Goal: Participate in discussion: Engage in conversation with other users on a specific topic

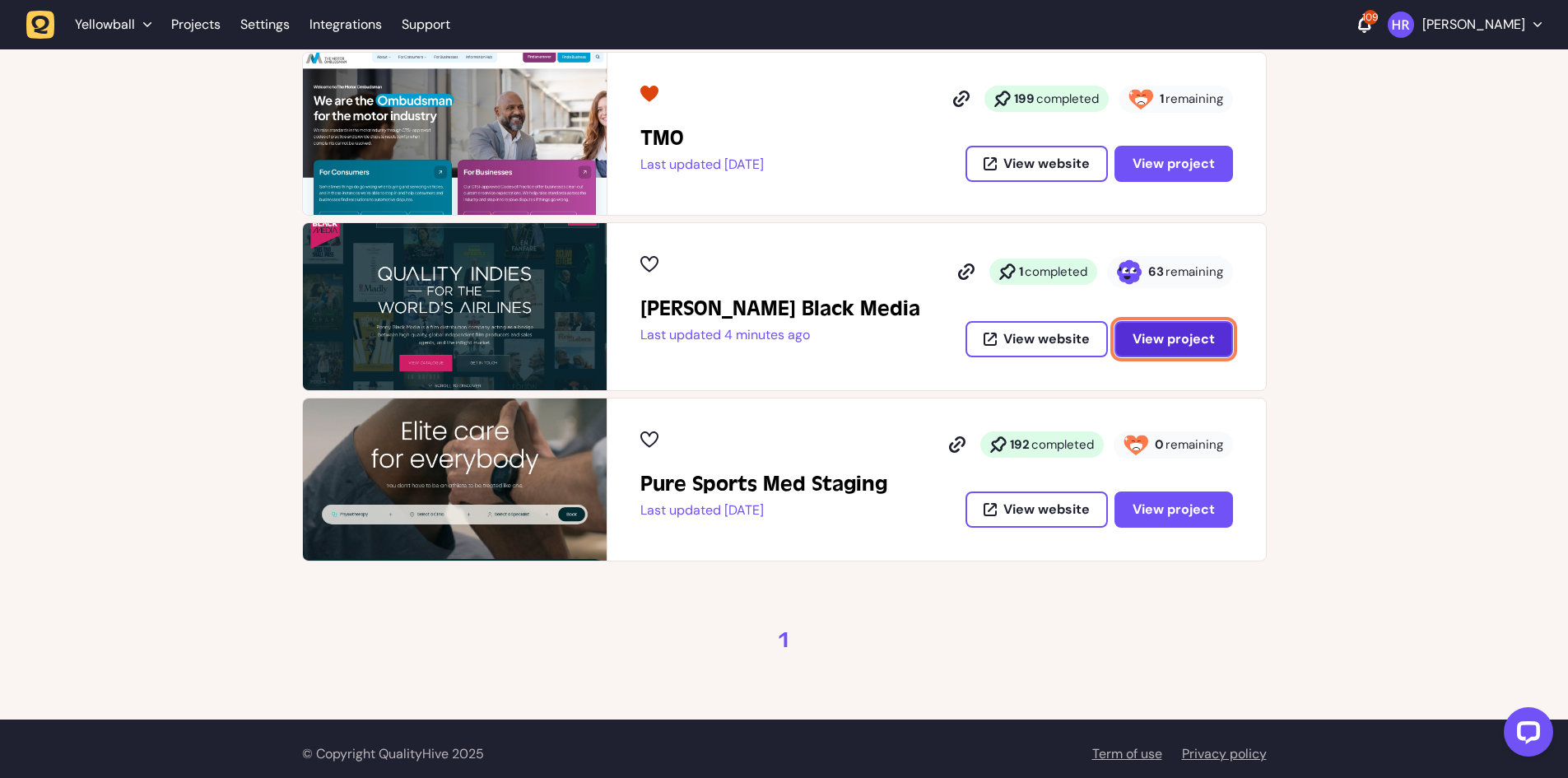
click at [1172, 333] on span "View project" at bounding box center [1174, 338] width 82 height 18
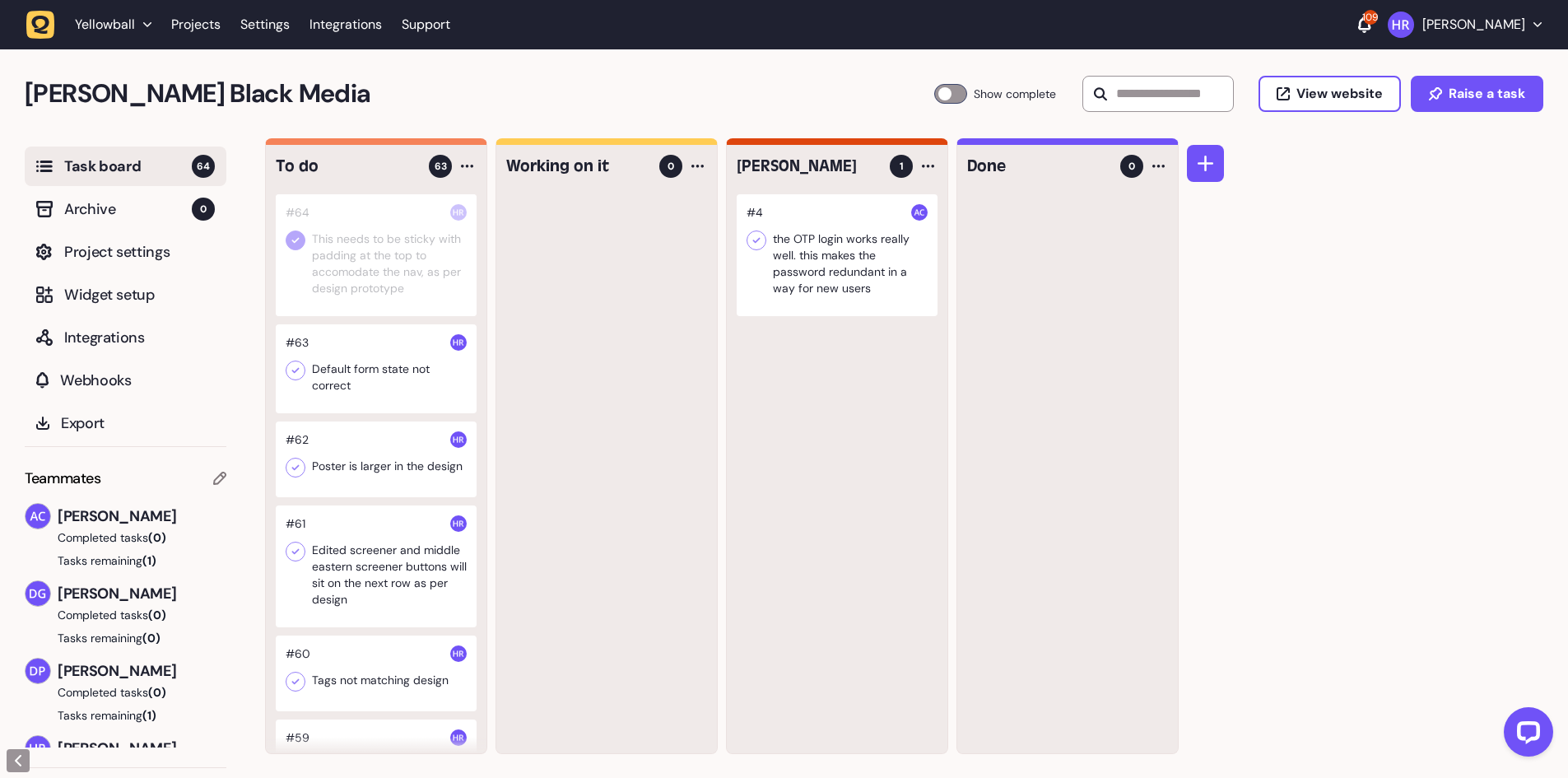
click at [386, 281] on div at bounding box center [376, 254] width 201 height 122
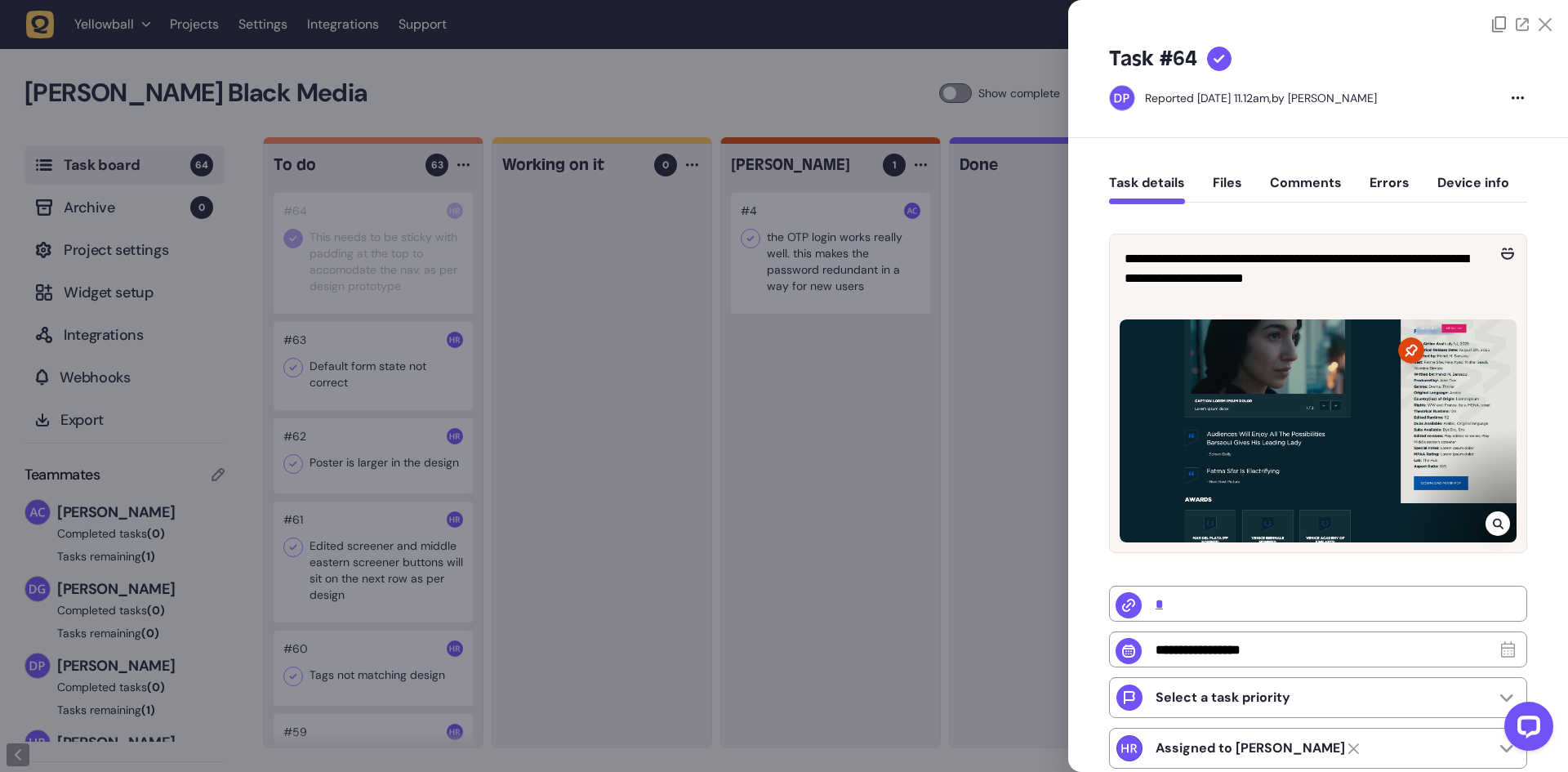
click at [405, 307] on div at bounding box center [784, 386] width 1568 height 772
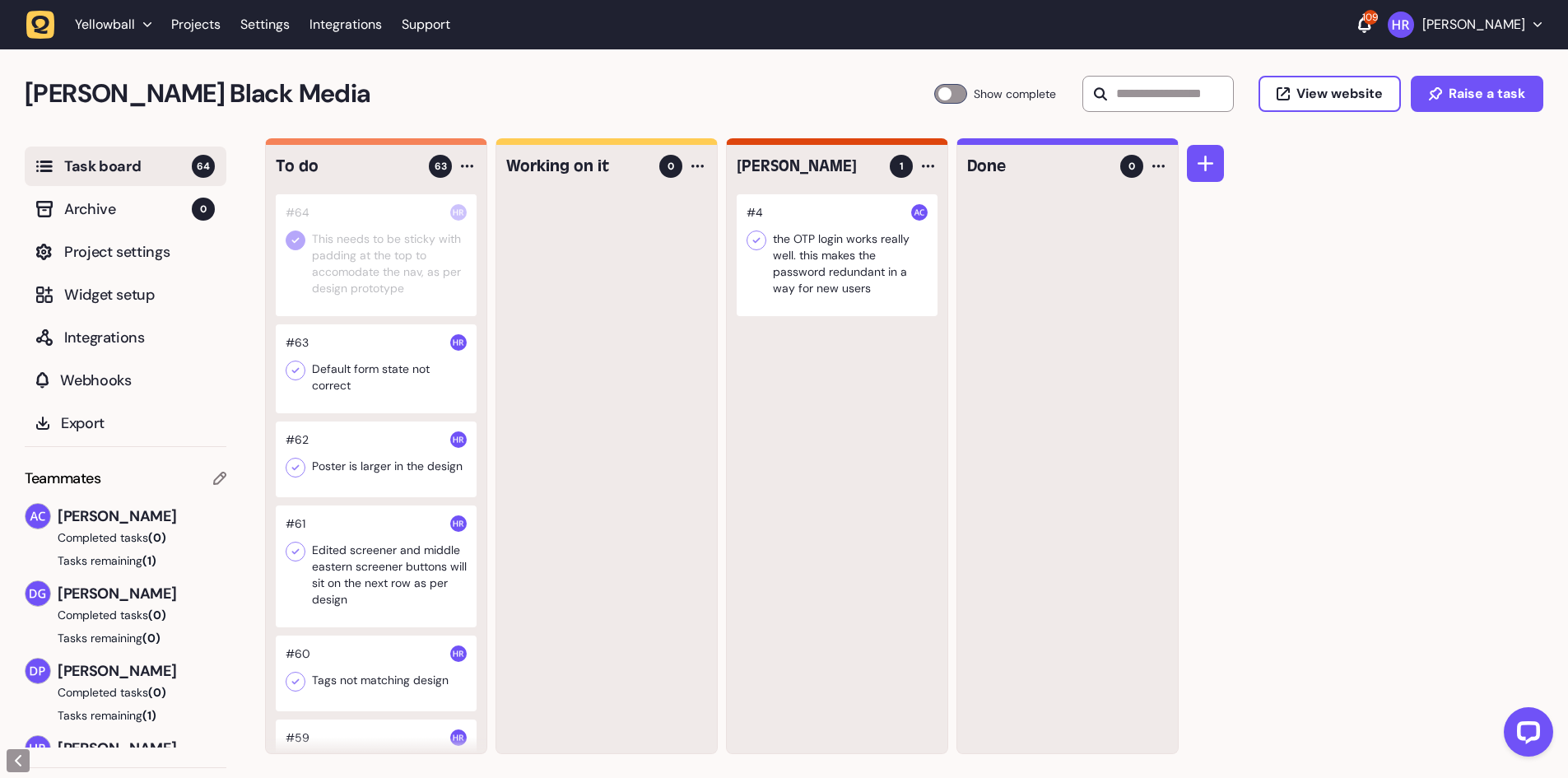
click at [891, 252] on div at bounding box center [837, 254] width 201 height 122
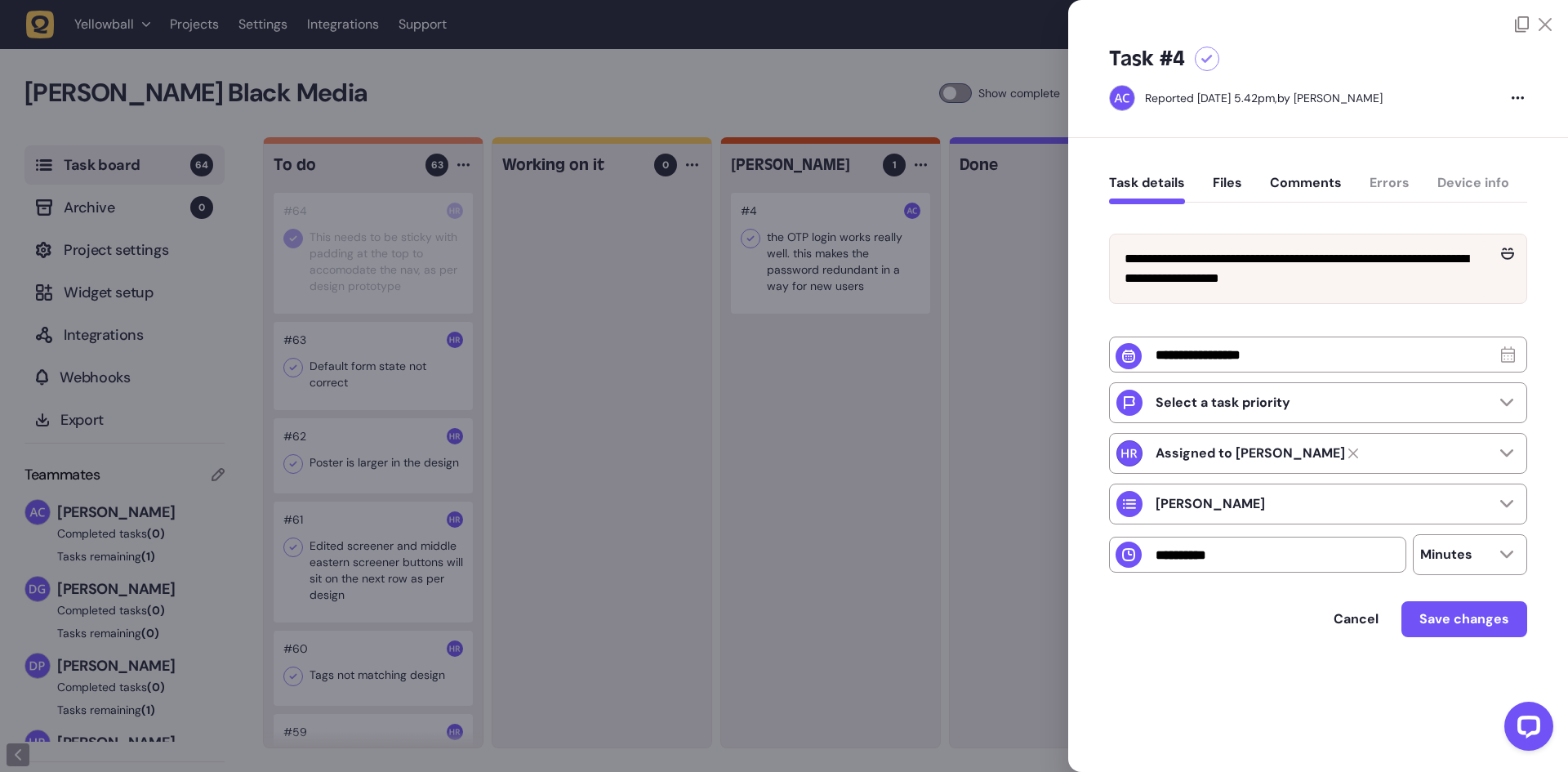
click at [833, 258] on div at bounding box center [784, 386] width 1568 height 772
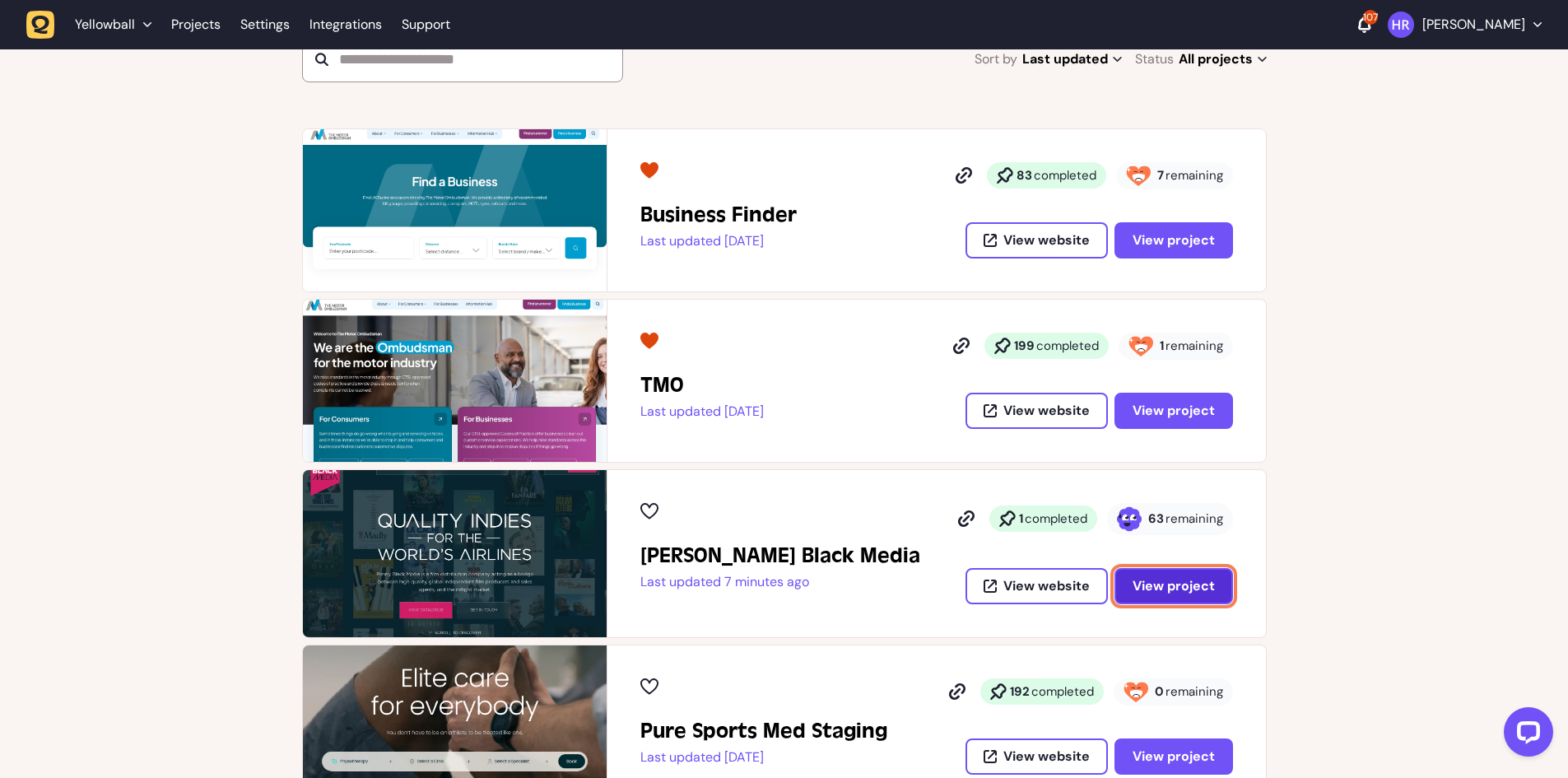
click at [1155, 595] on button "View project" at bounding box center [1174, 585] width 119 height 36
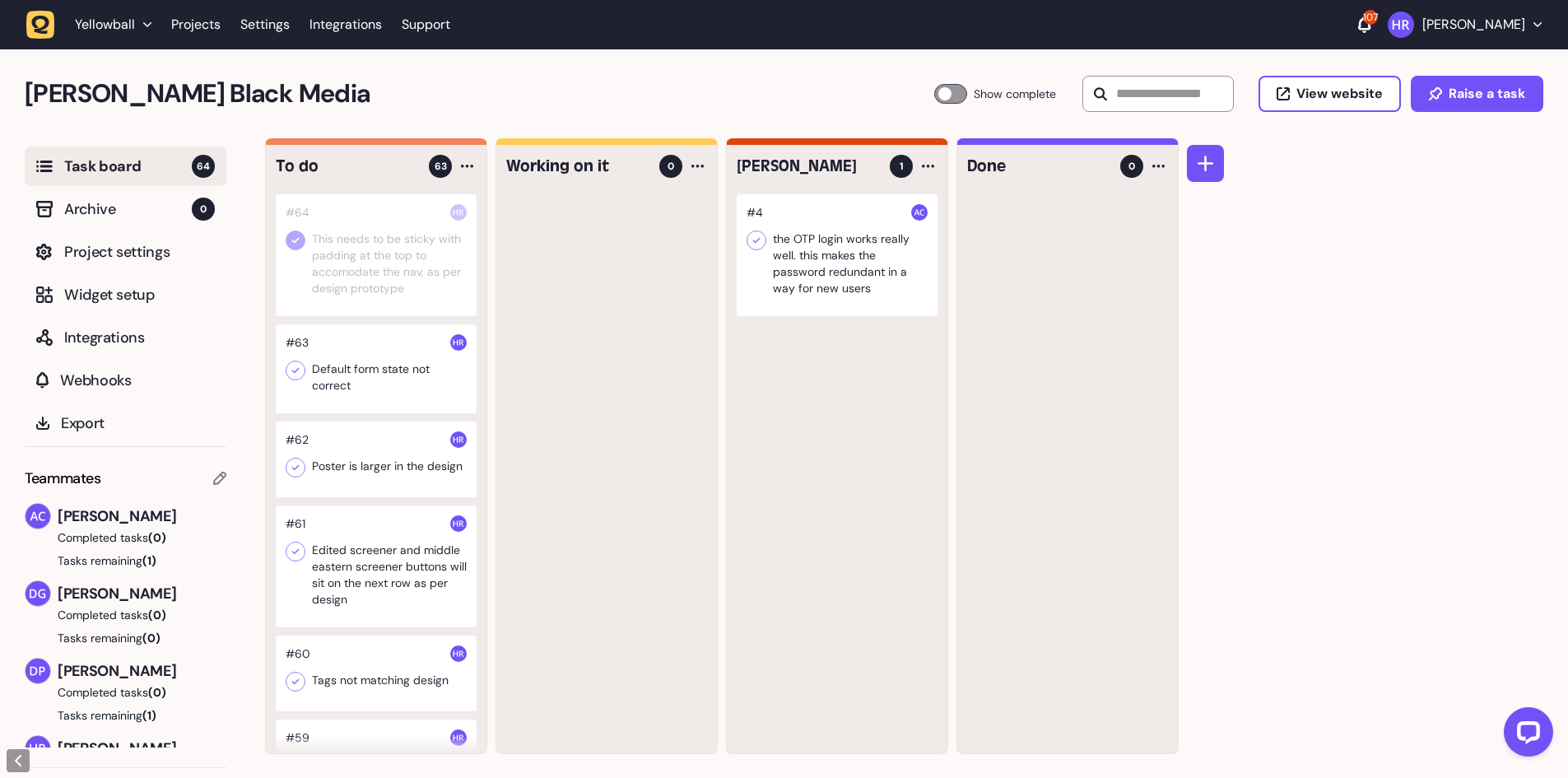
click at [550, 162] on h4 "Working on it" at bounding box center [576, 167] width 141 height 23
click at [368, 368] on div at bounding box center [376, 369] width 201 height 89
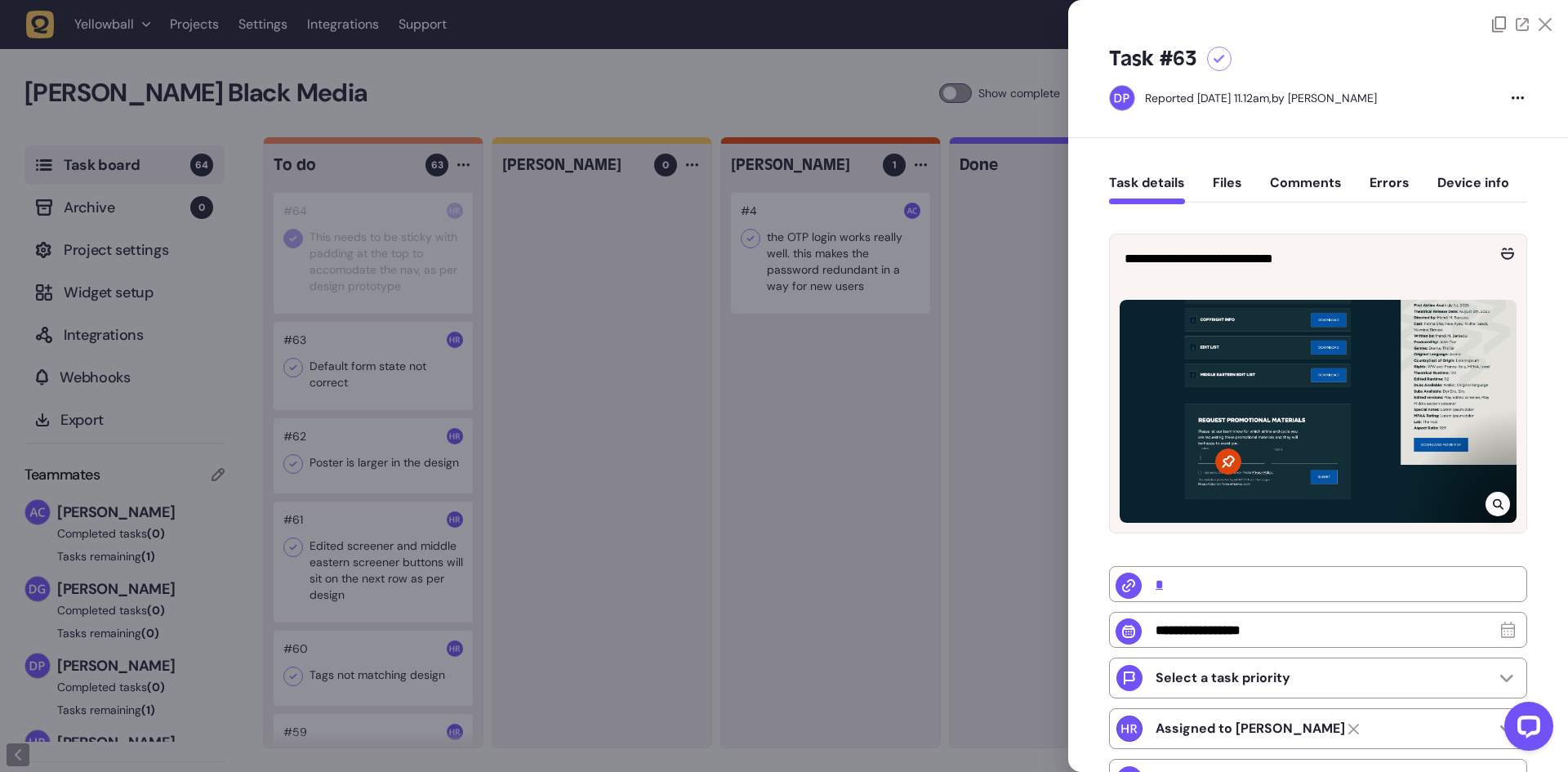
click at [362, 367] on div at bounding box center [784, 386] width 1568 height 772
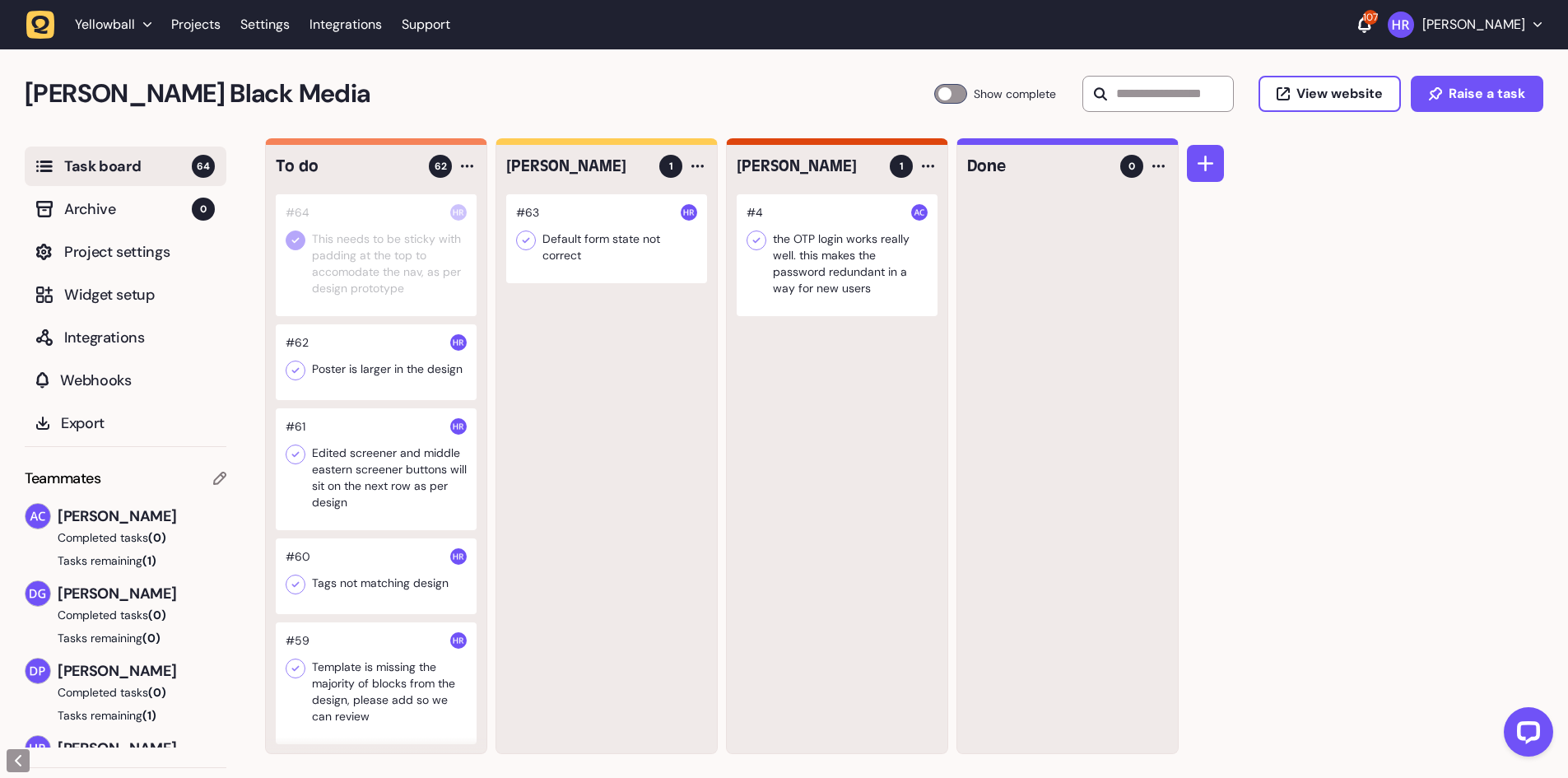
click at [383, 383] on div at bounding box center [376, 363] width 201 height 76
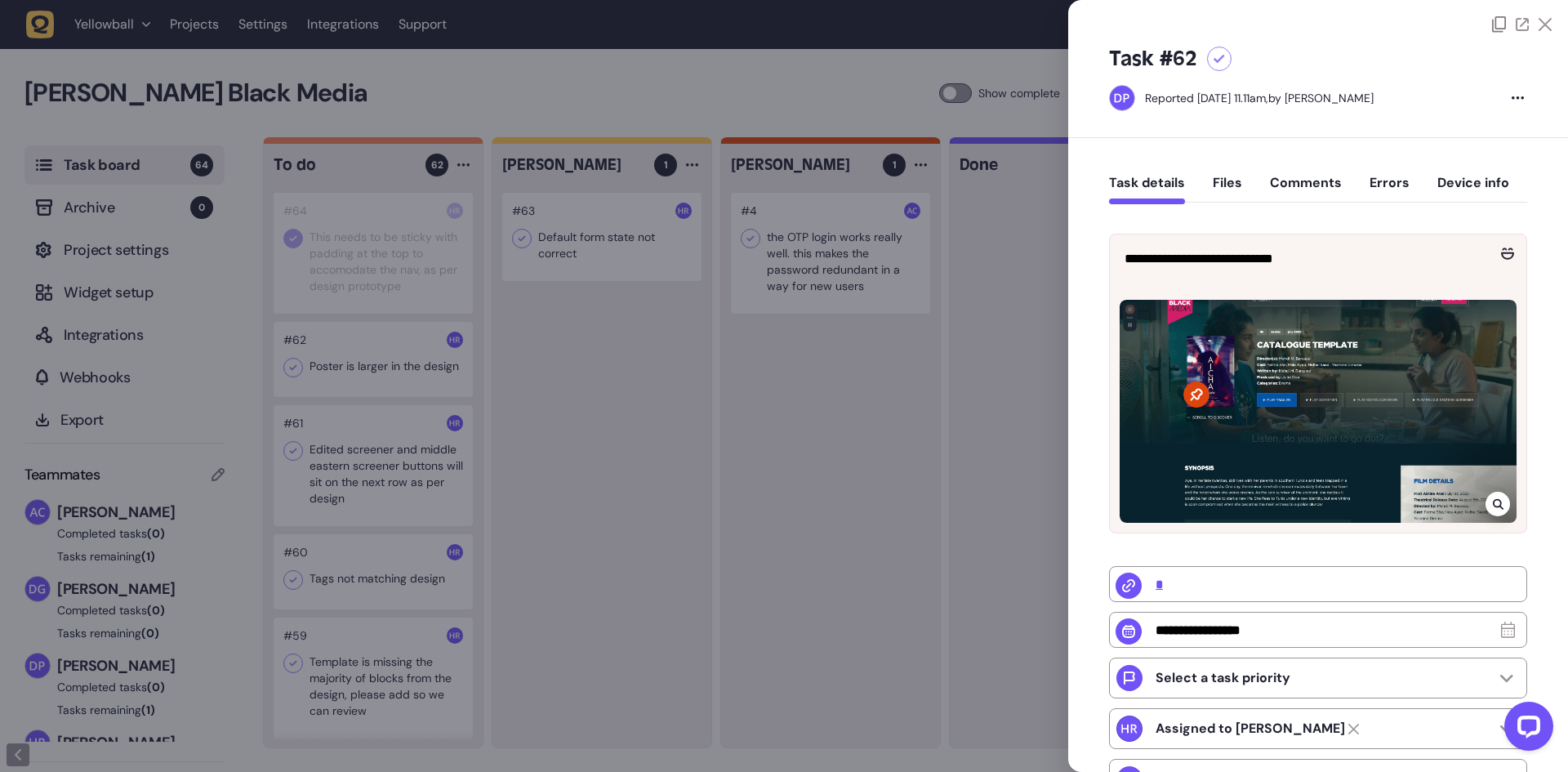
click at [370, 374] on div at bounding box center [784, 386] width 1568 height 772
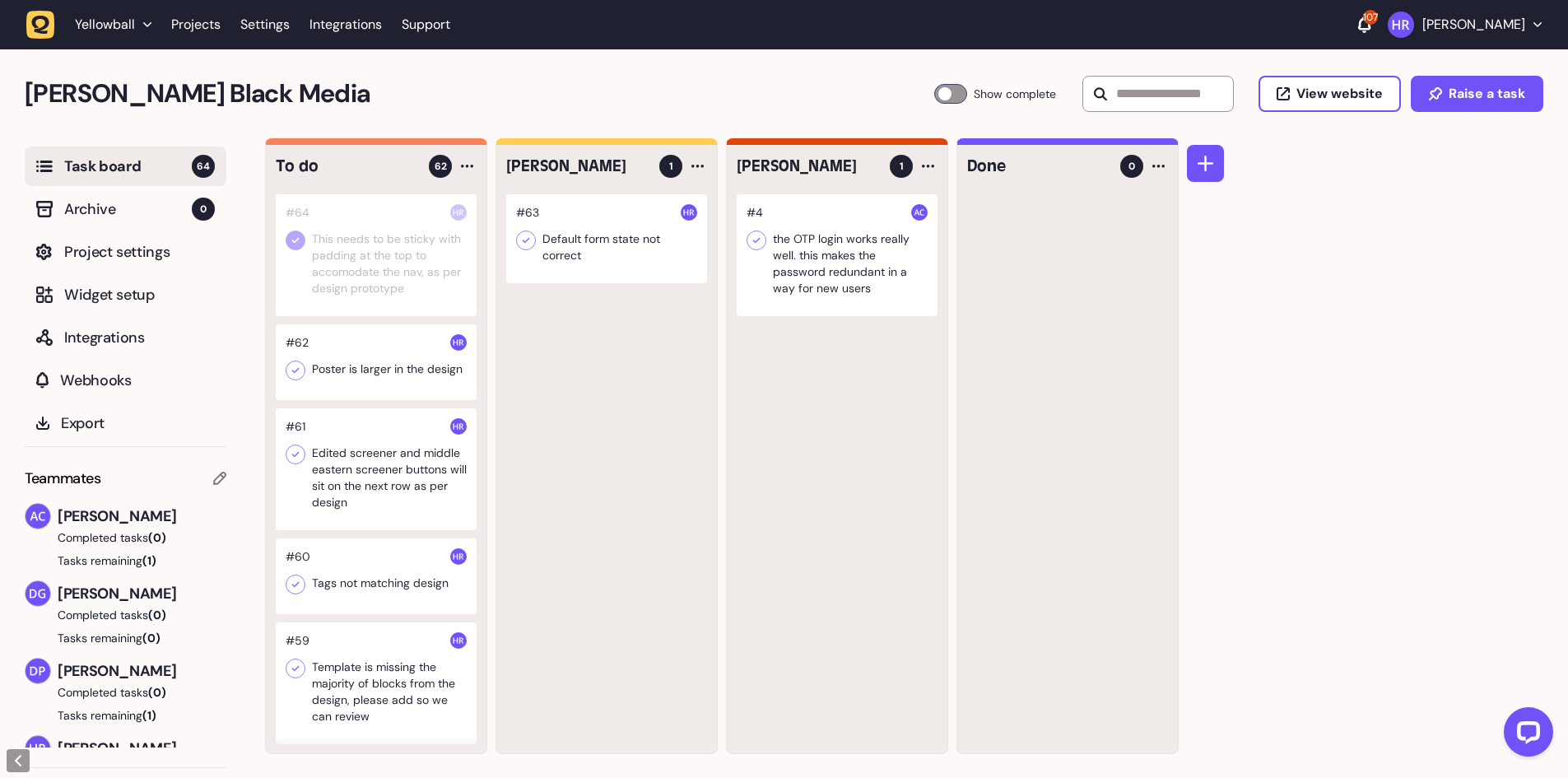
click at [391, 466] on div at bounding box center [376, 469] width 201 height 122
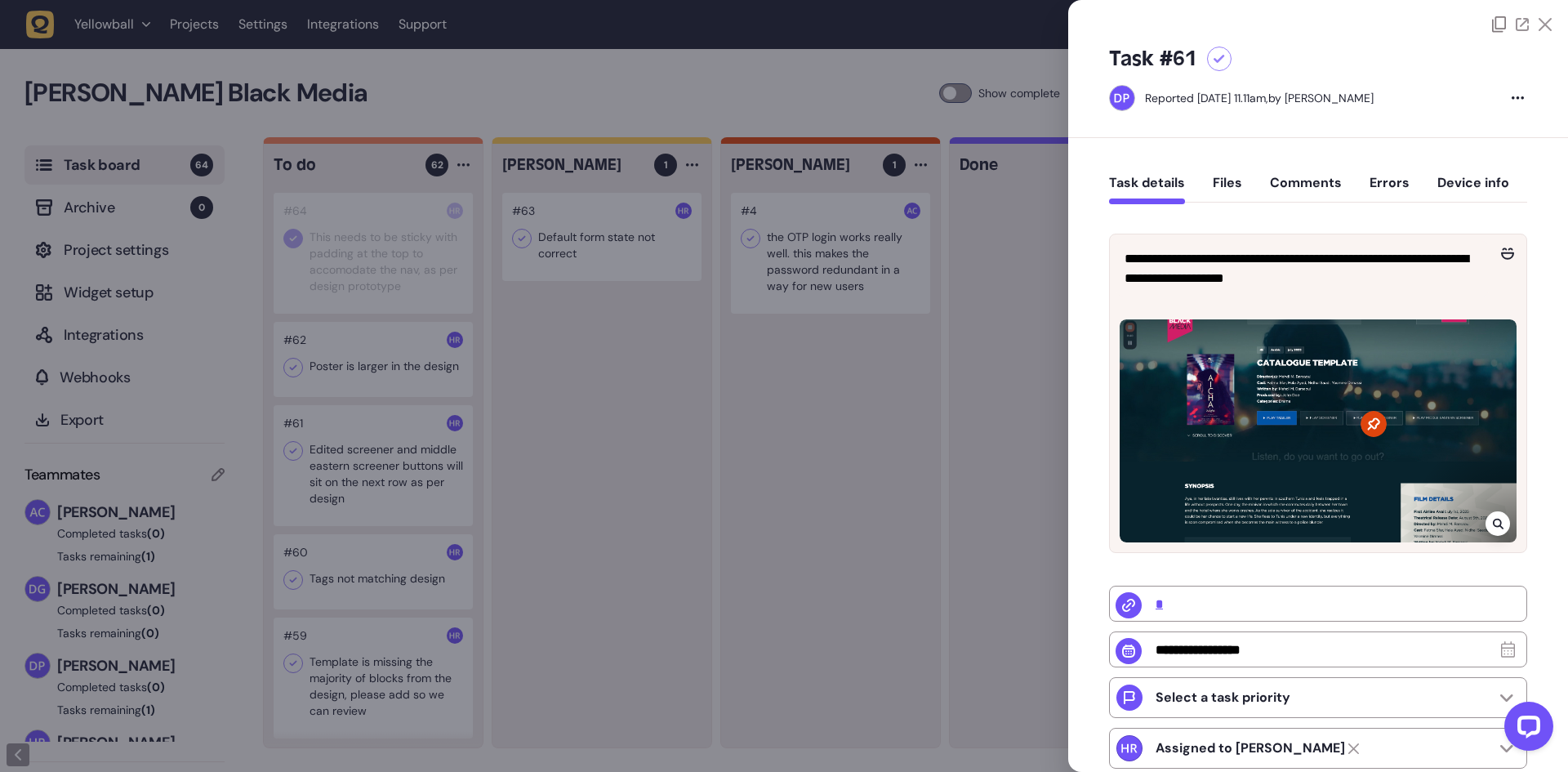
click at [1494, 523] on icon at bounding box center [1497, 523] width 11 height 14
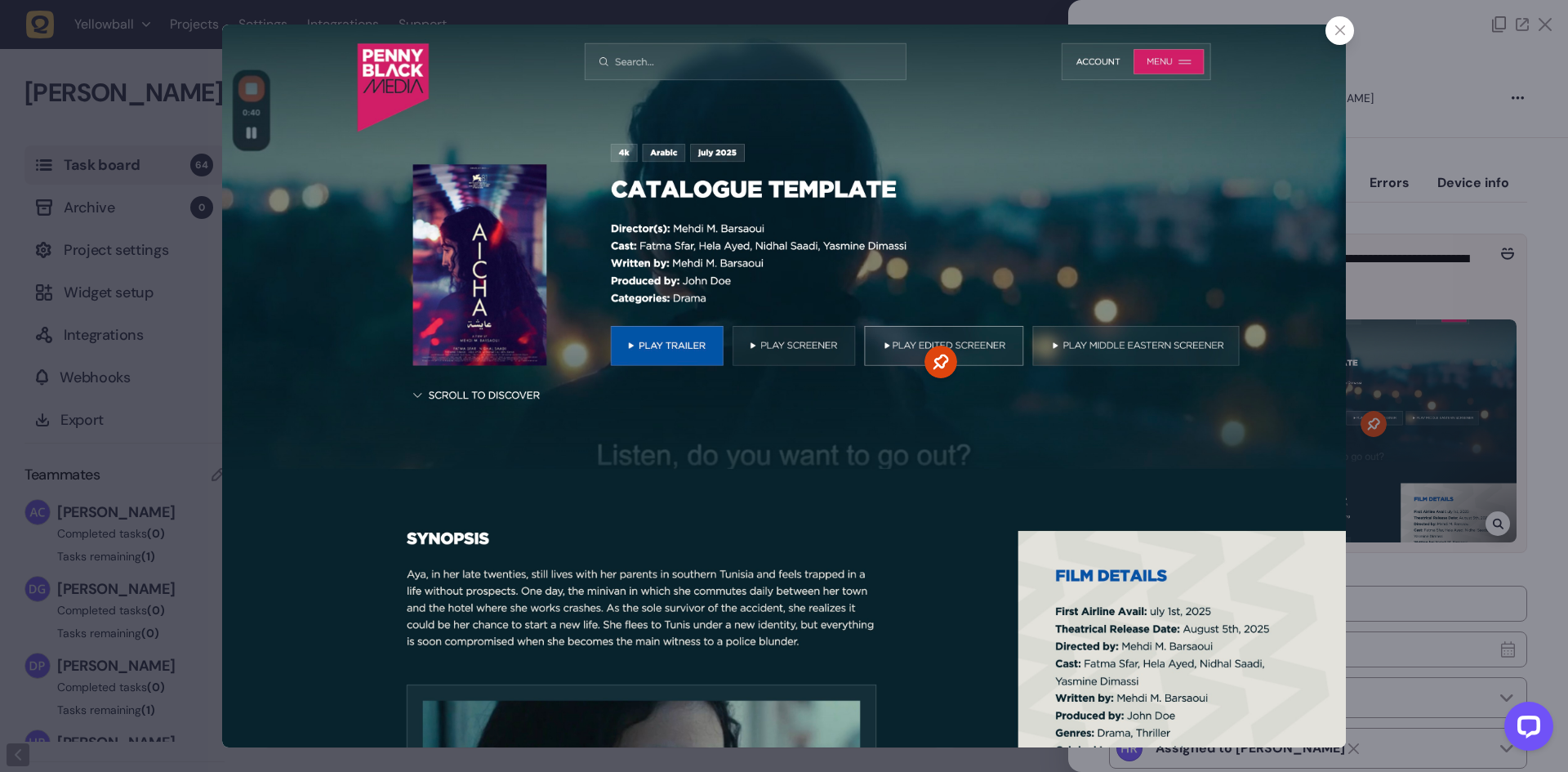
click at [1464, 335] on div at bounding box center [784, 386] width 1568 height 772
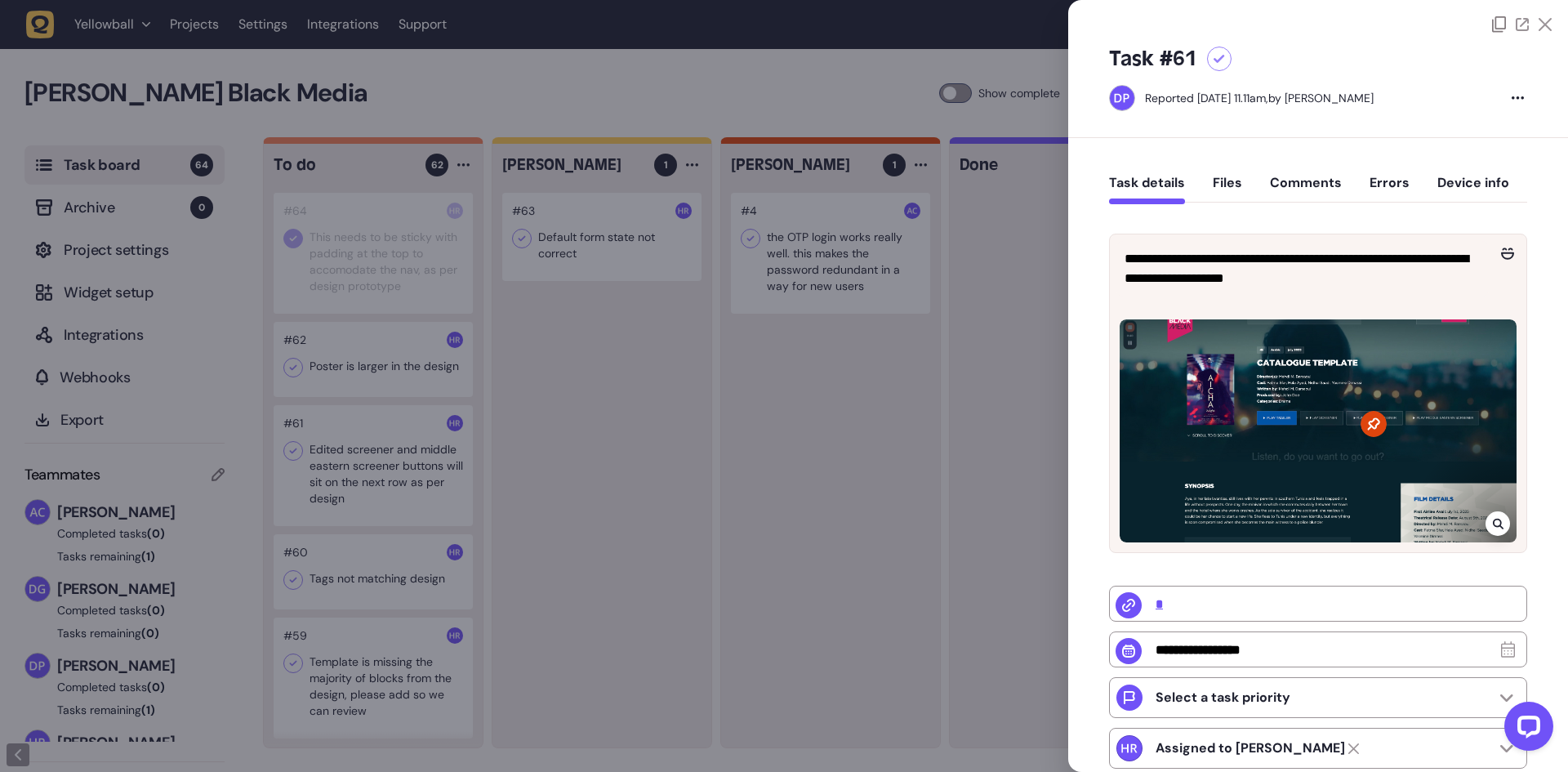
click at [956, 286] on div at bounding box center [784, 386] width 1568 height 772
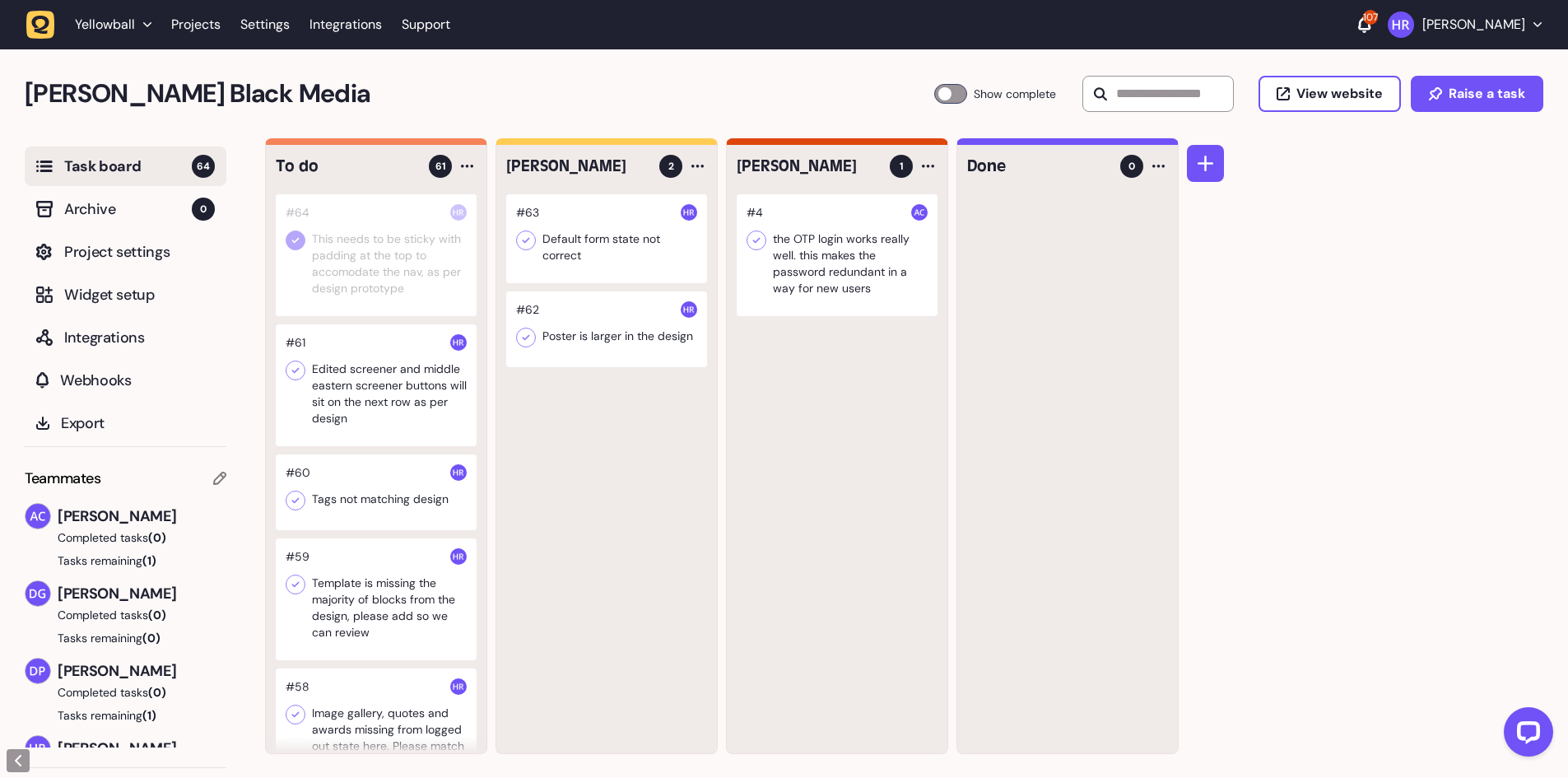
click at [334, 392] on div at bounding box center [376, 385] width 201 height 122
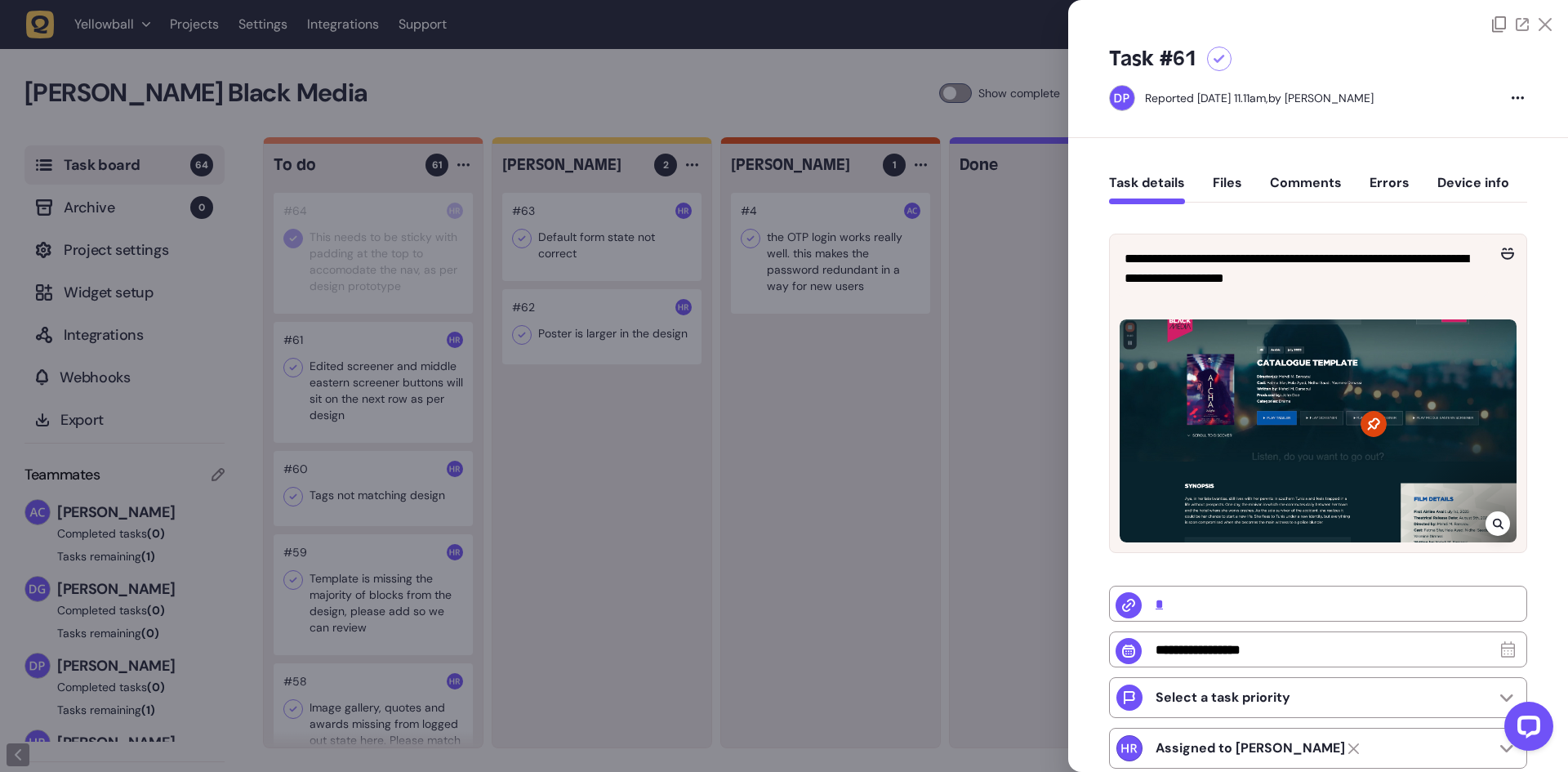
click at [364, 390] on div at bounding box center [784, 386] width 1568 height 772
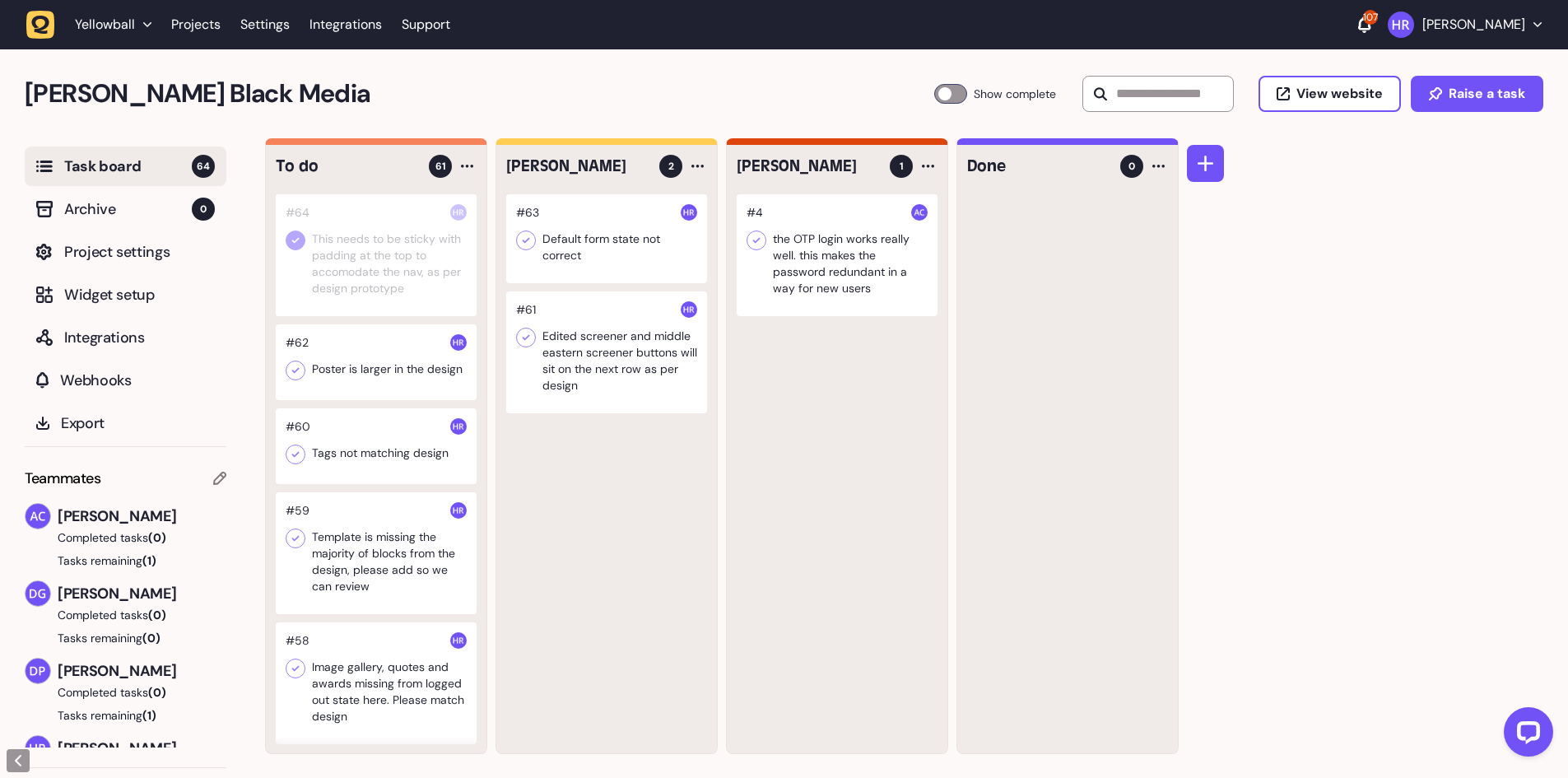
click at [397, 460] on div at bounding box center [376, 447] width 201 height 76
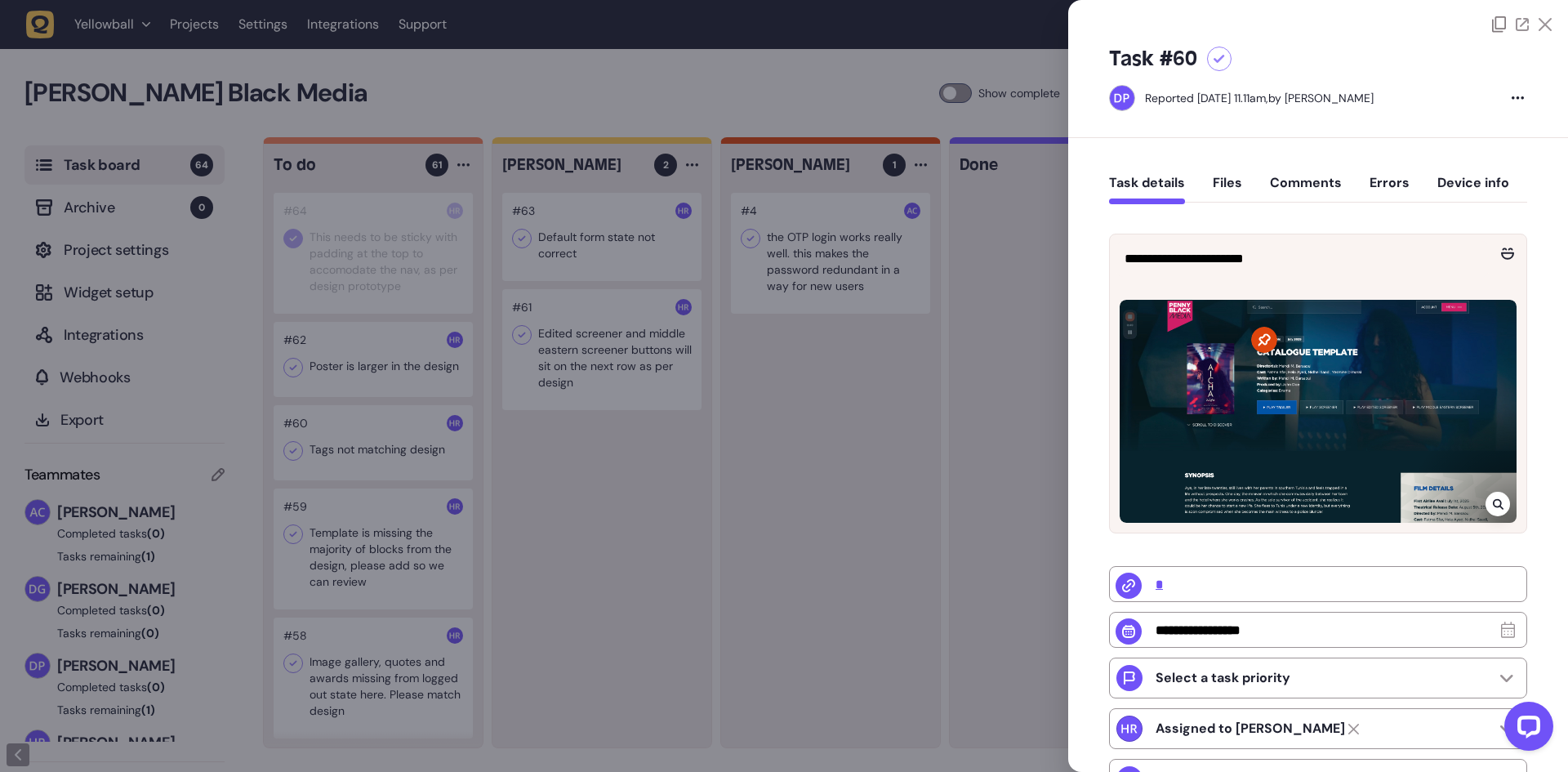
click at [386, 431] on div at bounding box center [784, 386] width 1568 height 772
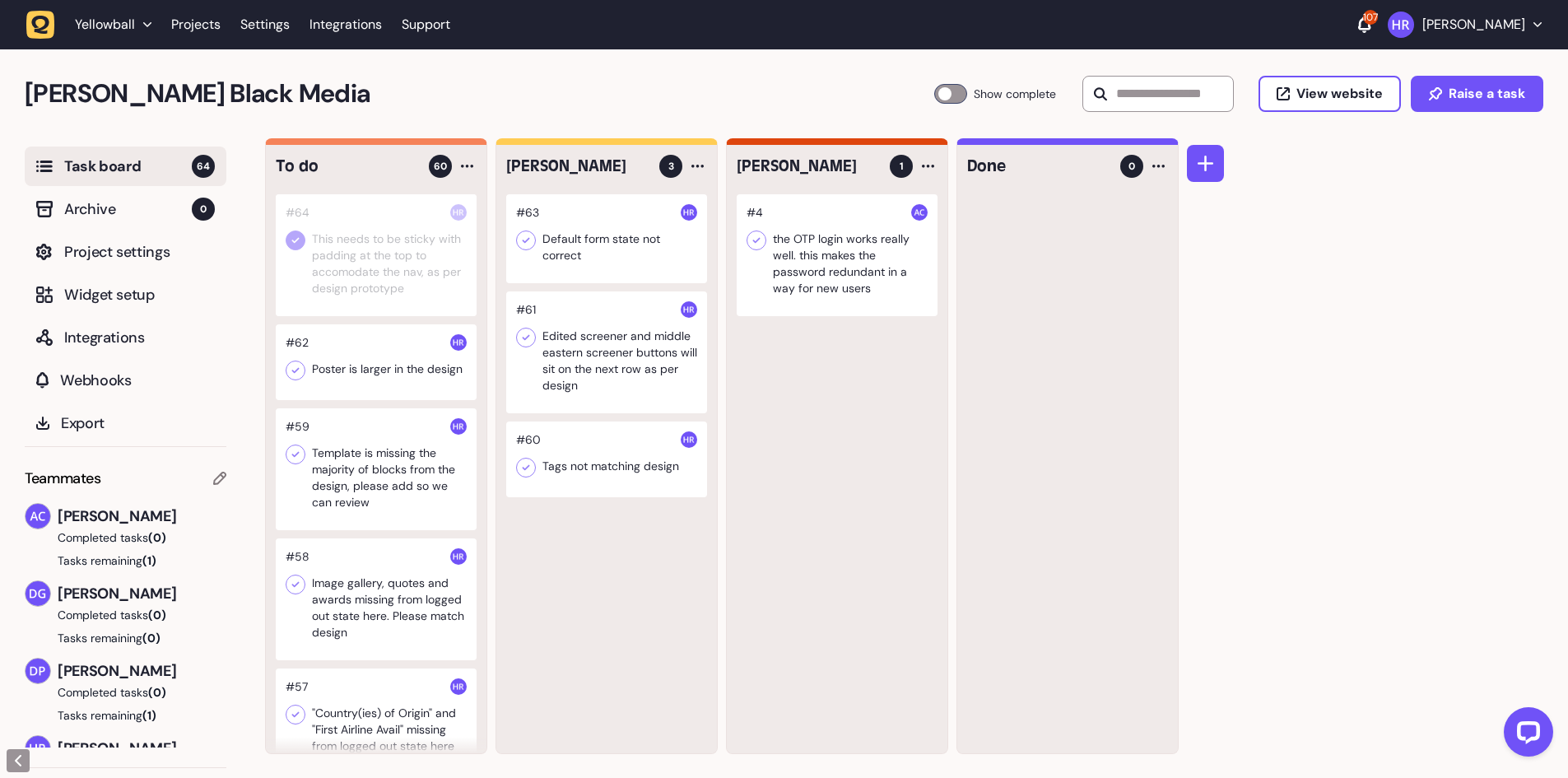
click at [377, 473] on div at bounding box center [376, 469] width 201 height 122
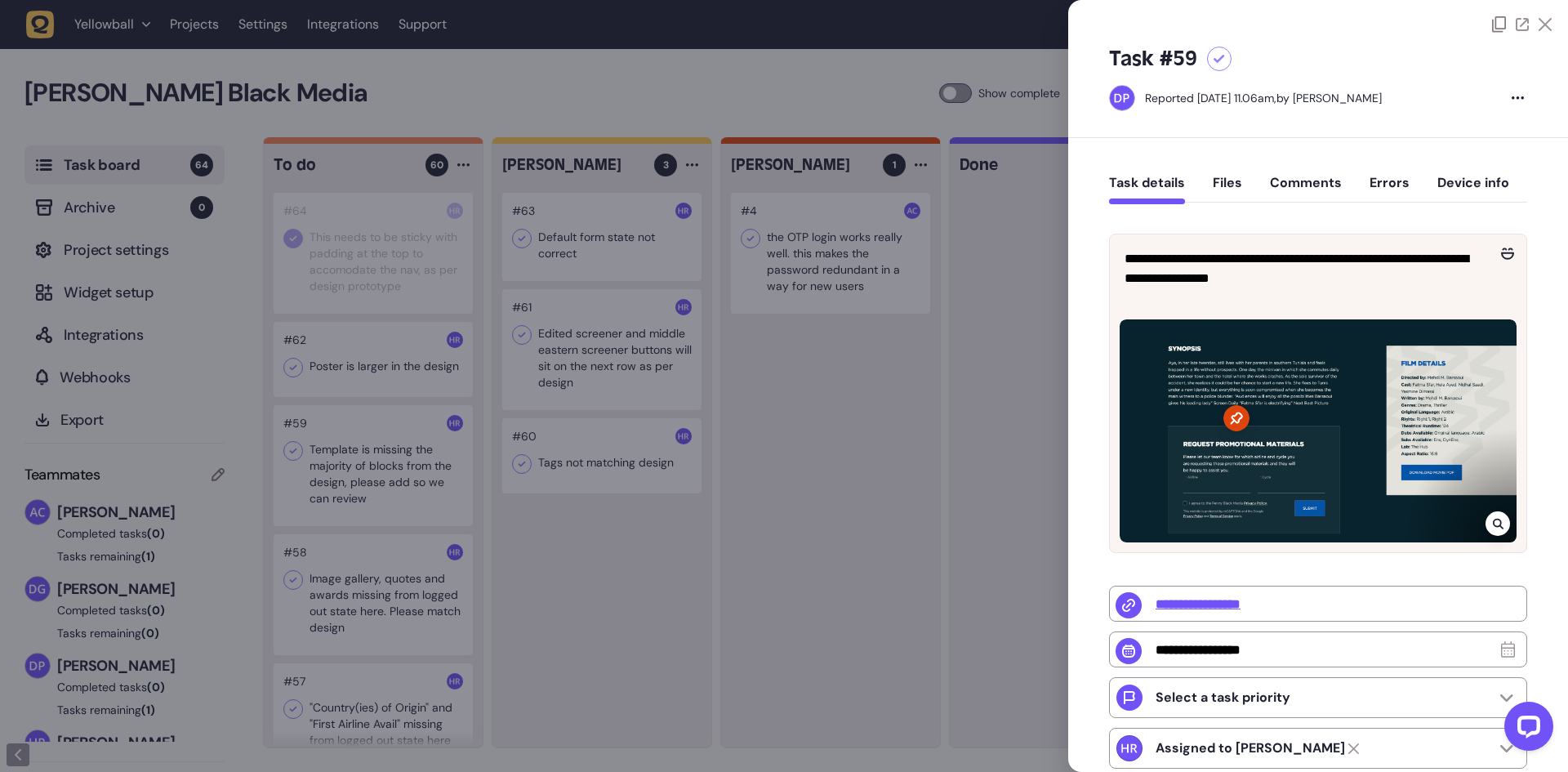
click at [1498, 522] on icon at bounding box center [1497, 523] width 11 height 14
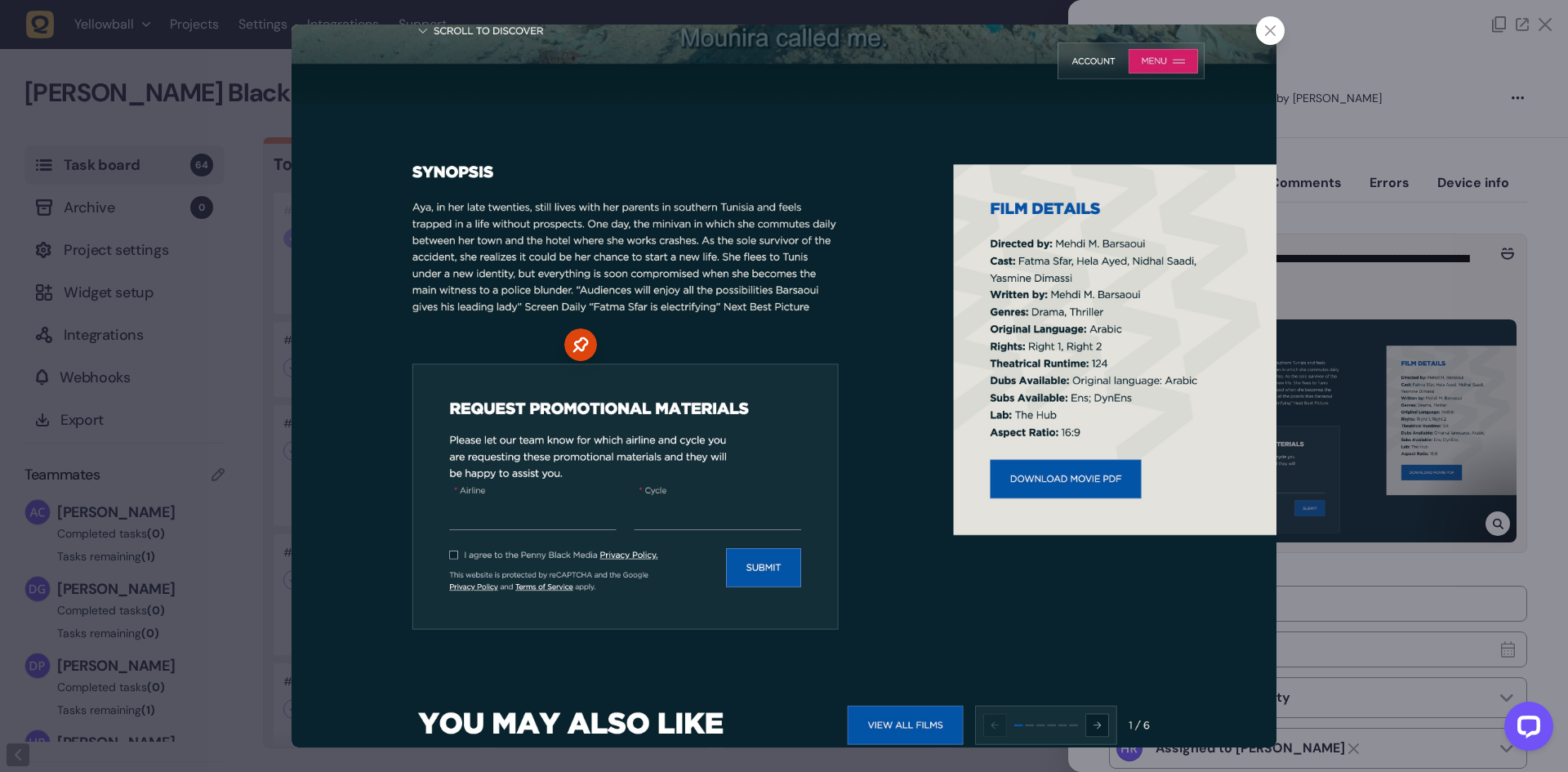
click at [1335, 296] on div at bounding box center [784, 386] width 1568 height 772
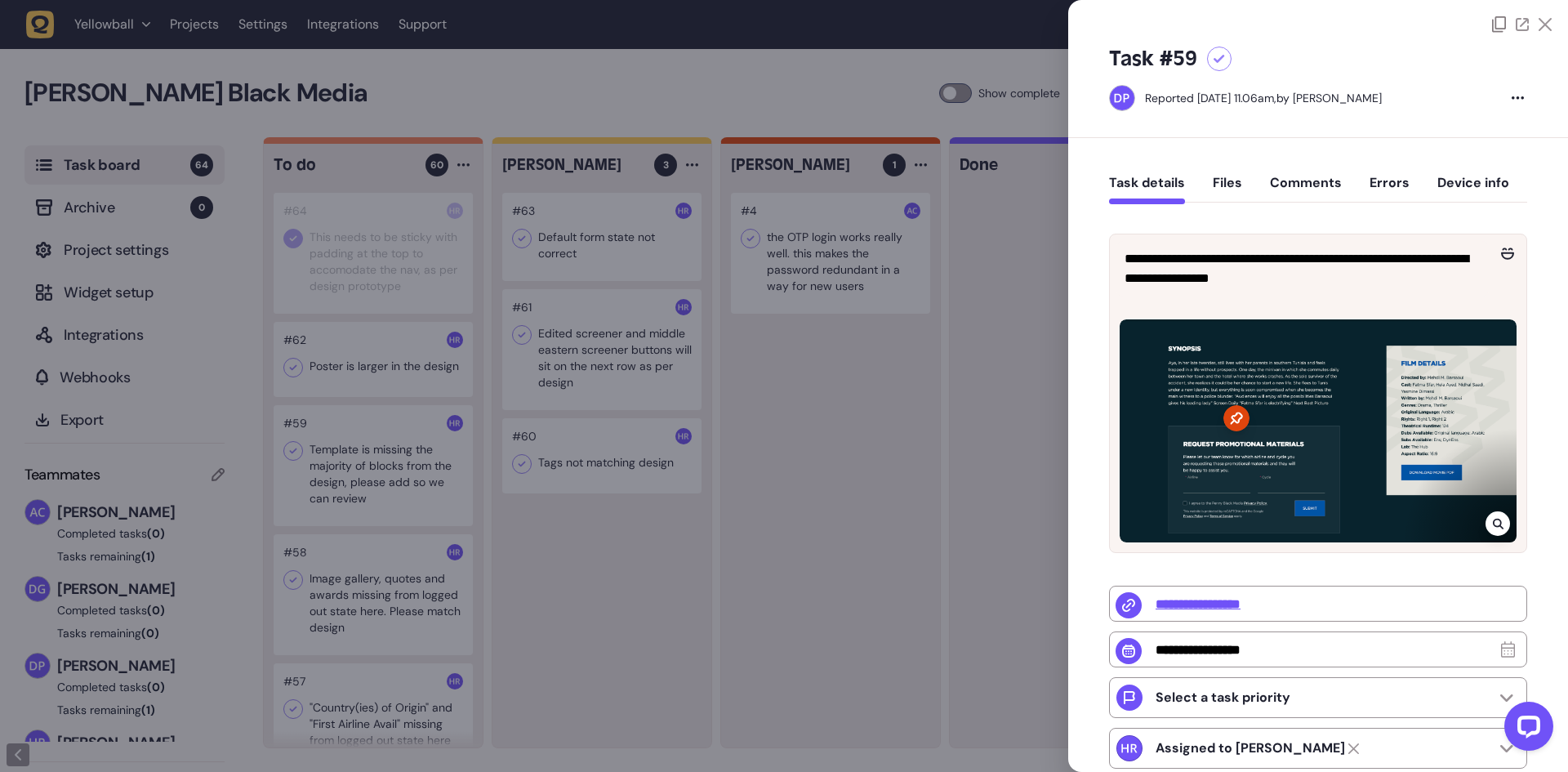
click at [1493, 523] on icon at bounding box center [1497, 523] width 11 height 14
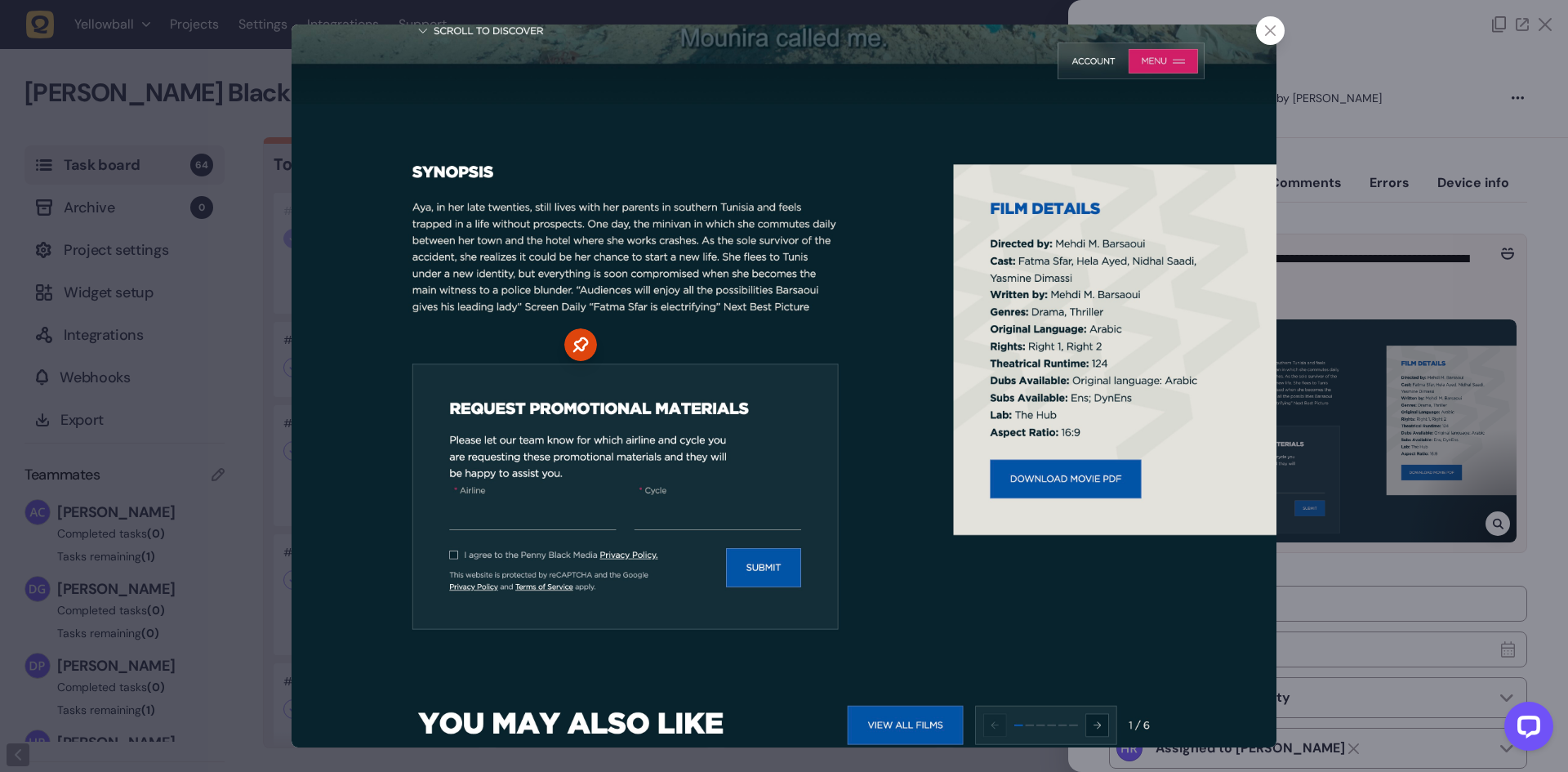
click at [1267, 39] on div at bounding box center [1270, 31] width 29 height 29
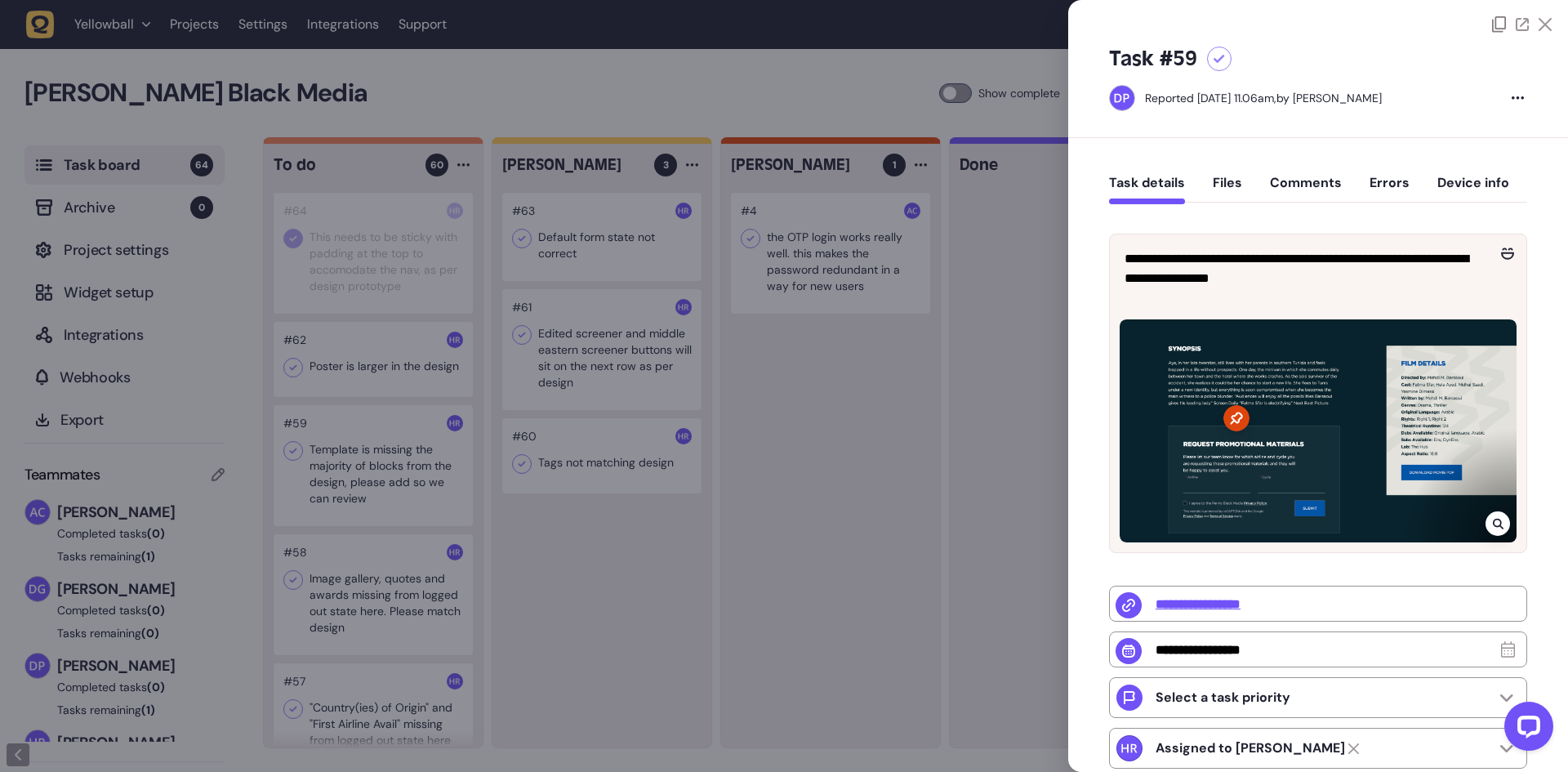
click at [1287, 175] on button "Comments" at bounding box center [1306, 190] width 72 height 29
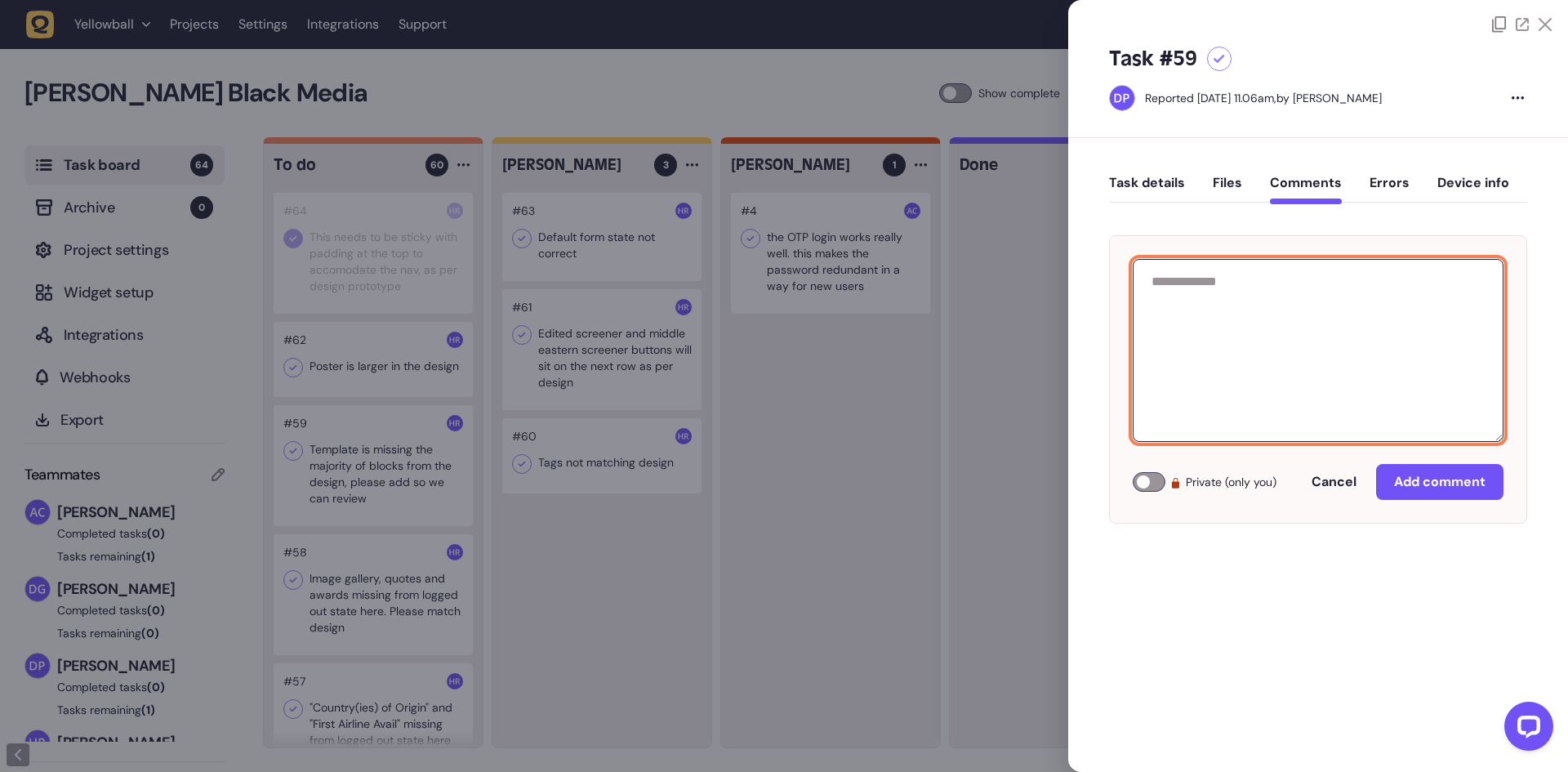
click at [1269, 284] on textarea at bounding box center [1317, 350] width 370 height 183
click at [1425, 308] on textarea "**********" at bounding box center [1317, 350] width 370 height 183
click at [1307, 282] on textarea "**********" at bounding box center [1317, 350] width 370 height 183
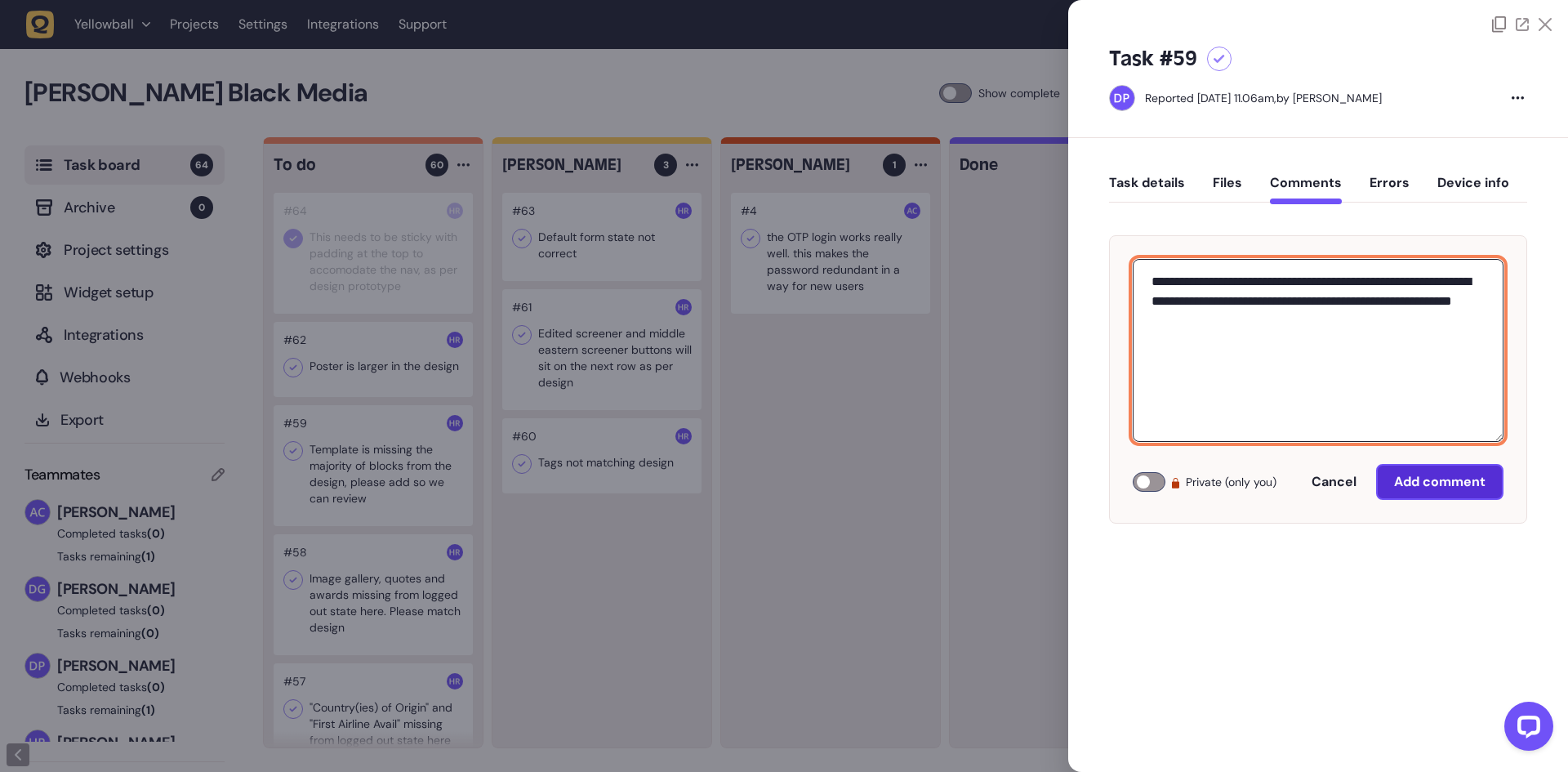
type textarea "**********"
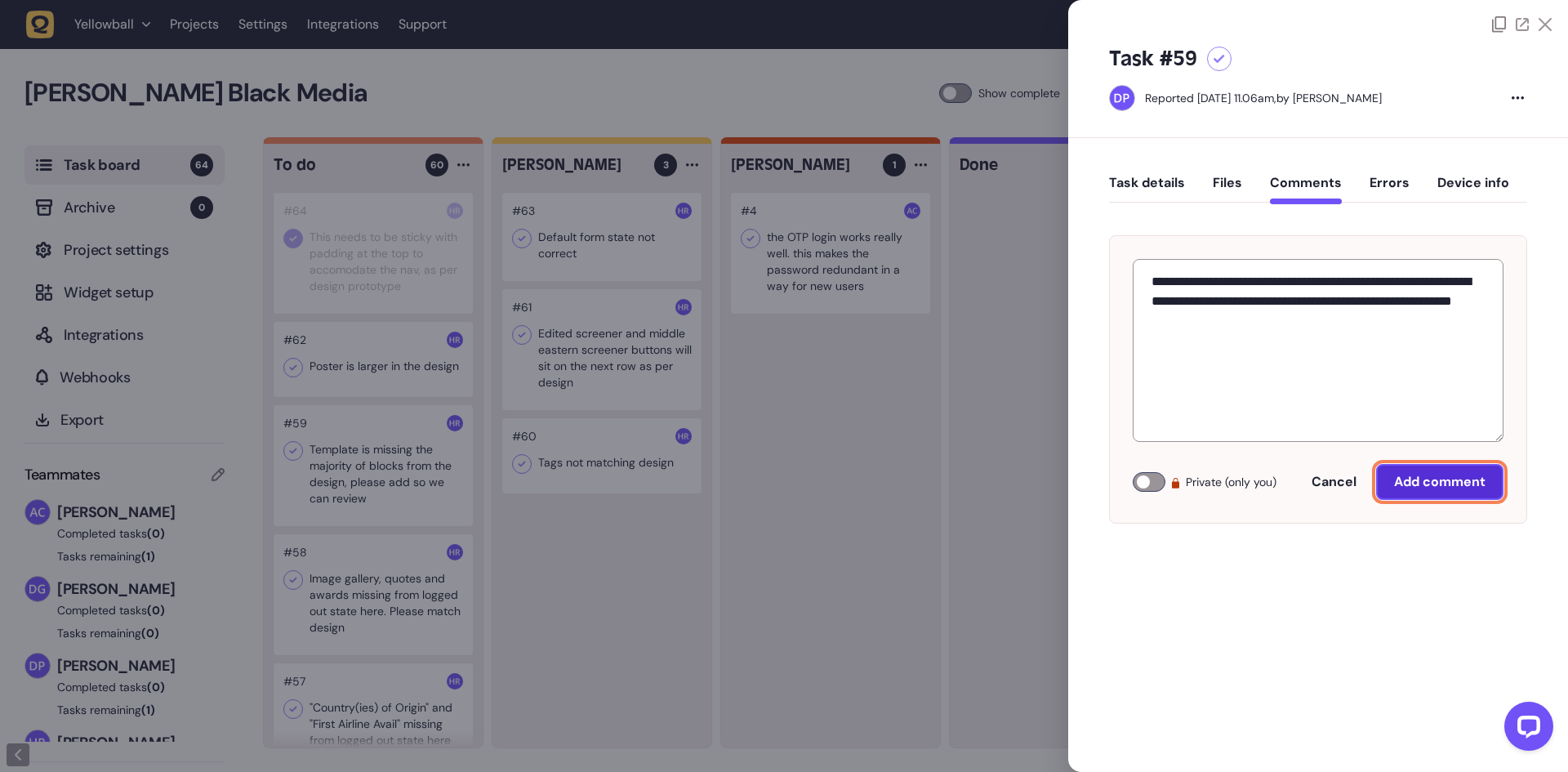
click at [1433, 483] on span "Add comment" at bounding box center [1439, 482] width 92 height 17
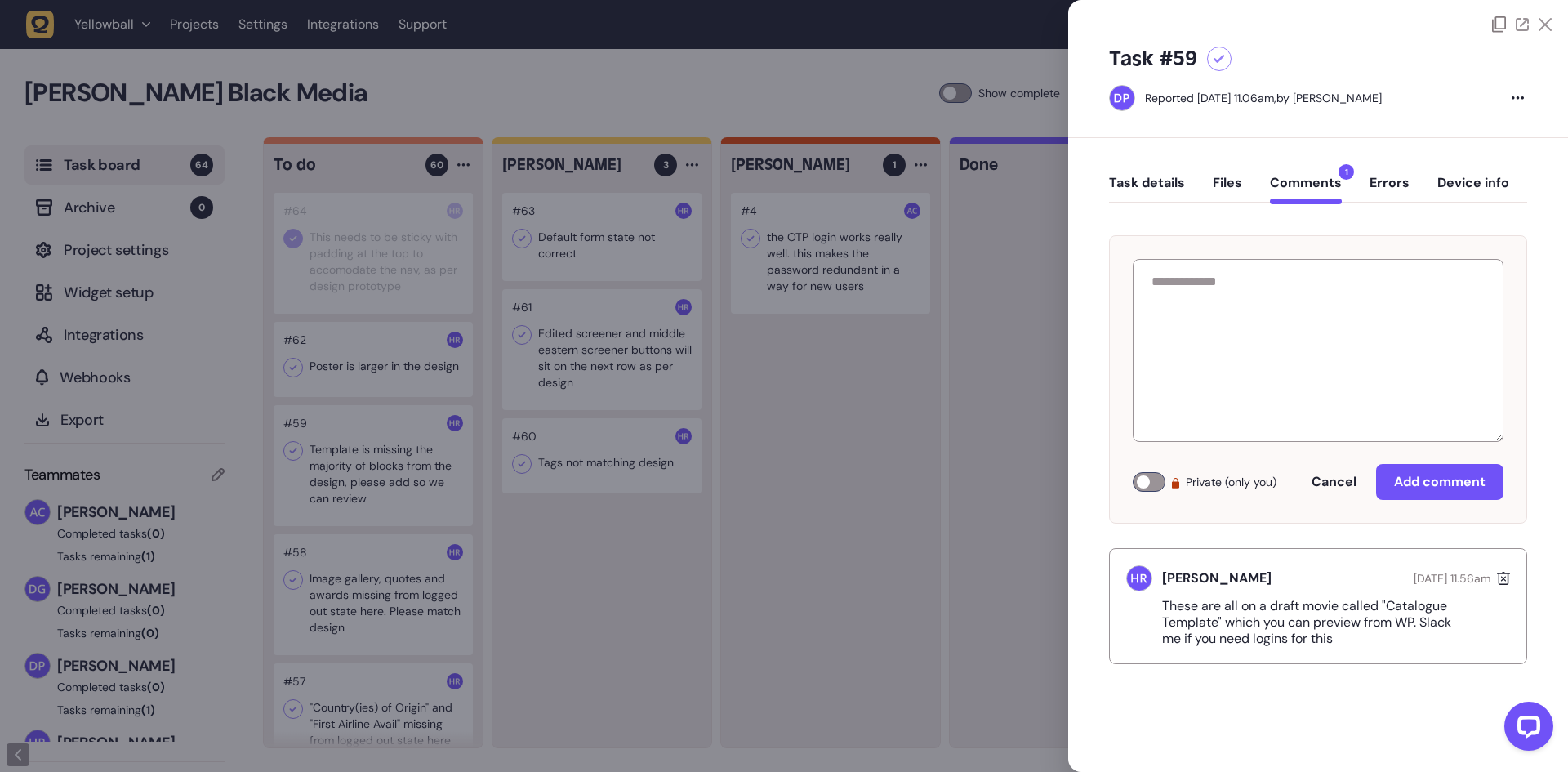
click at [888, 314] on div at bounding box center [784, 386] width 1568 height 772
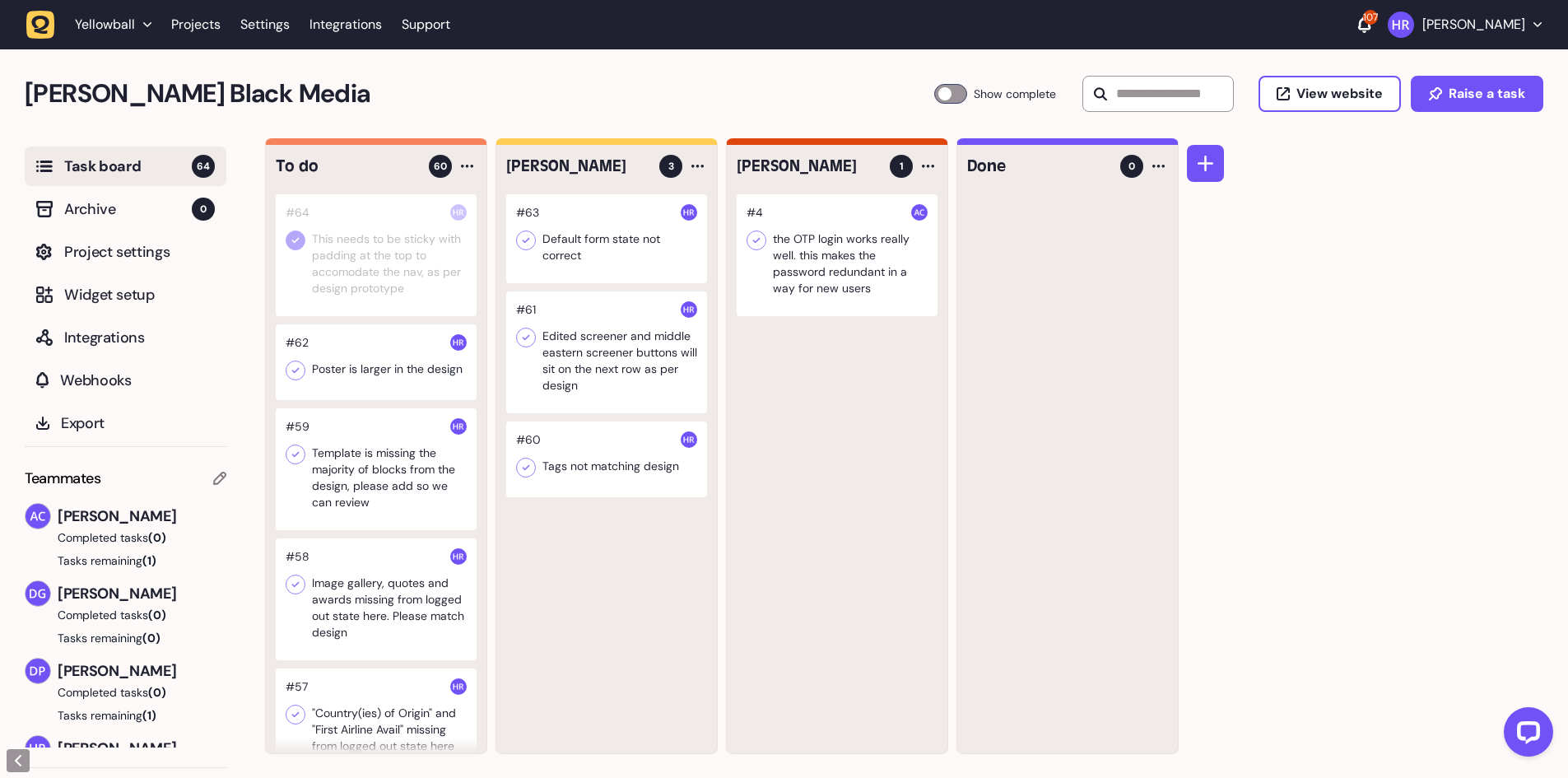
click at [291, 243] on icon at bounding box center [295, 240] width 17 height 17
click at [347, 250] on div at bounding box center [376, 254] width 201 height 122
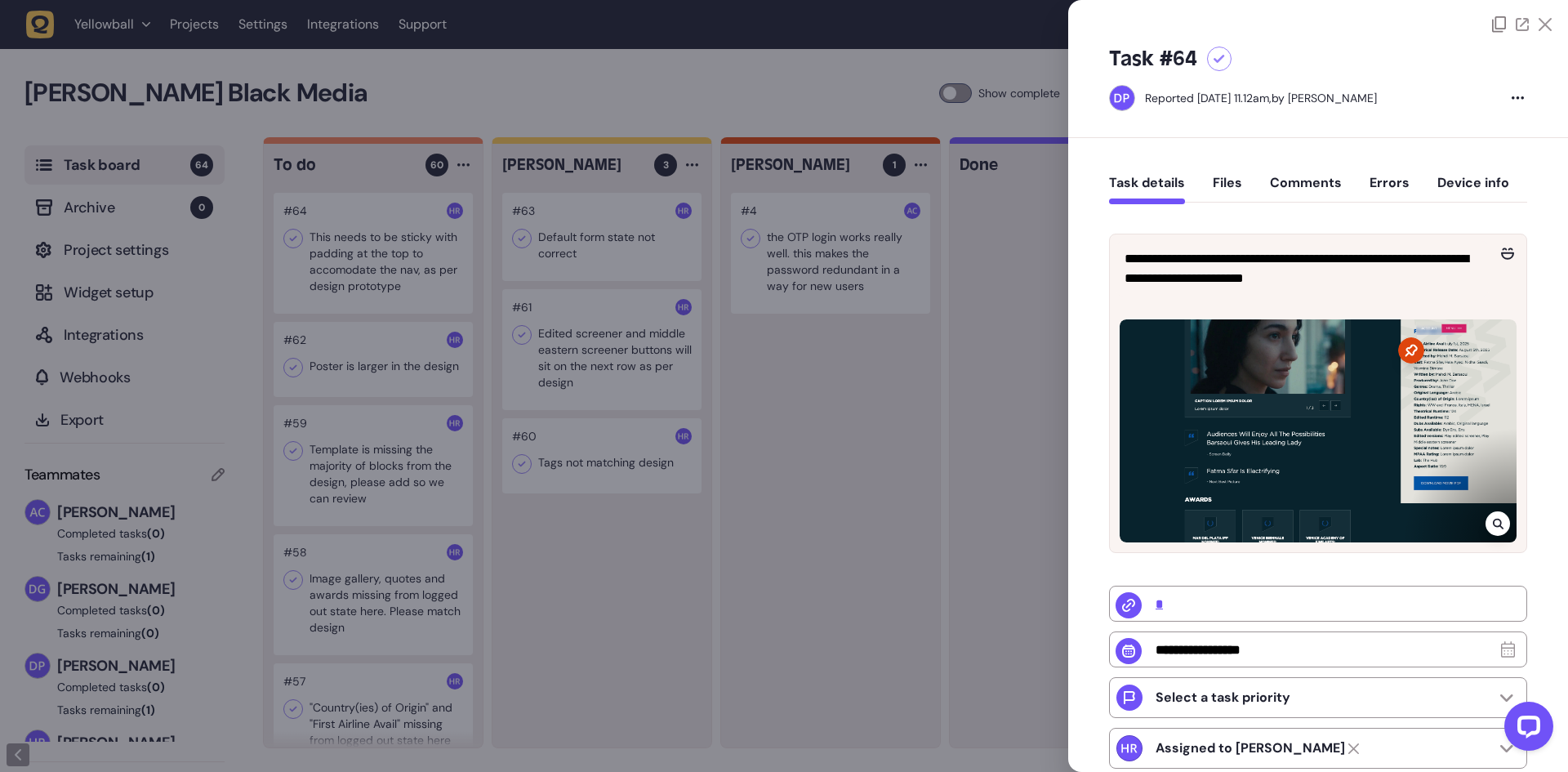
click at [359, 248] on div at bounding box center [784, 386] width 1568 height 772
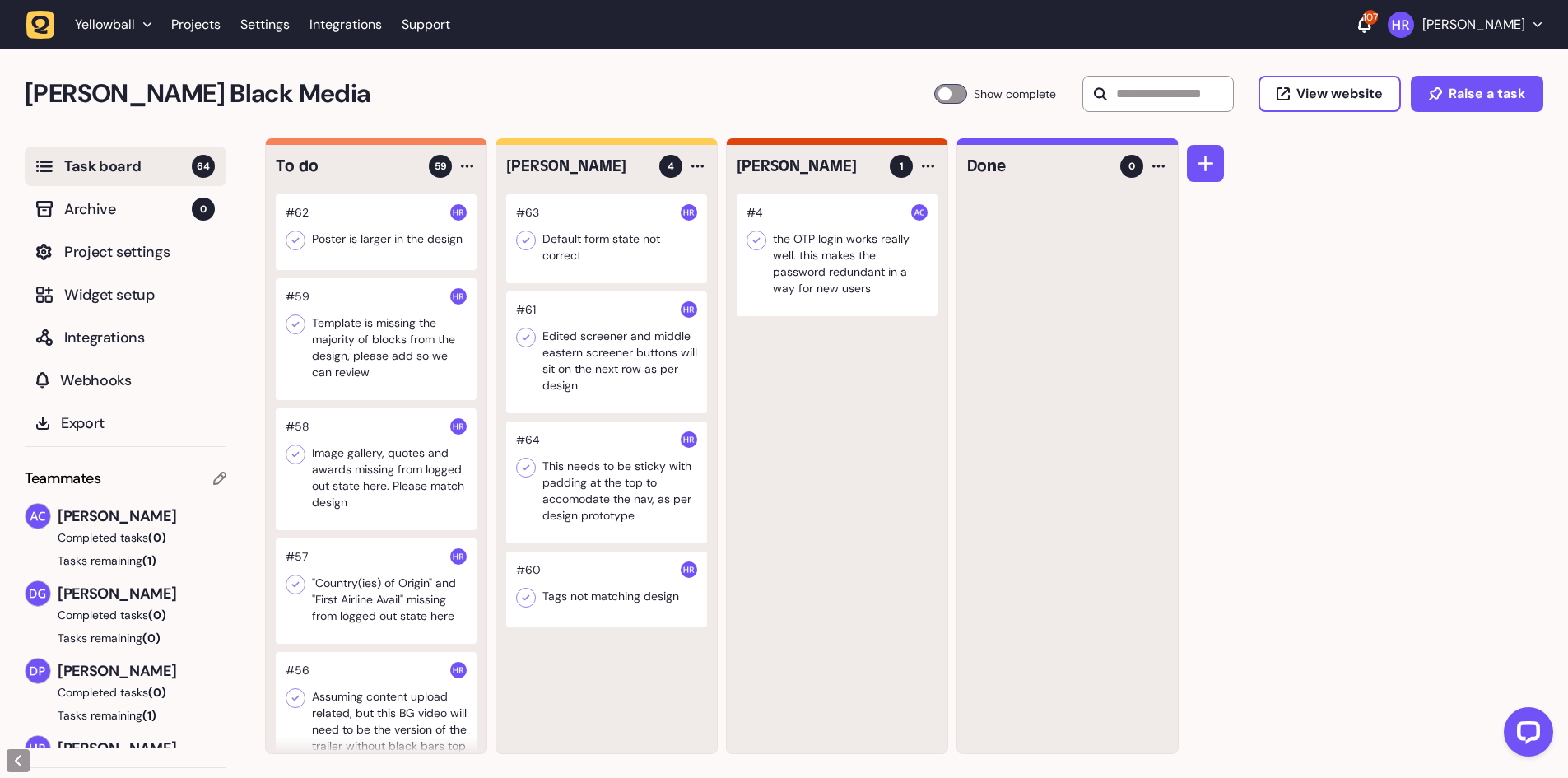
click at [403, 363] on div at bounding box center [376, 338] width 201 height 122
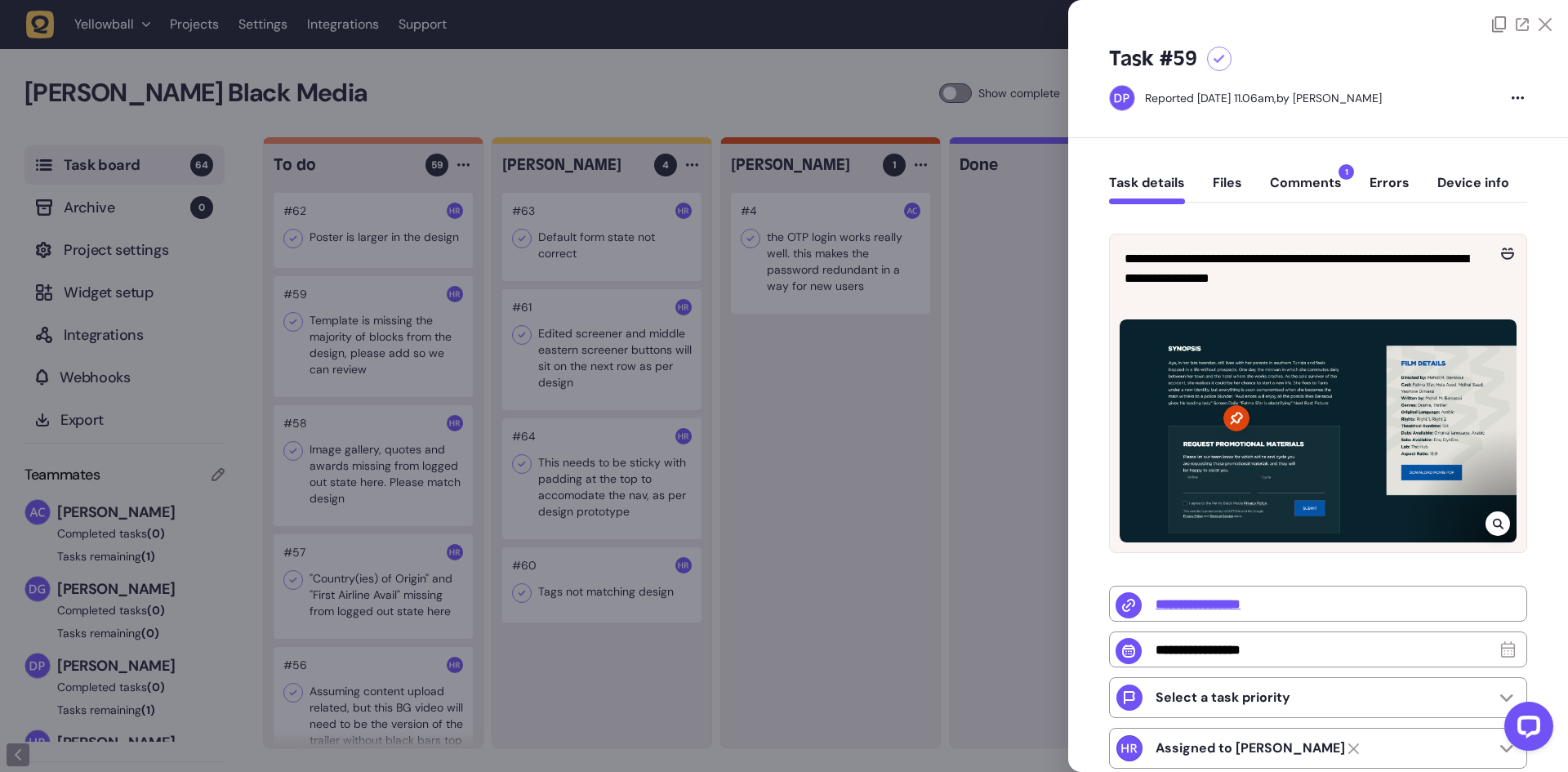
click at [388, 343] on div at bounding box center [784, 386] width 1568 height 772
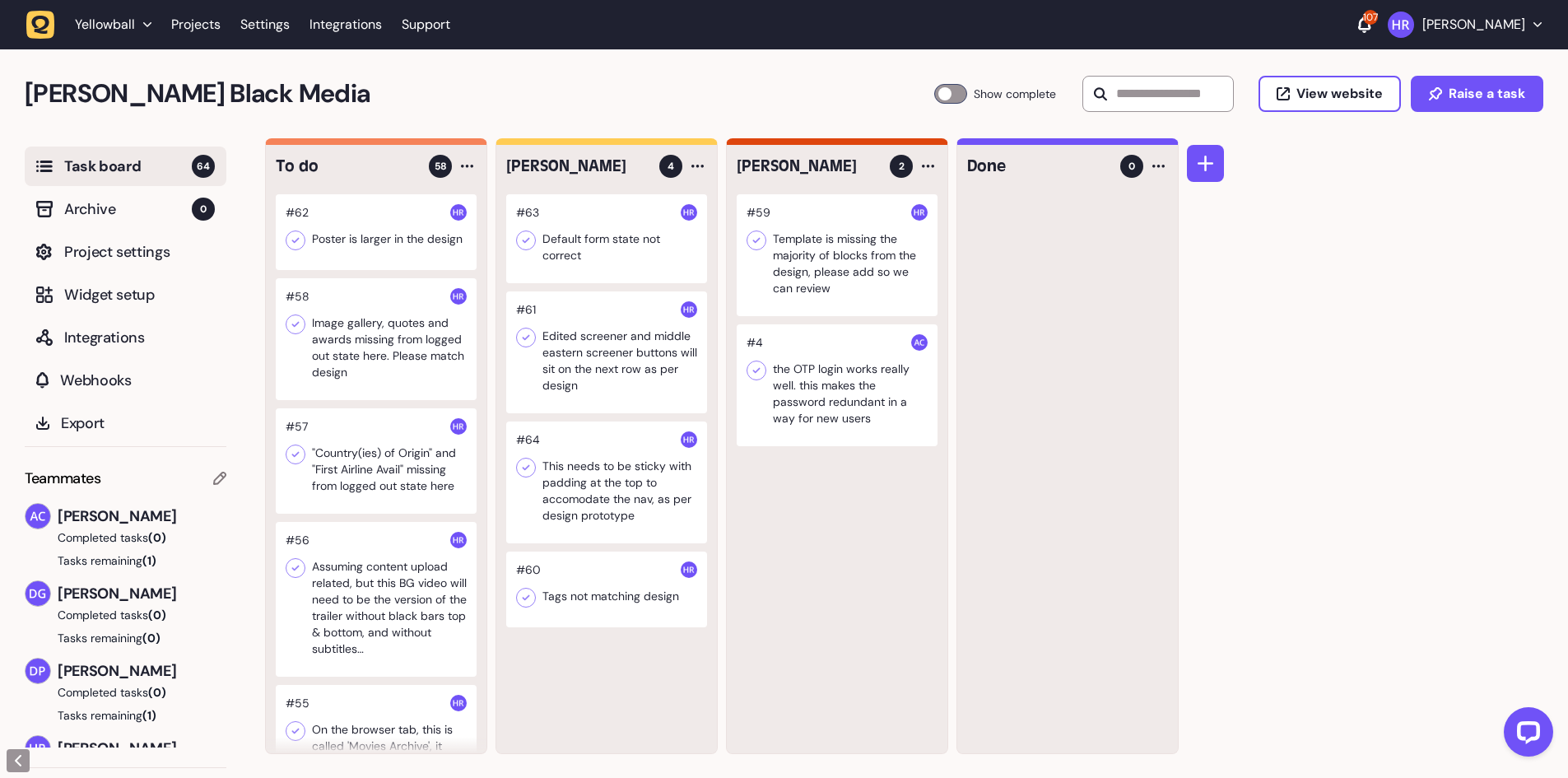
click at [789, 171] on h4 "[PERSON_NAME]" at bounding box center [806, 167] width 141 height 23
click at [398, 233] on div at bounding box center [376, 232] width 201 height 76
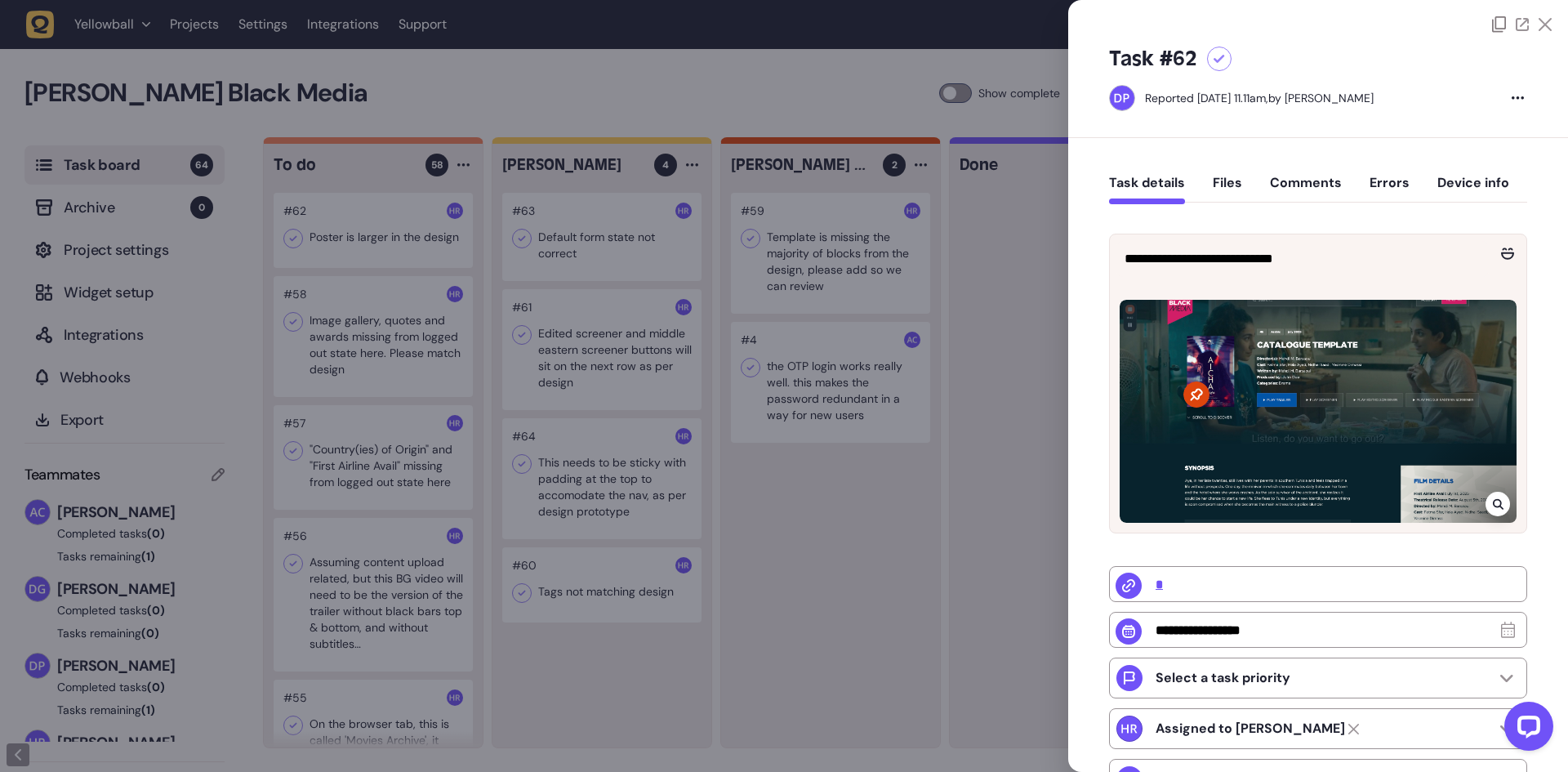
click at [402, 233] on div at bounding box center [784, 386] width 1568 height 772
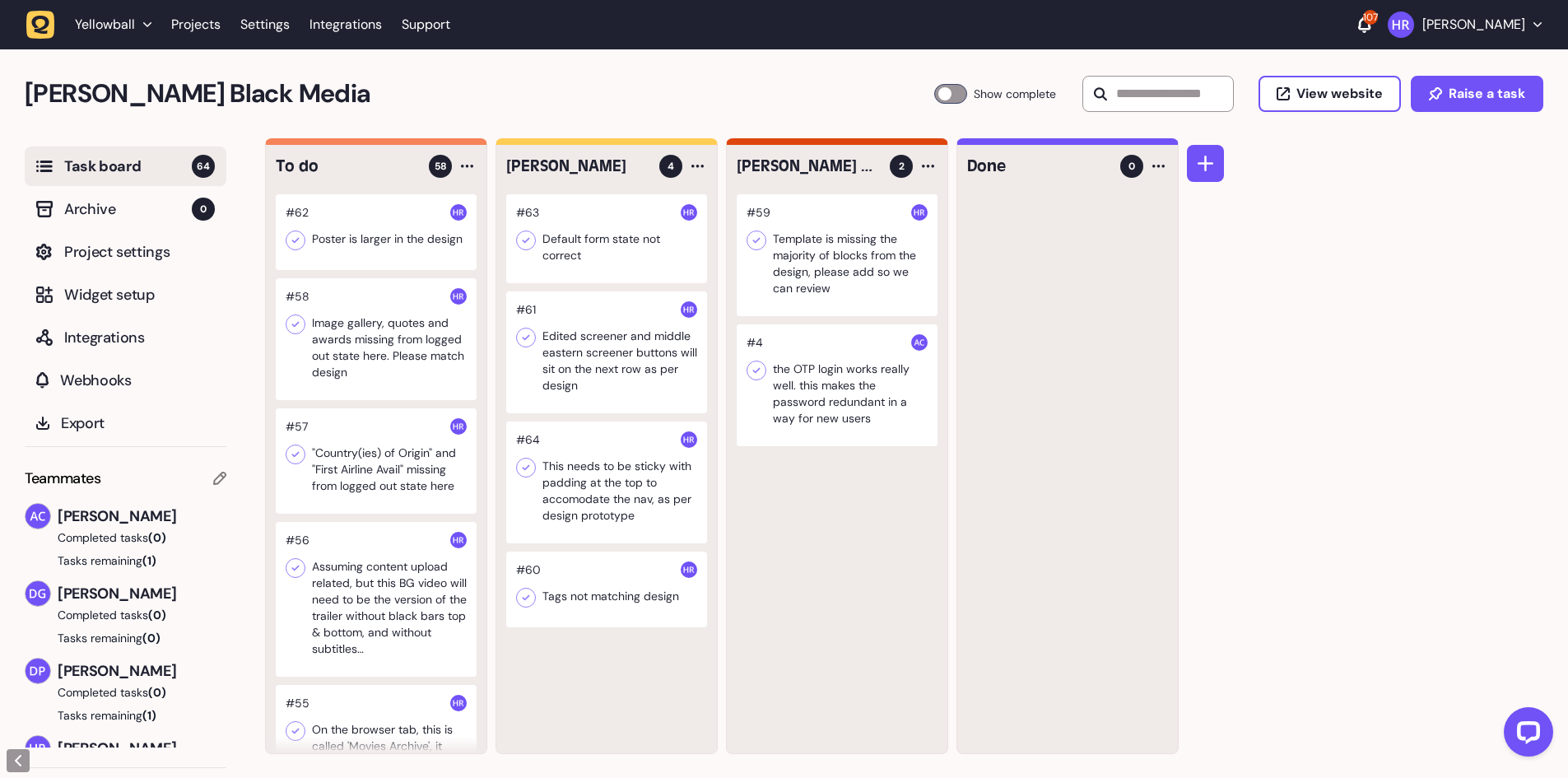
click at [375, 314] on div at bounding box center [376, 338] width 201 height 122
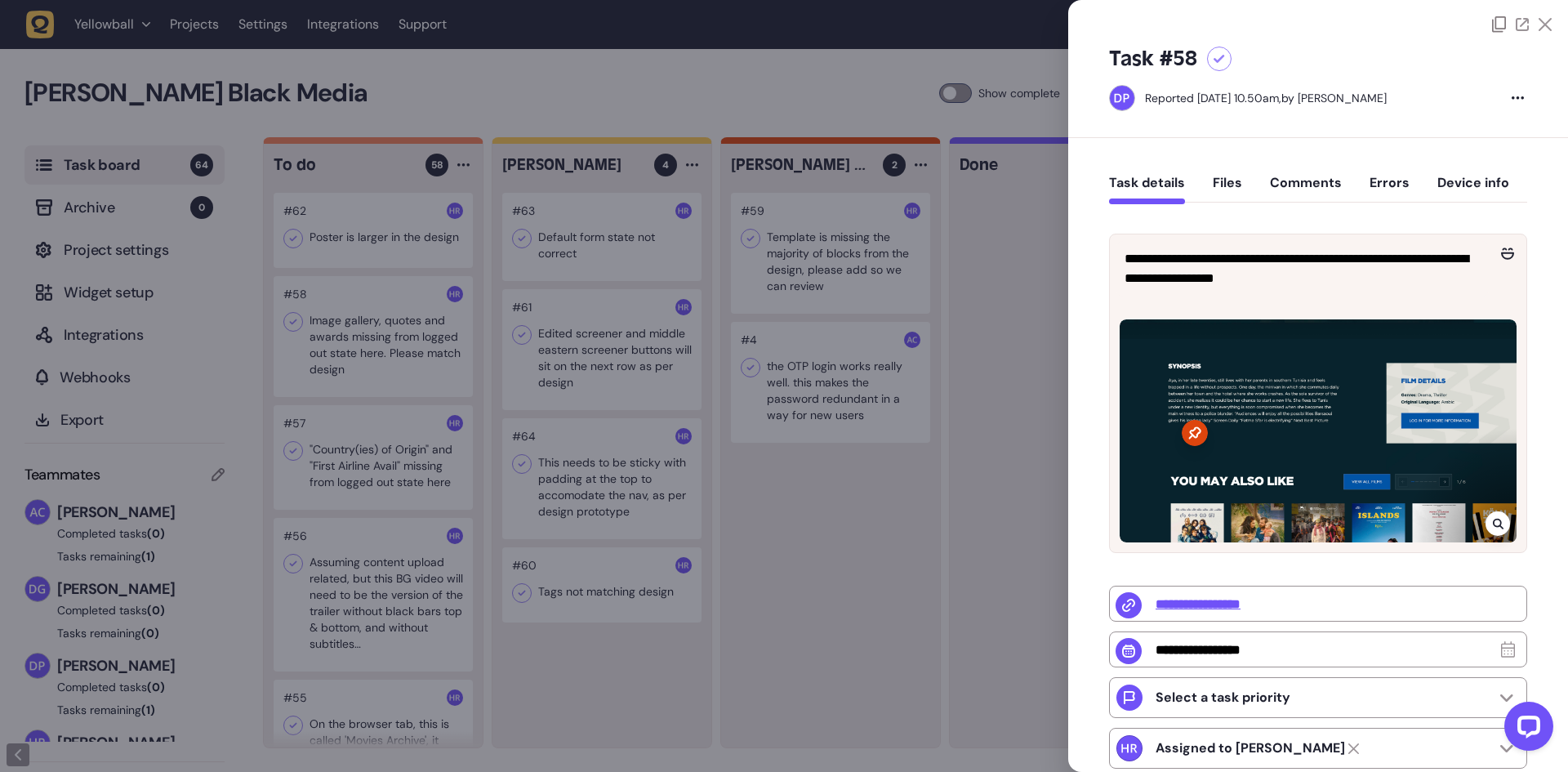
click at [366, 310] on div at bounding box center [784, 386] width 1568 height 772
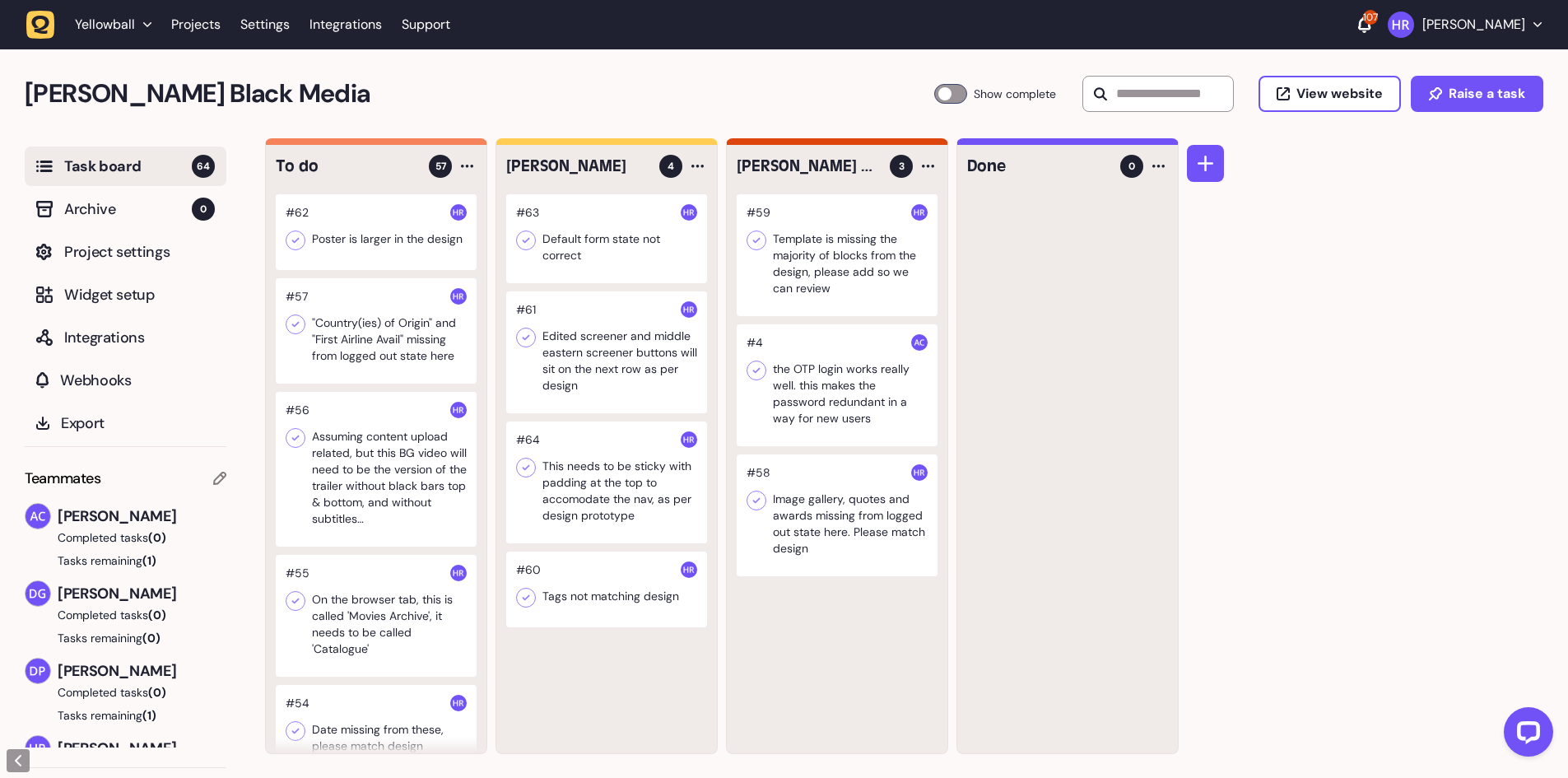
click at [824, 511] on div at bounding box center [837, 515] width 201 height 122
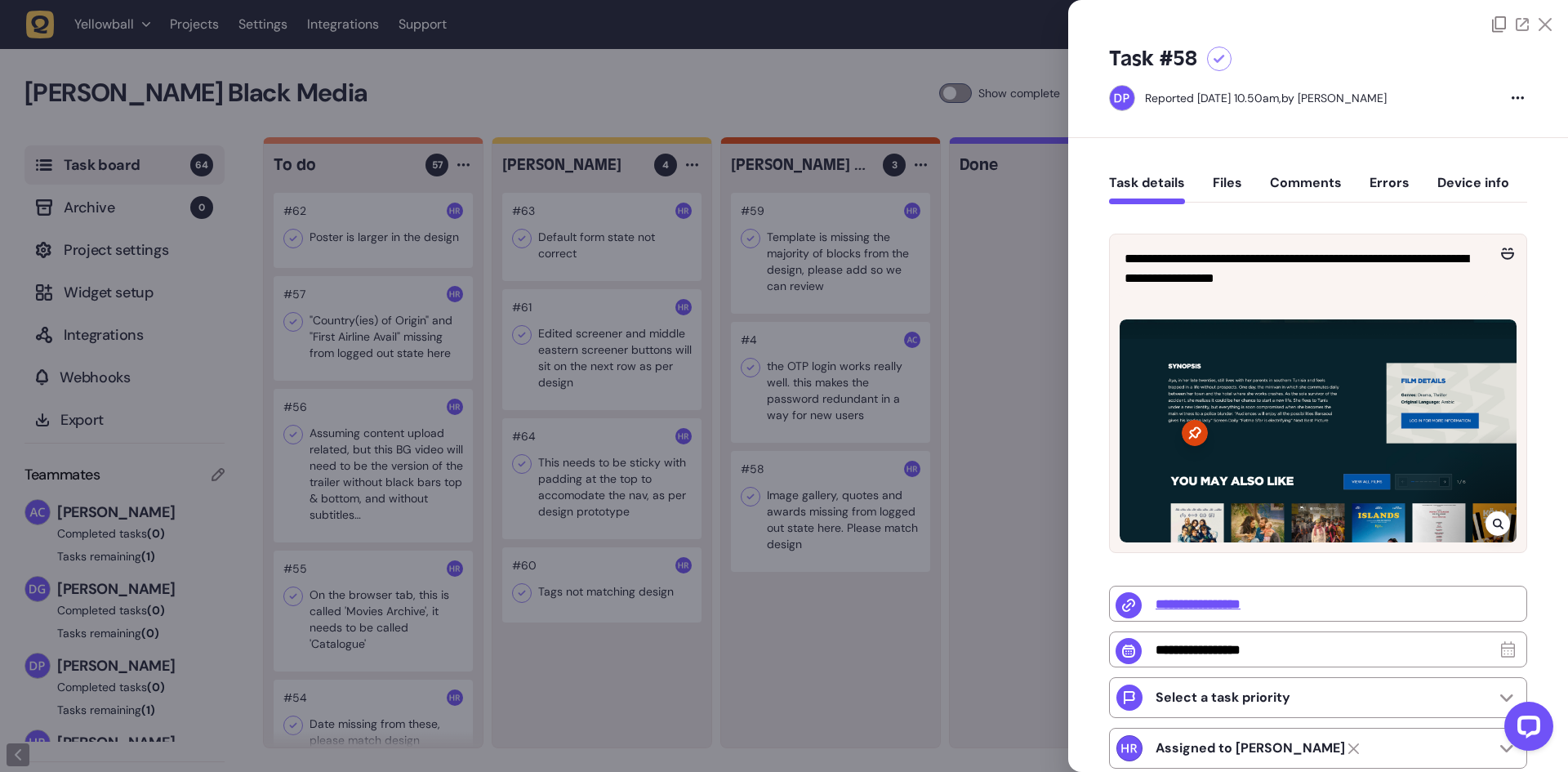
click at [1290, 187] on button "Comments" at bounding box center [1306, 190] width 72 height 29
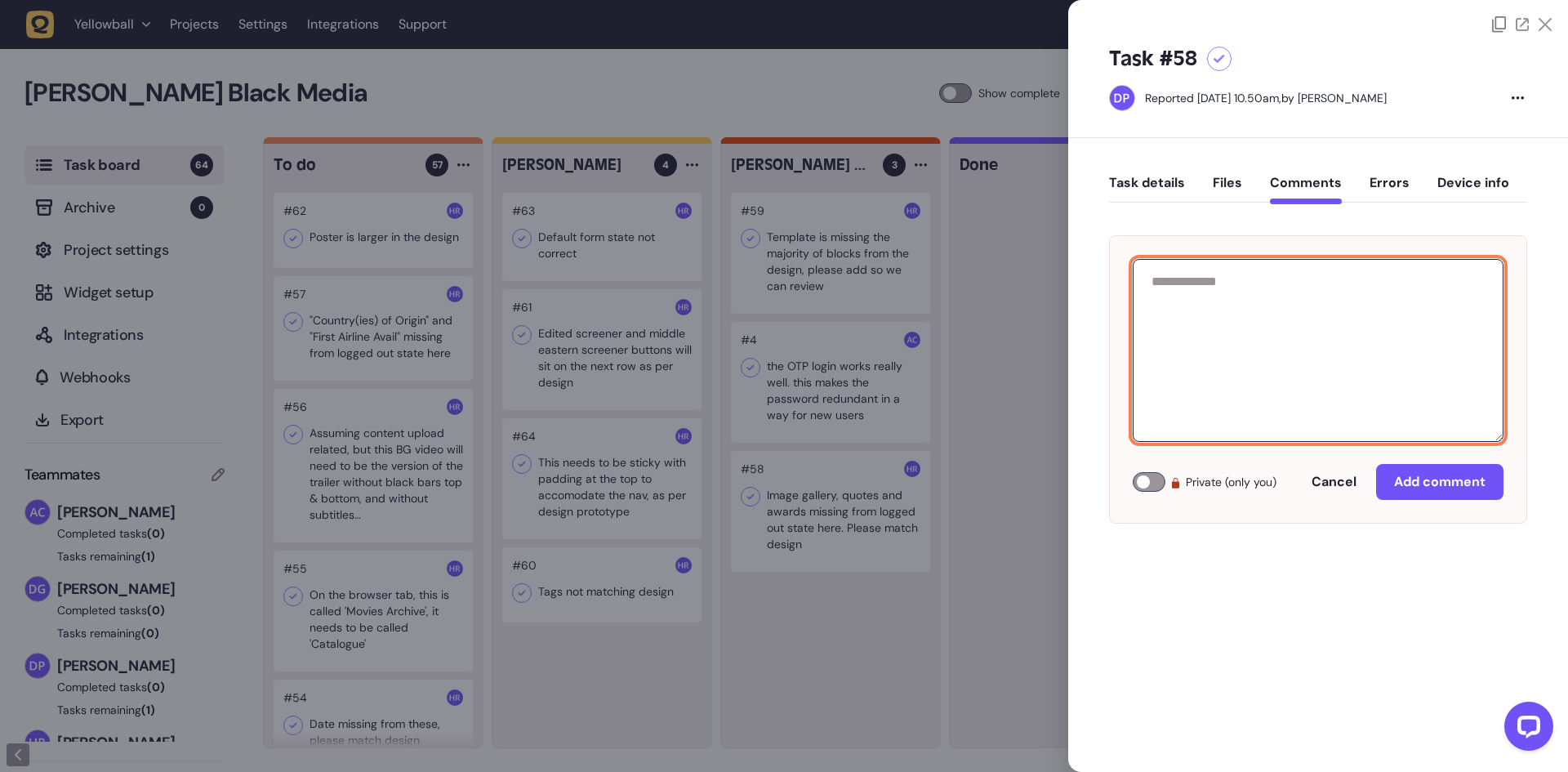
click at [1286, 301] on textarea at bounding box center [1317, 350] width 370 height 183
type textarea "*"
type textarea "**********"
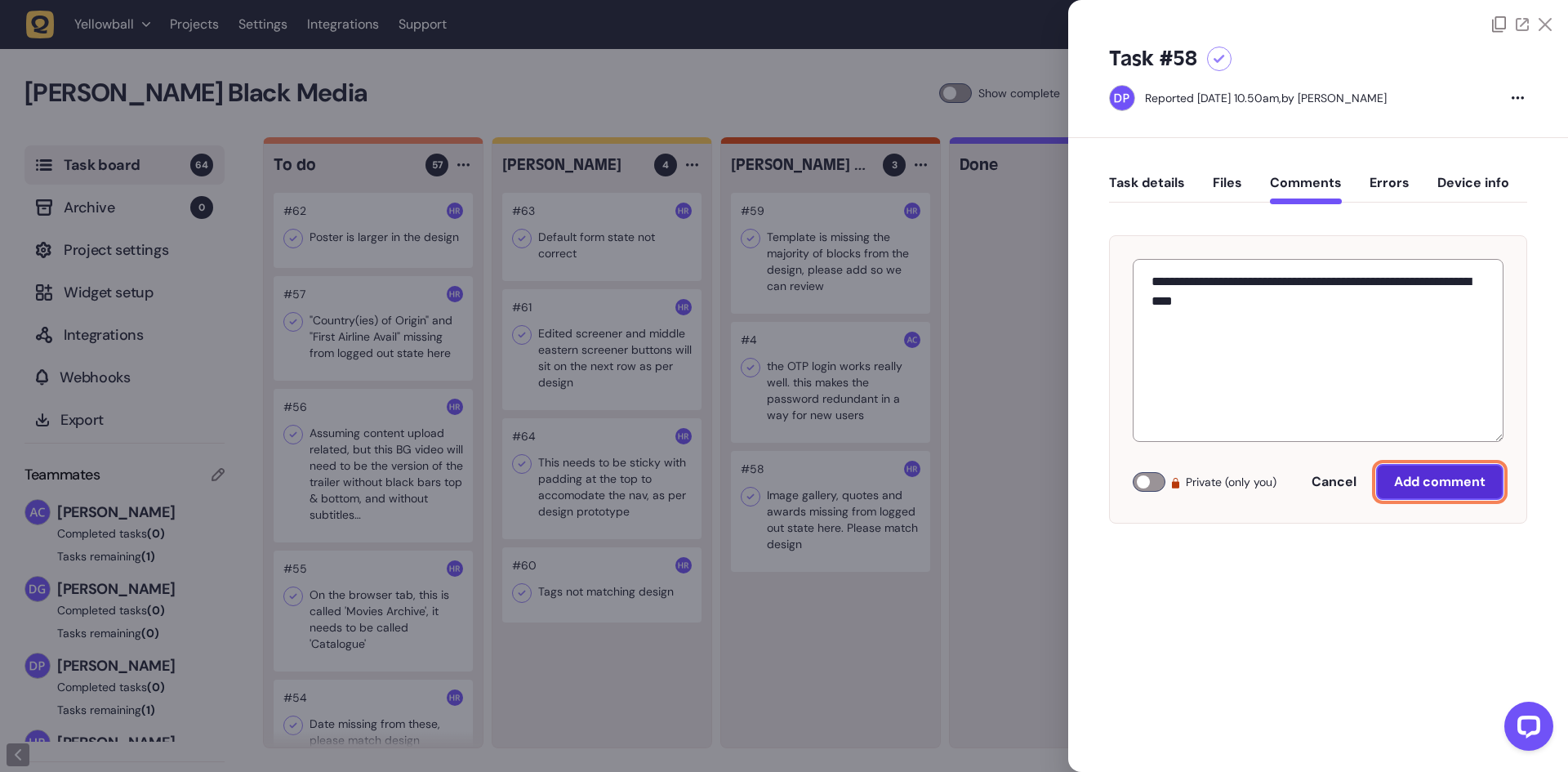
click at [1436, 471] on button "Add comment" at bounding box center [1439, 481] width 128 height 36
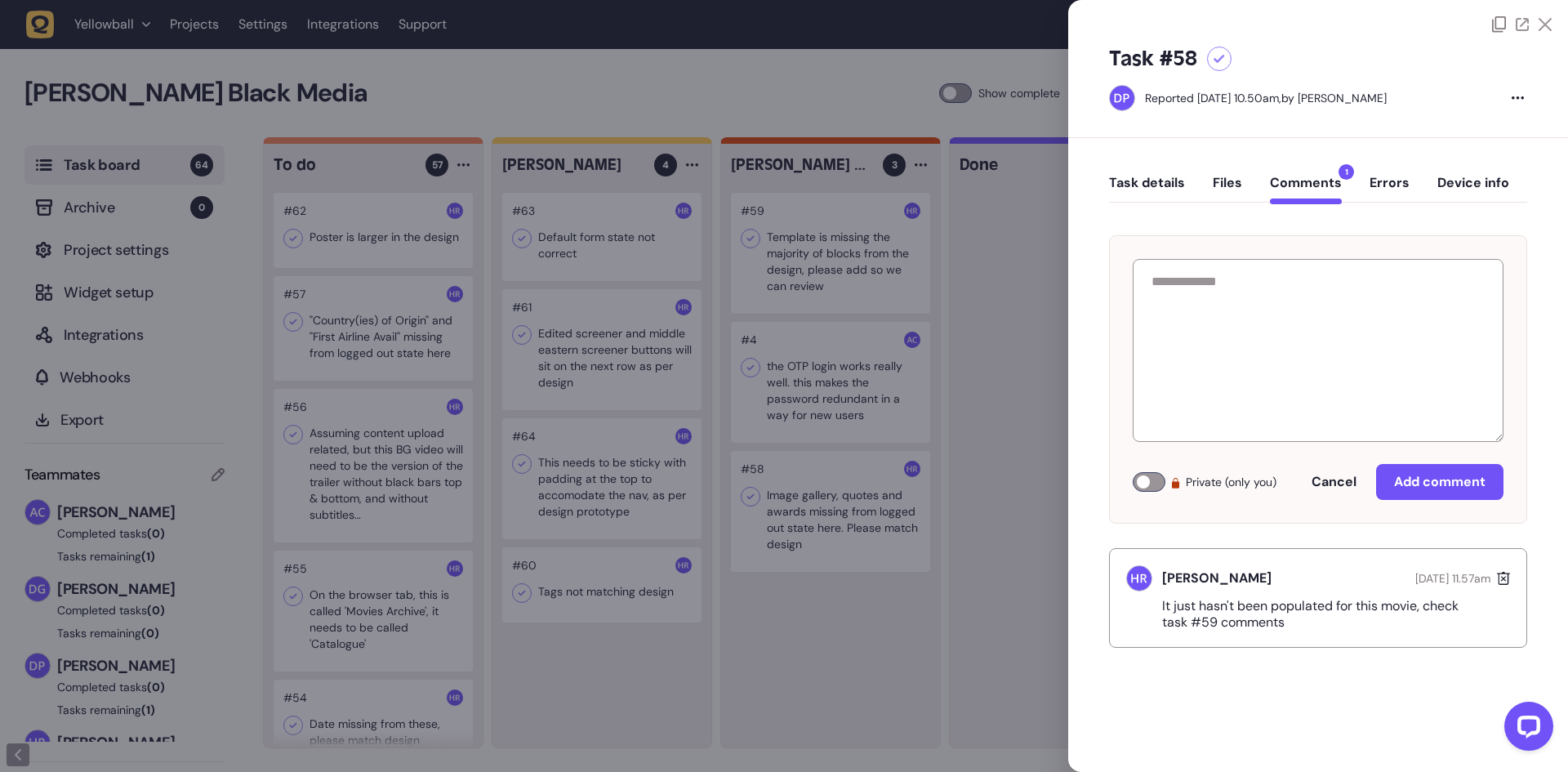
click at [887, 409] on div at bounding box center [784, 386] width 1568 height 772
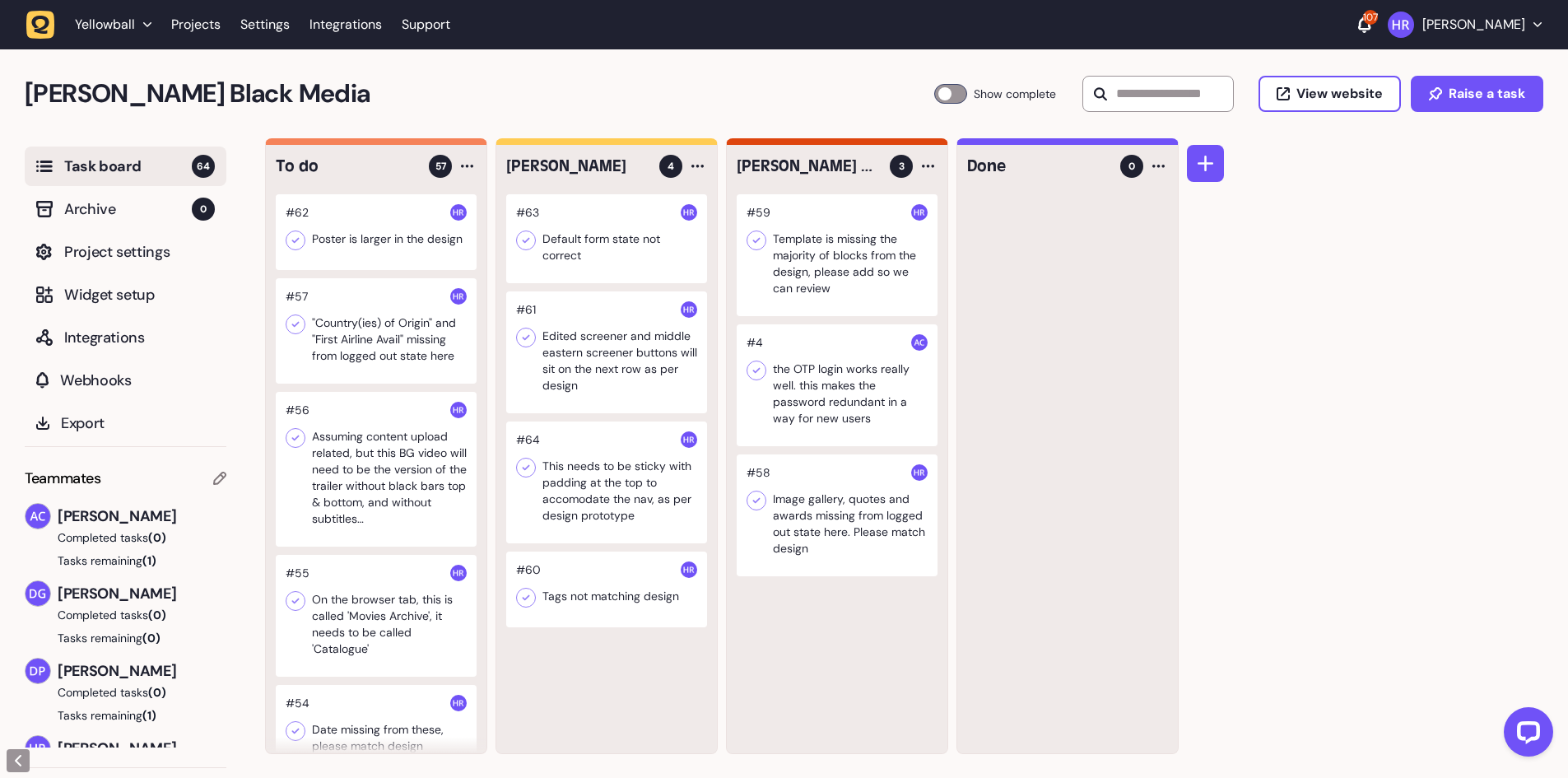
click at [414, 253] on div at bounding box center [376, 232] width 201 height 76
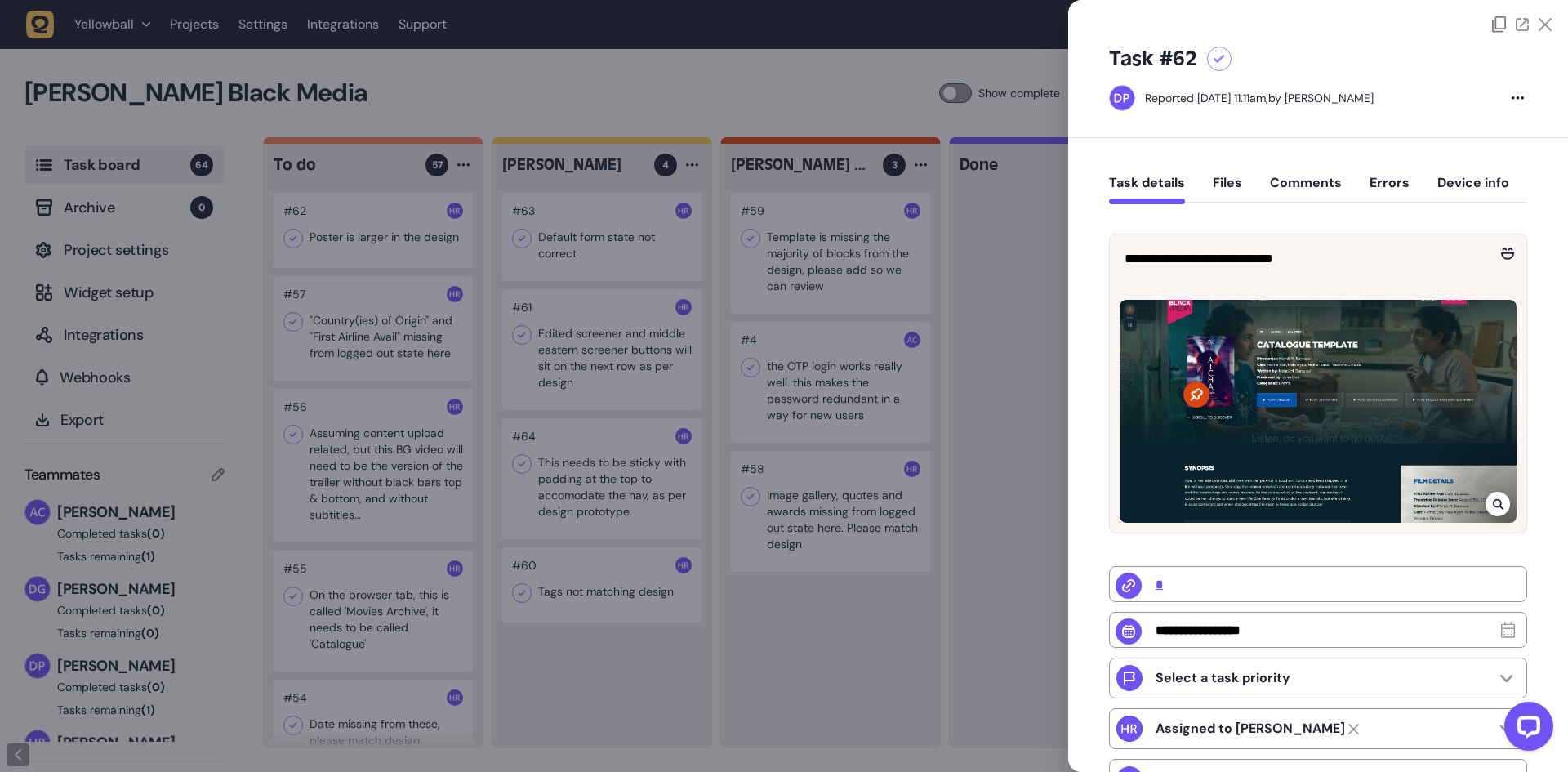
click at [385, 309] on div at bounding box center [784, 386] width 1568 height 772
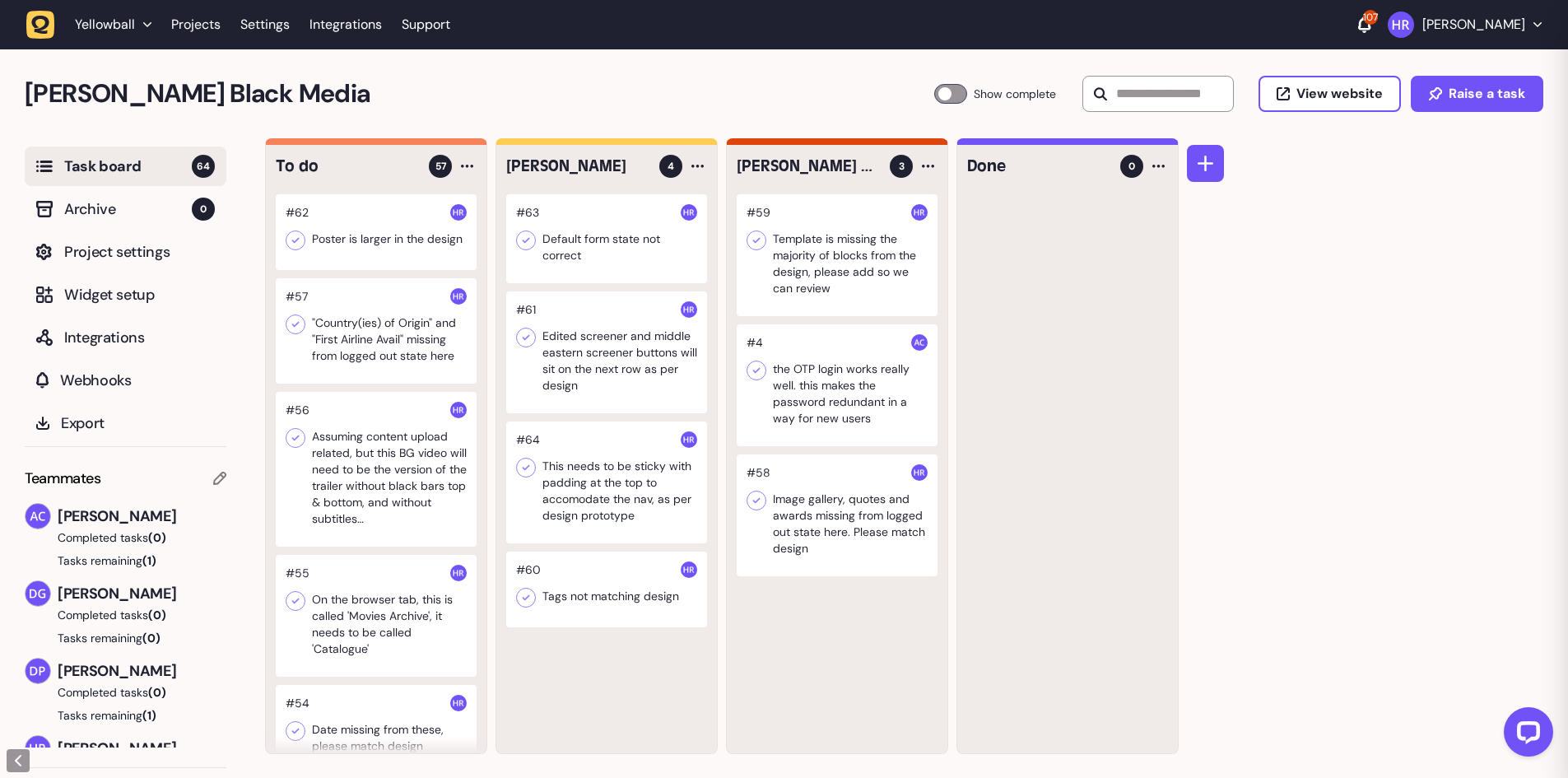
click at [368, 325] on div at bounding box center [376, 331] width 201 height 105
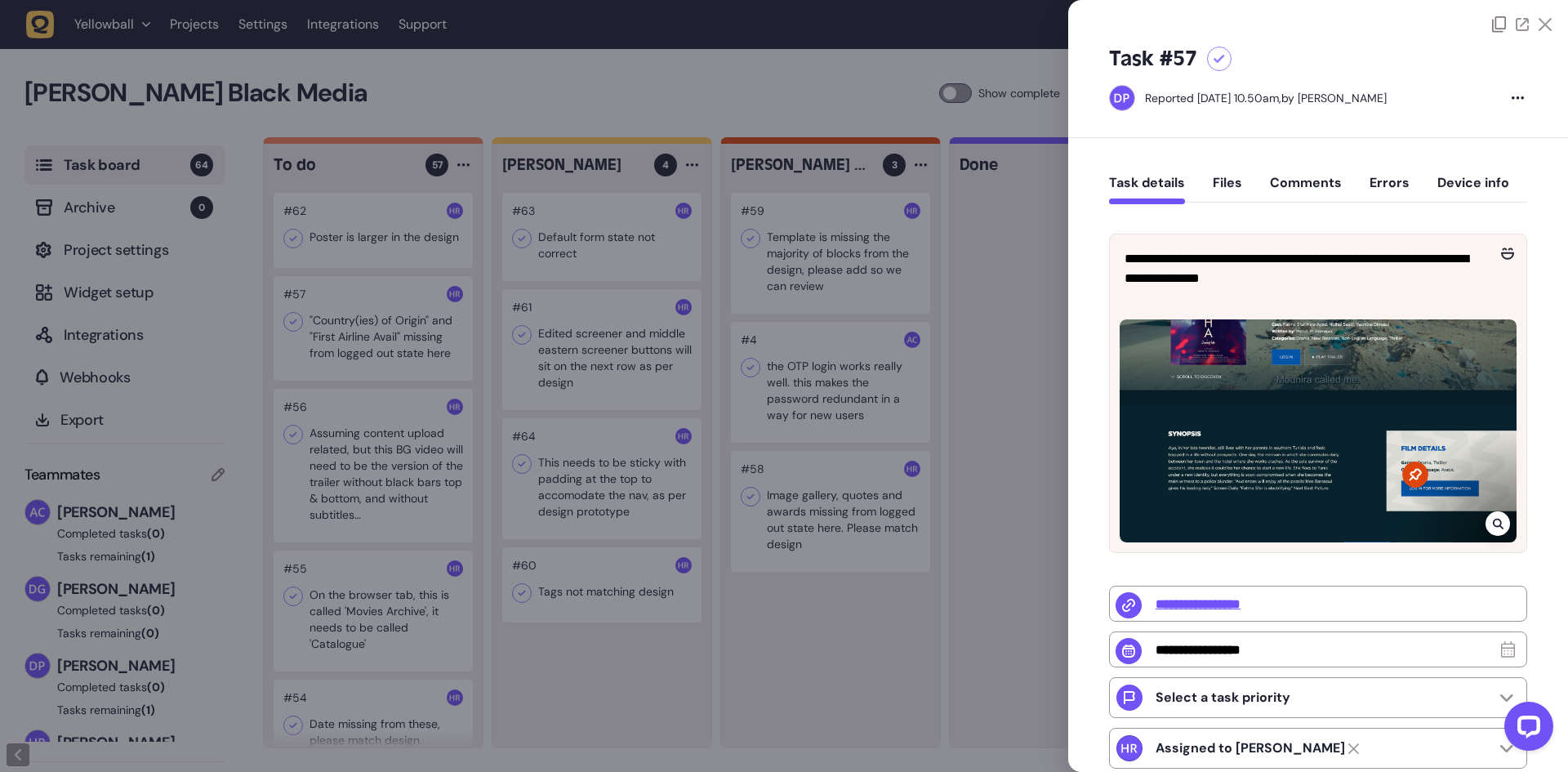
click at [374, 359] on div at bounding box center [784, 386] width 1568 height 772
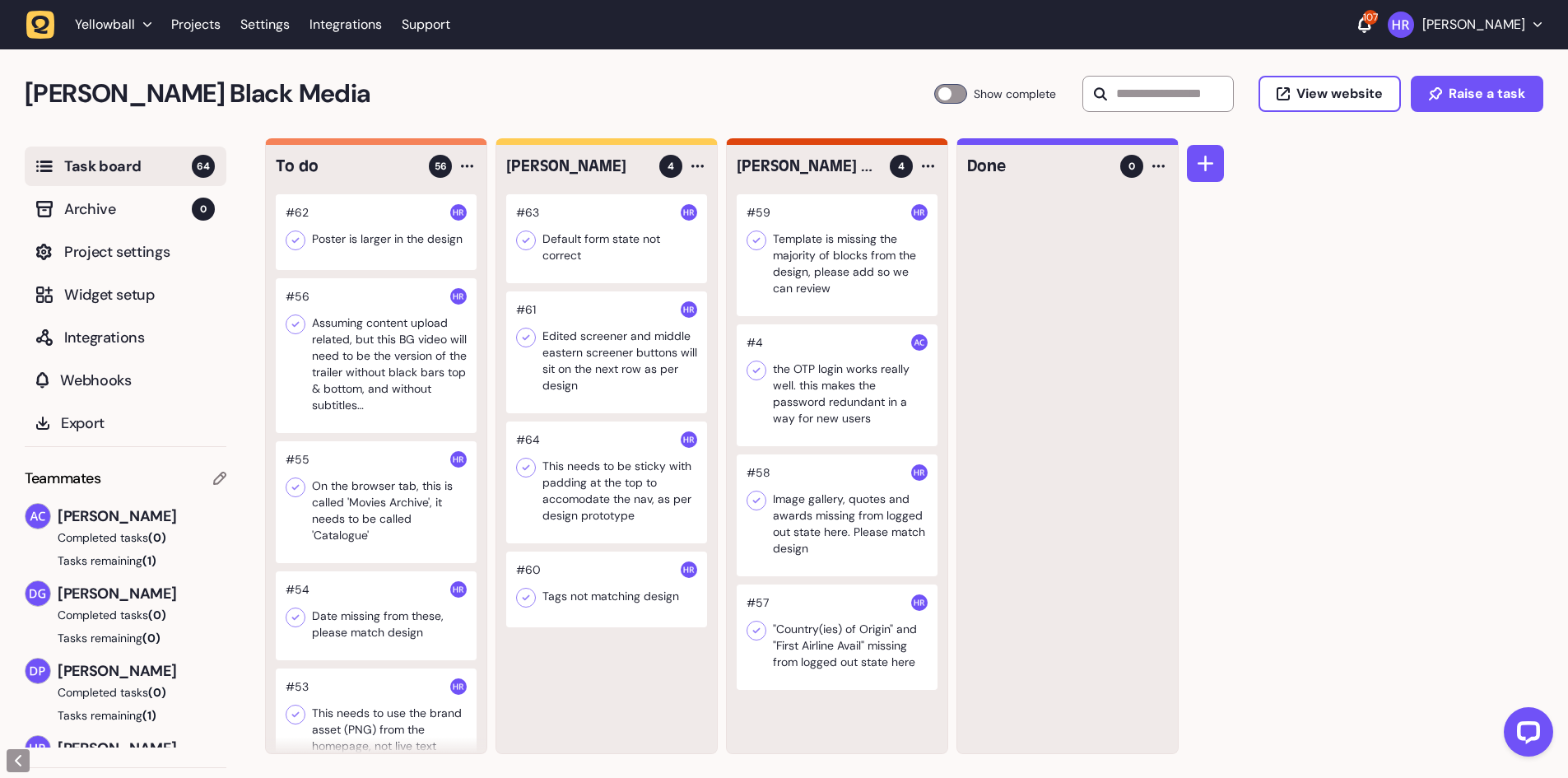
click at [850, 629] on div at bounding box center [837, 637] width 201 height 105
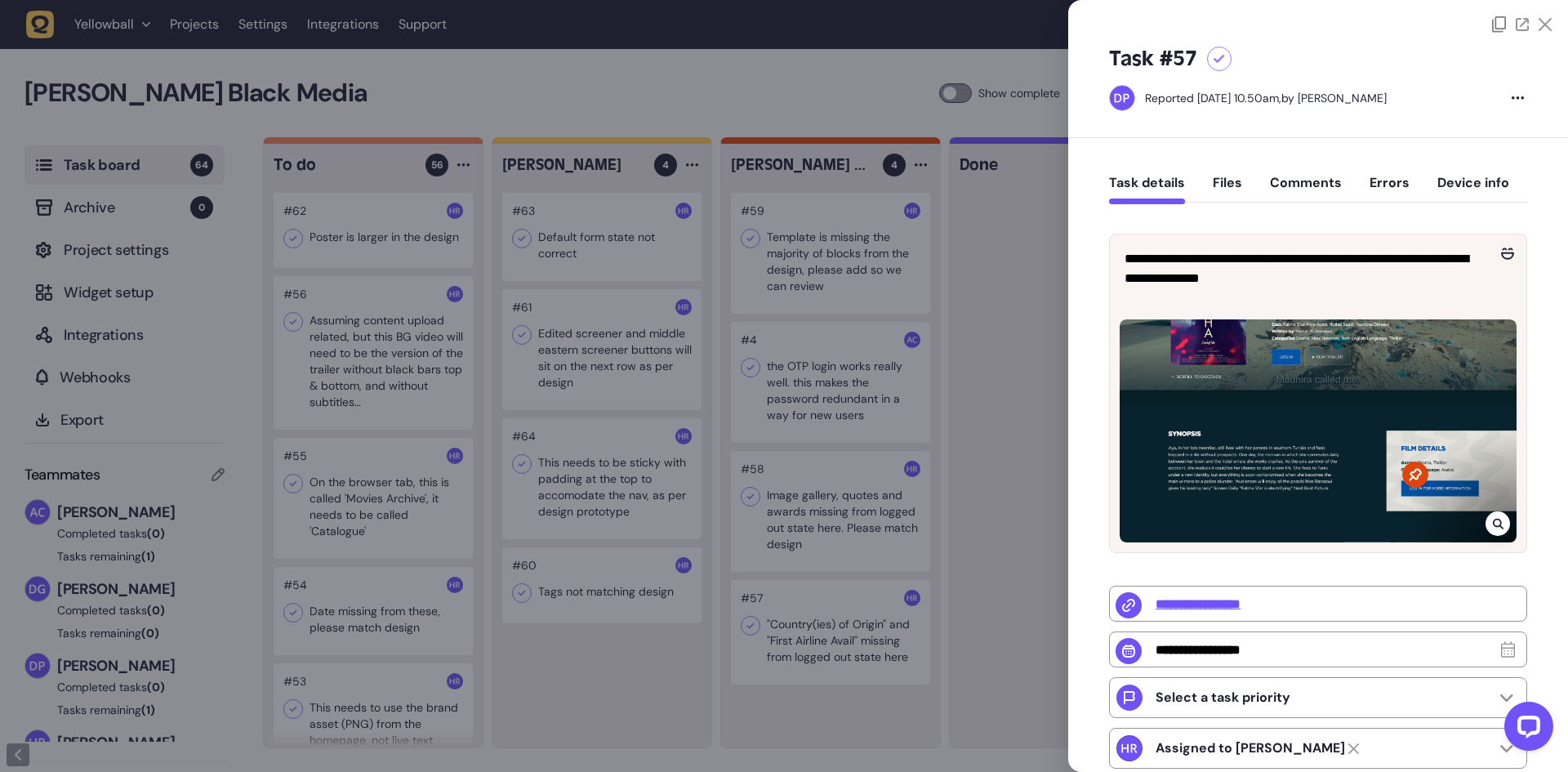
click at [1295, 181] on button "Comments" at bounding box center [1306, 190] width 72 height 29
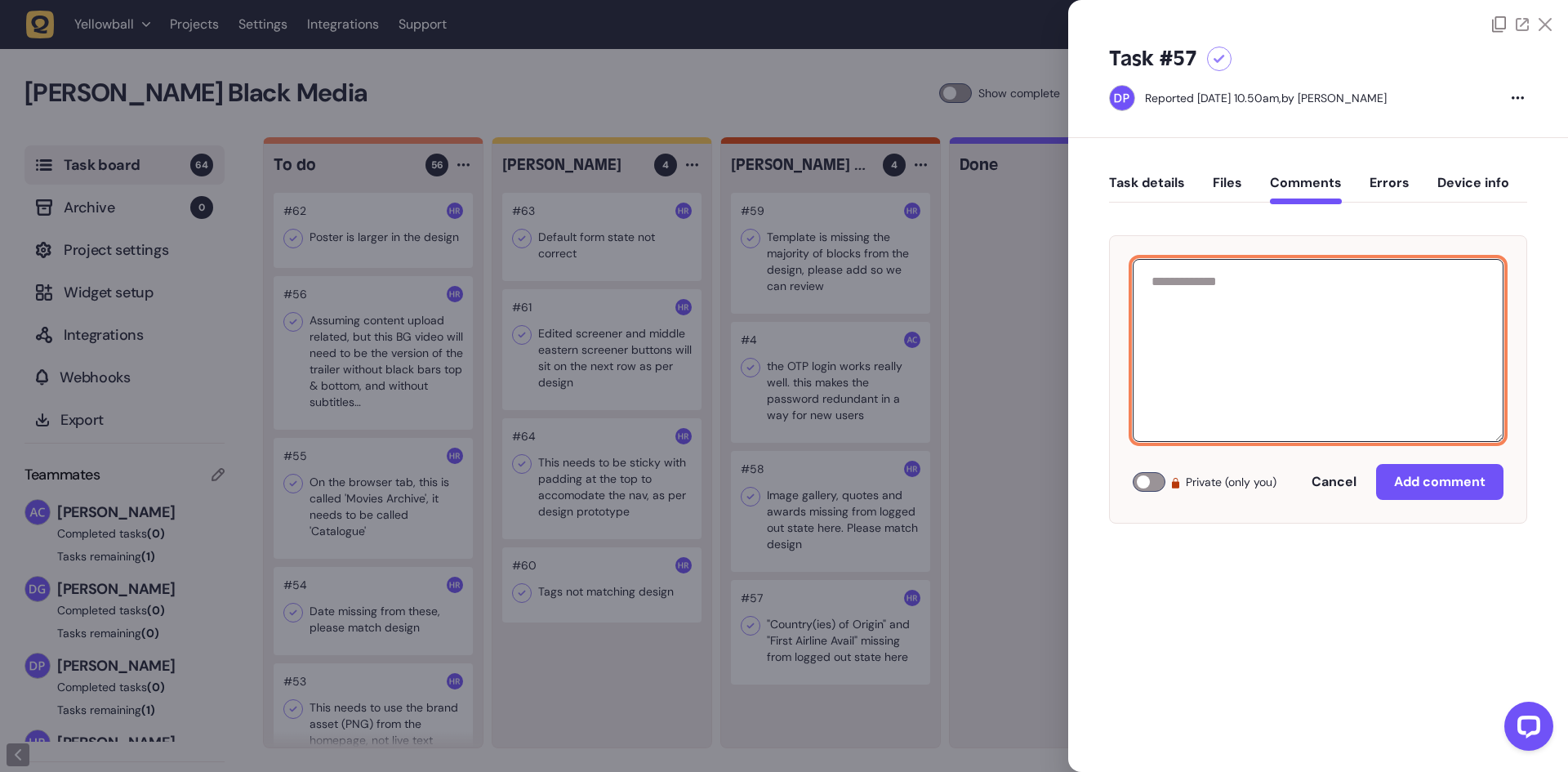
click at [1299, 324] on textarea at bounding box center [1317, 350] width 370 height 183
click at [1323, 344] on textarea "**********" at bounding box center [1317, 350] width 370 height 183
type textarea "**********"
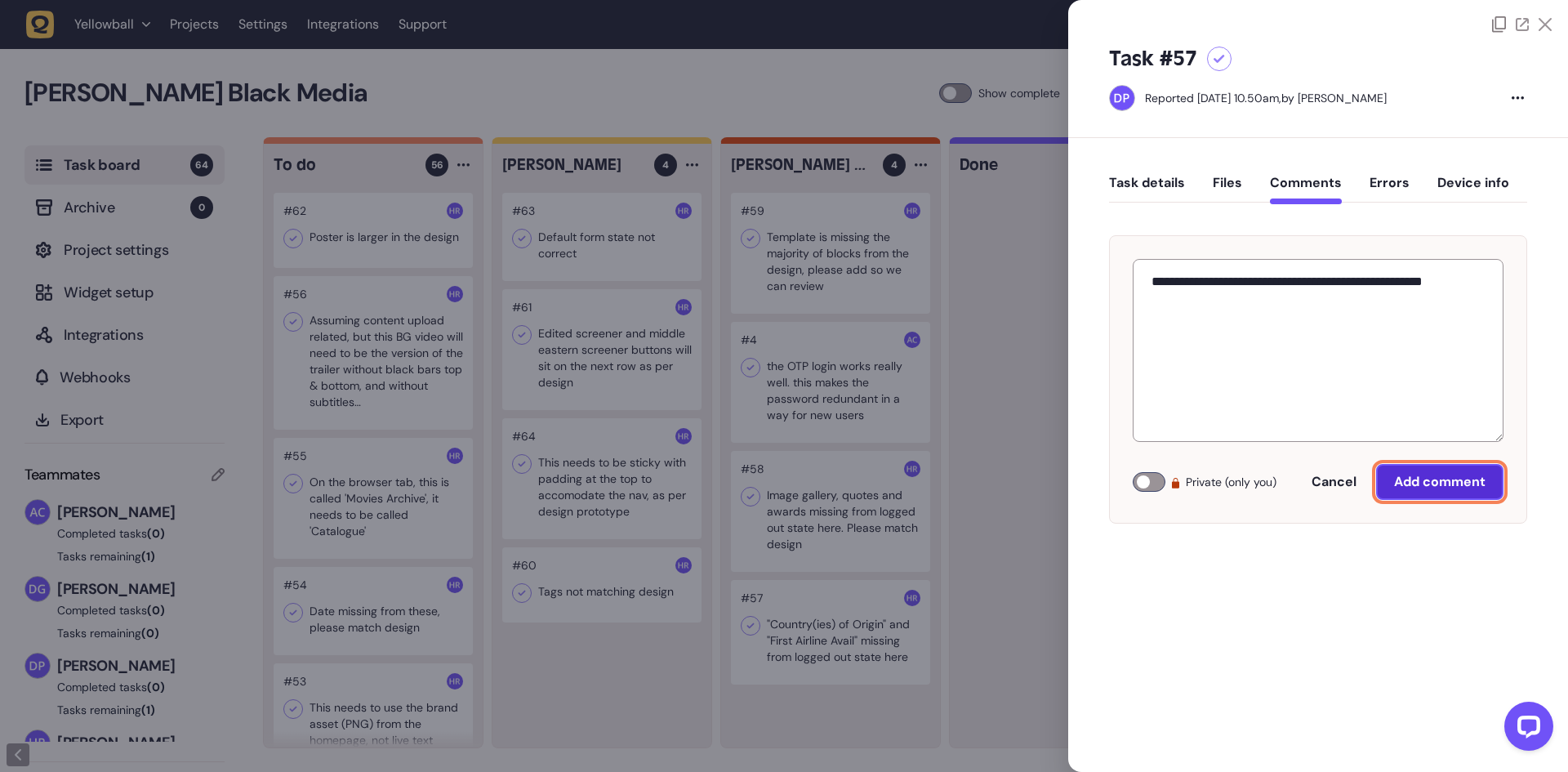
click at [1437, 471] on button "Add comment" at bounding box center [1439, 481] width 128 height 36
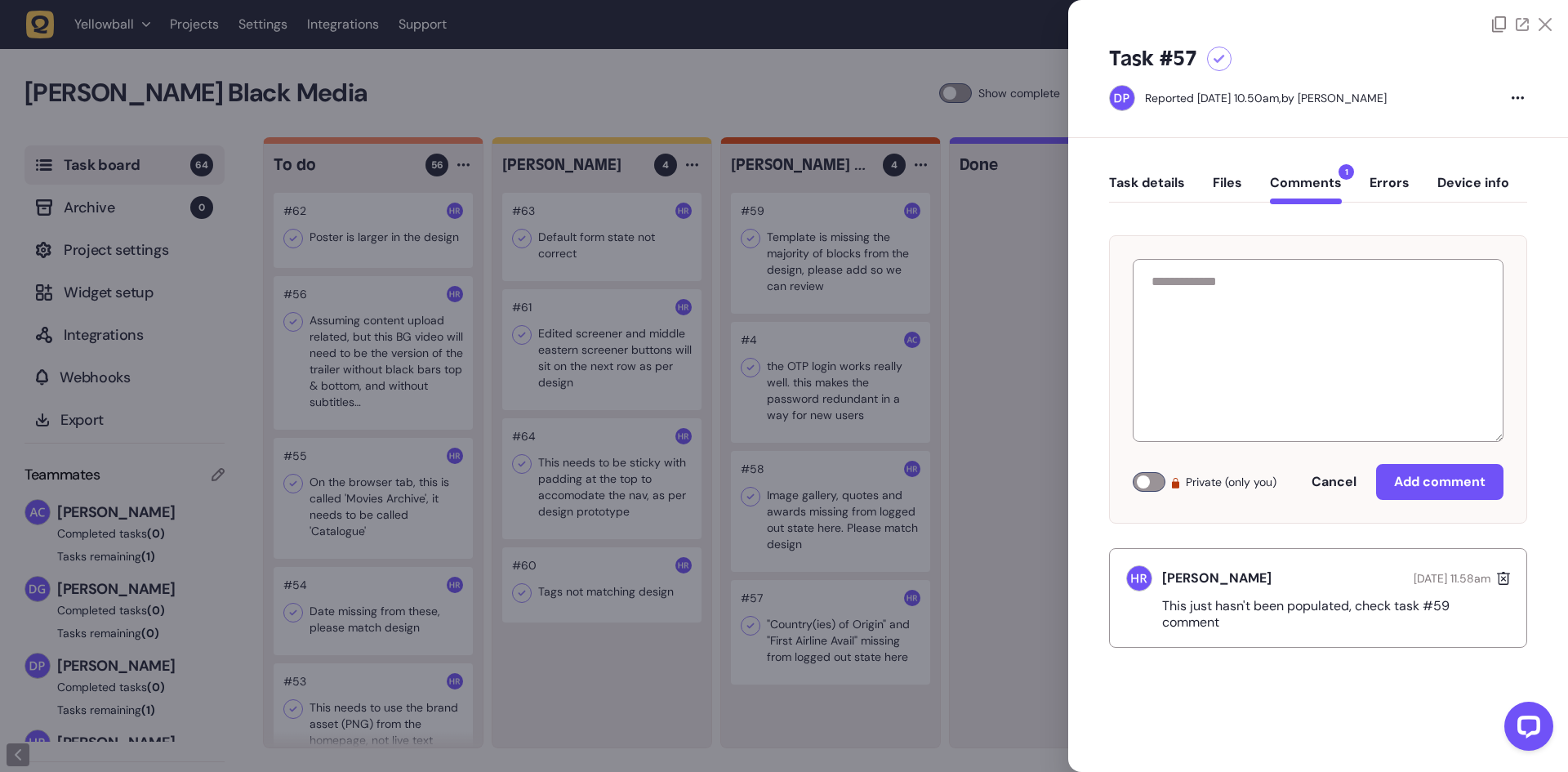
click at [939, 372] on div at bounding box center [784, 386] width 1568 height 772
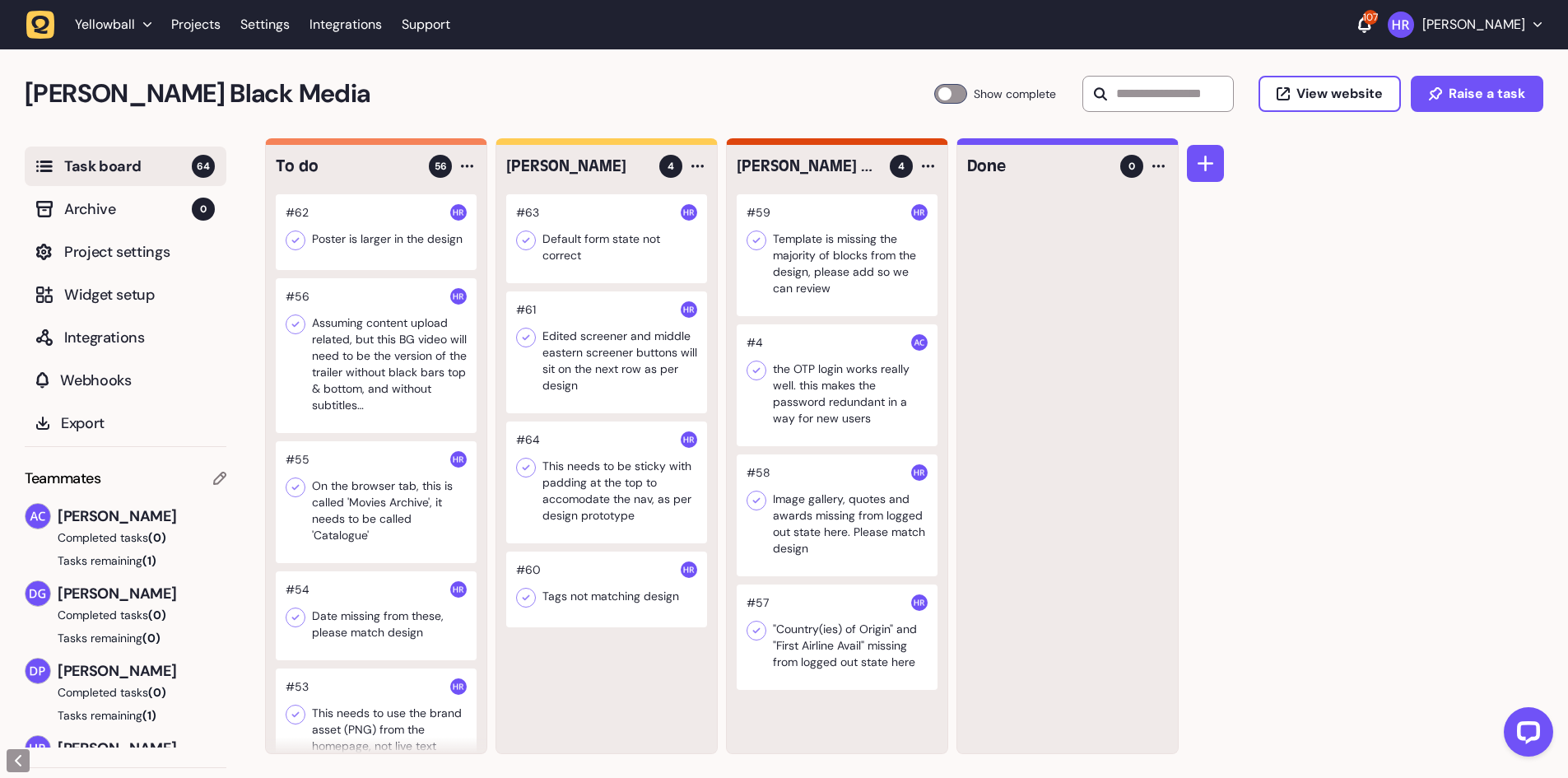
click at [384, 336] on div at bounding box center [376, 355] width 201 height 155
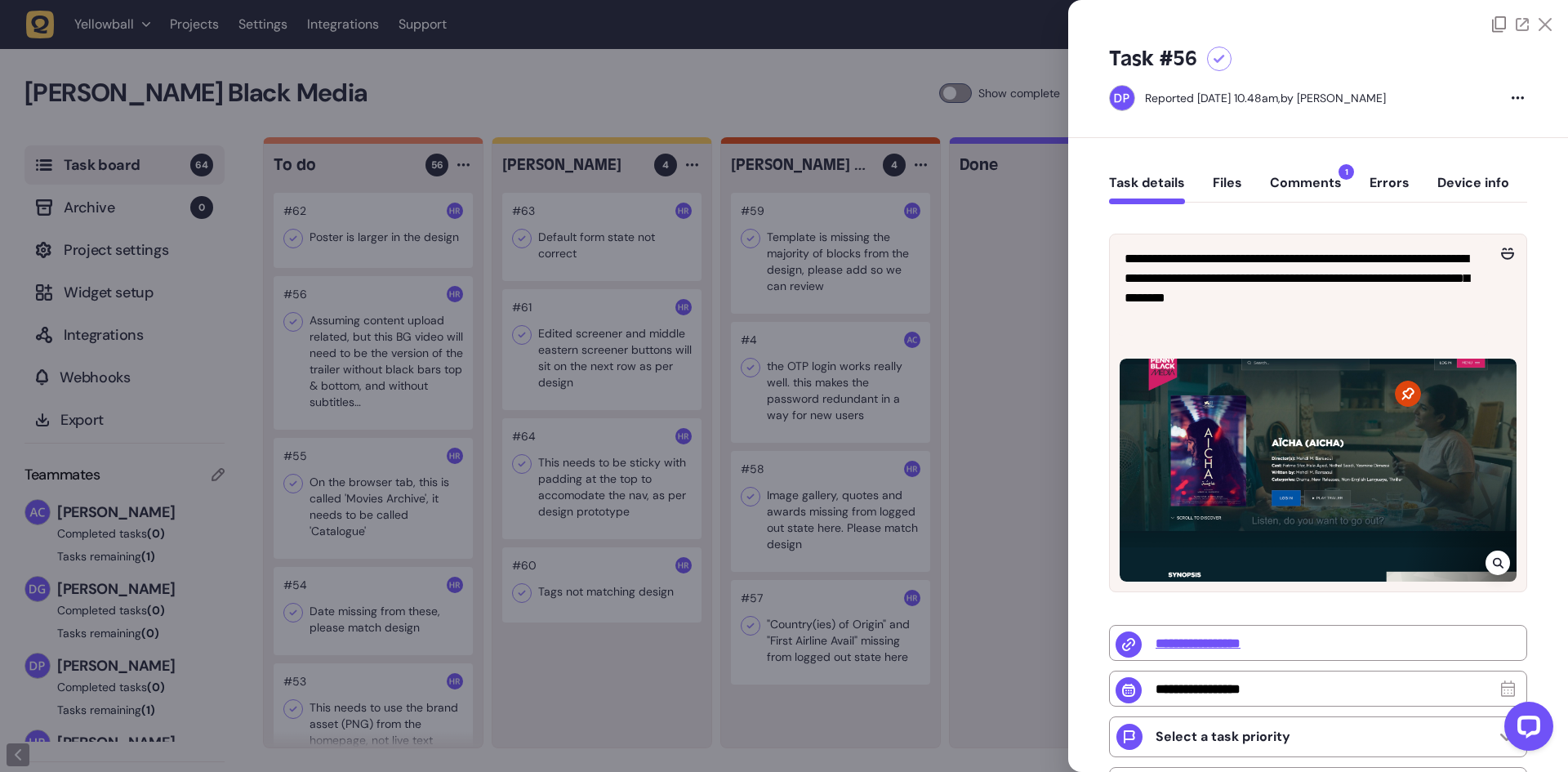
click at [1318, 191] on button "Comments 1" at bounding box center [1306, 190] width 72 height 29
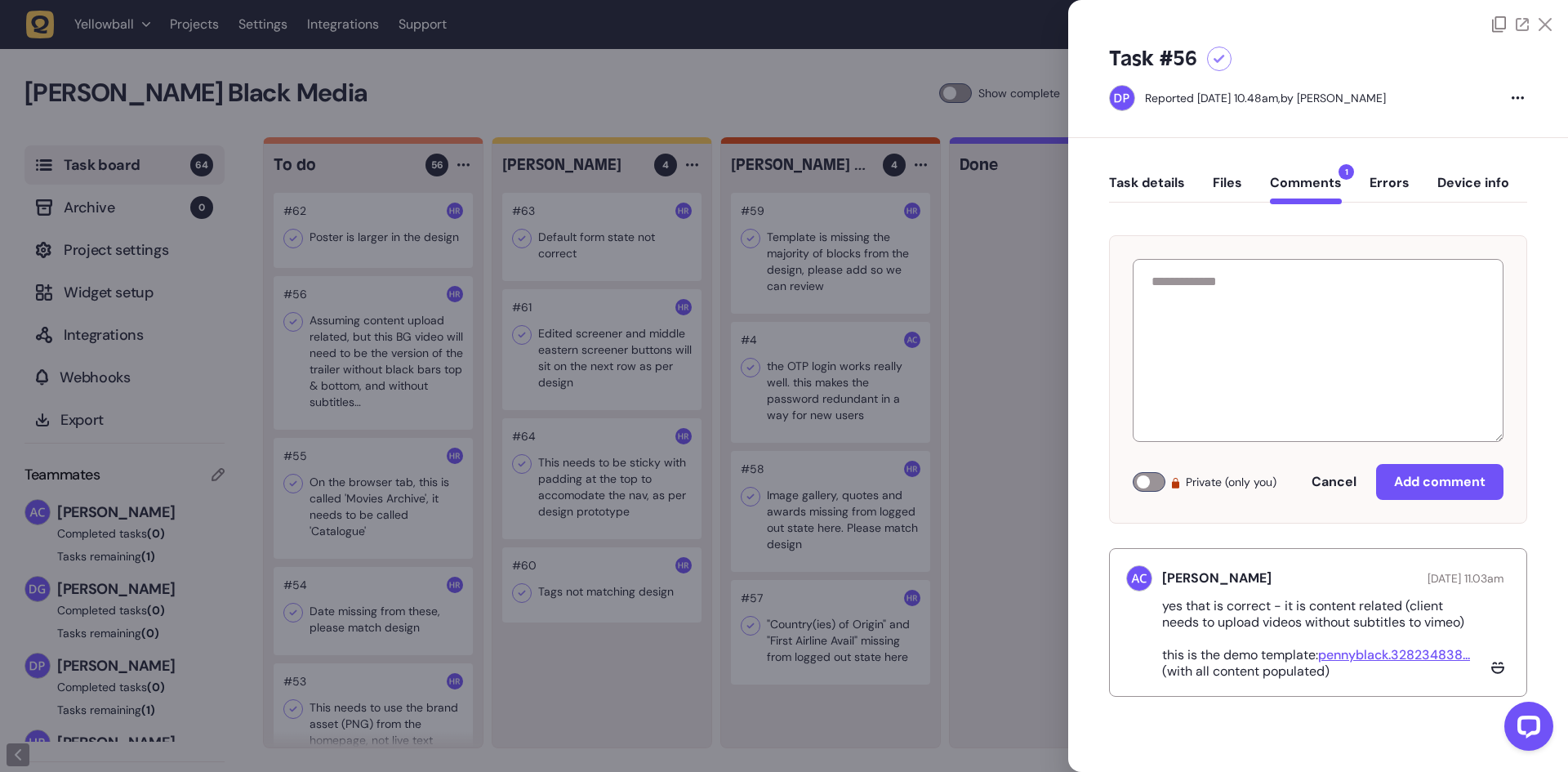
click at [1006, 241] on div at bounding box center [784, 386] width 1568 height 772
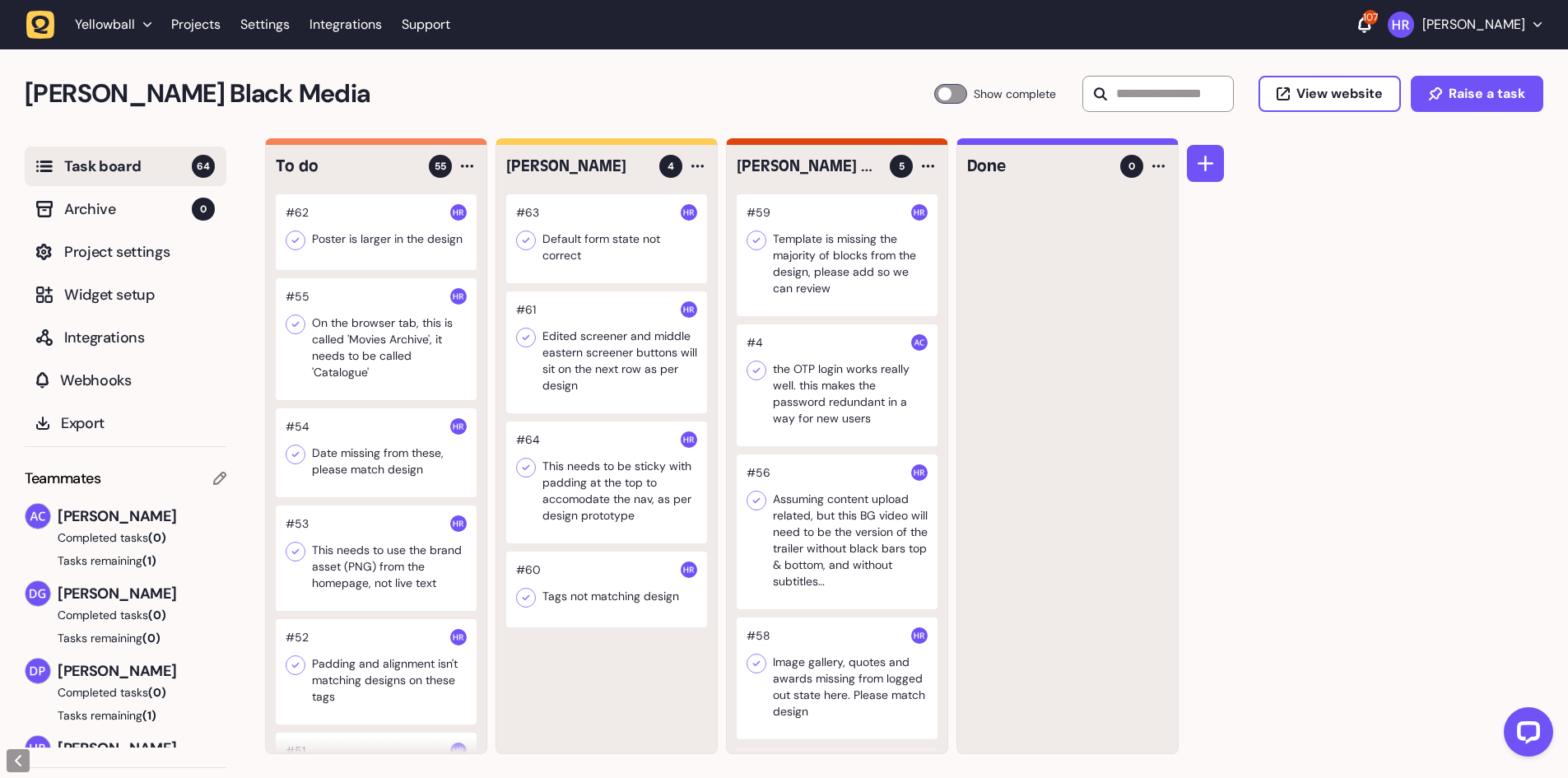
click at [828, 517] on div at bounding box center [837, 531] width 201 height 155
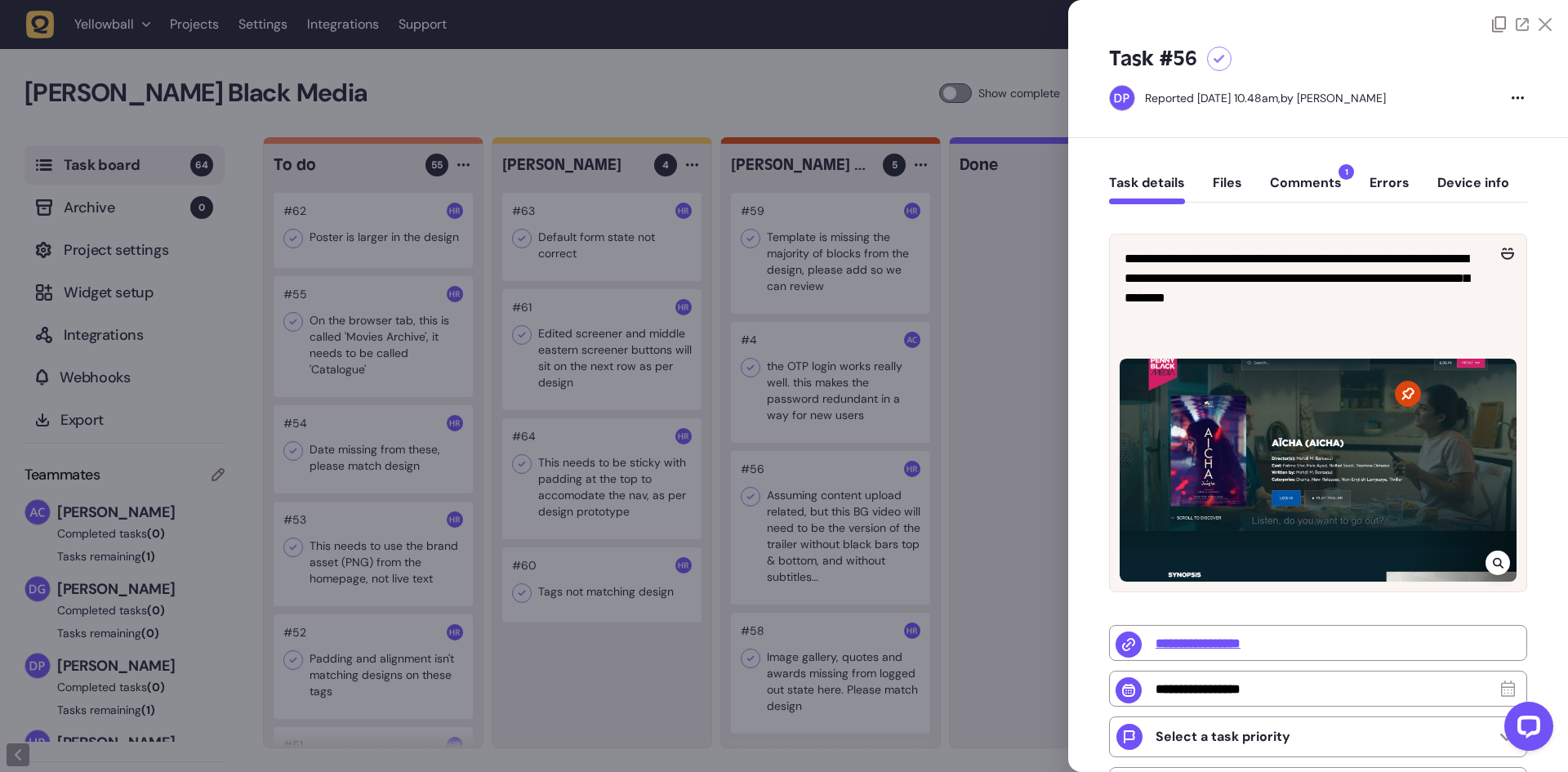
click at [1310, 189] on button "Comments 1" at bounding box center [1306, 190] width 72 height 29
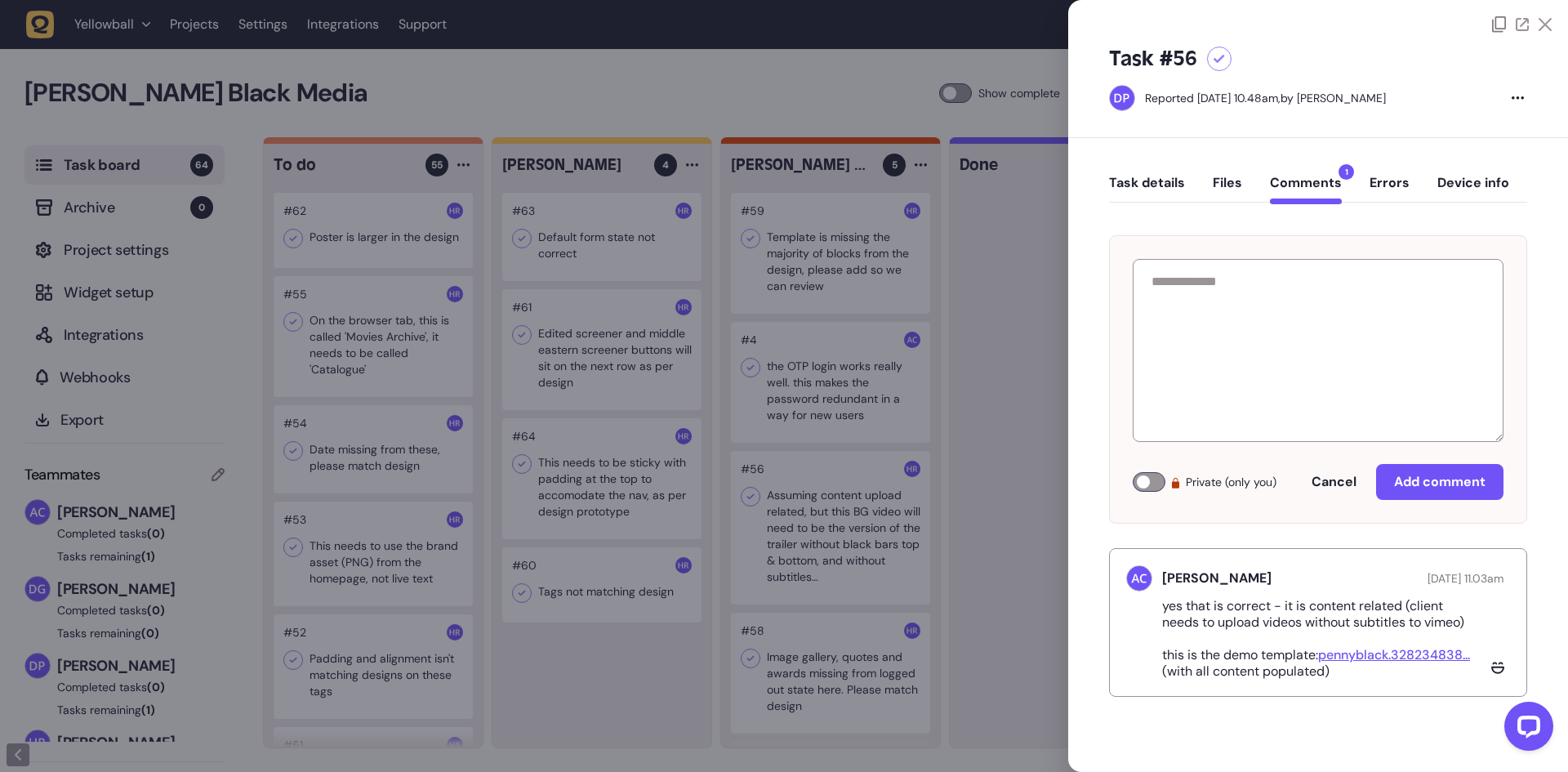
click at [903, 270] on div at bounding box center [784, 386] width 1568 height 772
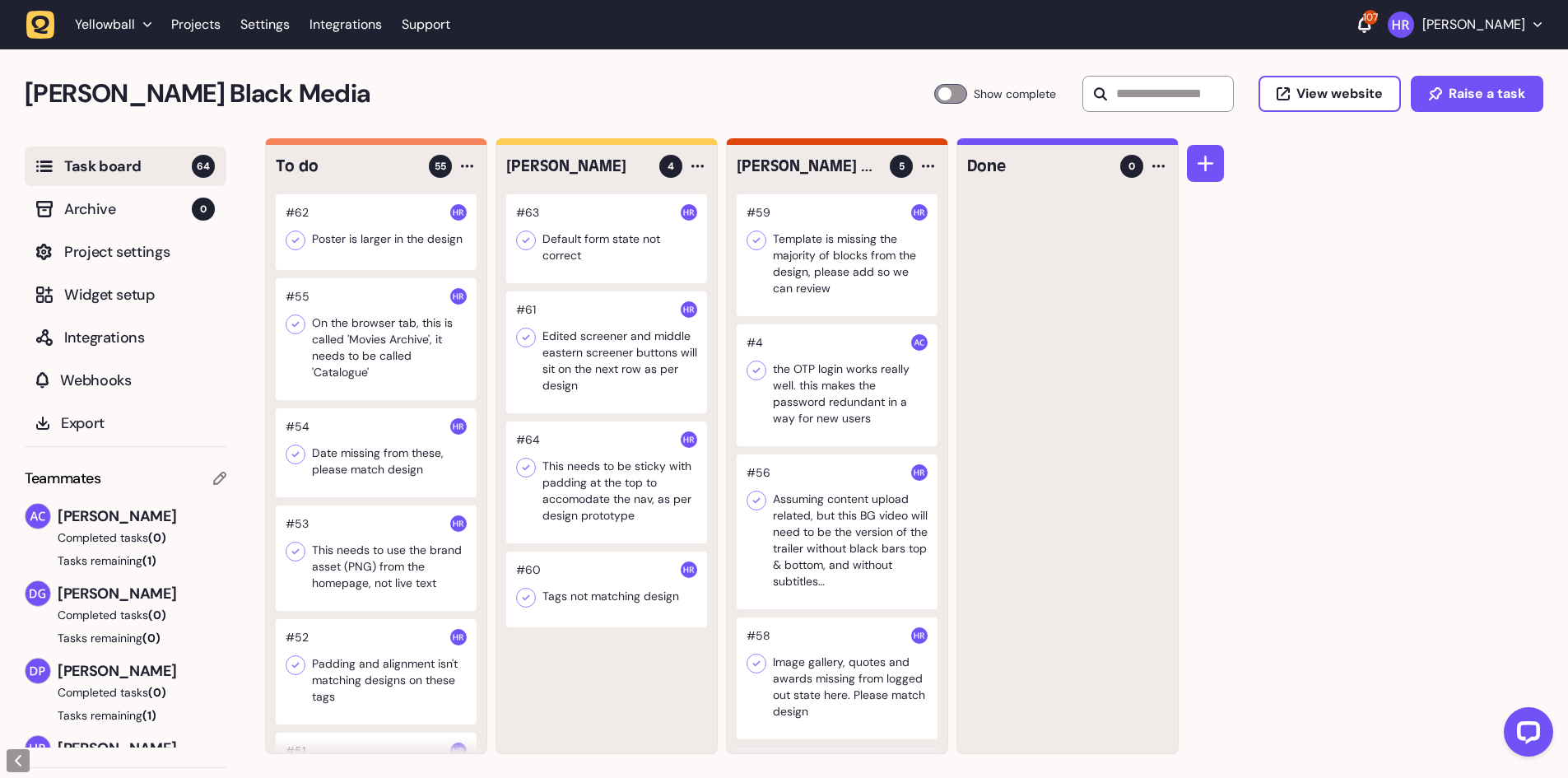
click at [377, 310] on div at bounding box center [376, 338] width 201 height 122
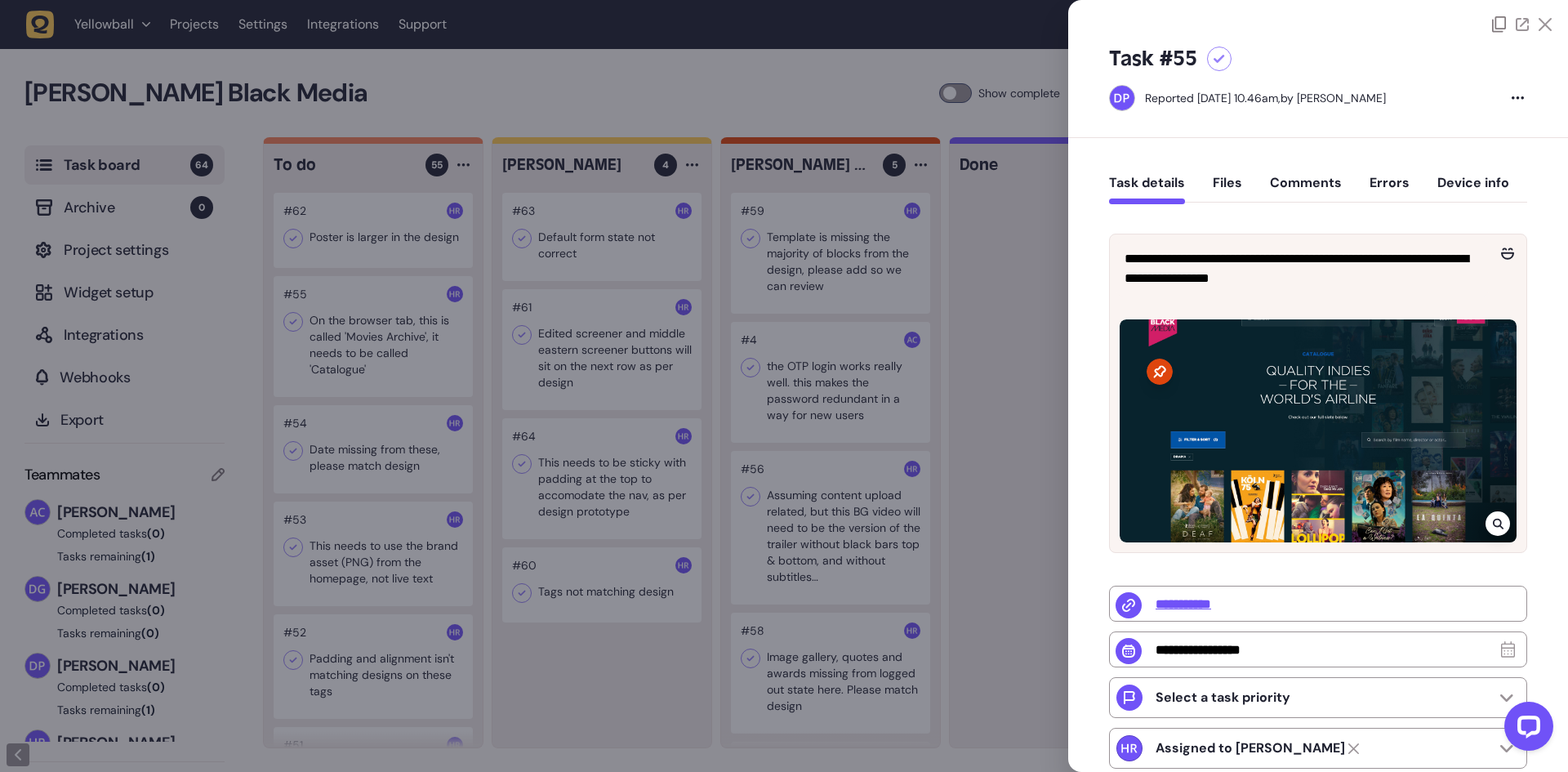
click at [1485, 517] on div at bounding box center [1496, 522] width 24 height 24
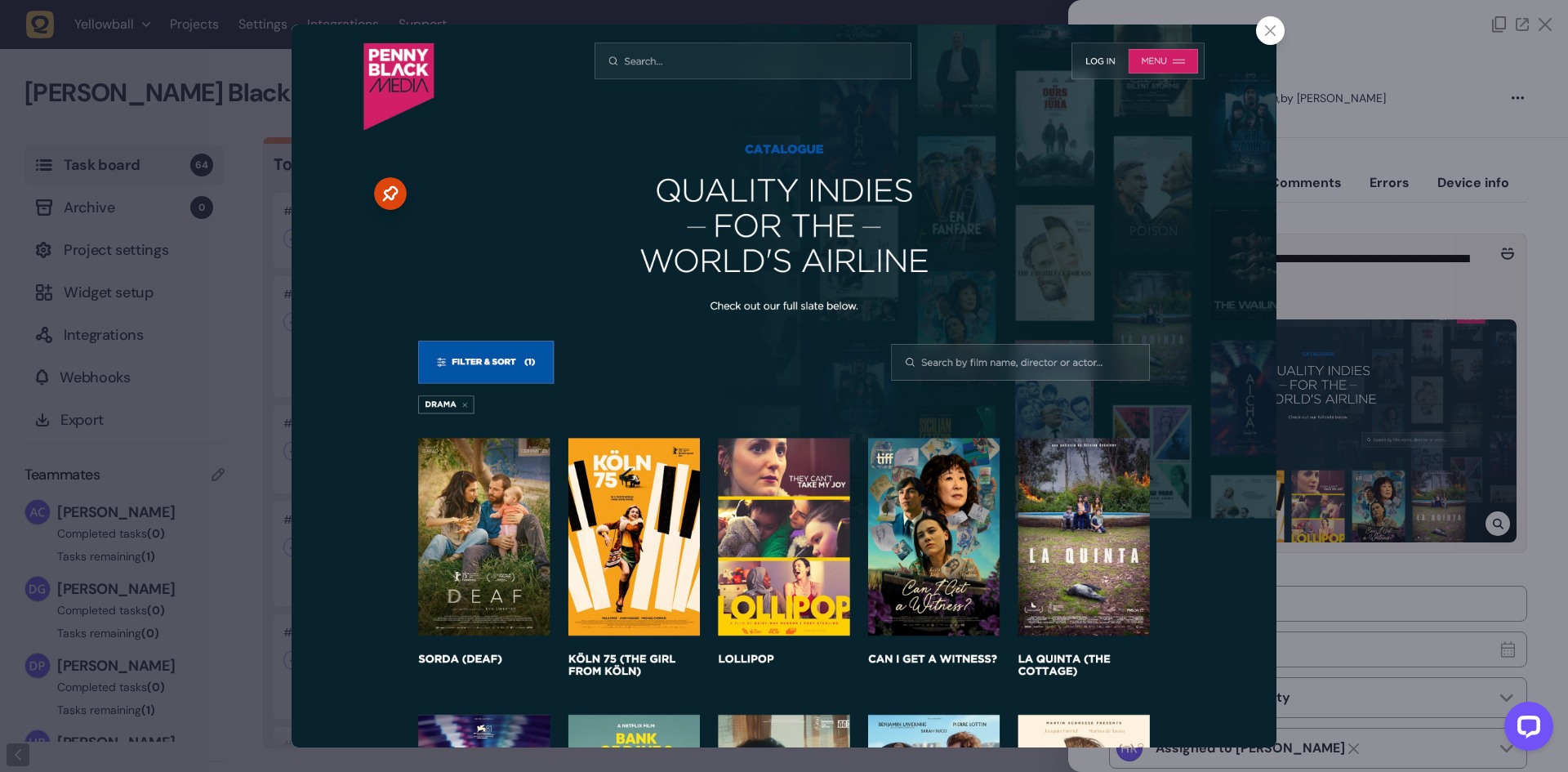
click at [1391, 382] on div at bounding box center [784, 386] width 1568 height 772
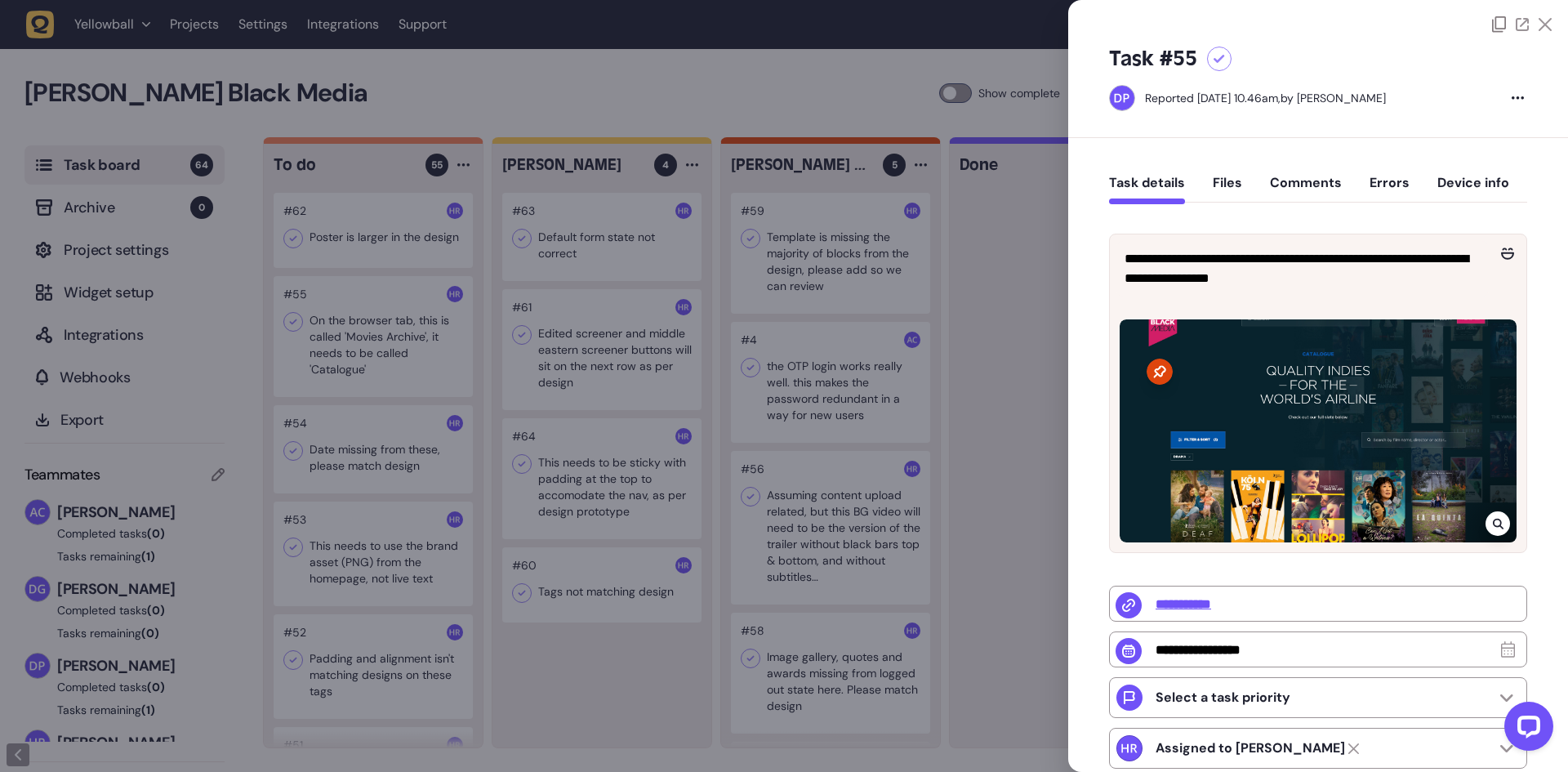
click at [340, 266] on div at bounding box center [784, 386] width 1568 height 772
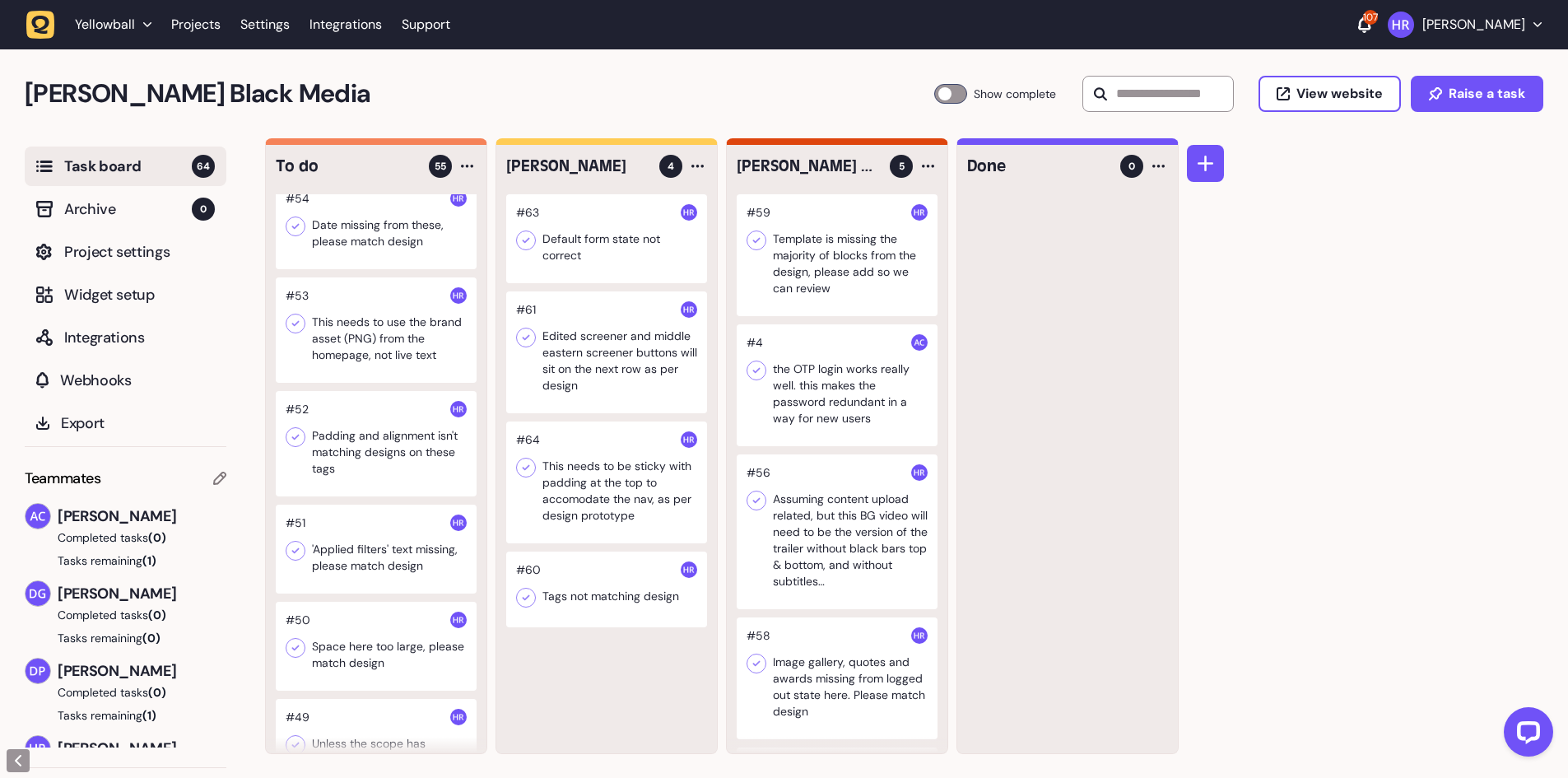
scroll to position [247, 0]
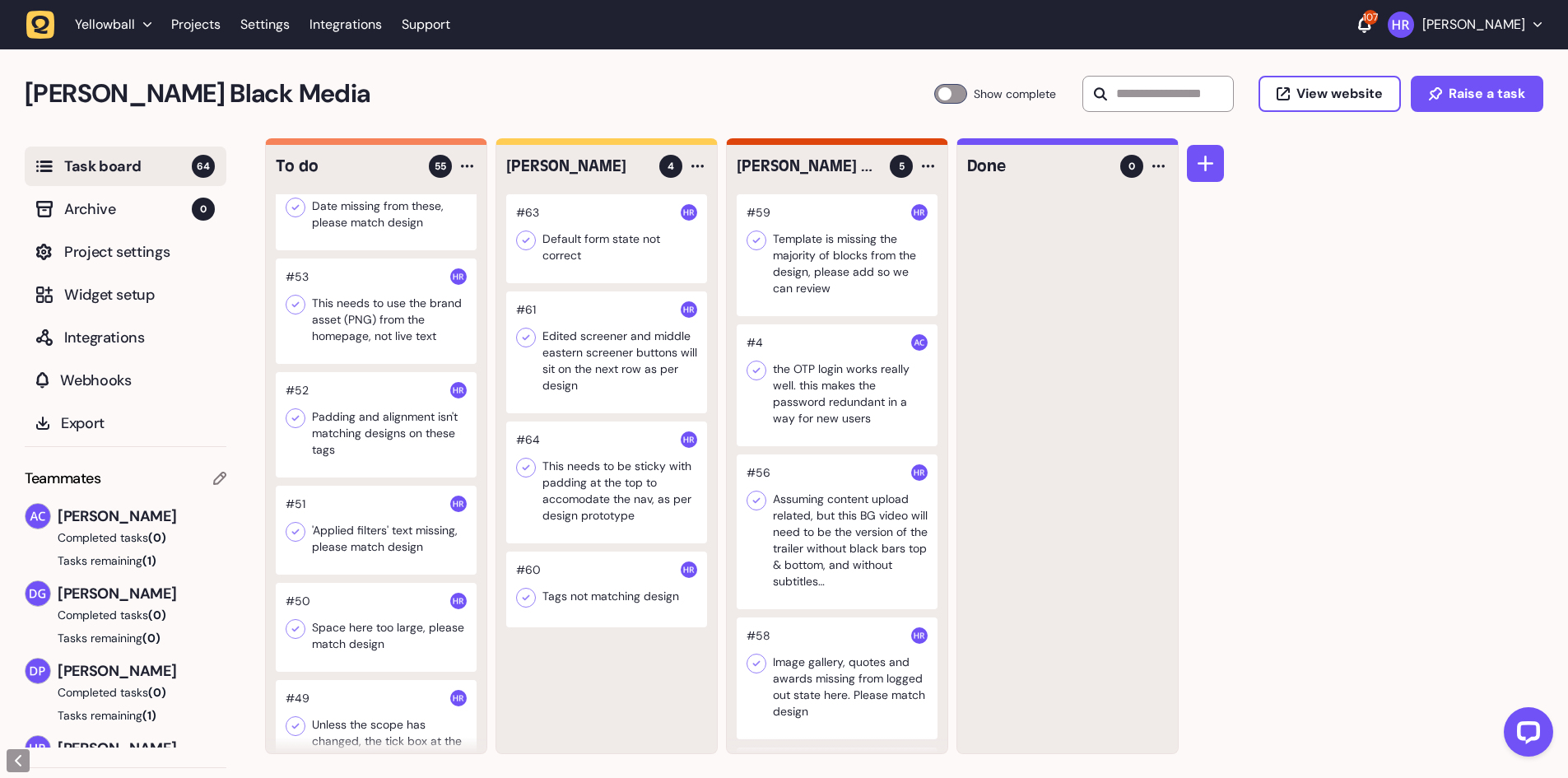
click at [392, 227] on div at bounding box center [376, 205] width 201 height 89
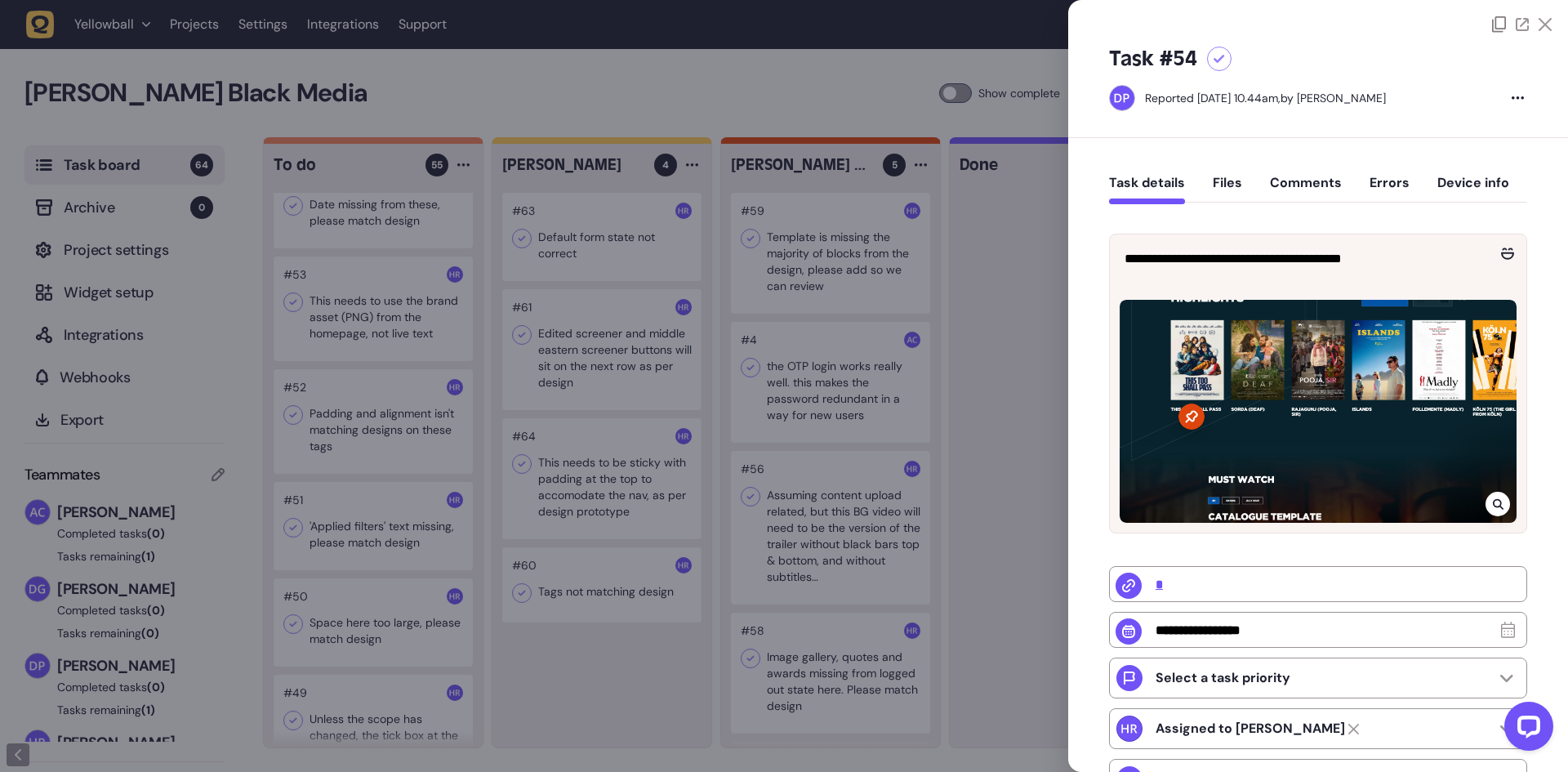
click at [389, 225] on div at bounding box center [784, 386] width 1568 height 772
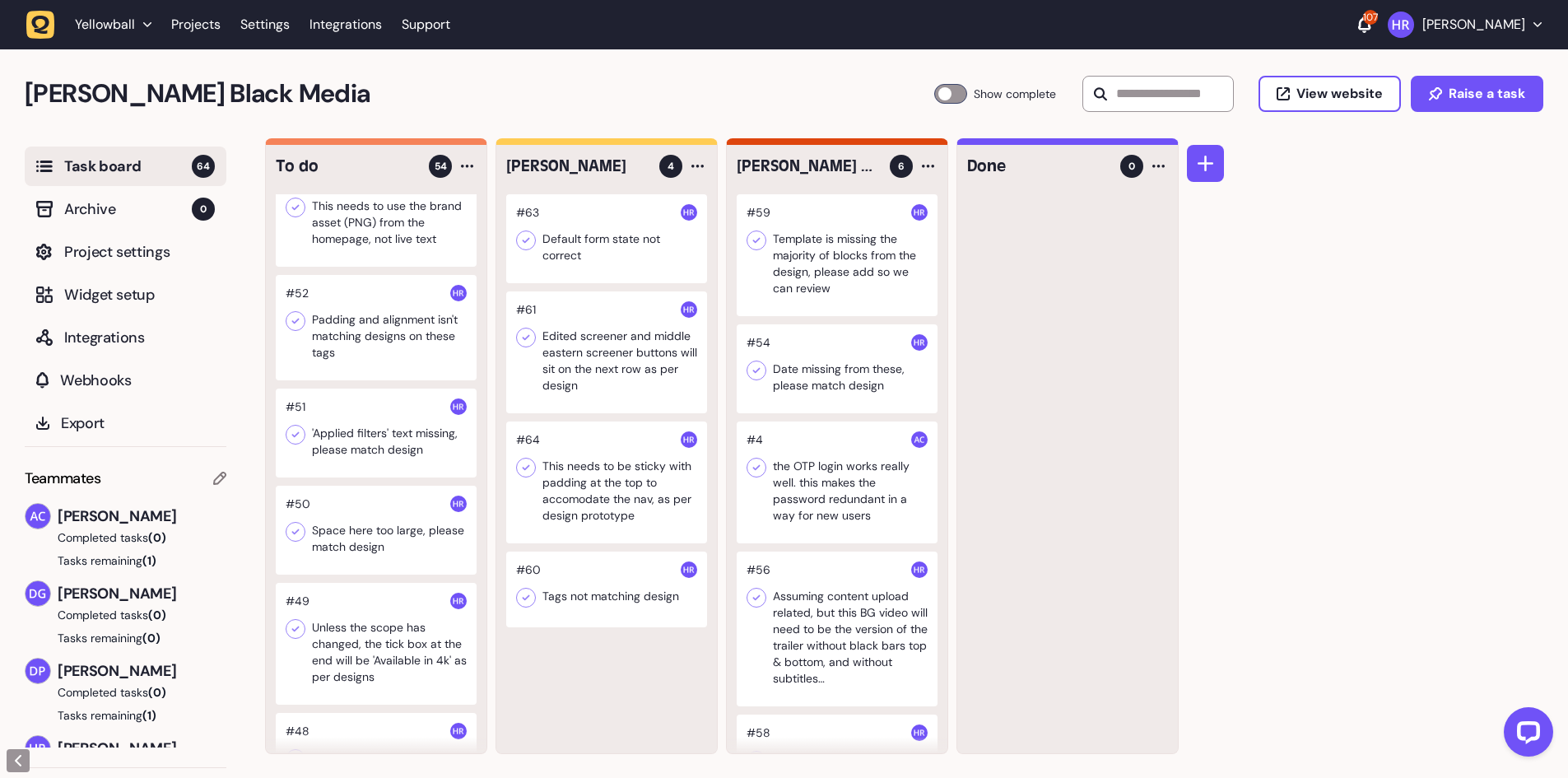
click at [829, 370] on div at bounding box center [837, 369] width 201 height 89
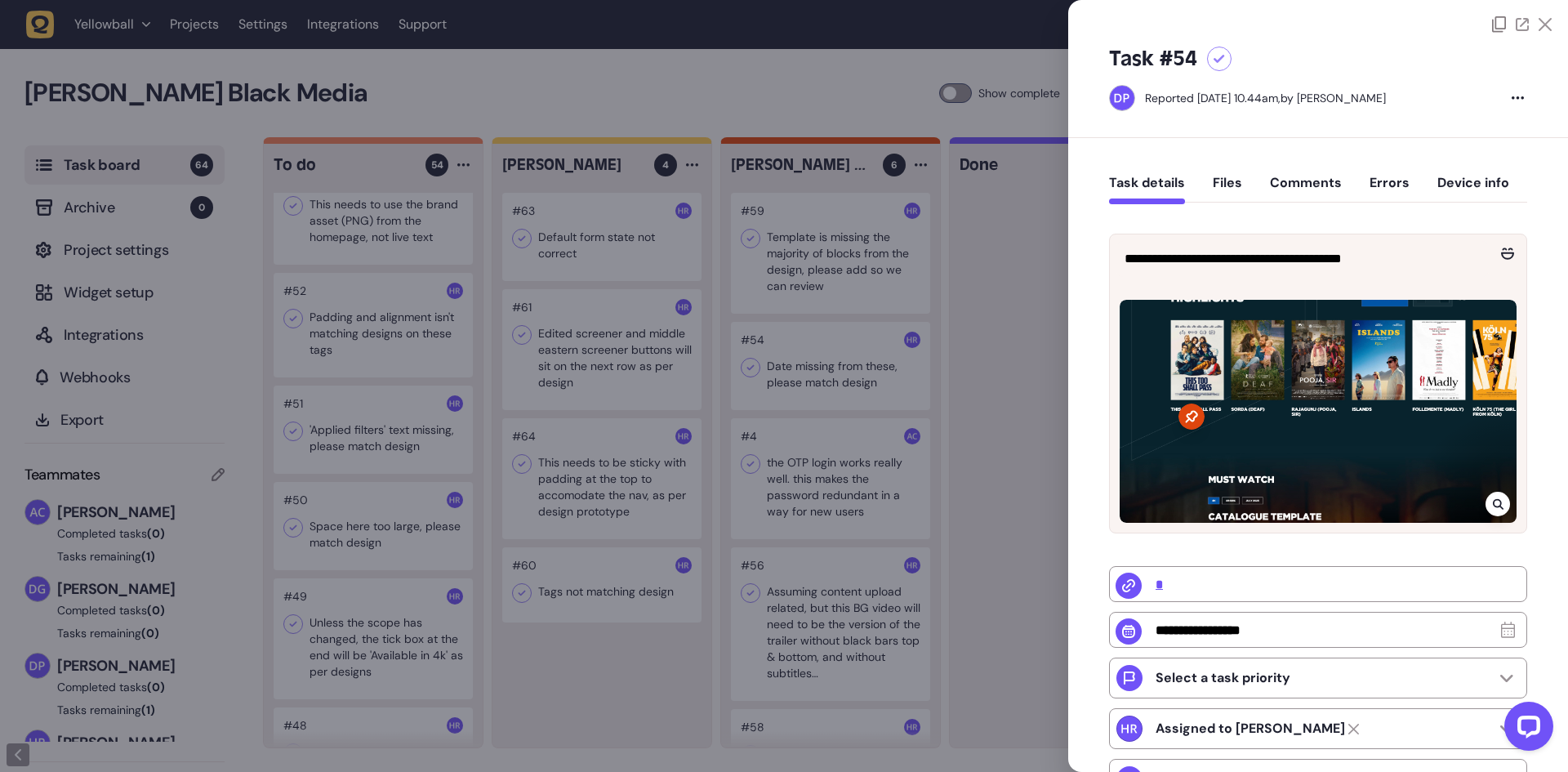
click at [1321, 176] on button "Comments" at bounding box center [1306, 190] width 72 height 29
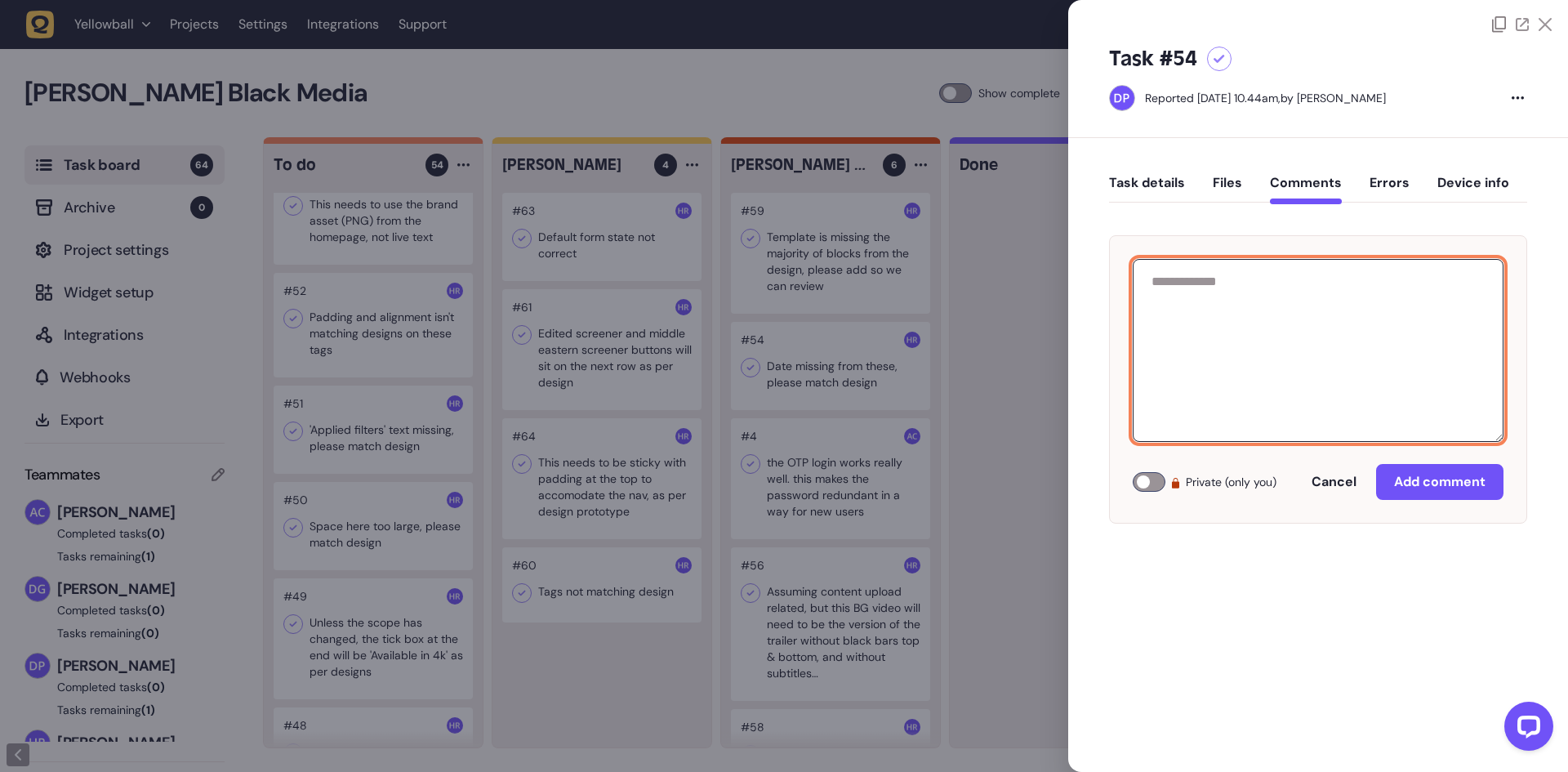
click at [1257, 282] on textarea at bounding box center [1317, 350] width 370 height 183
type textarea "**********"
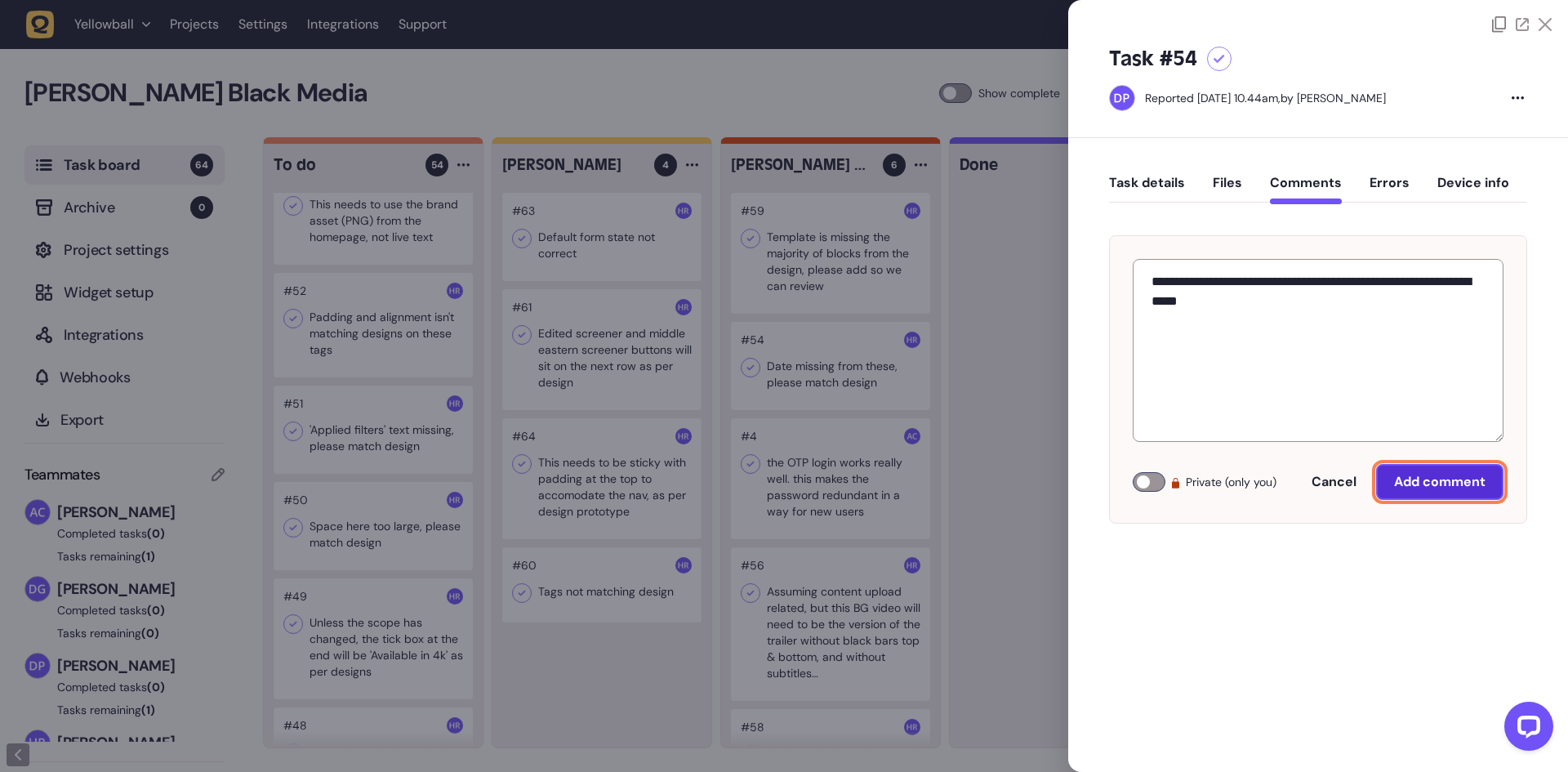
click at [1443, 489] on span "Add comment" at bounding box center [1439, 482] width 92 height 17
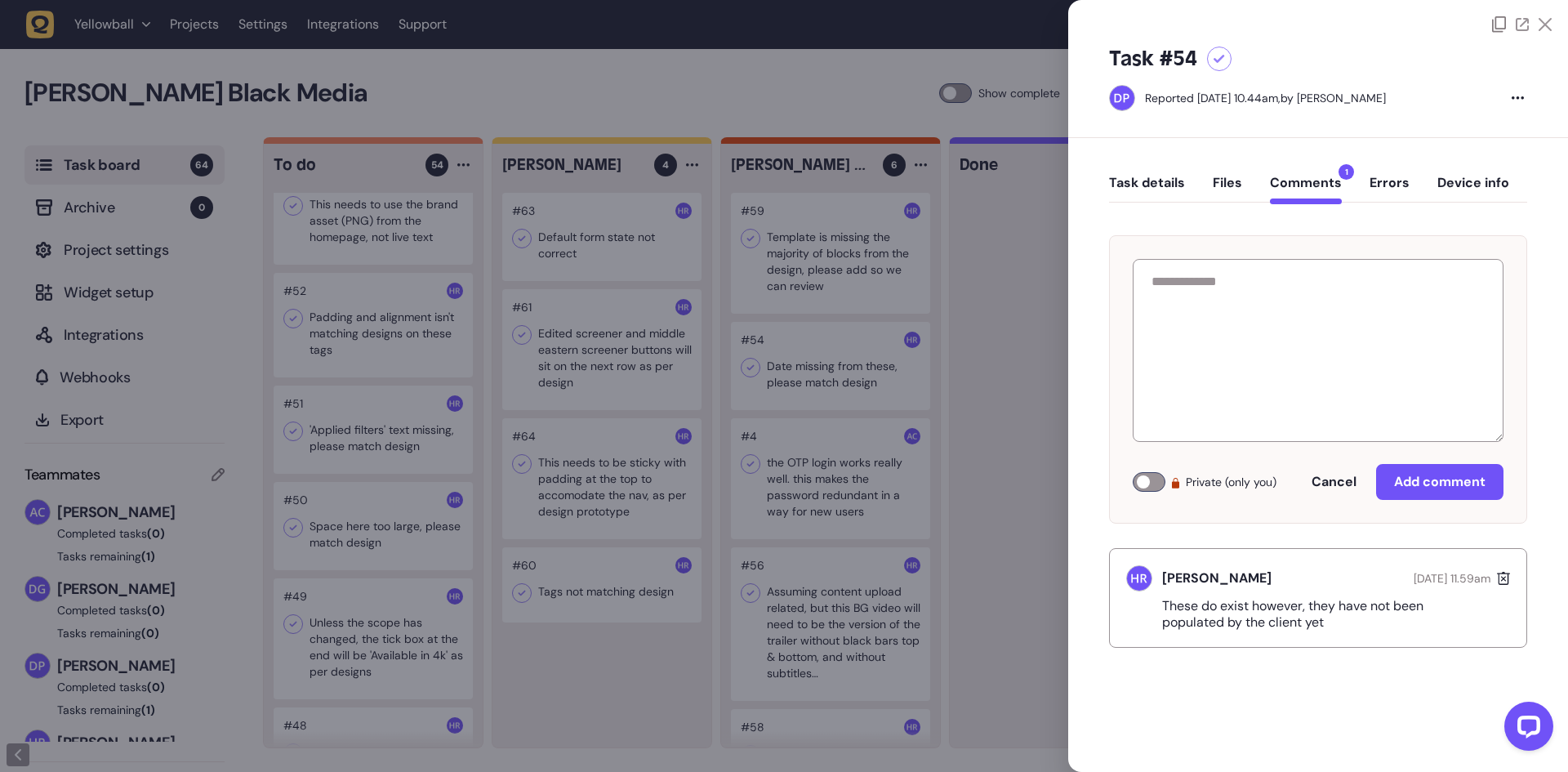
click at [605, 292] on div at bounding box center [784, 386] width 1568 height 772
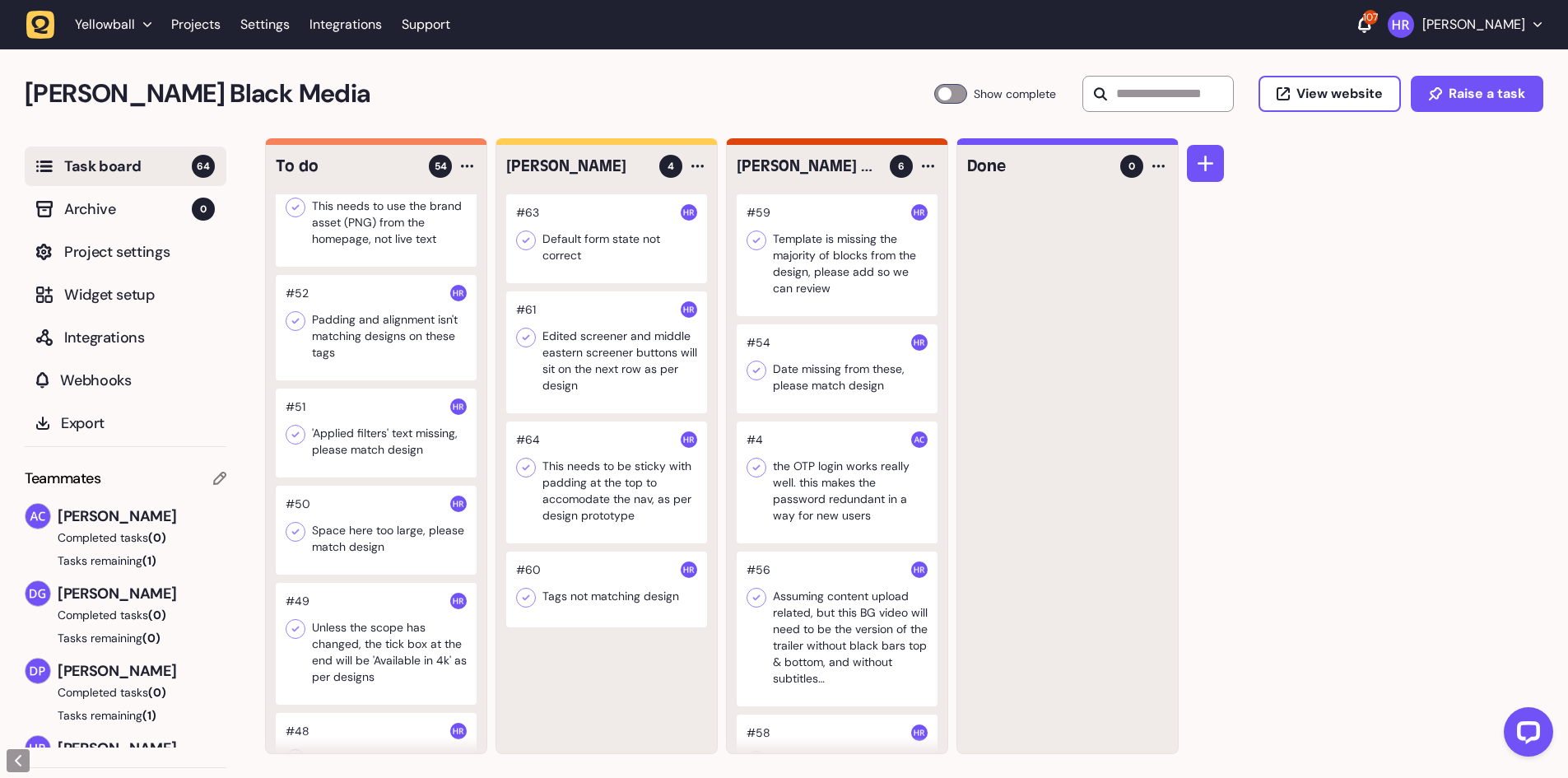
click at [391, 320] on div at bounding box center [376, 328] width 201 height 105
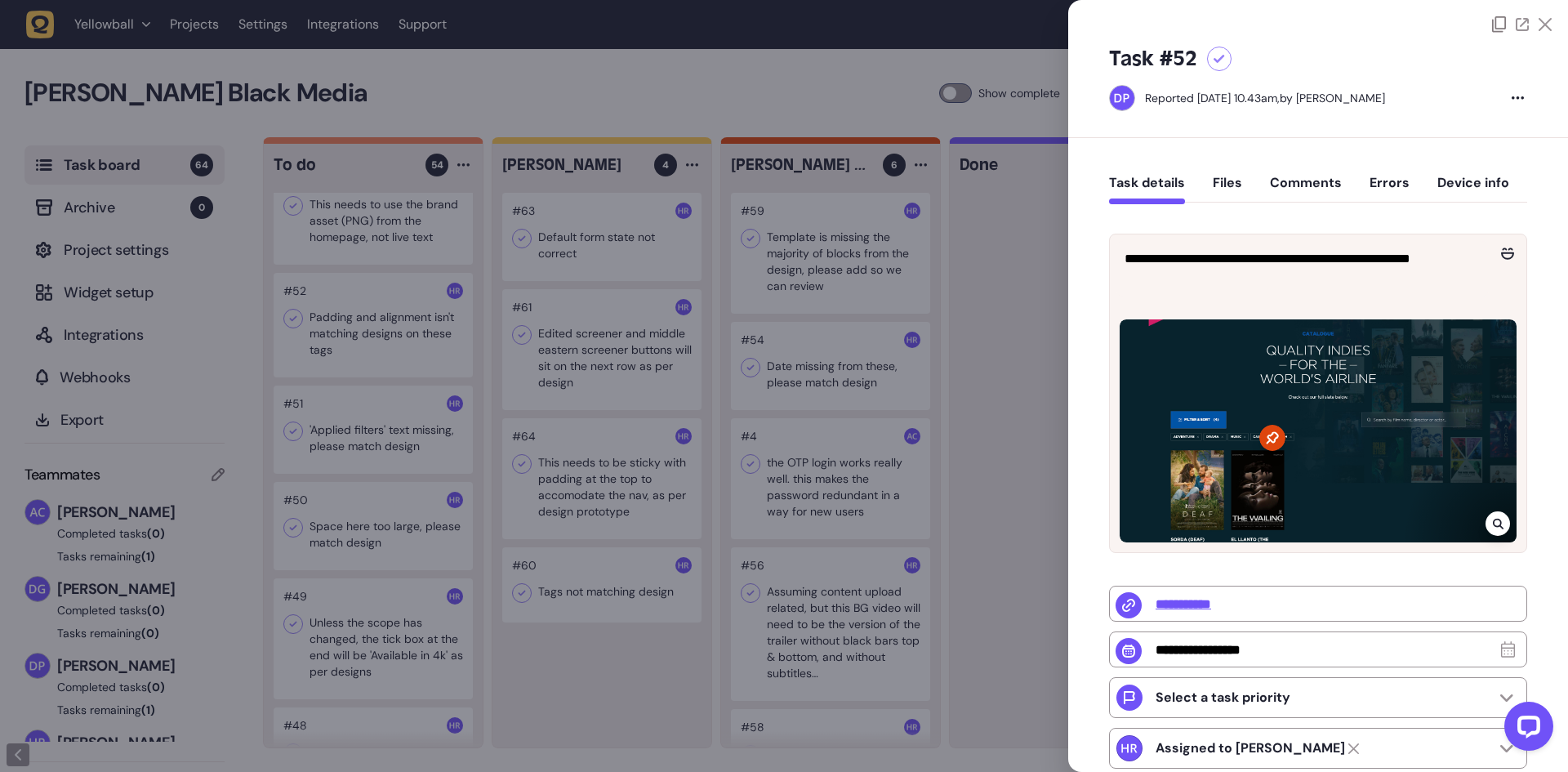
click at [388, 317] on div at bounding box center [784, 386] width 1568 height 772
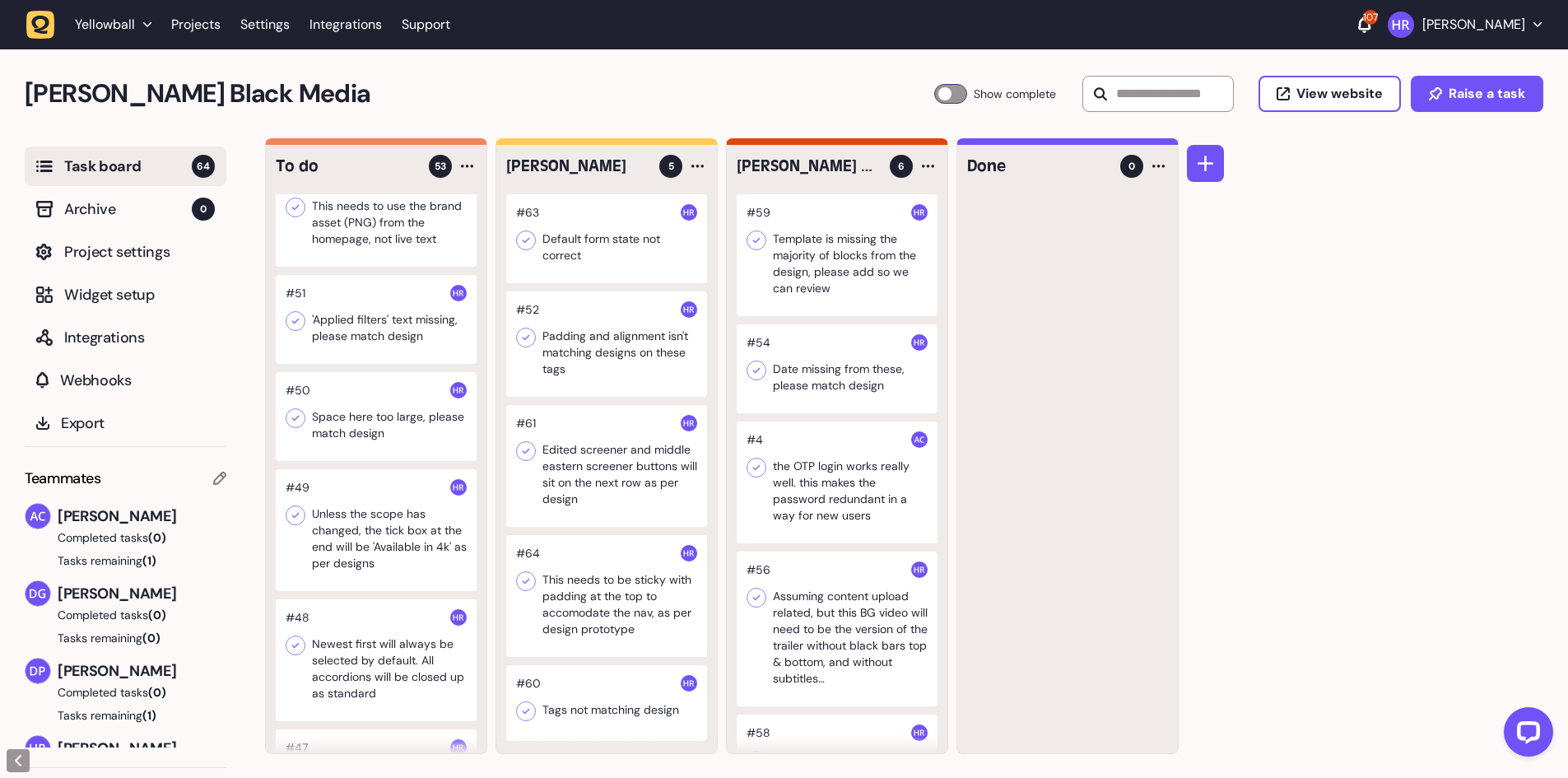
click at [417, 324] on div at bounding box center [376, 319] width 201 height 89
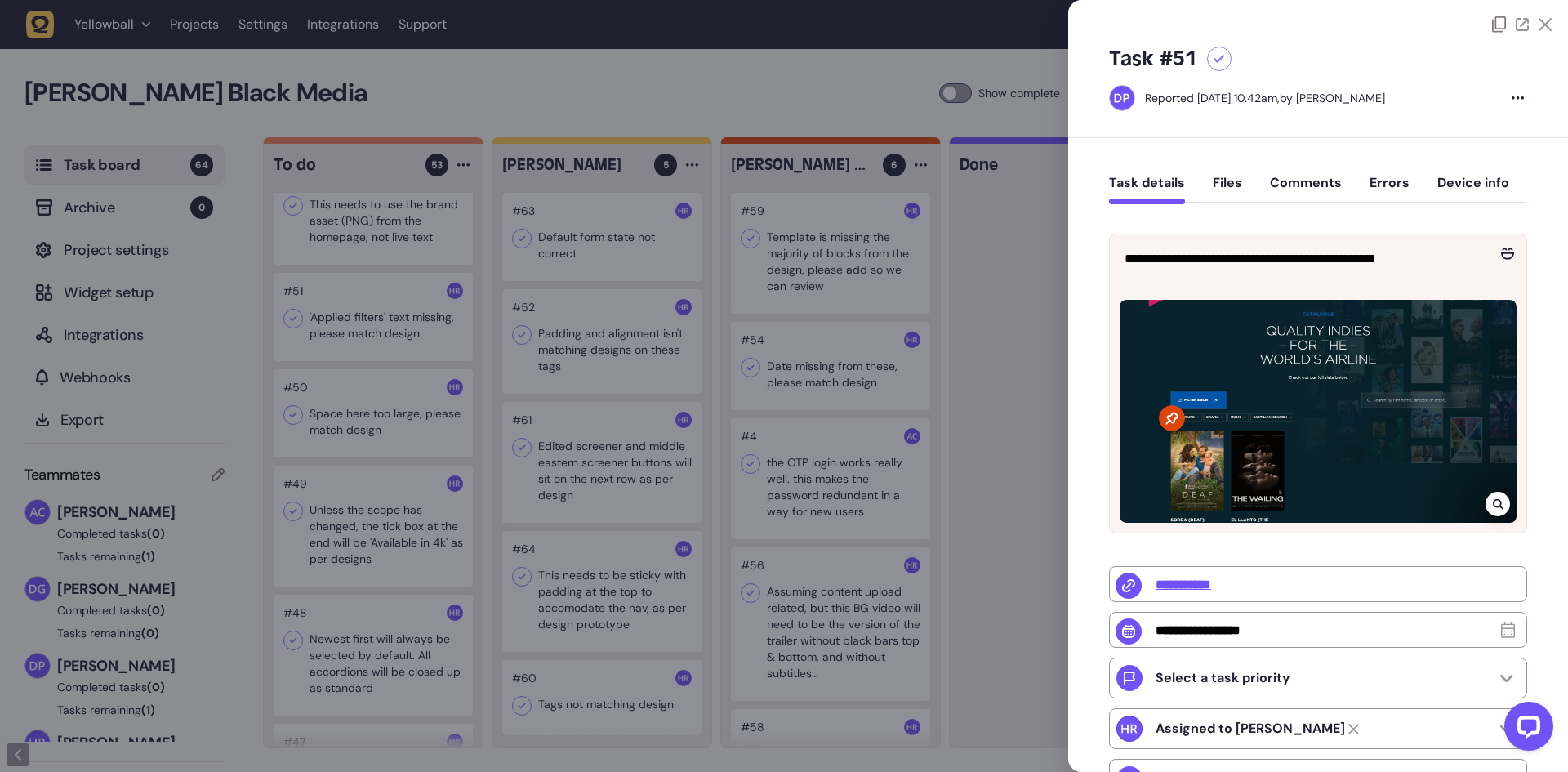
click at [405, 322] on div at bounding box center [784, 386] width 1568 height 772
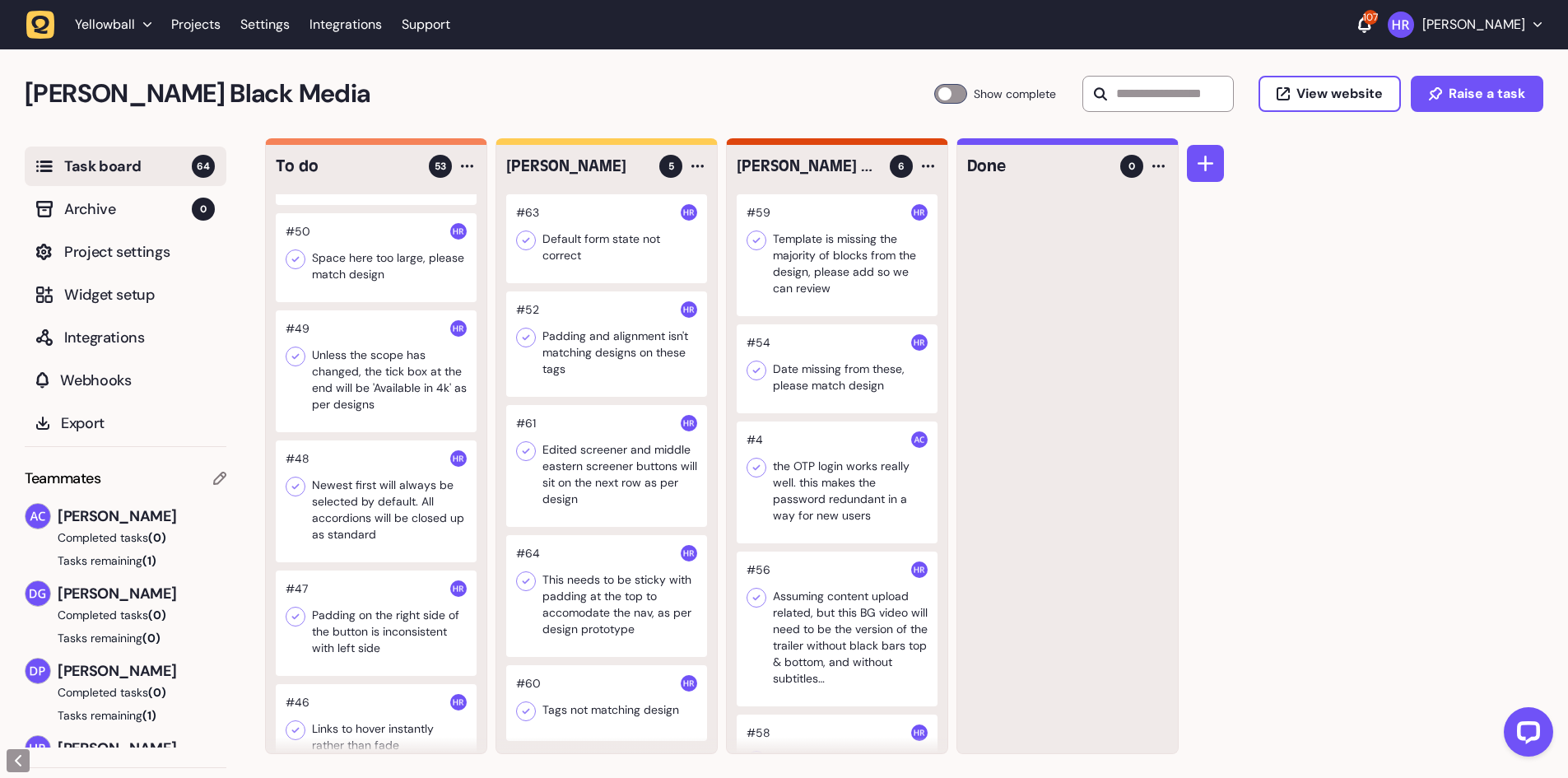
scroll to position [411, 0]
click at [397, 264] on div at bounding box center [376, 252] width 201 height 89
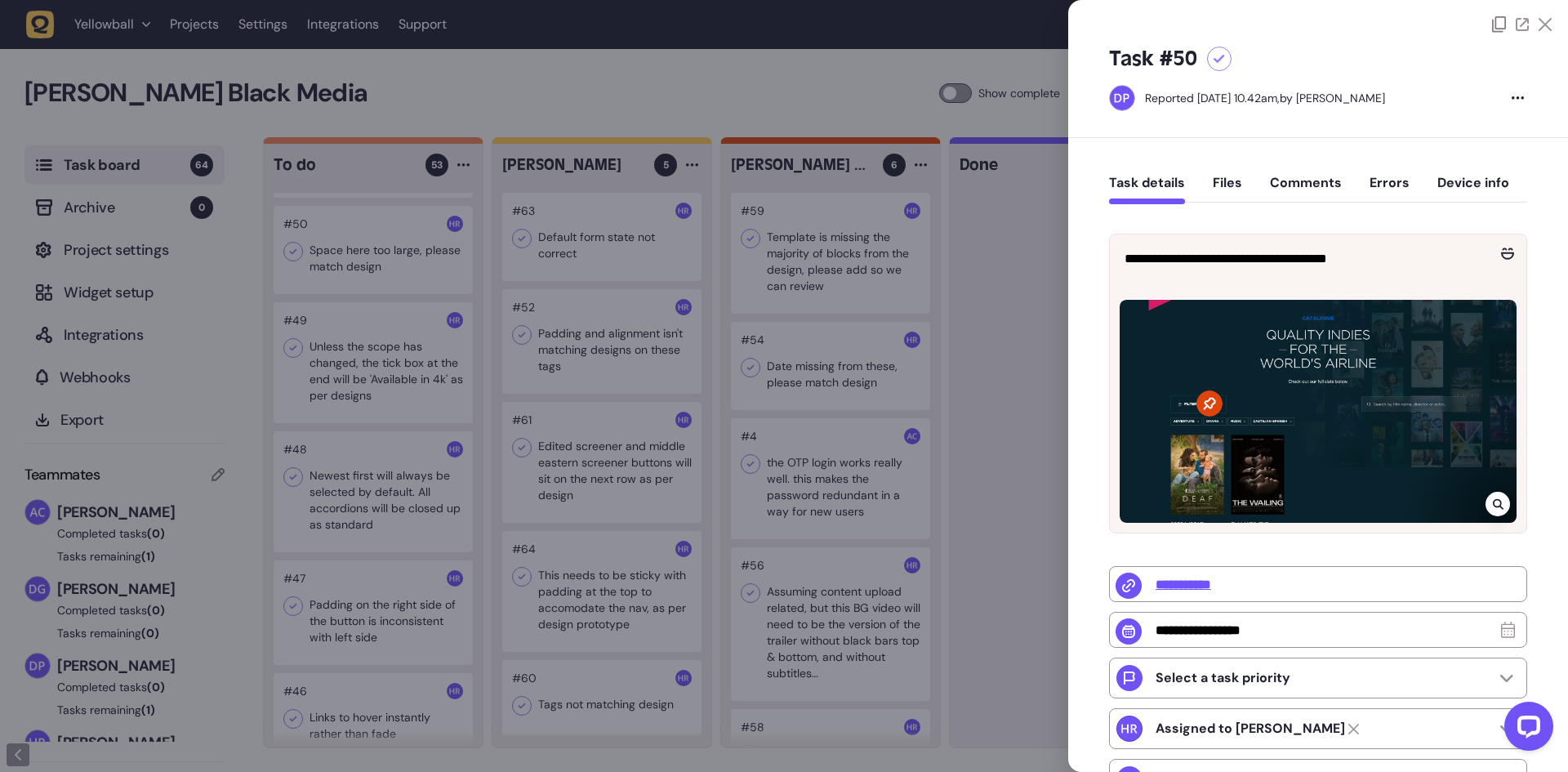
click at [394, 262] on div at bounding box center [784, 386] width 1568 height 772
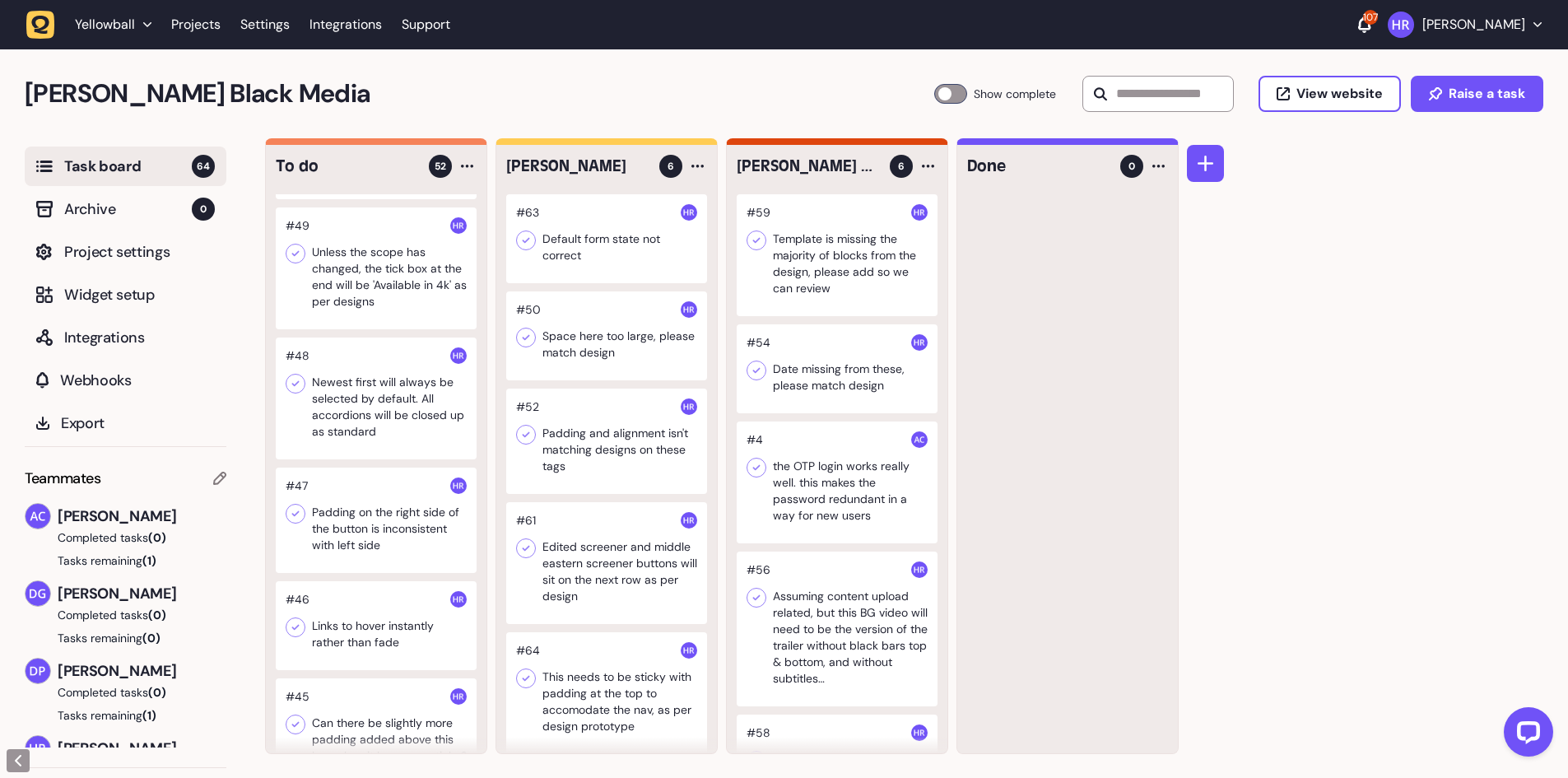
click at [395, 272] on div at bounding box center [376, 268] width 201 height 122
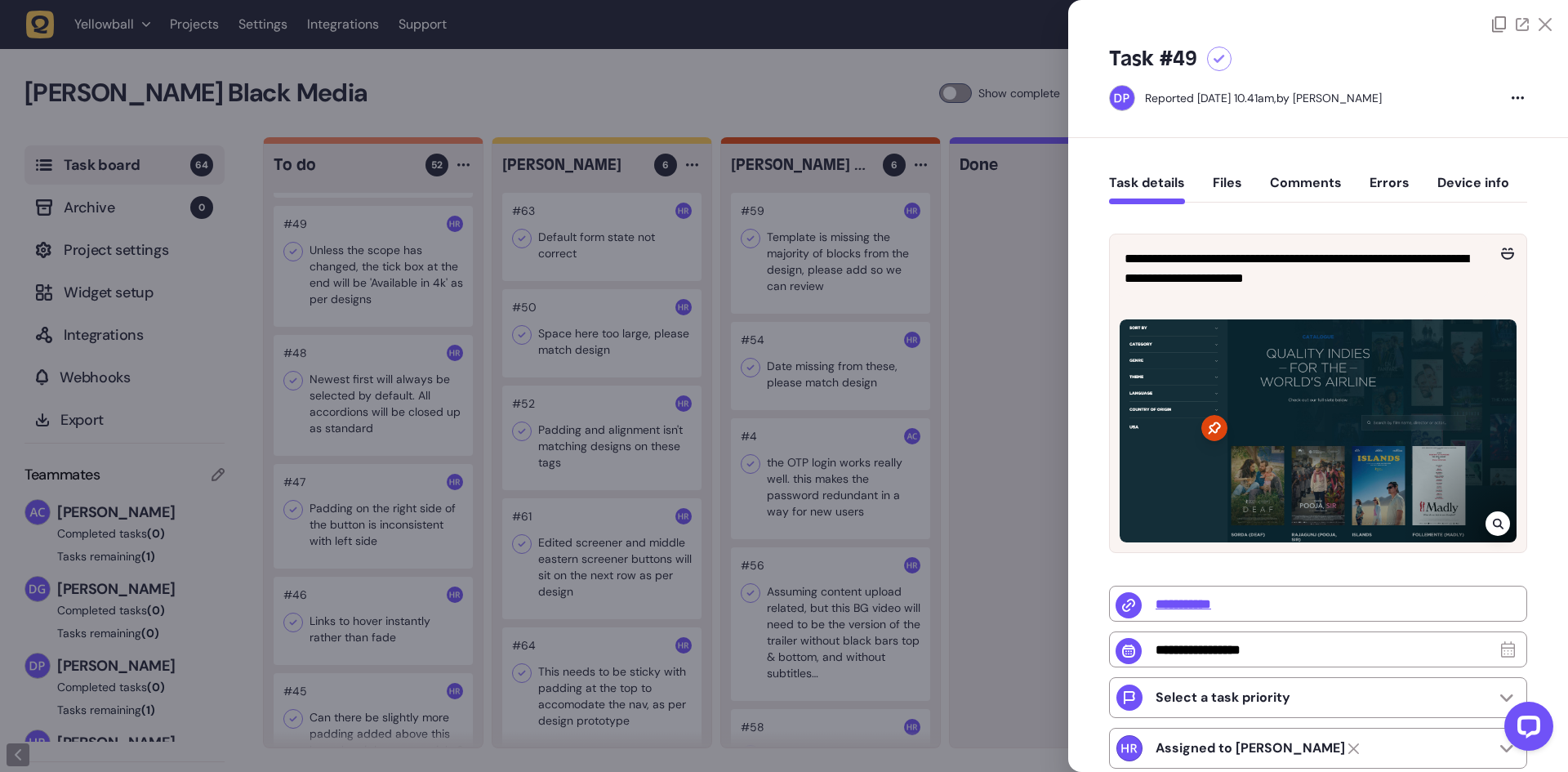
click at [1494, 524] on icon at bounding box center [1496, 523] width 11 height 11
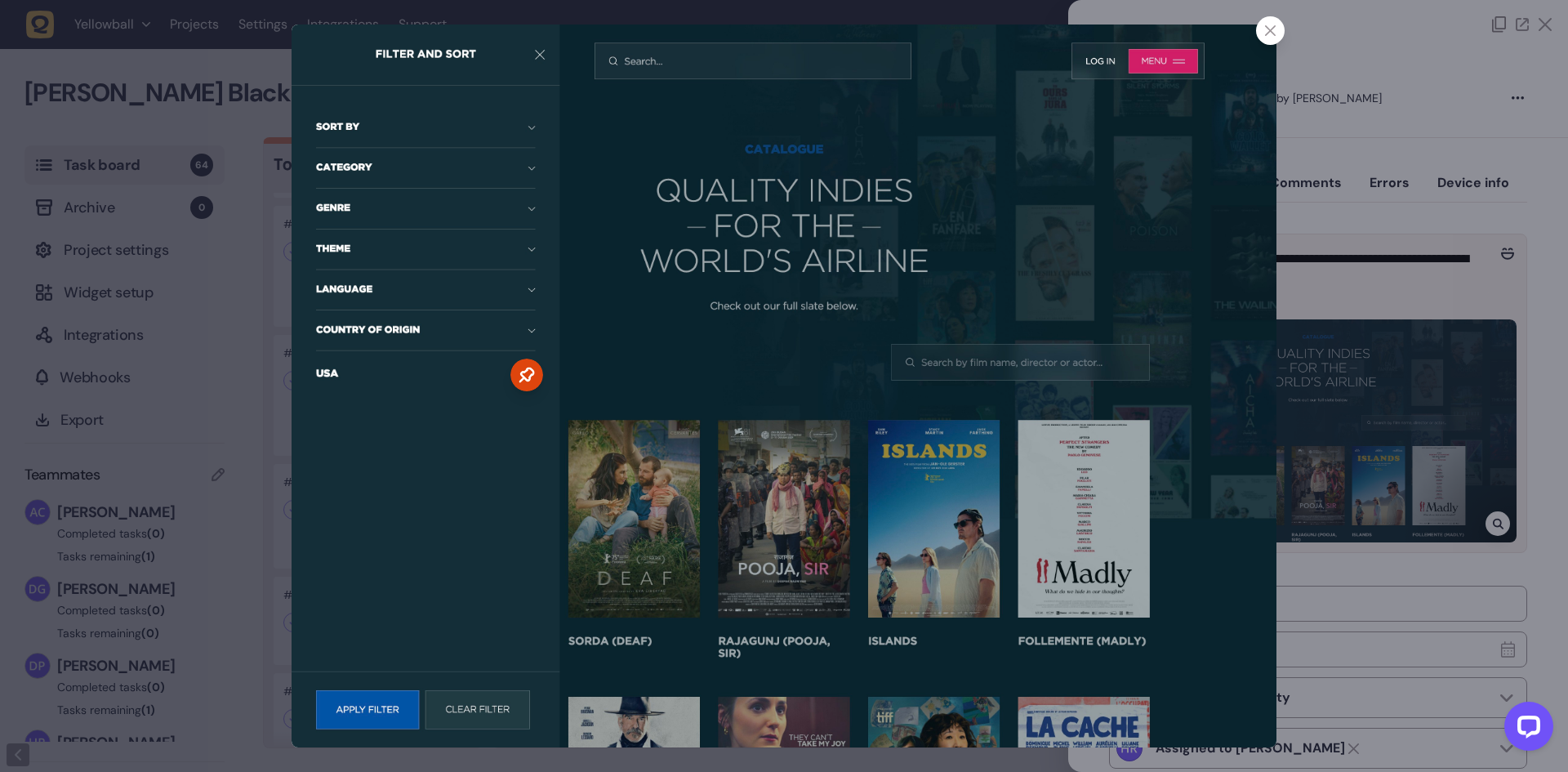
click at [1426, 463] on div at bounding box center [784, 386] width 1568 height 772
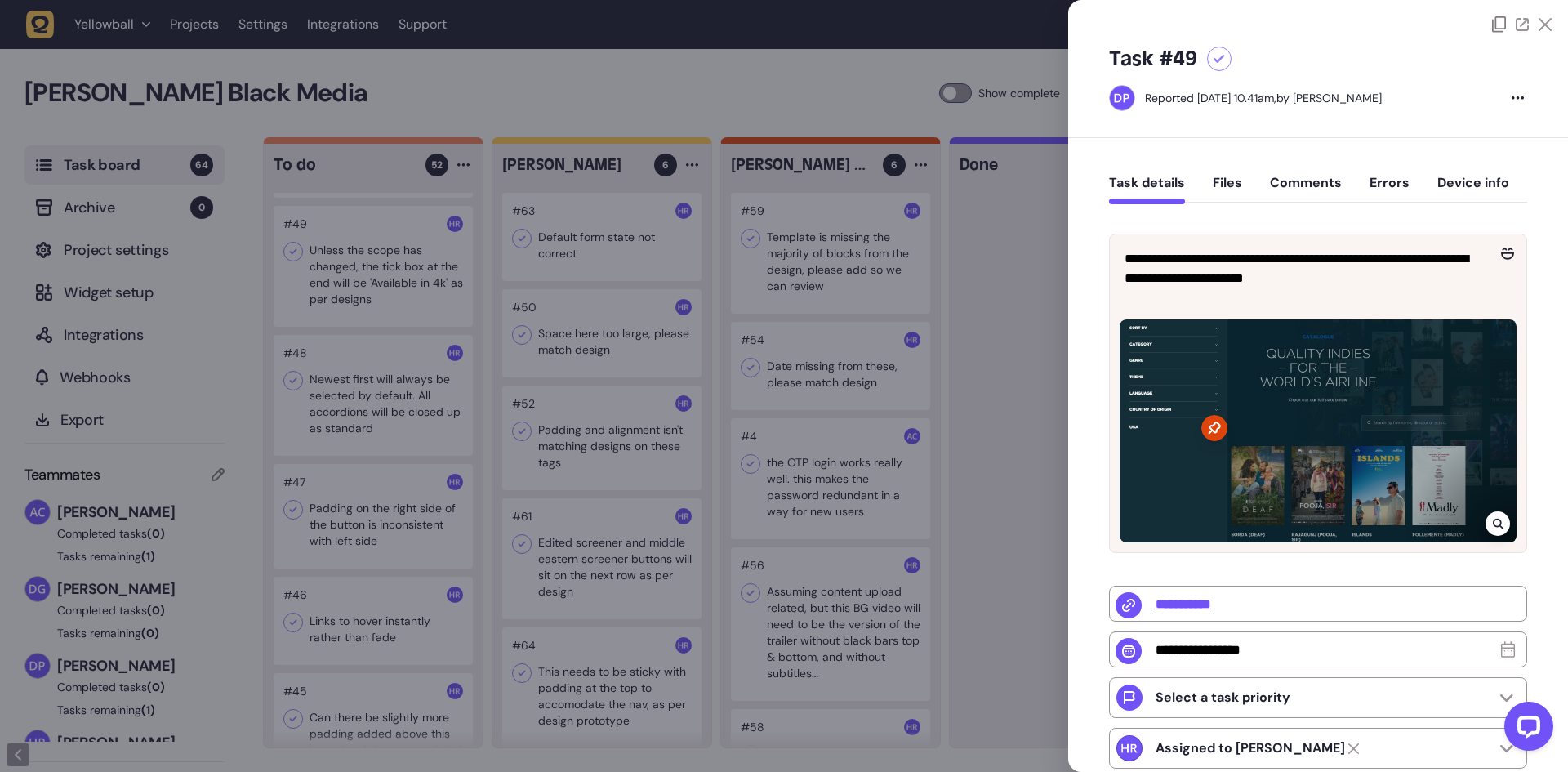
click at [620, 314] on div at bounding box center [784, 386] width 1568 height 772
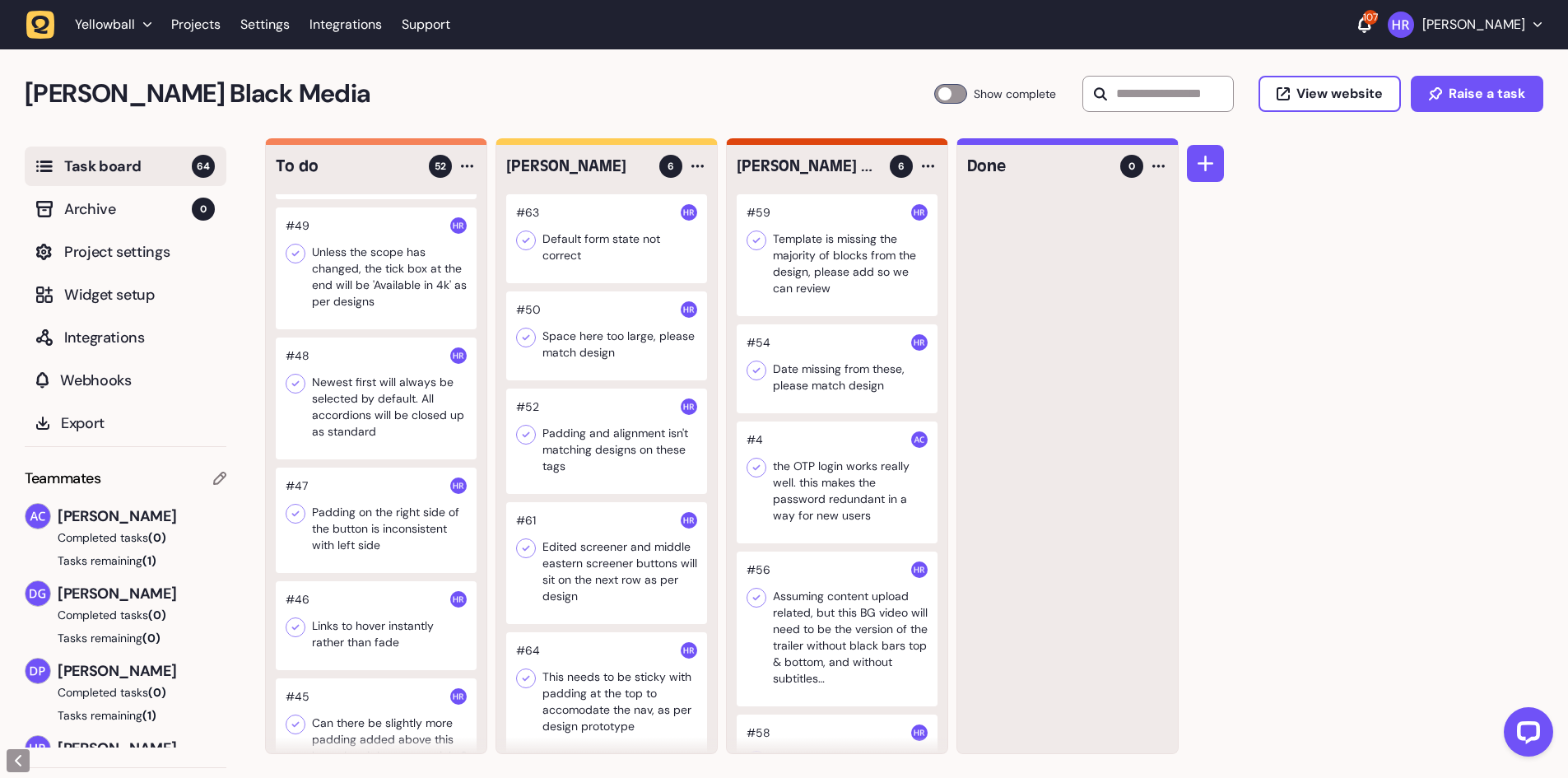
click at [378, 387] on div at bounding box center [376, 398] width 201 height 122
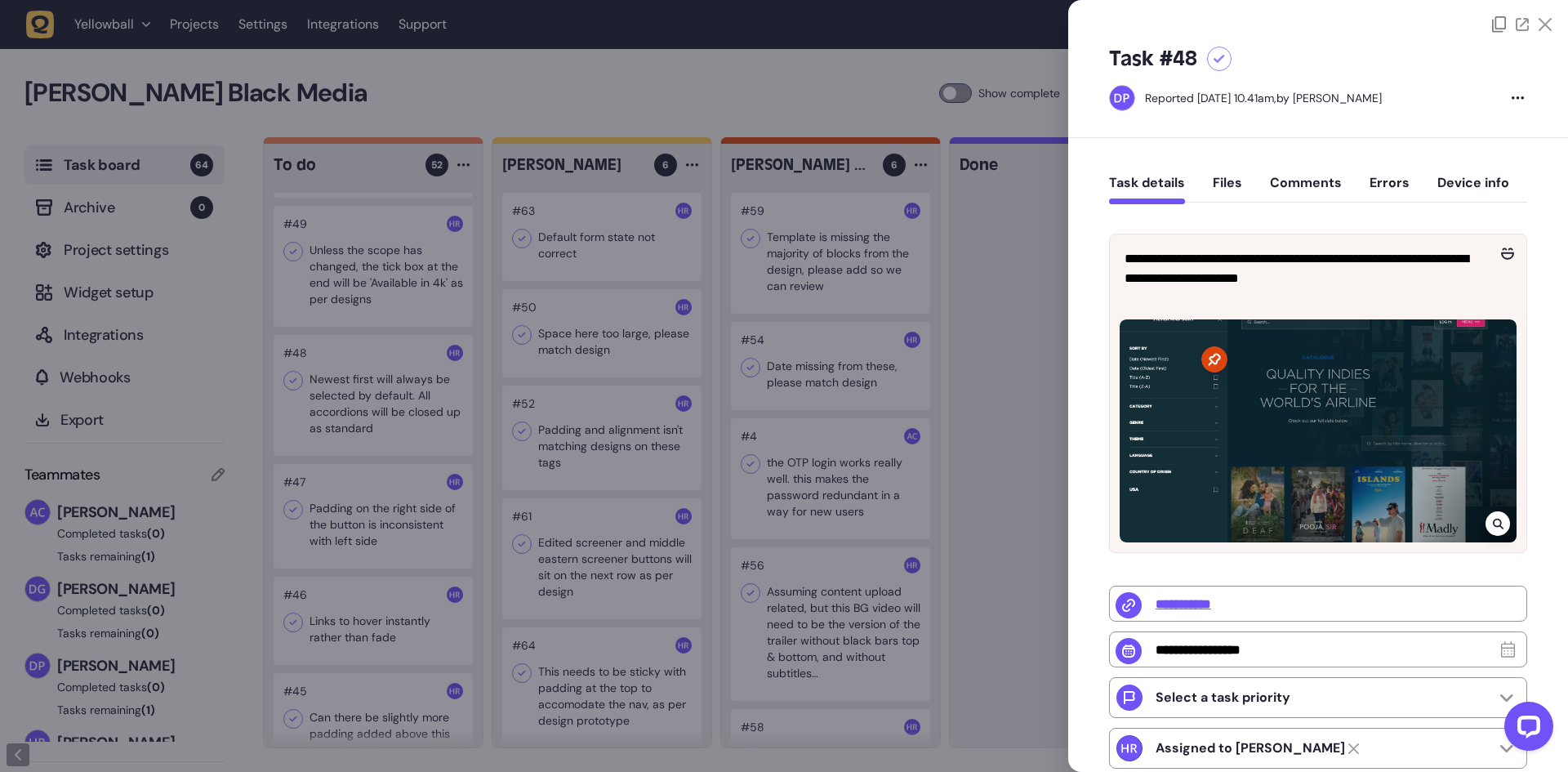
click at [435, 384] on div at bounding box center [784, 386] width 1568 height 772
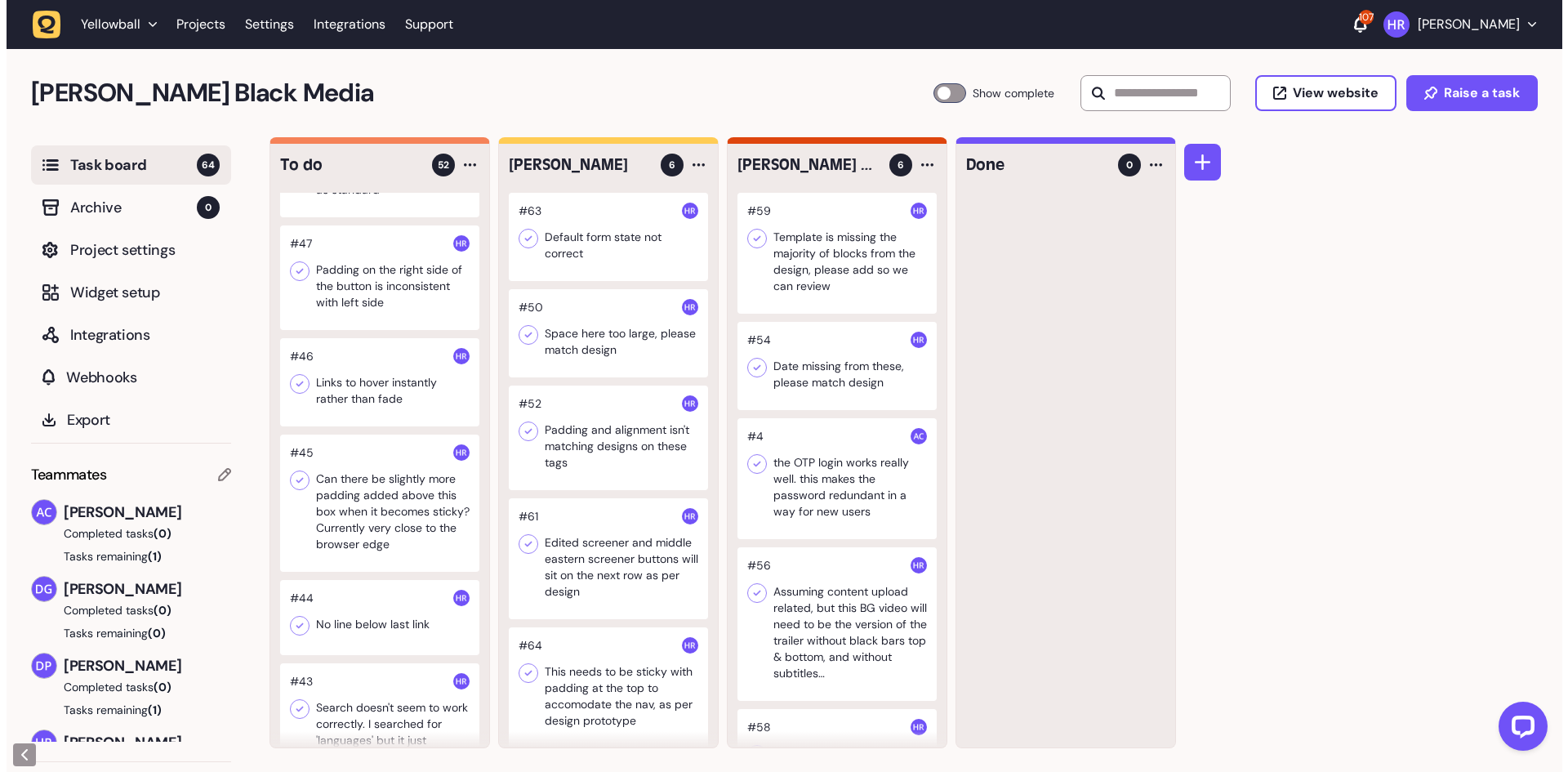
scroll to position [653, 0]
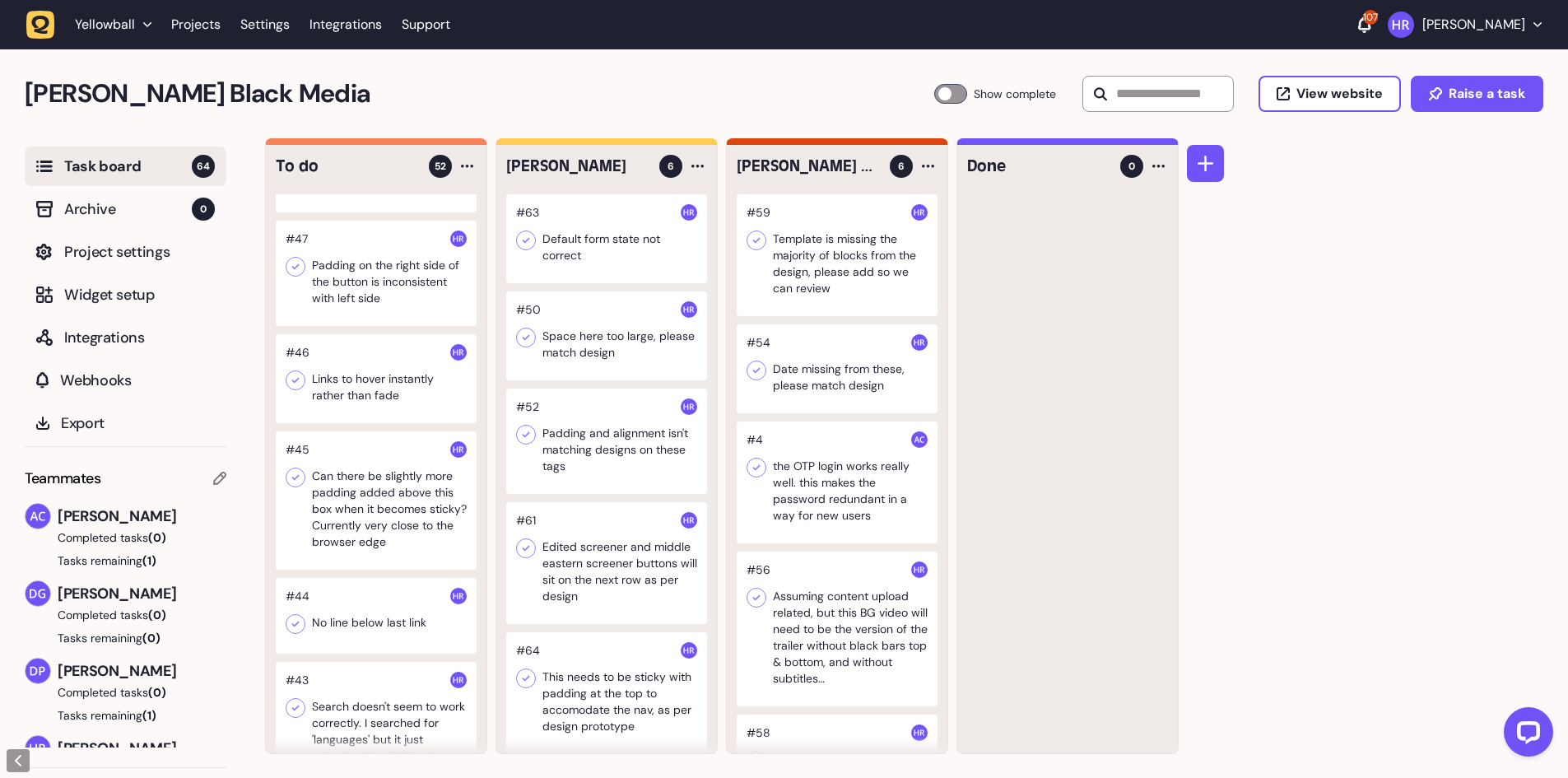
click at [397, 266] on div at bounding box center [376, 273] width 201 height 105
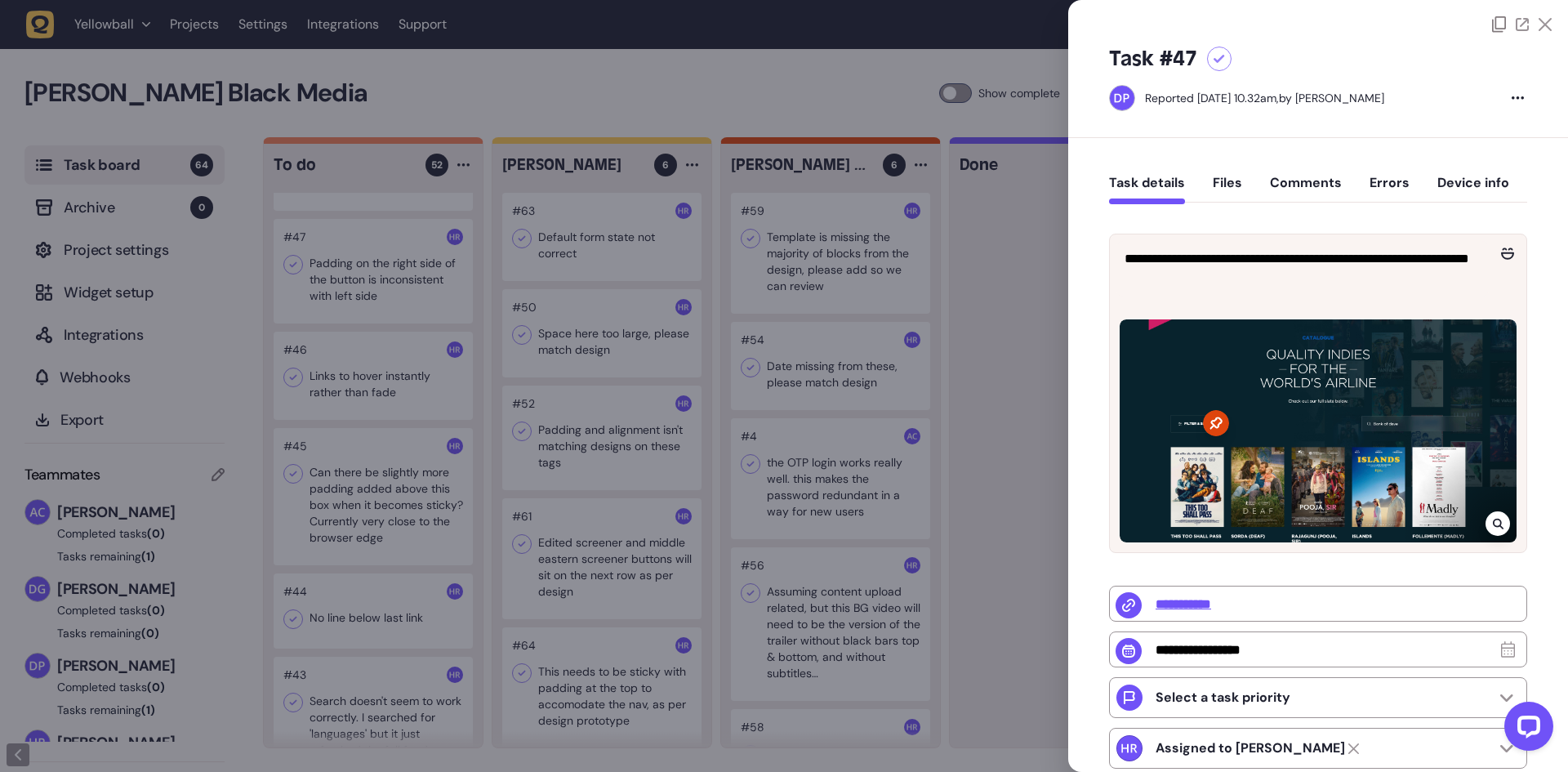
click at [394, 265] on div at bounding box center [784, 386] width 1568 height 772
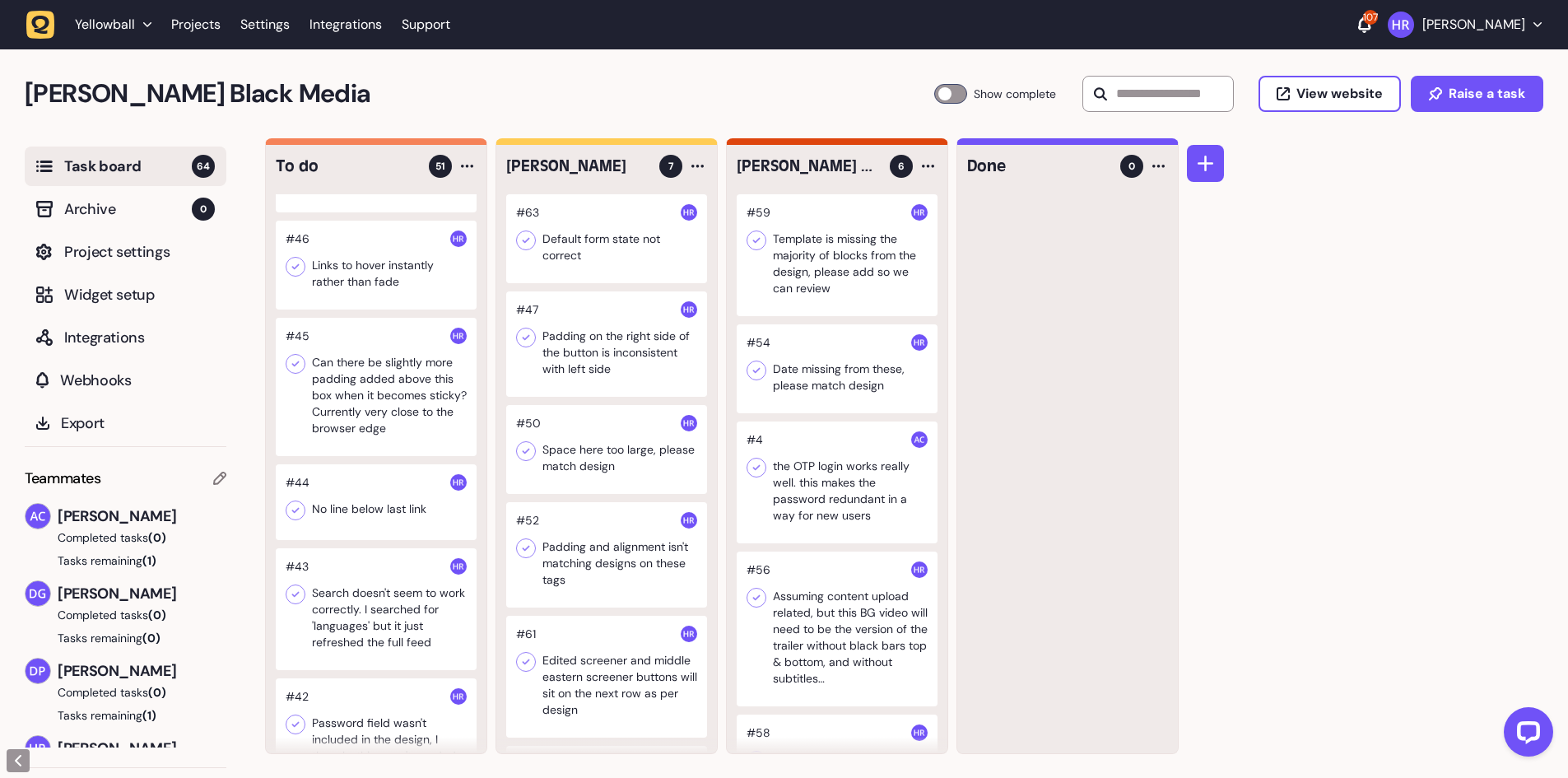
click at [412, 291] on div at bounding box center [376, 264] width 201 height 89
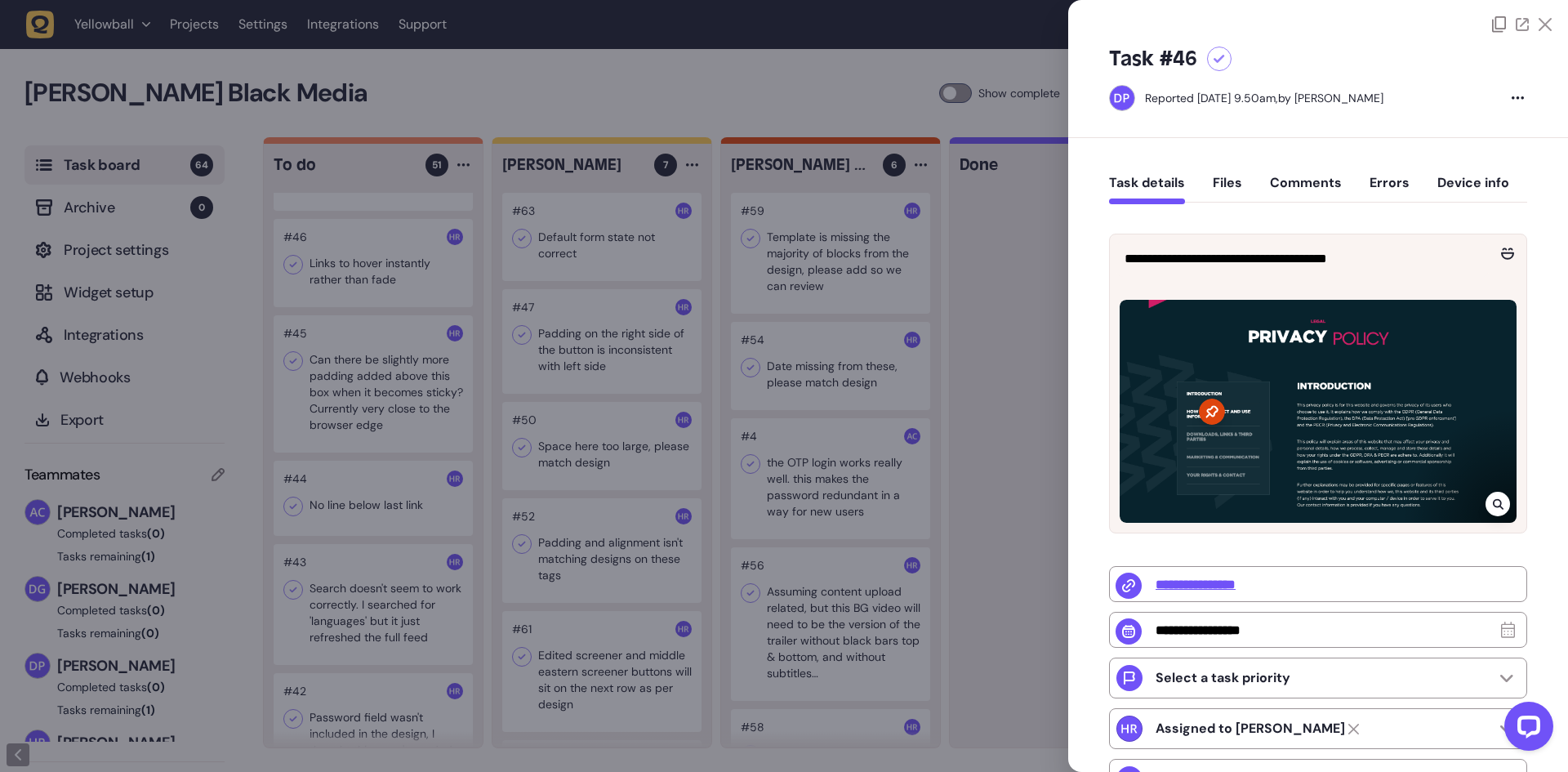
click at [409, 288] on div at bounding box center [784, 386] width 1568 height 772
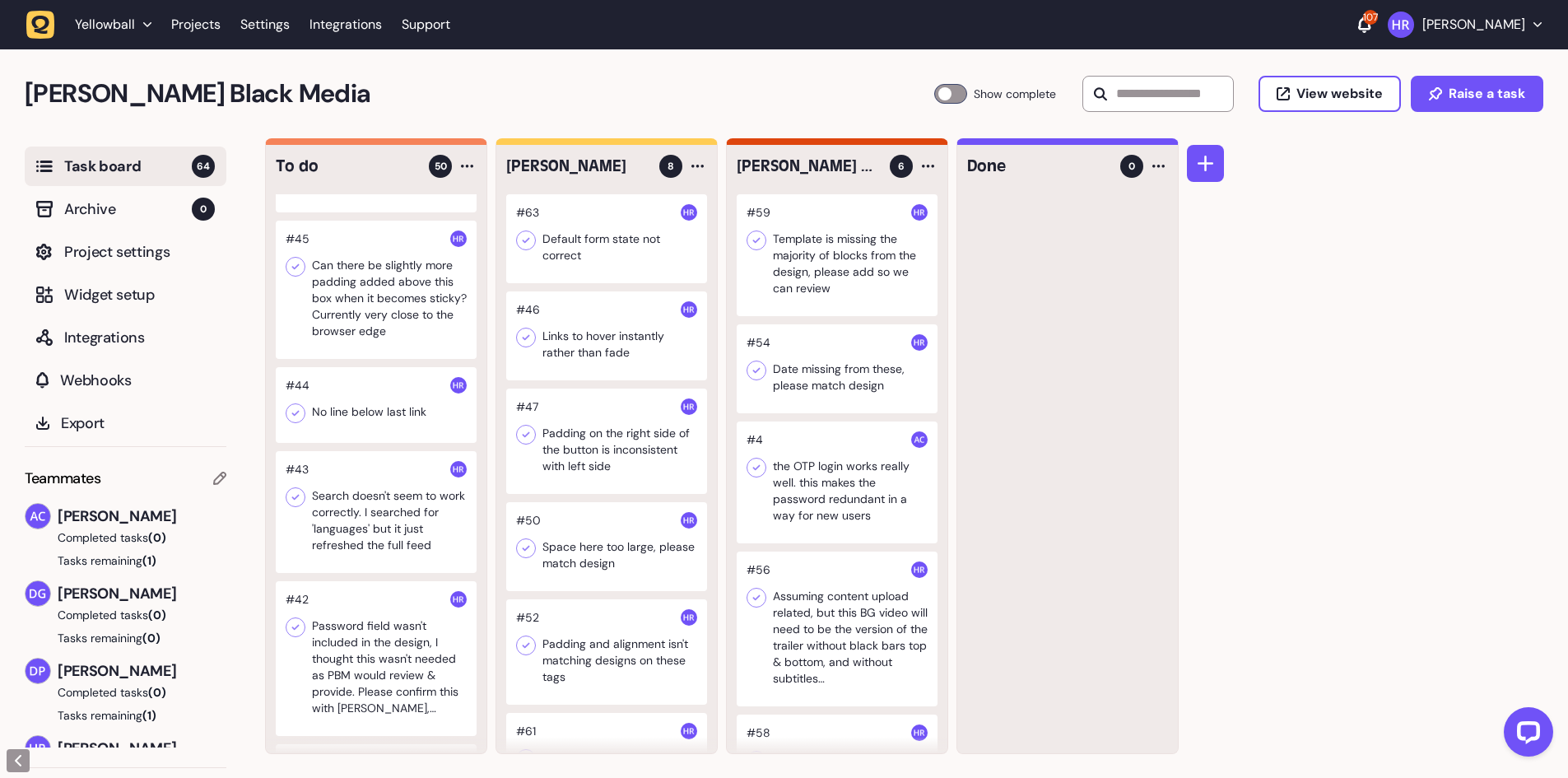
click at [417, 279] on div at bounding box center [376, 290] width 201 height 138
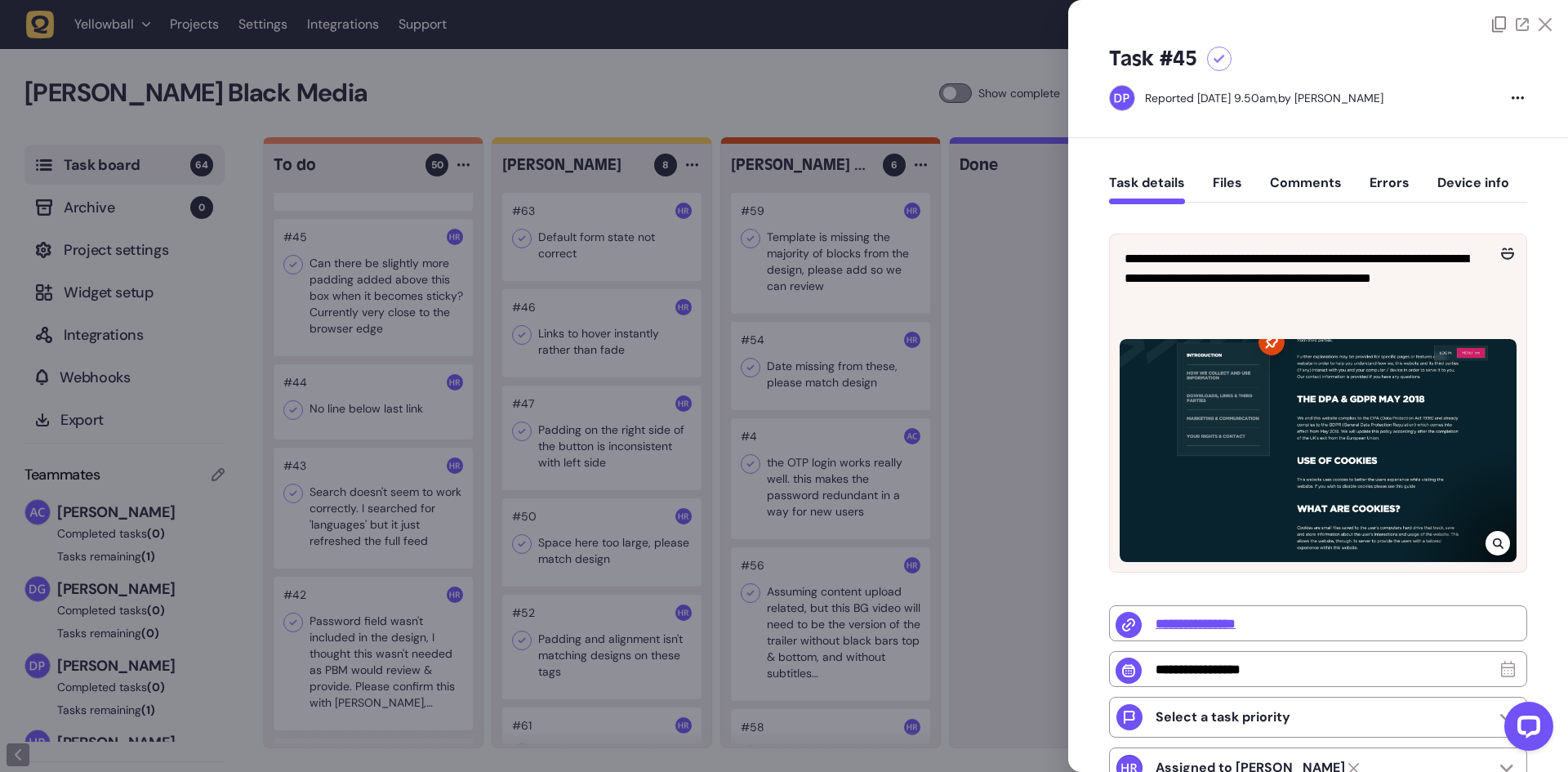
click at [404, 277] on div at bounding box center [784, 386] width 1568 height 772
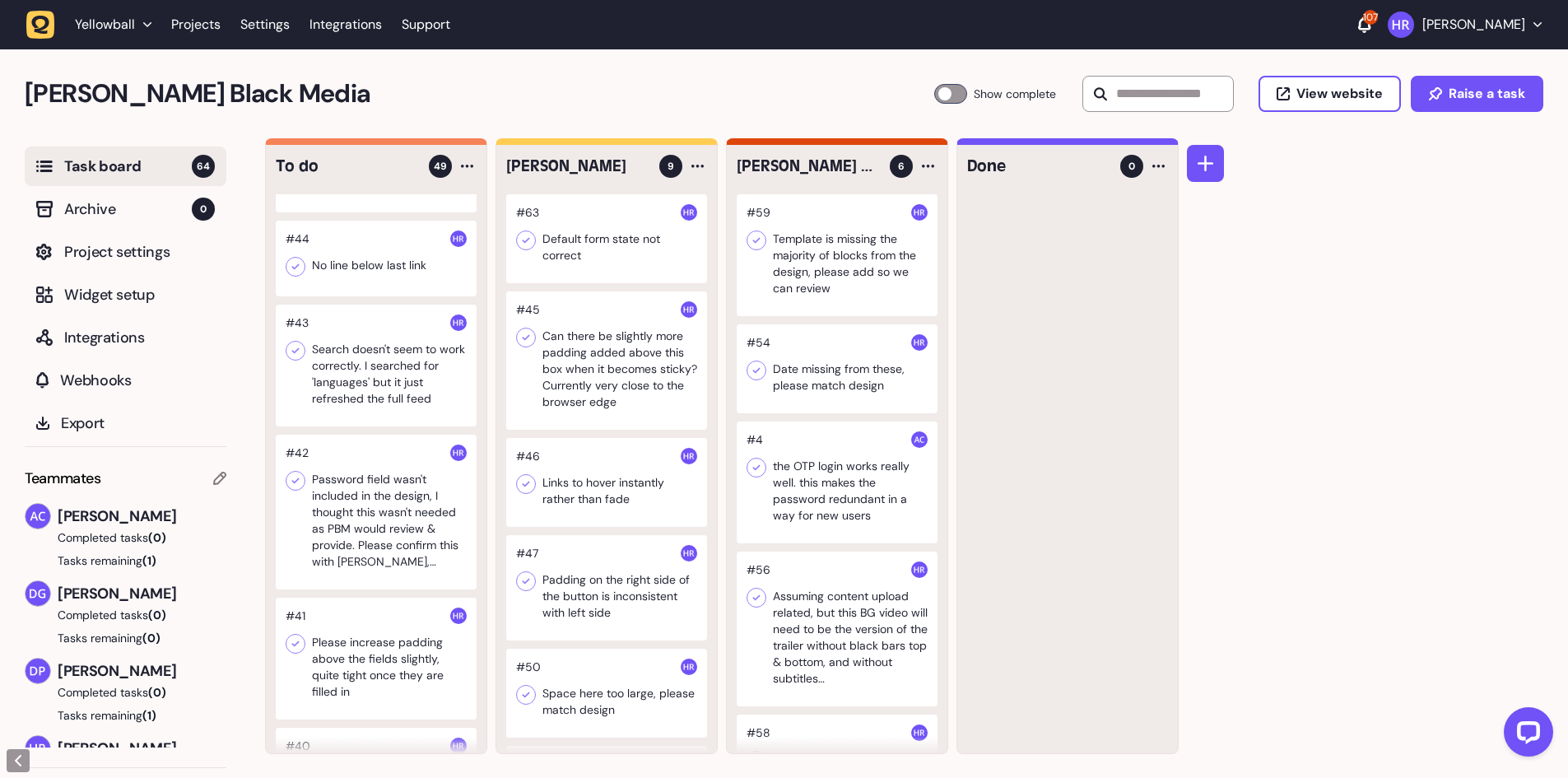
click at [397, 283] on div at bounding box center [376, 258] width 201 height 76
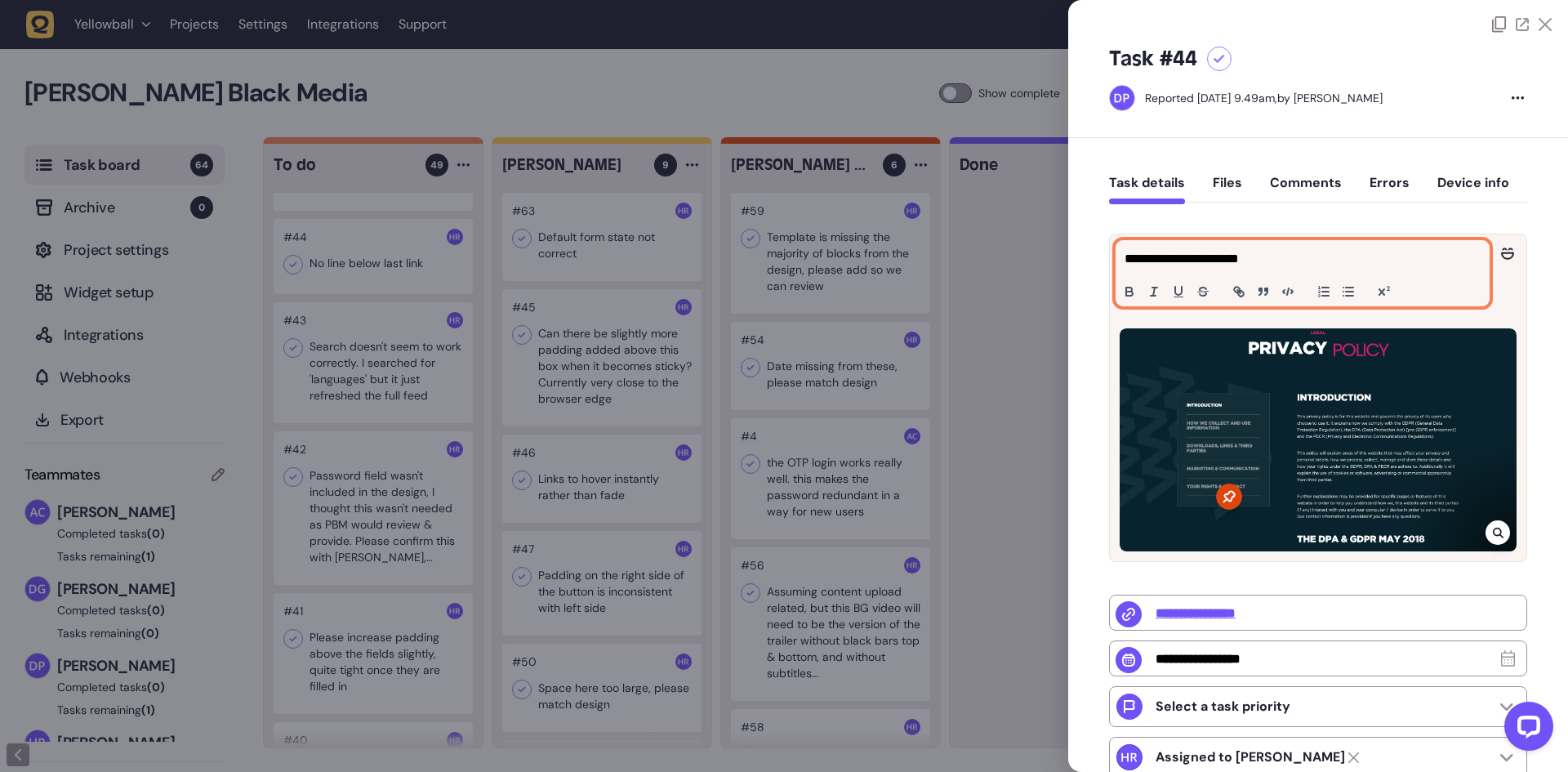
click at [1126, 259] on p "**********" at bounding box center [1300, 258] width 352 height 19
click at [1127, 259] on p "**********" at bounding box center [1300, 258] width 352 height 19
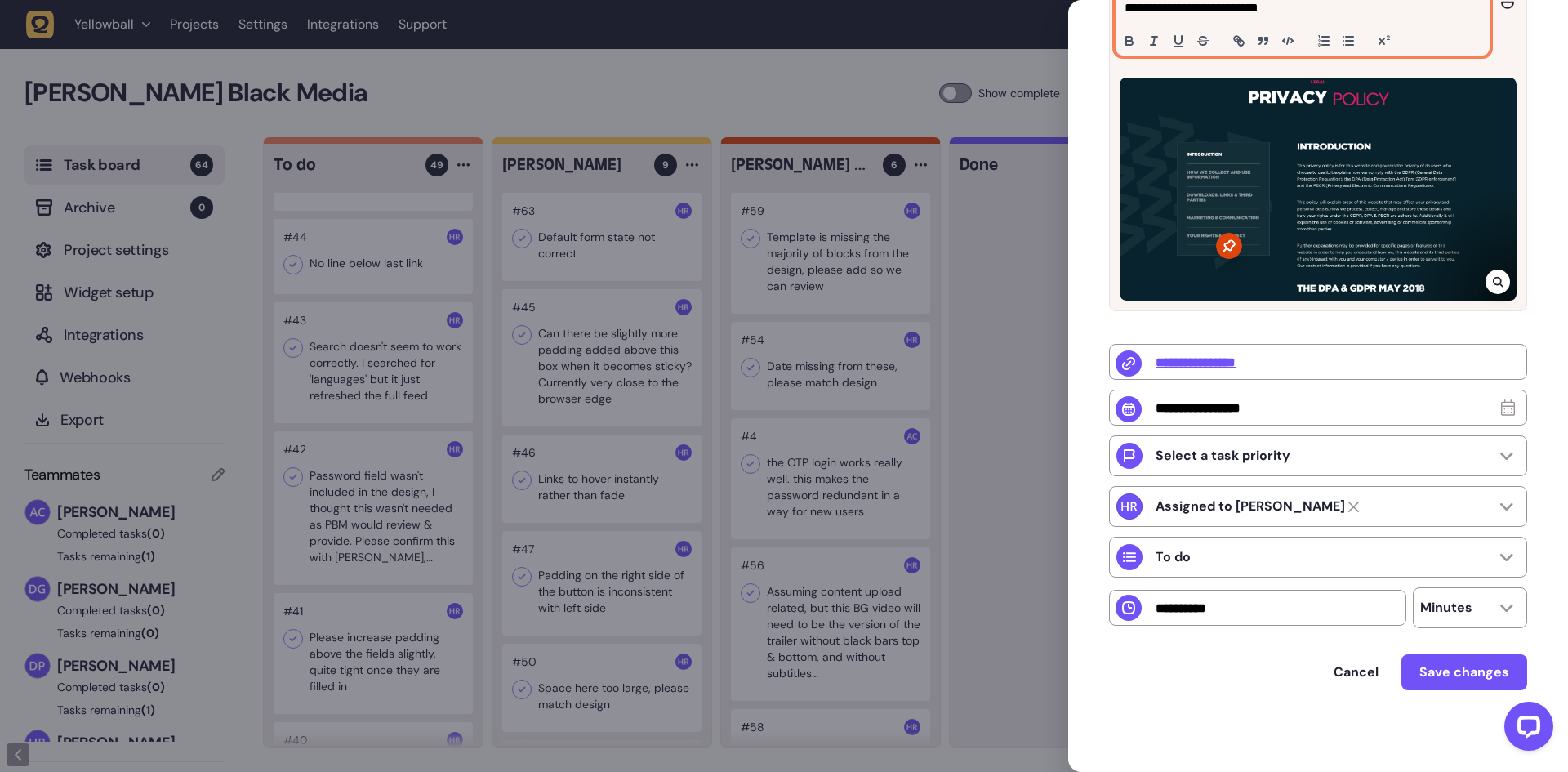
scroll to position [255, 0]
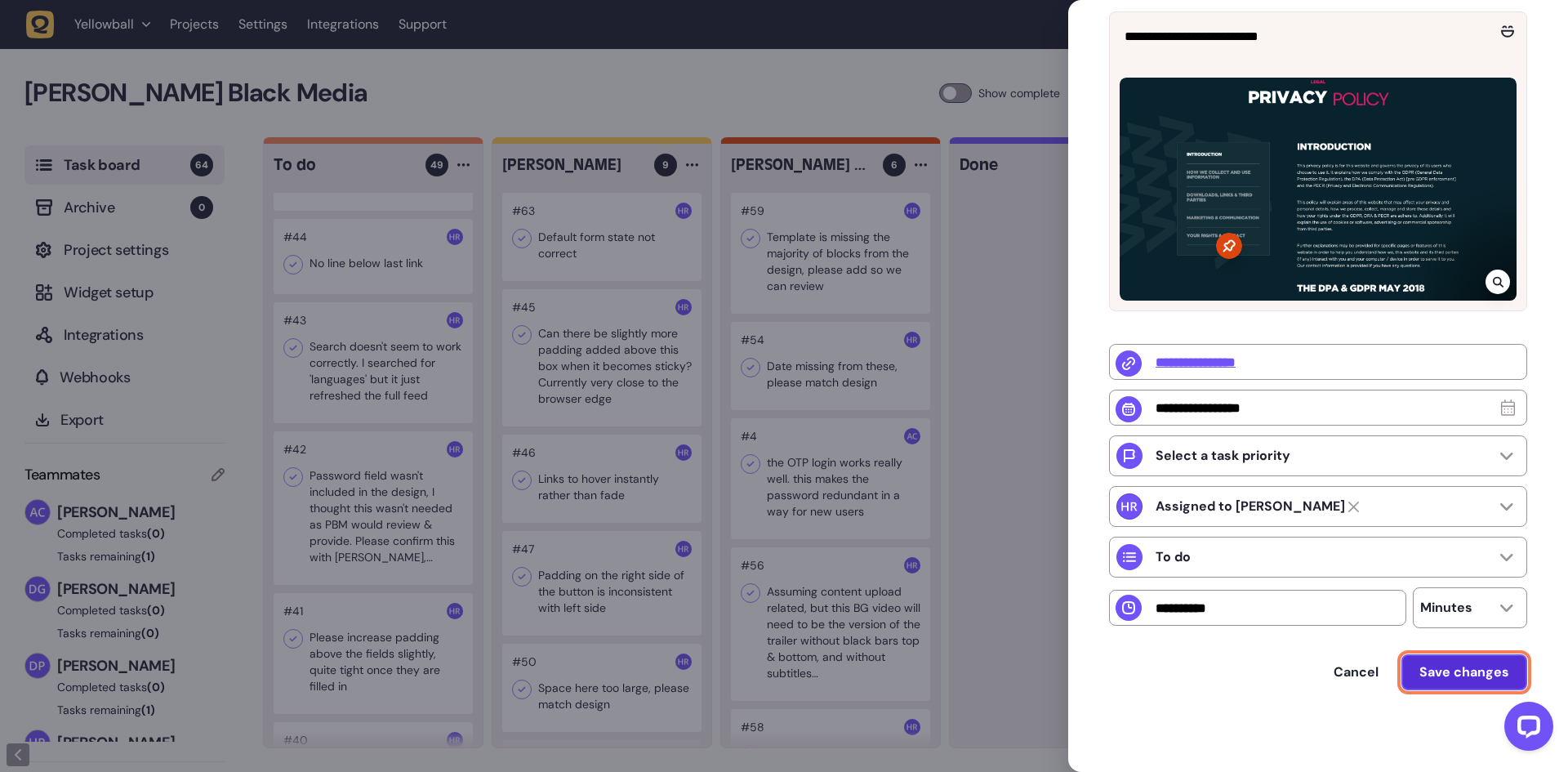
click at [1430, 664] on span "Save changes" at bounding box center [1464, 671] width 90 height 17
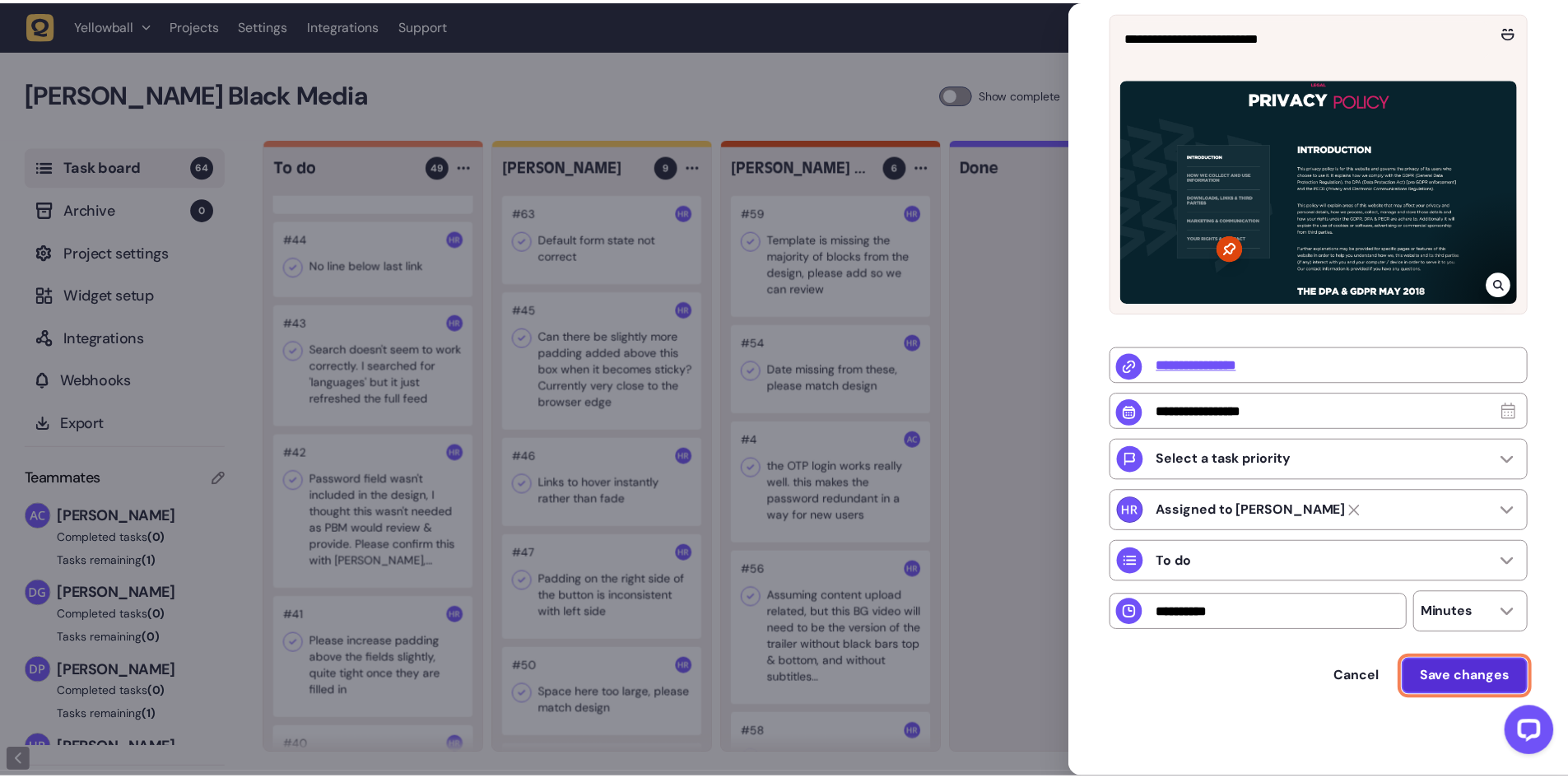
scroll to position [0, 0]
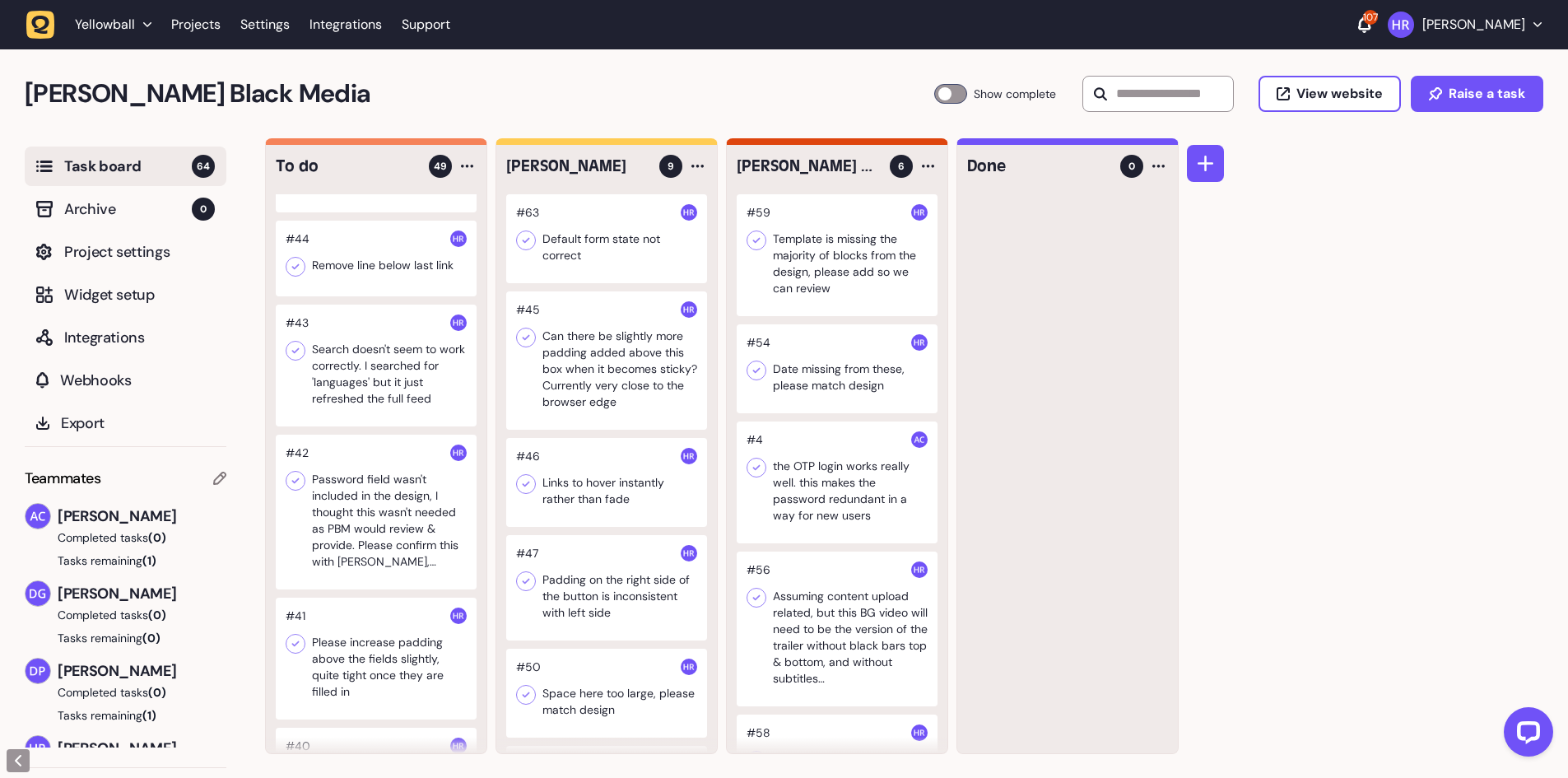
click at [429, 273] on div at bounding box center [376, 258] width 201 height 76
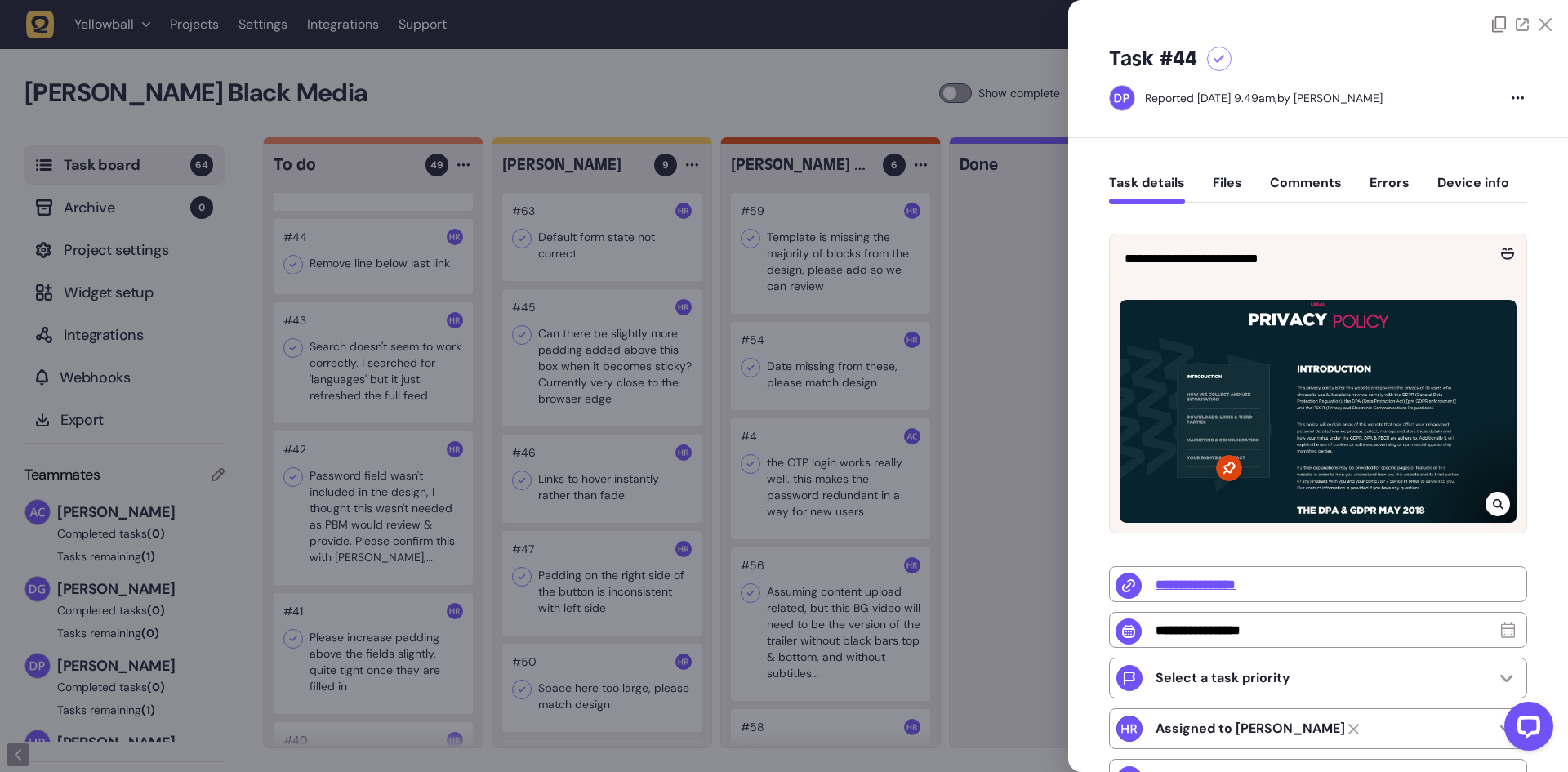
click at [1493, 500] on icon at bounding box center [1497, 504] width 11 height 14
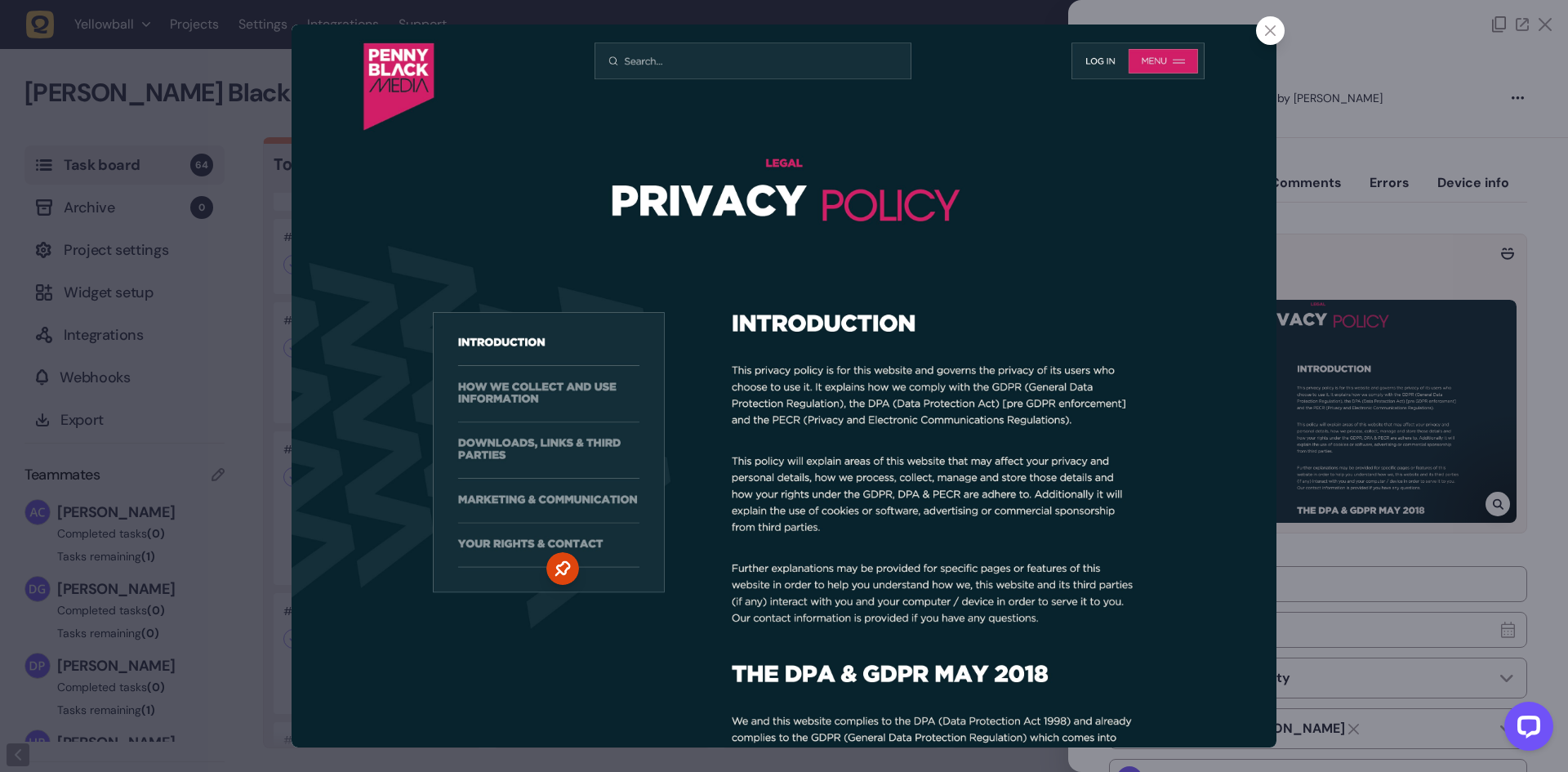
click at [1393, 413] on div at bounding box center [784, 386] width 1568 height 772
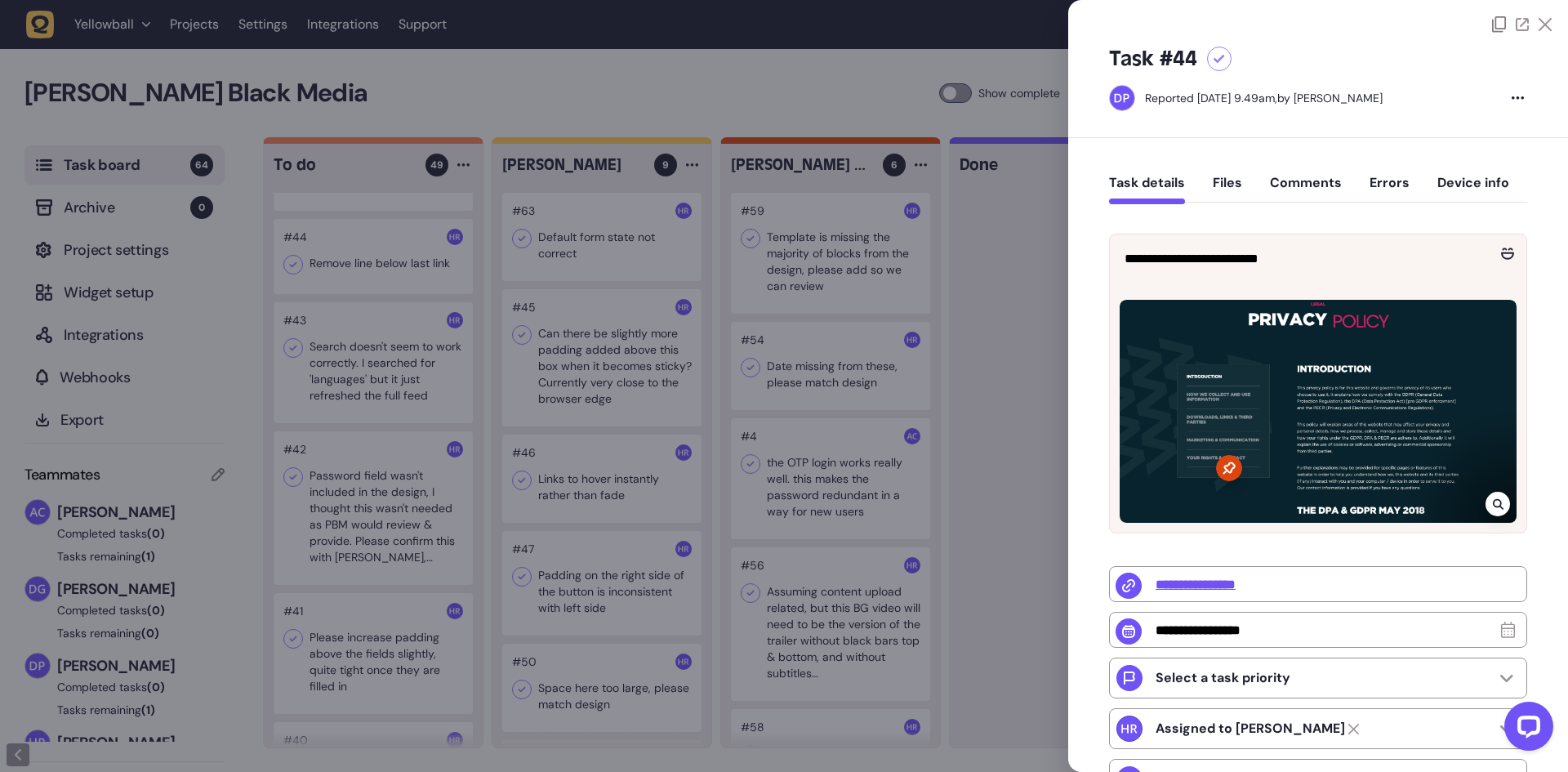
click at [885, 333] on div at bounding box center [784, 386] width 1568 height 772
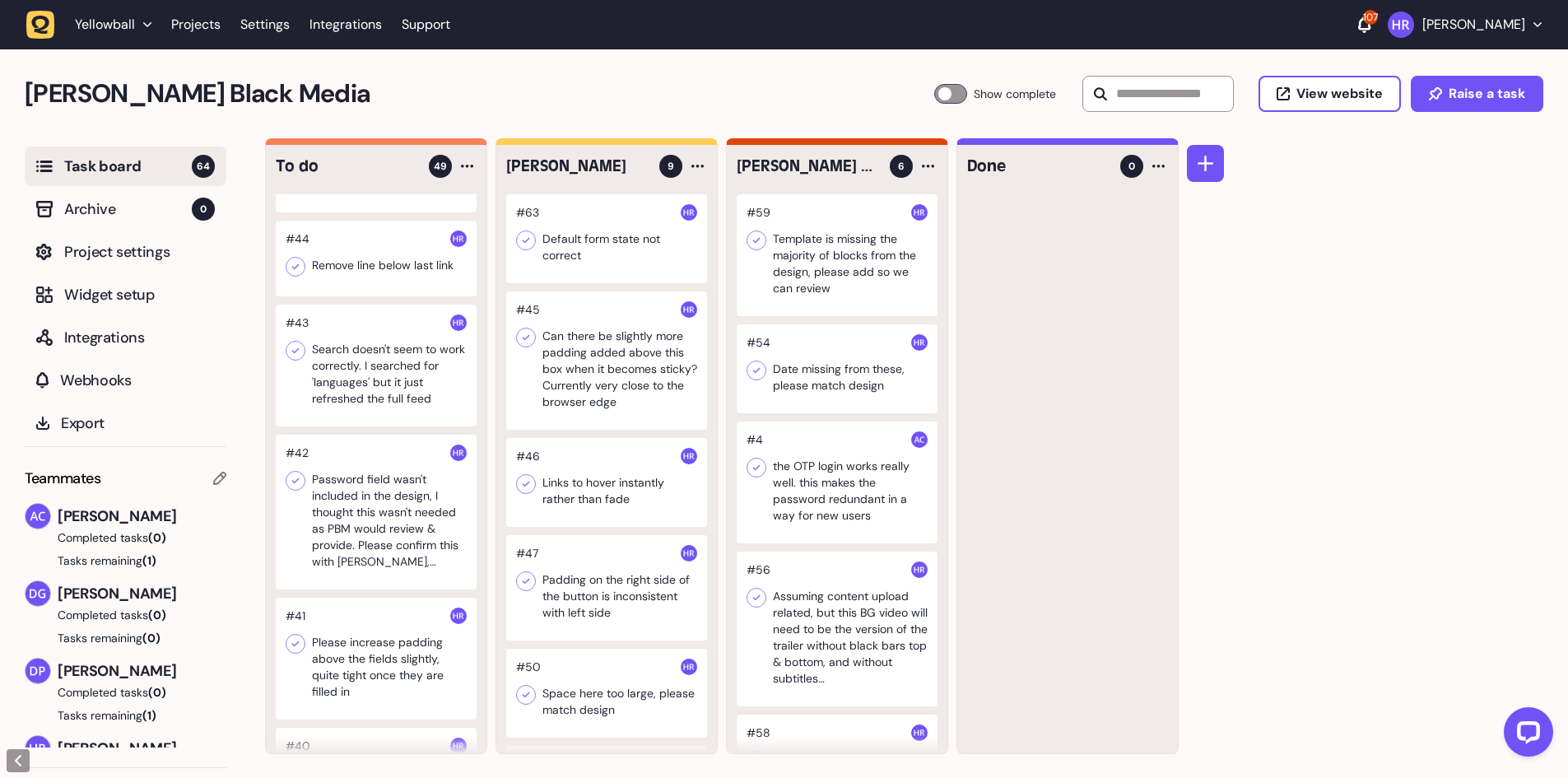
click at [396, 361] on div at bounding box center [376, 365] width 201 height 122
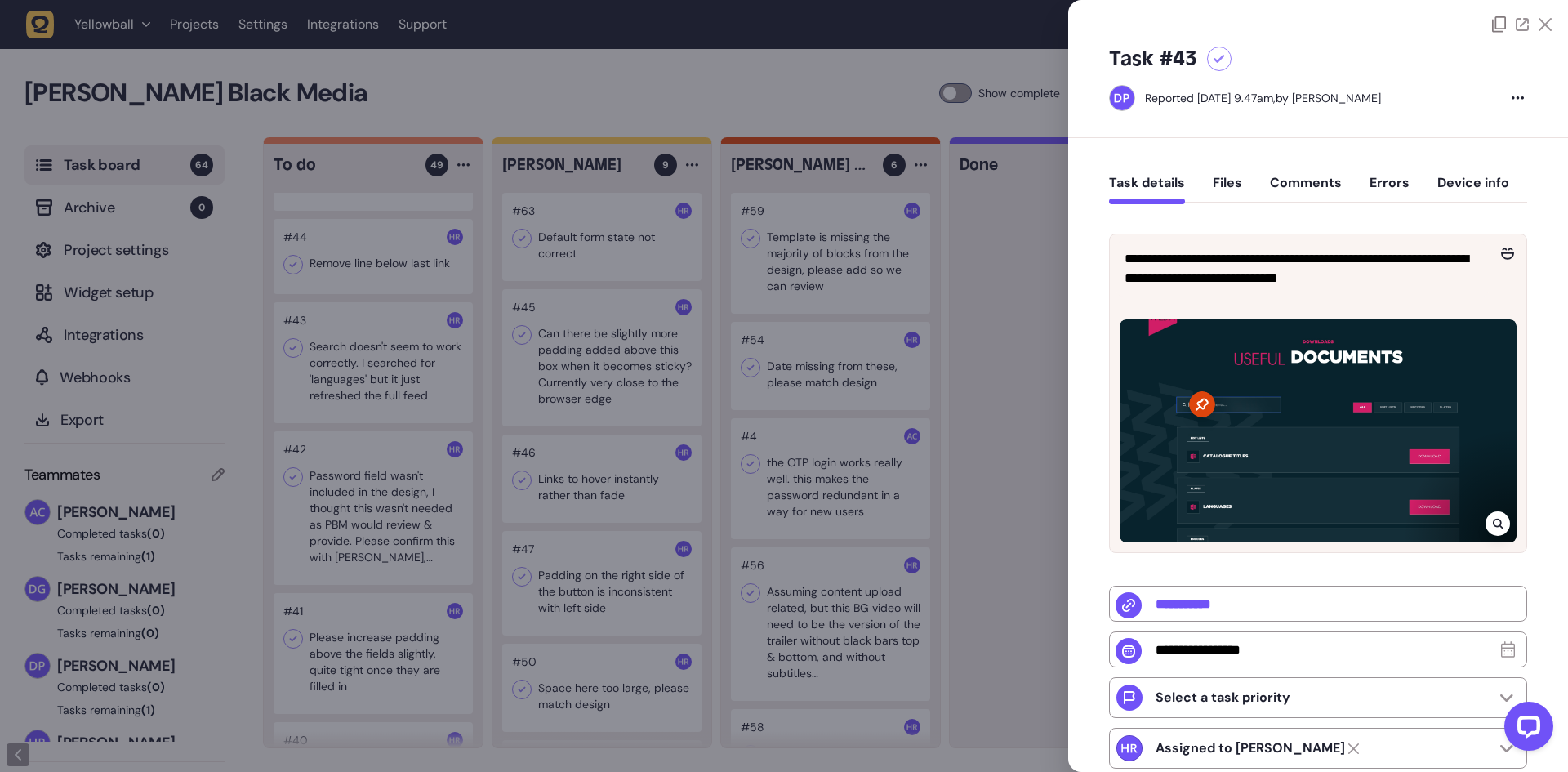
click at [393, 358] on div at bounding box center [784, 386] width 1568 height 772
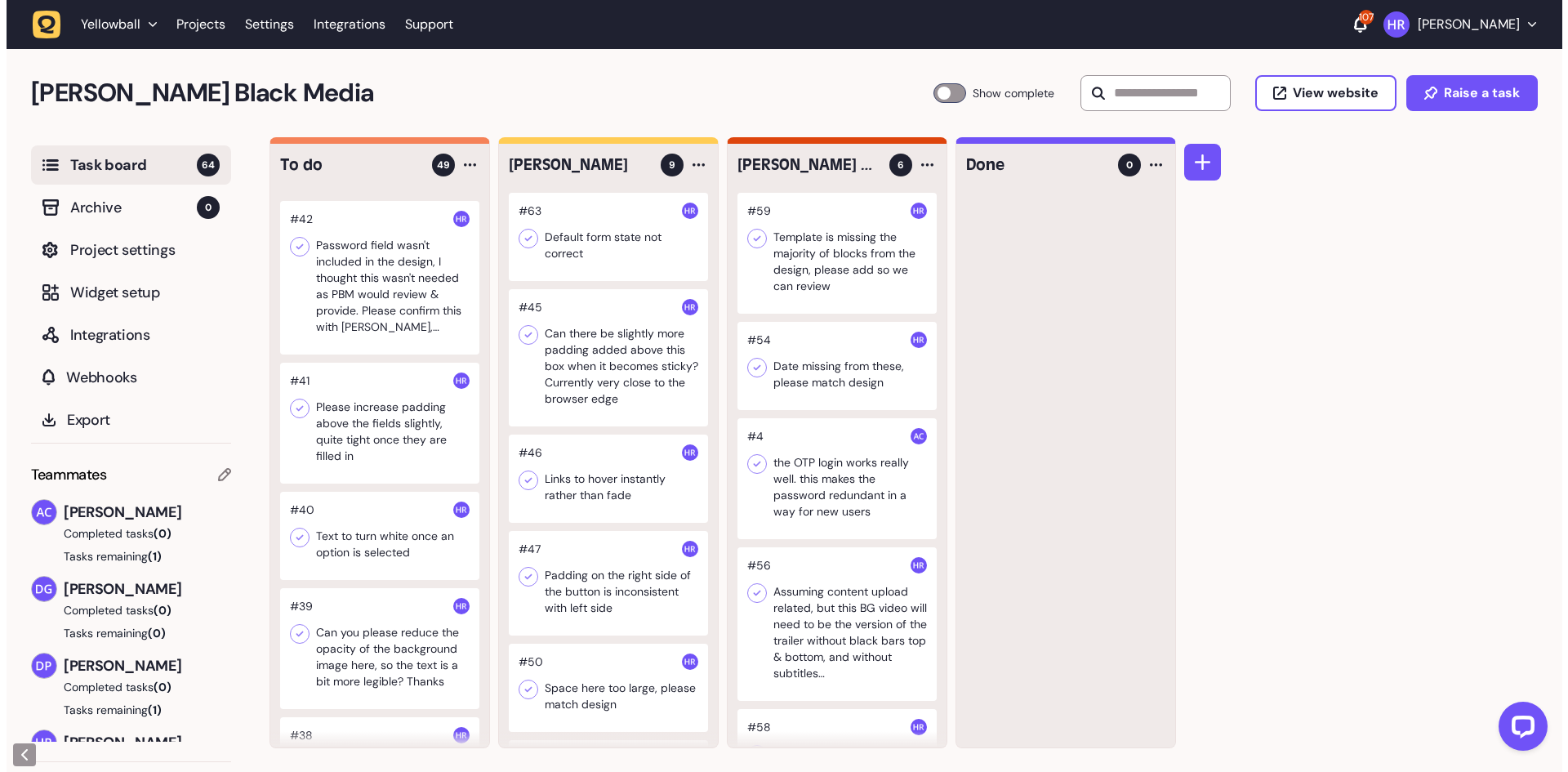
scroll to position [899, 0]
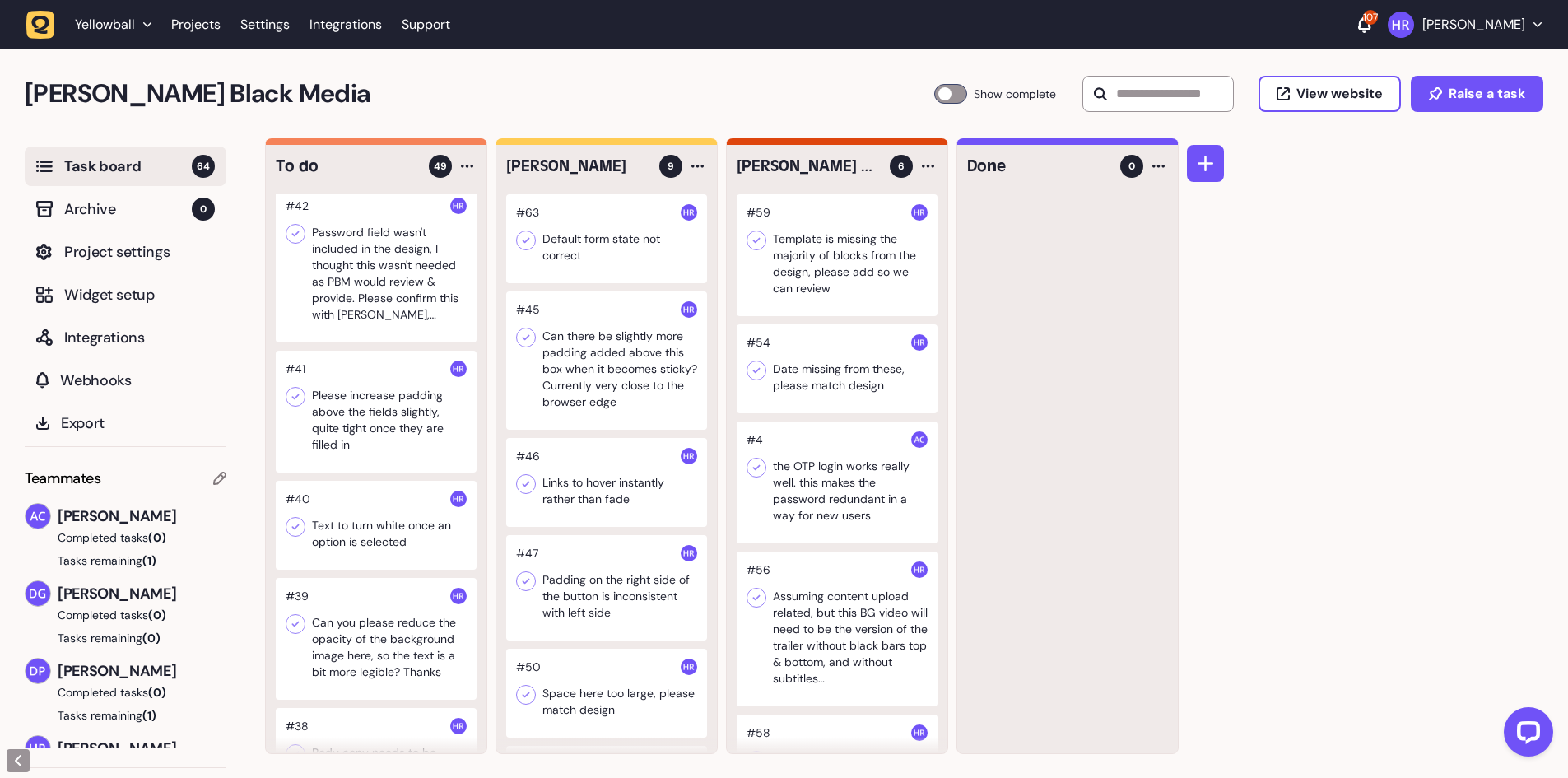
click at [384, 279] on div at bounding box center [376, 264] width 201 height 155
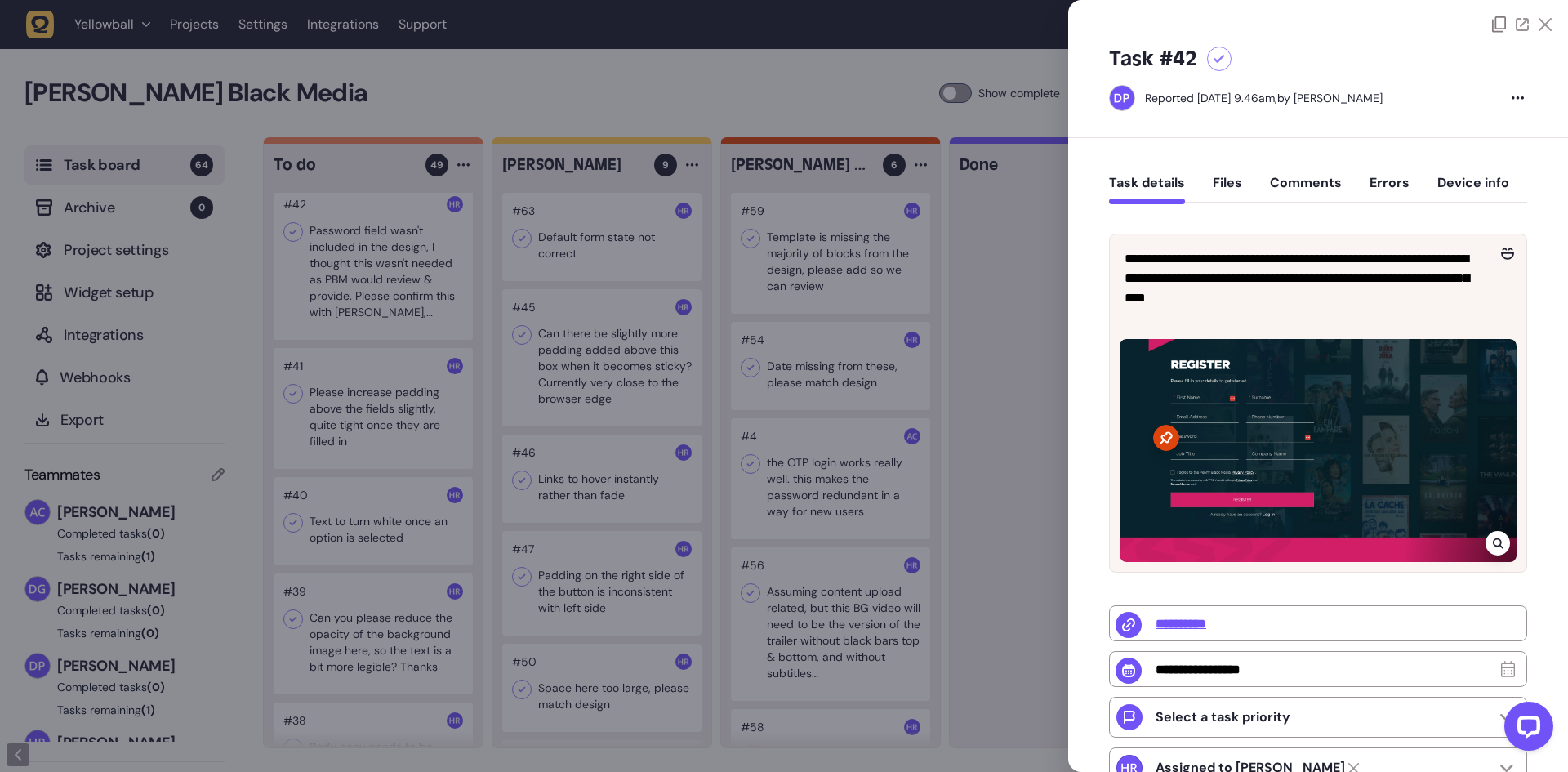
click at [381, 278] on div at bounding box center [784, 386] width 1568 height 772
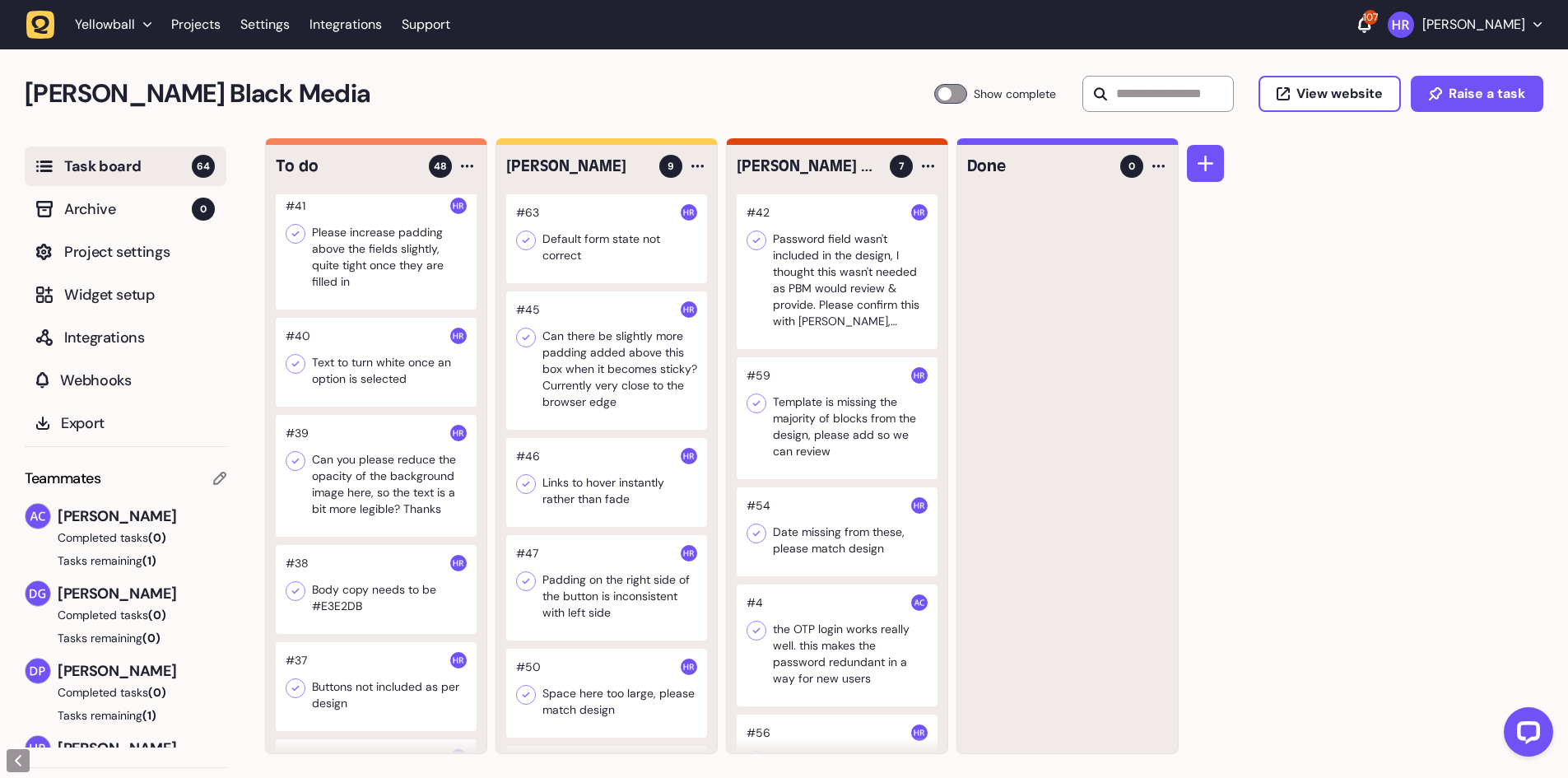
click at [810, 244] on div at bounding box center [837, 271] width 201 height 155
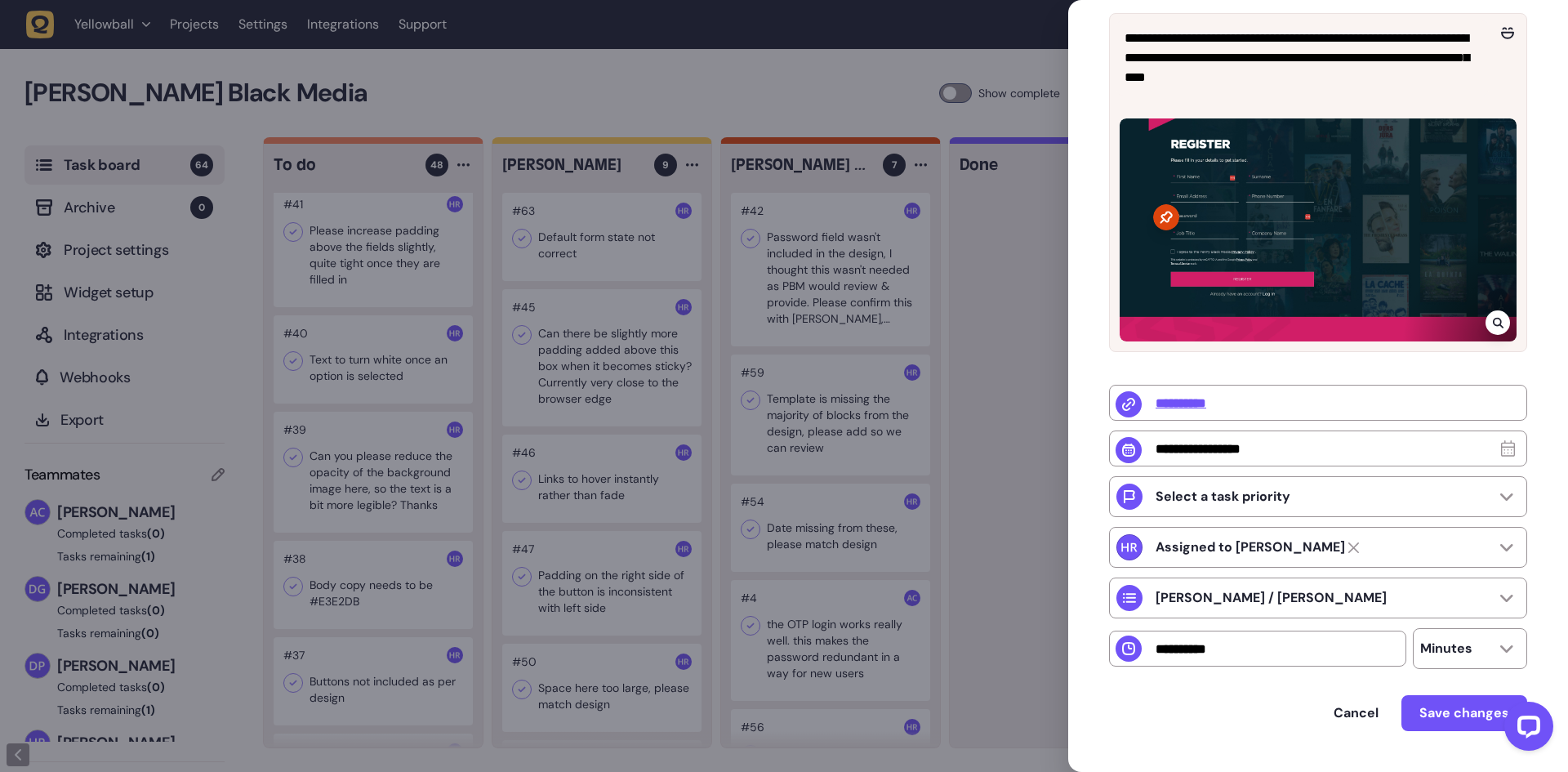
scroll to position [245, 0]
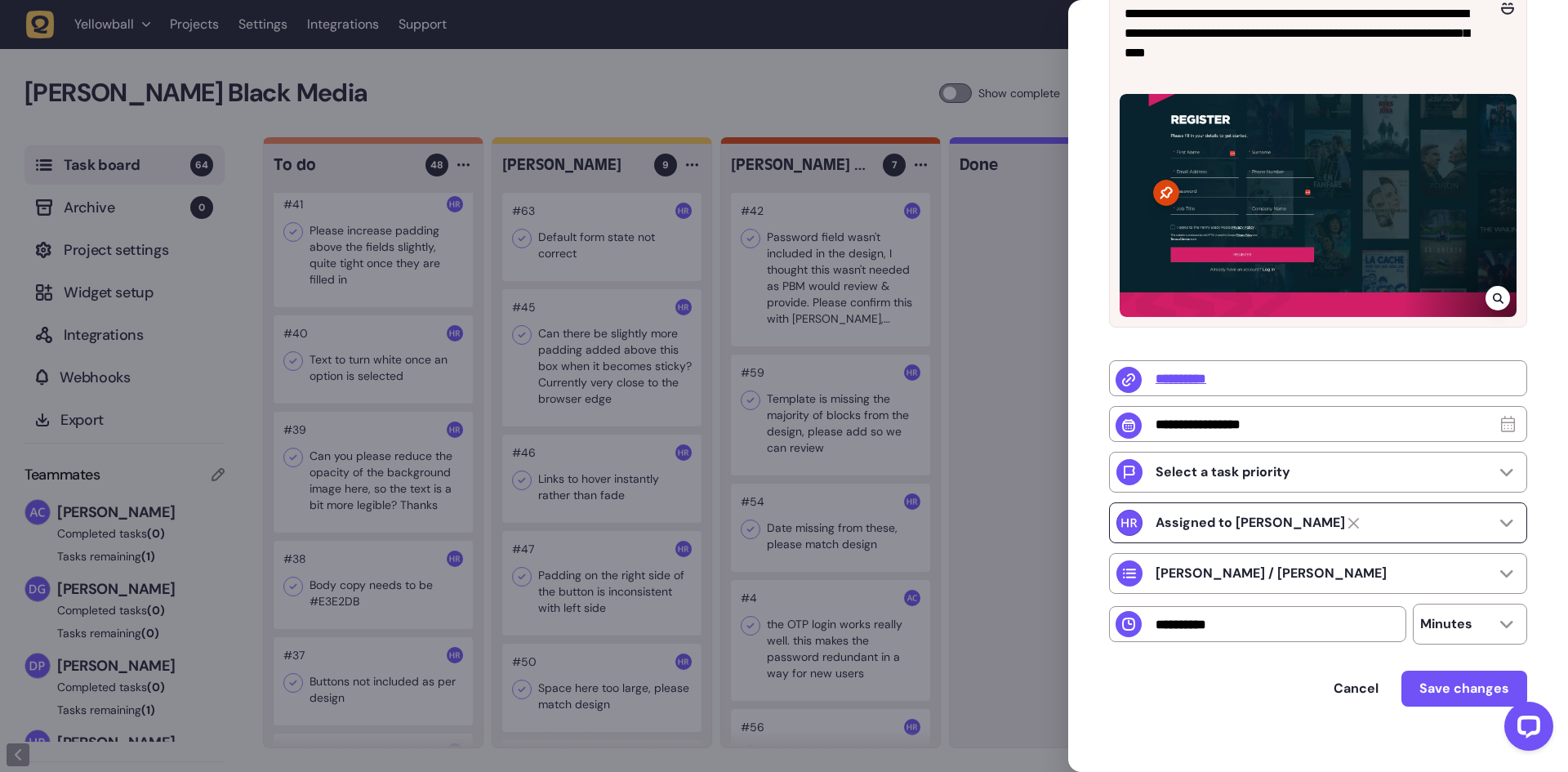
click at [1221, 520] on strong "Assigned to [PERSON_NAME]" at bounding box center [1250, 522] width 190 height 16
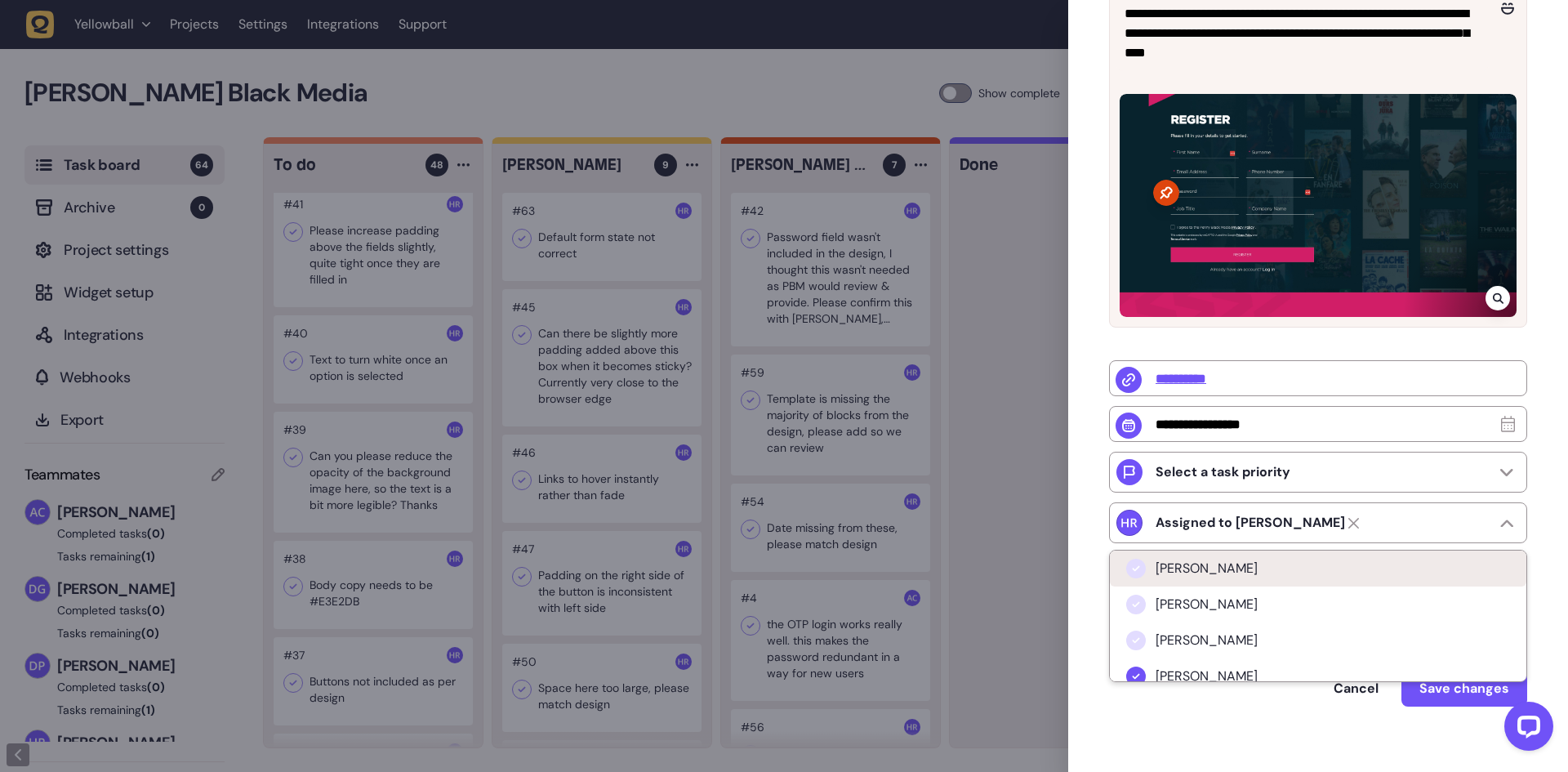
click at [1213, 577] on span "[PERSON_NAME]" at bounding box center [1206, 568] width 103 height 16
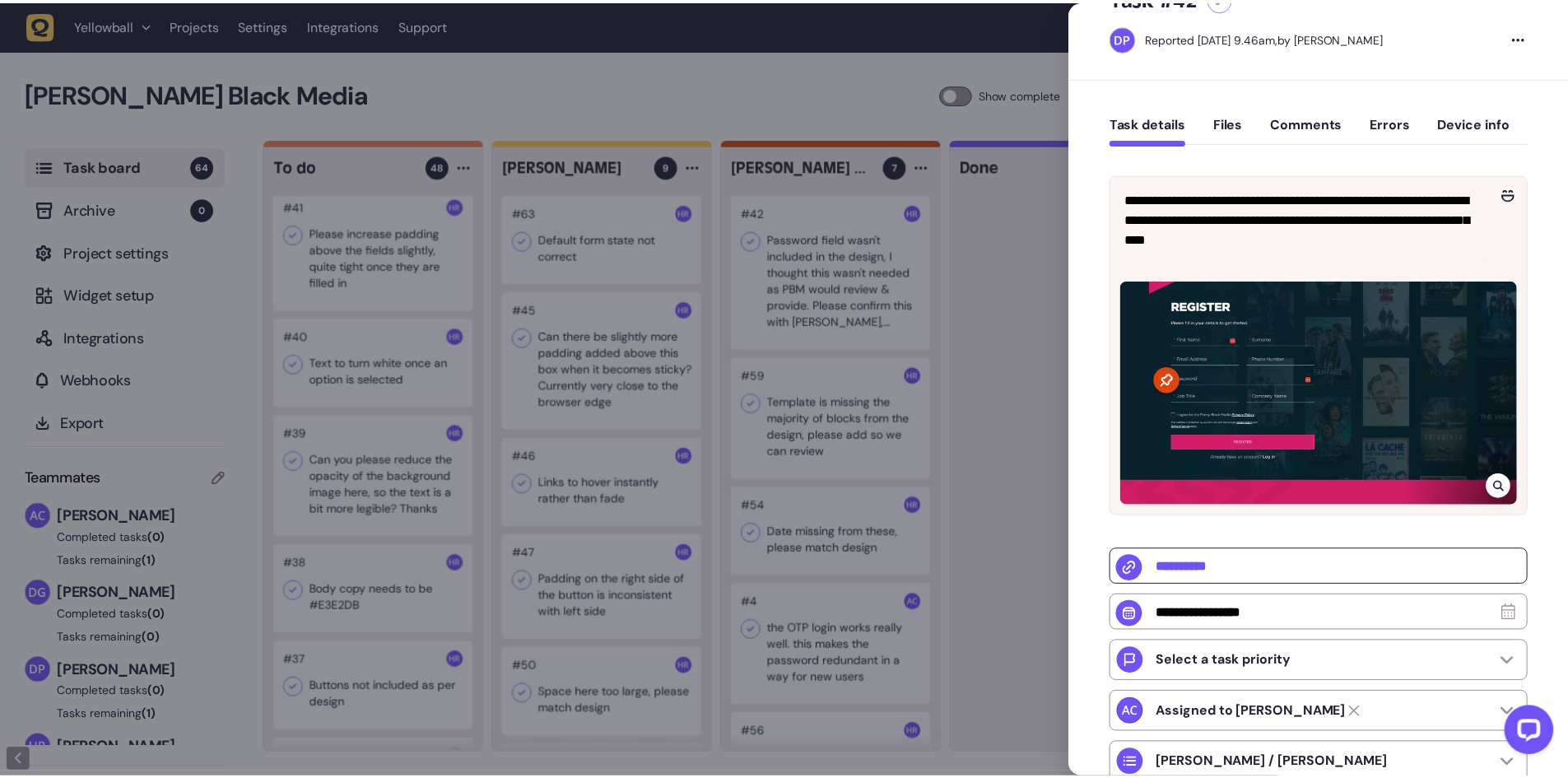
scroll to position [268, 0]
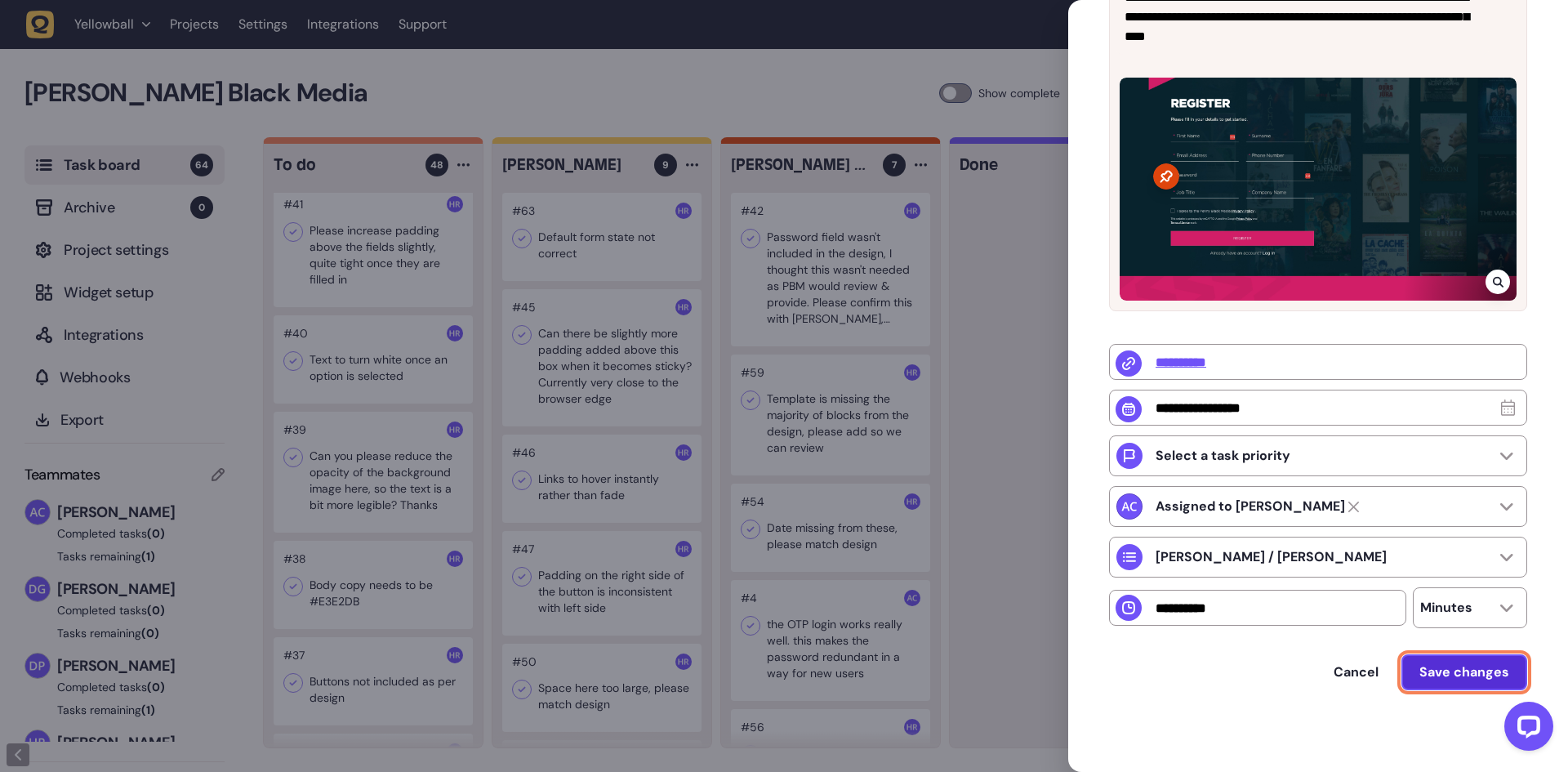
click at [1435, 672] on span "Save changes" at bounding box center [1464, 671] width 90 height 17
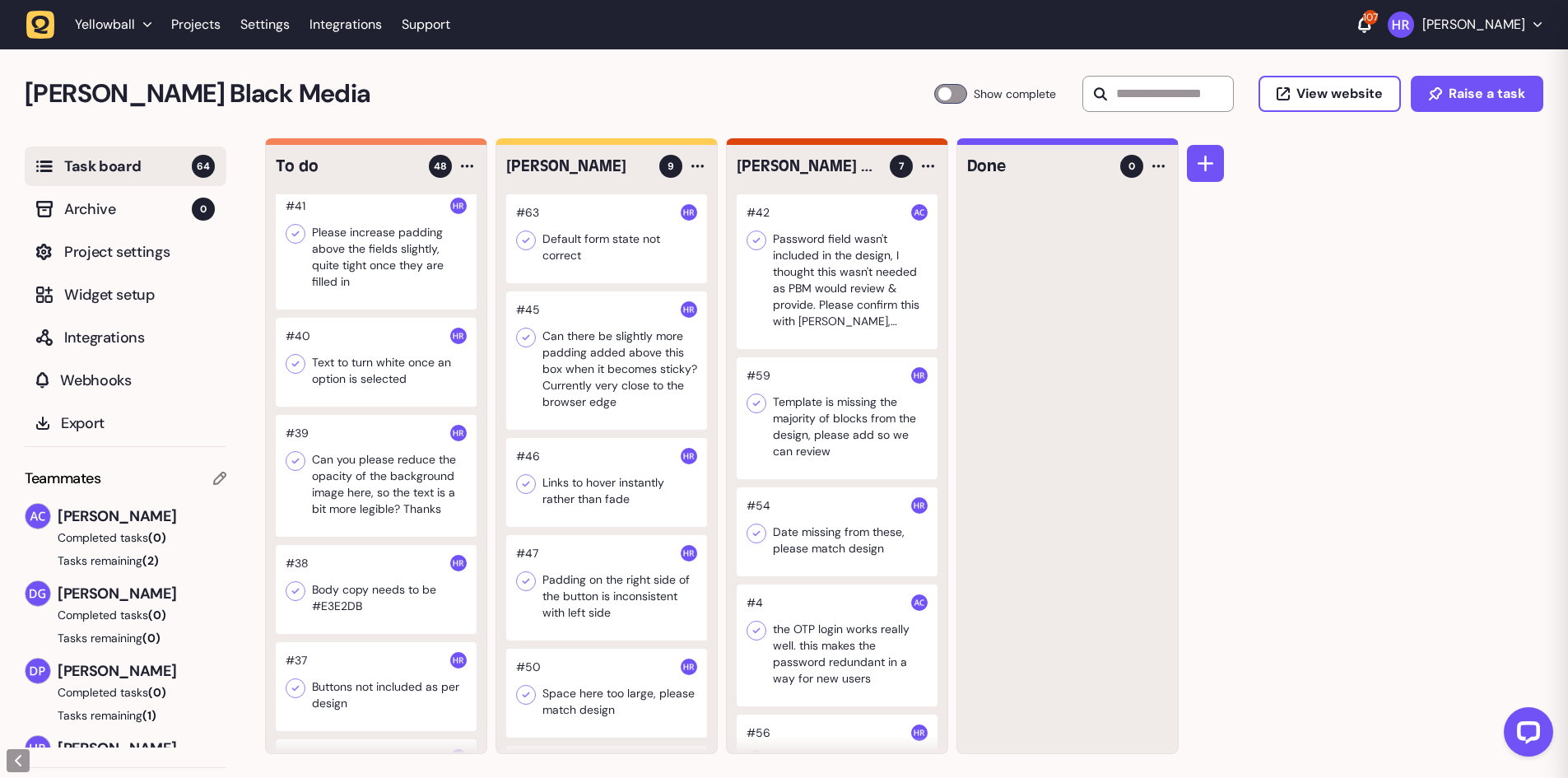
click at [822, 292] on div at bounding box center [837, 271] width 201 height 155
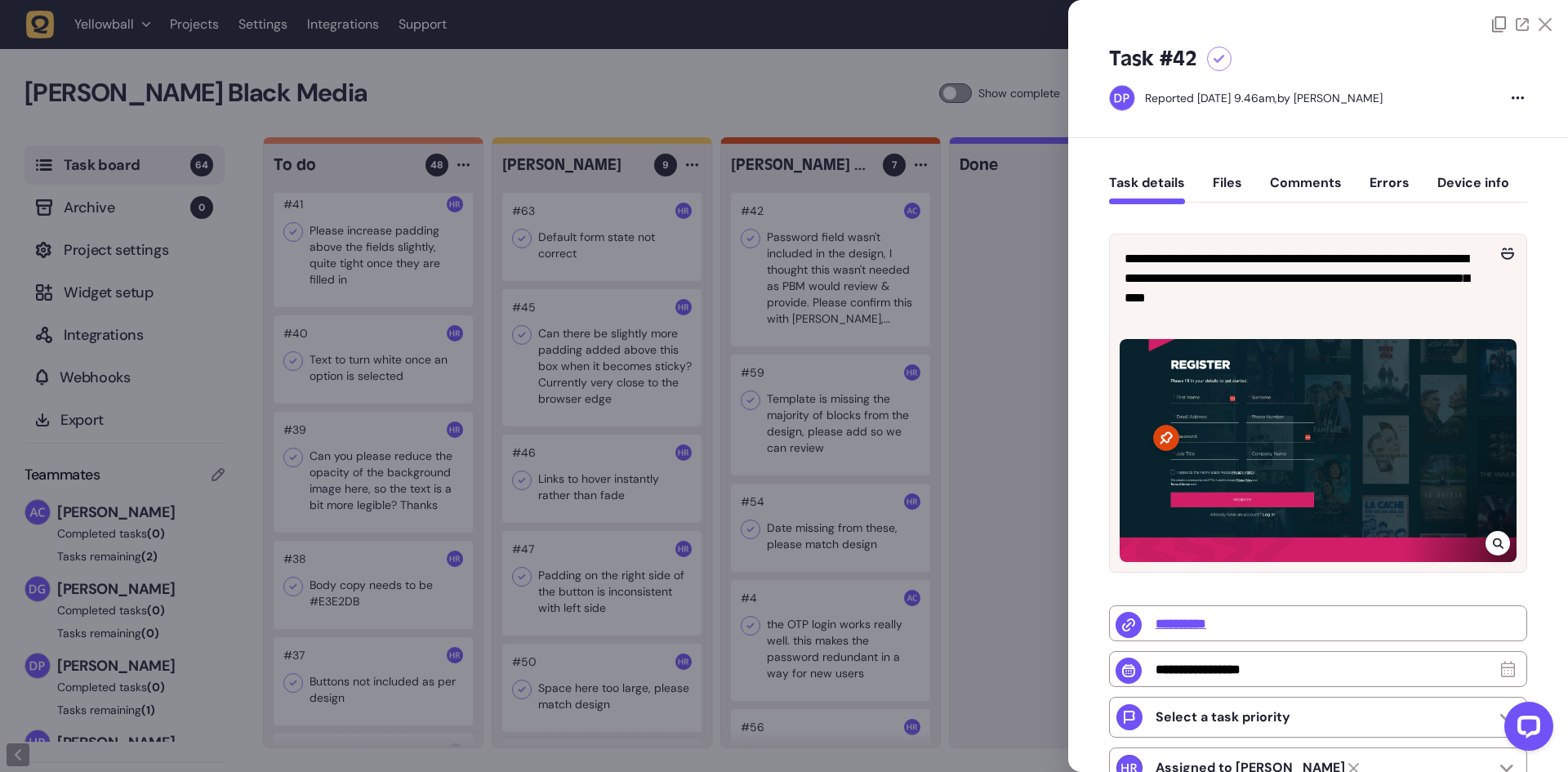
click at [1286, 186] on button "Comments" at bounding box center [1306, 190] width 72 height 29
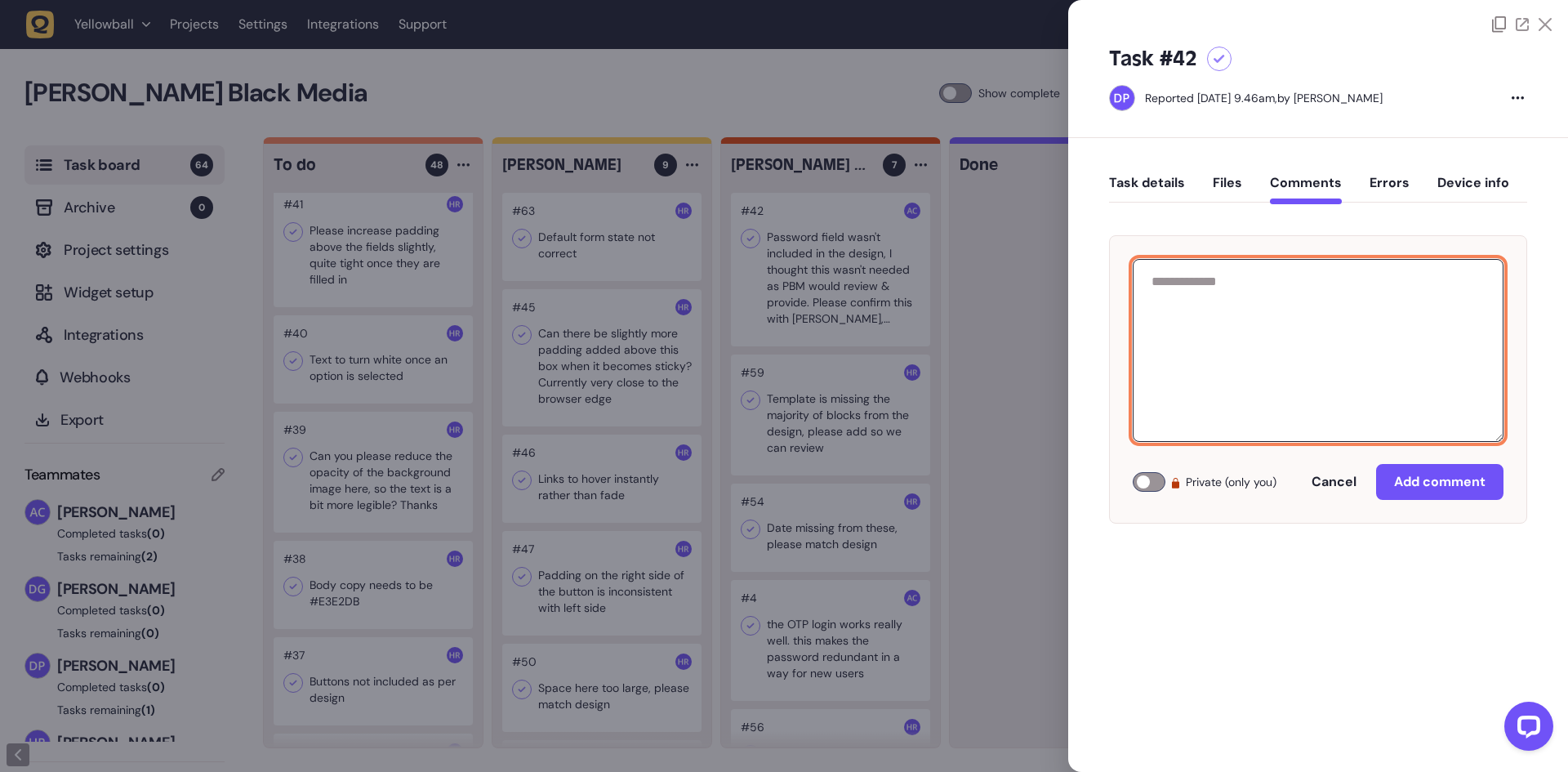
click at [1277, 293] on textarea at bounding box center [1317, 350] width 370 height 183
type textarea "**********"
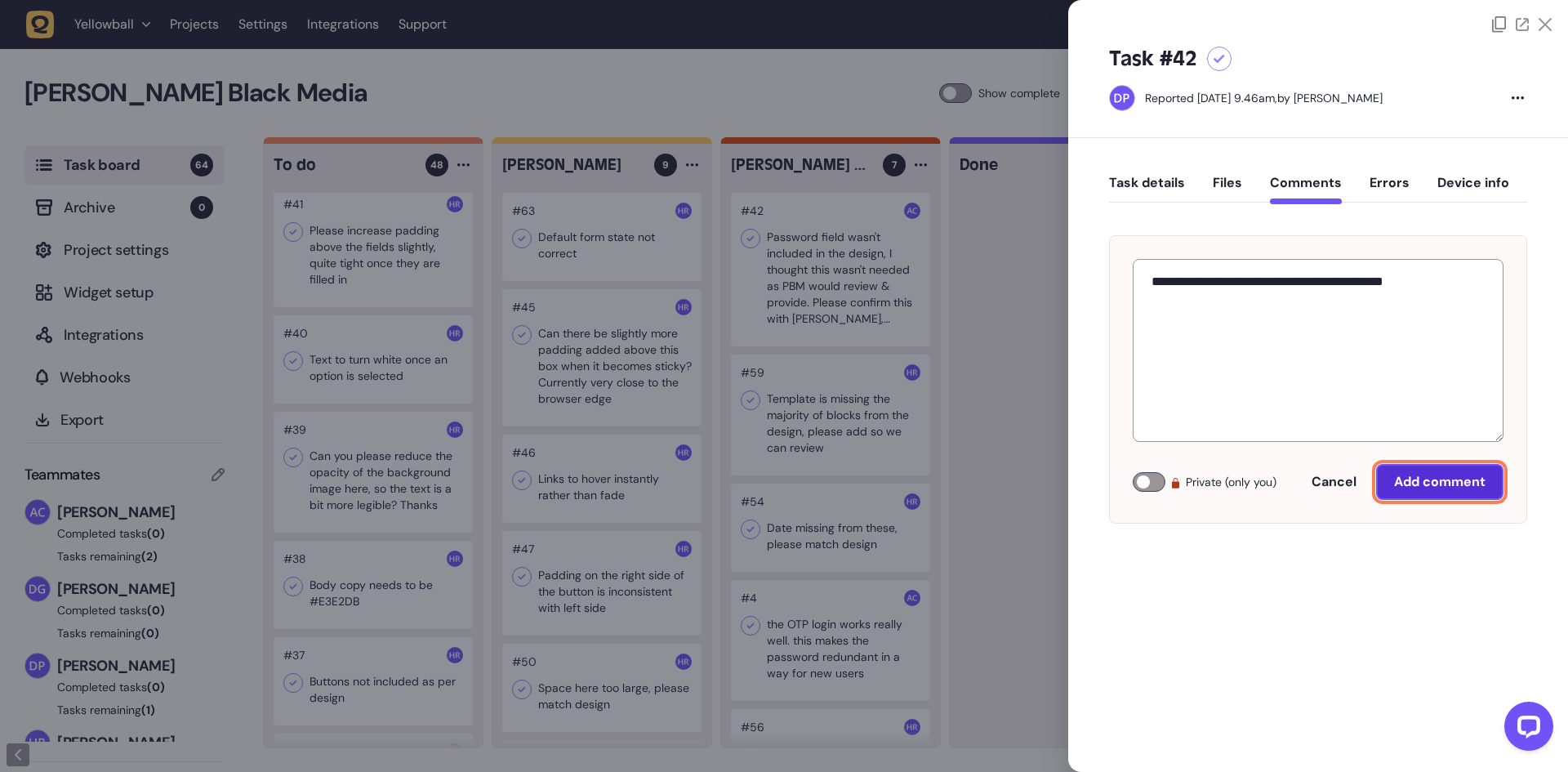
click at [1418, 475] on span "Add comment" at bounding box center [1439, 482] width 92 height 17
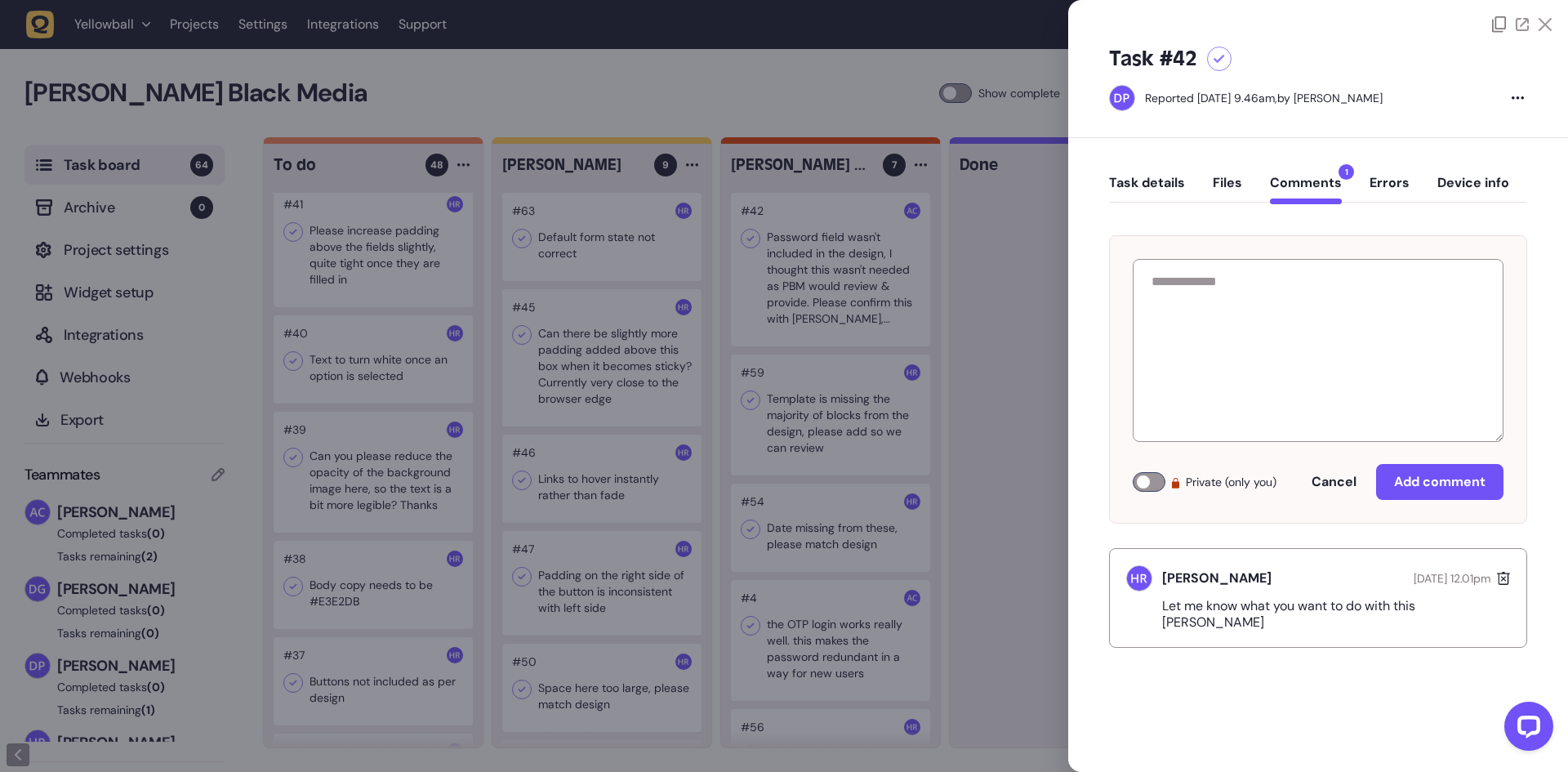
click at [949, 449] on div at bounding box center [784, 386] width 1568 height 772
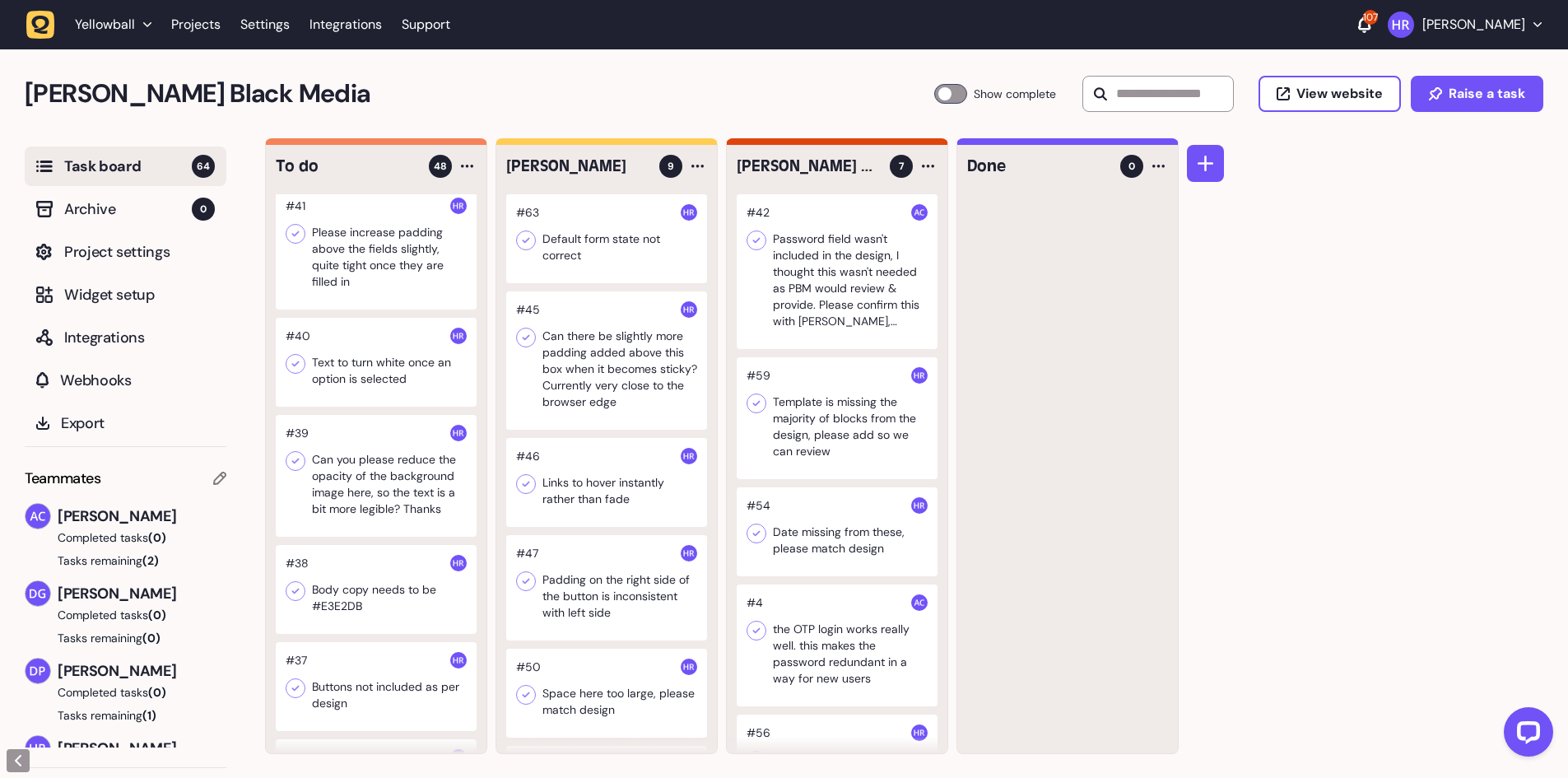
click at [383, 375] on div at bounding box center [376, 362] width 201 height 89
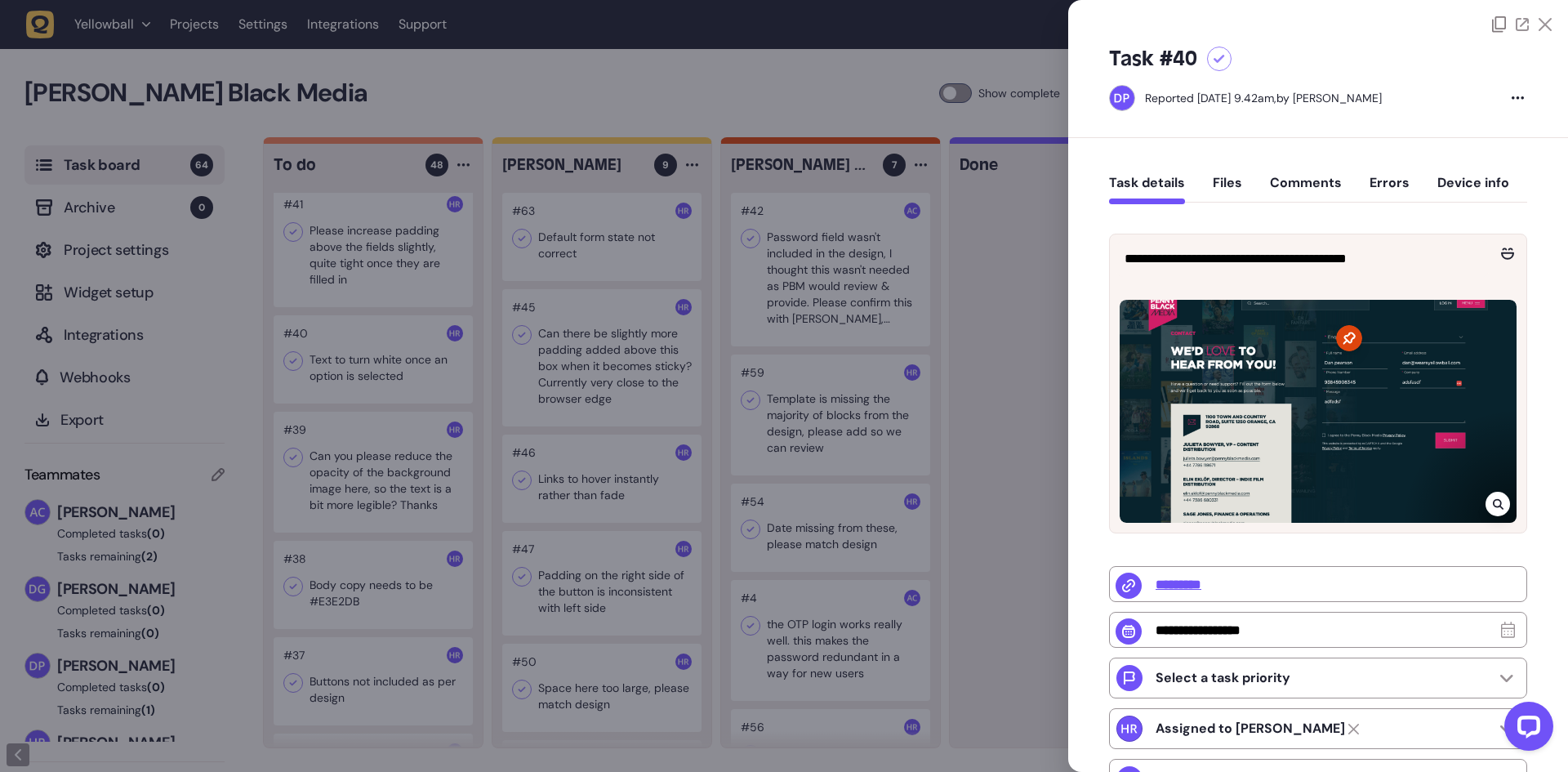
click at [396, 395] on div at bounding box center [784, 386] width 1568 height 772
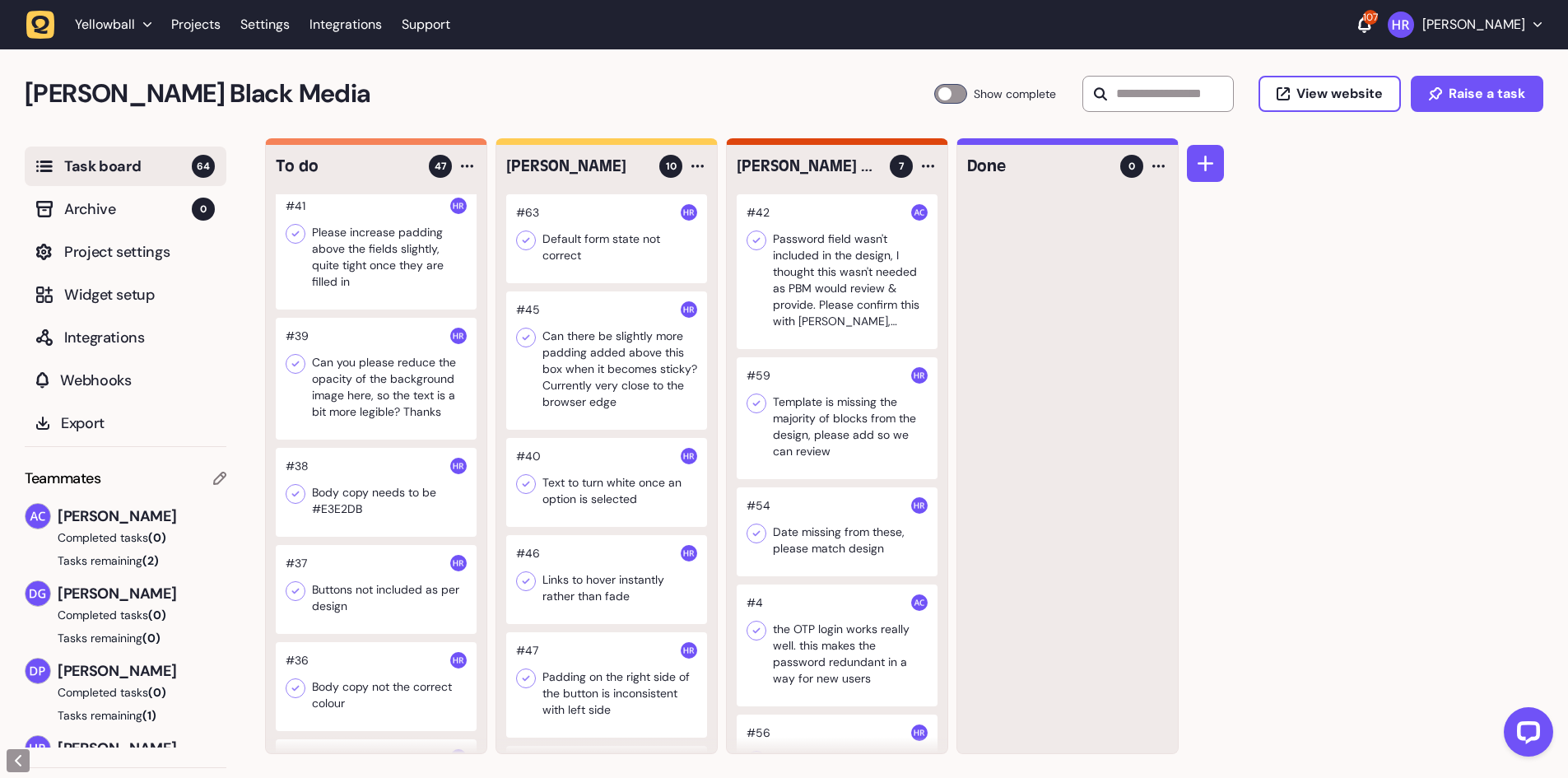
click at [375, 390] on div at bounding box center [376, 378] width 201 height 122
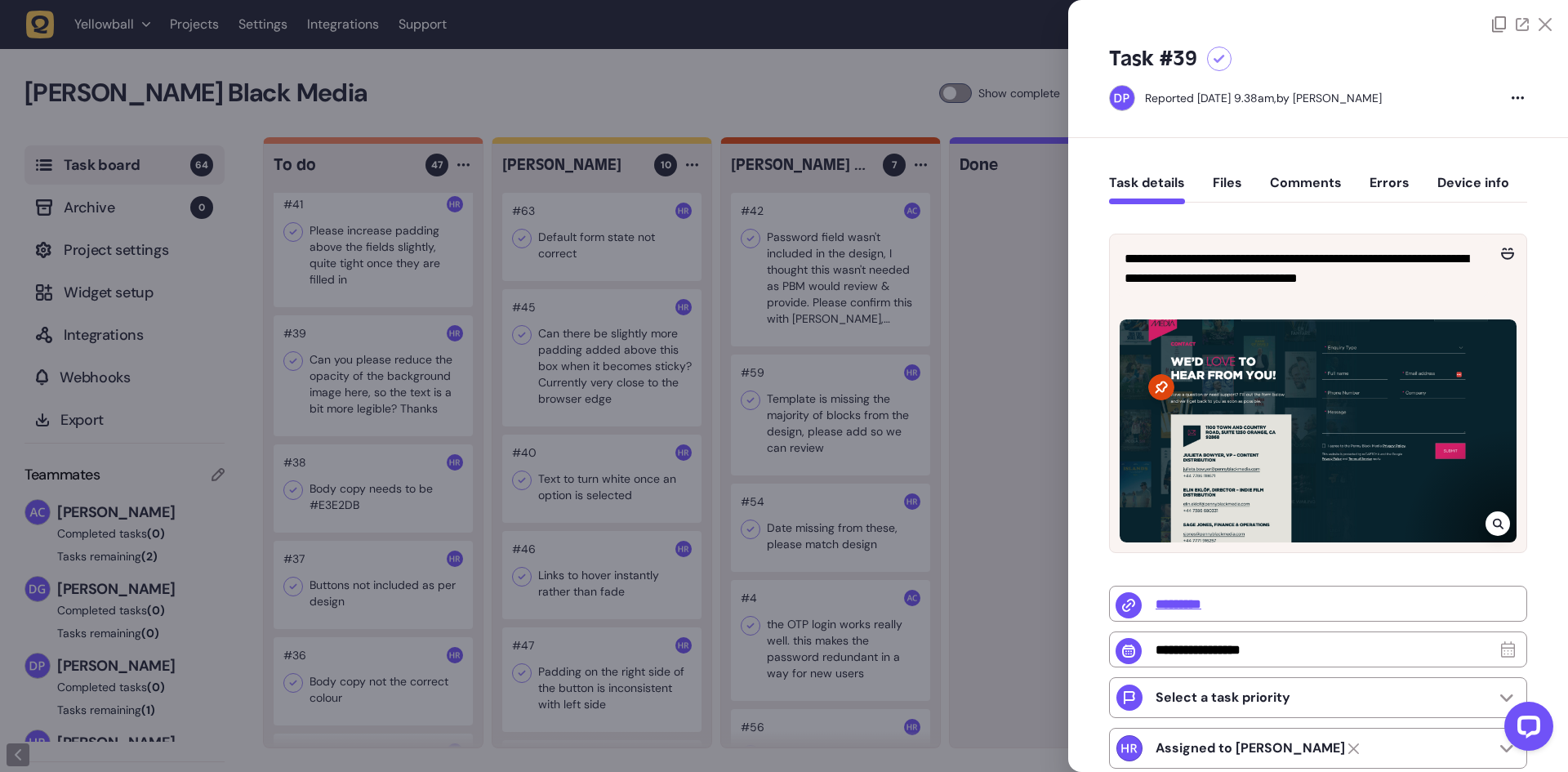
click at [372, 387] on div at bounding box center [784, 386] width 1568 height 772
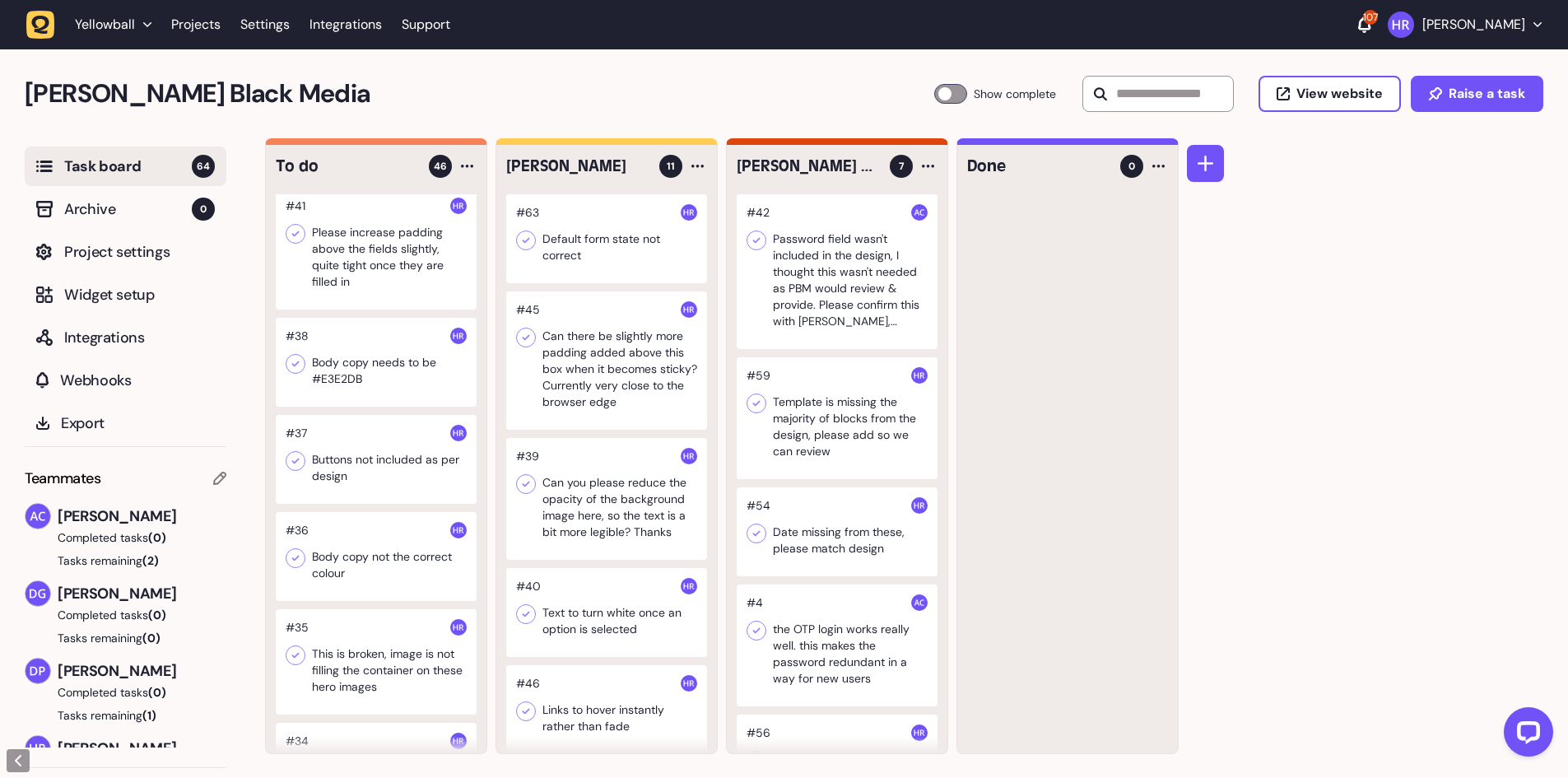
click at [414, 382] on div at bounding box center [376, 362] width 201 height 89
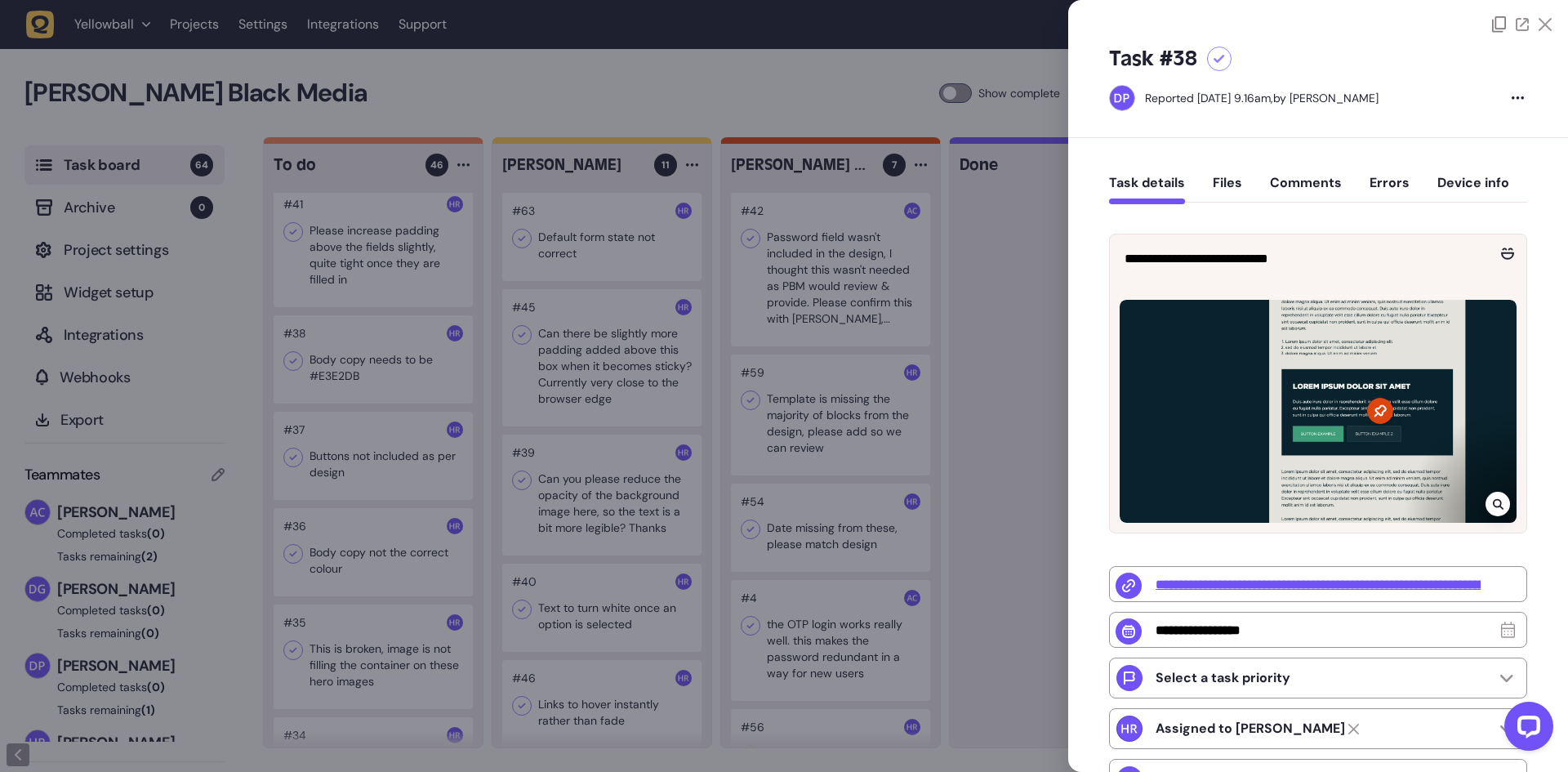
click at [389, 376] on div at bounding box center [784, 386] width 1568 height 772
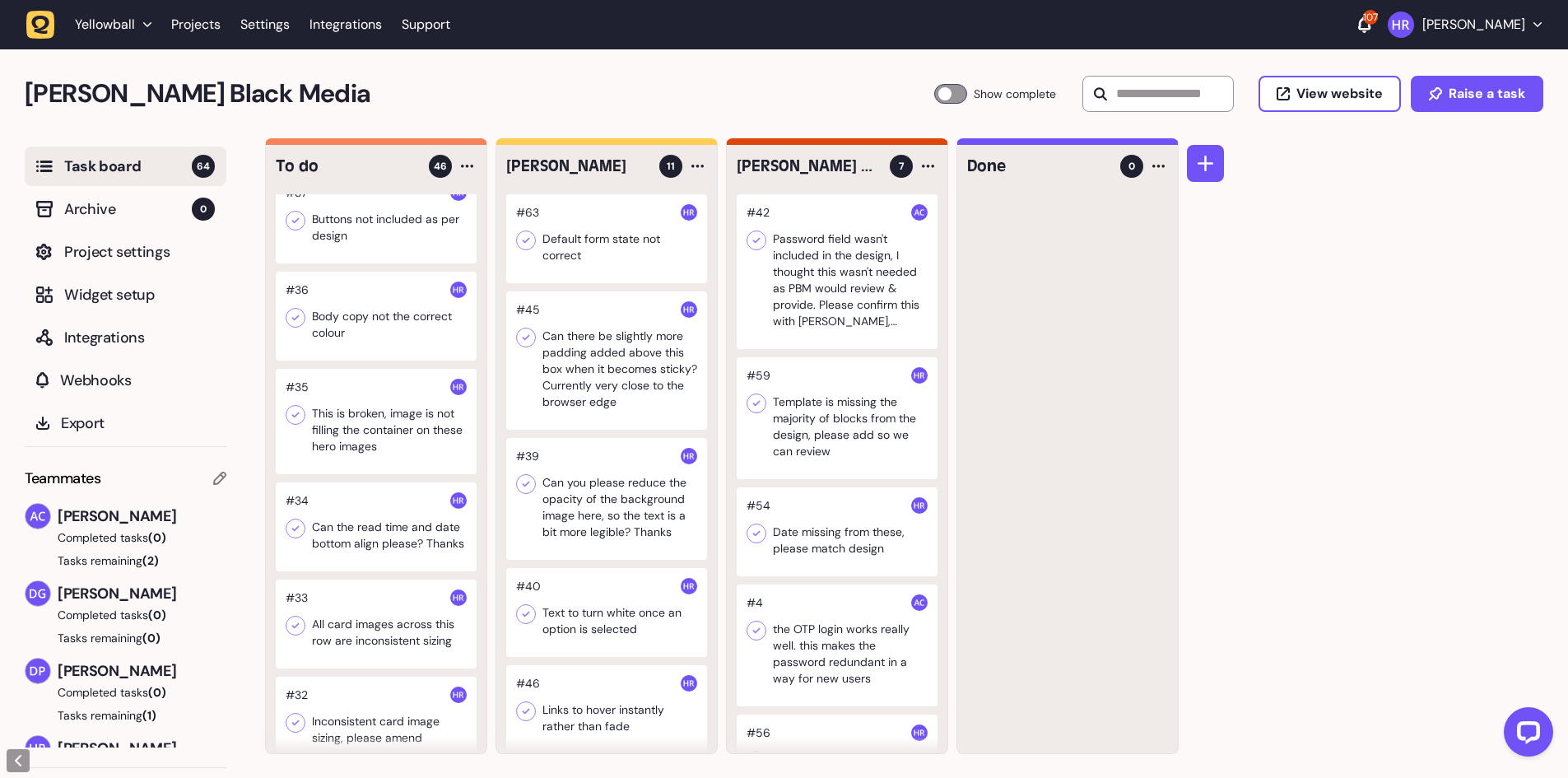
scroll to position [1152, 0]
click at [379, 223] on div at bounding box center [376, 212] width 201 height 89
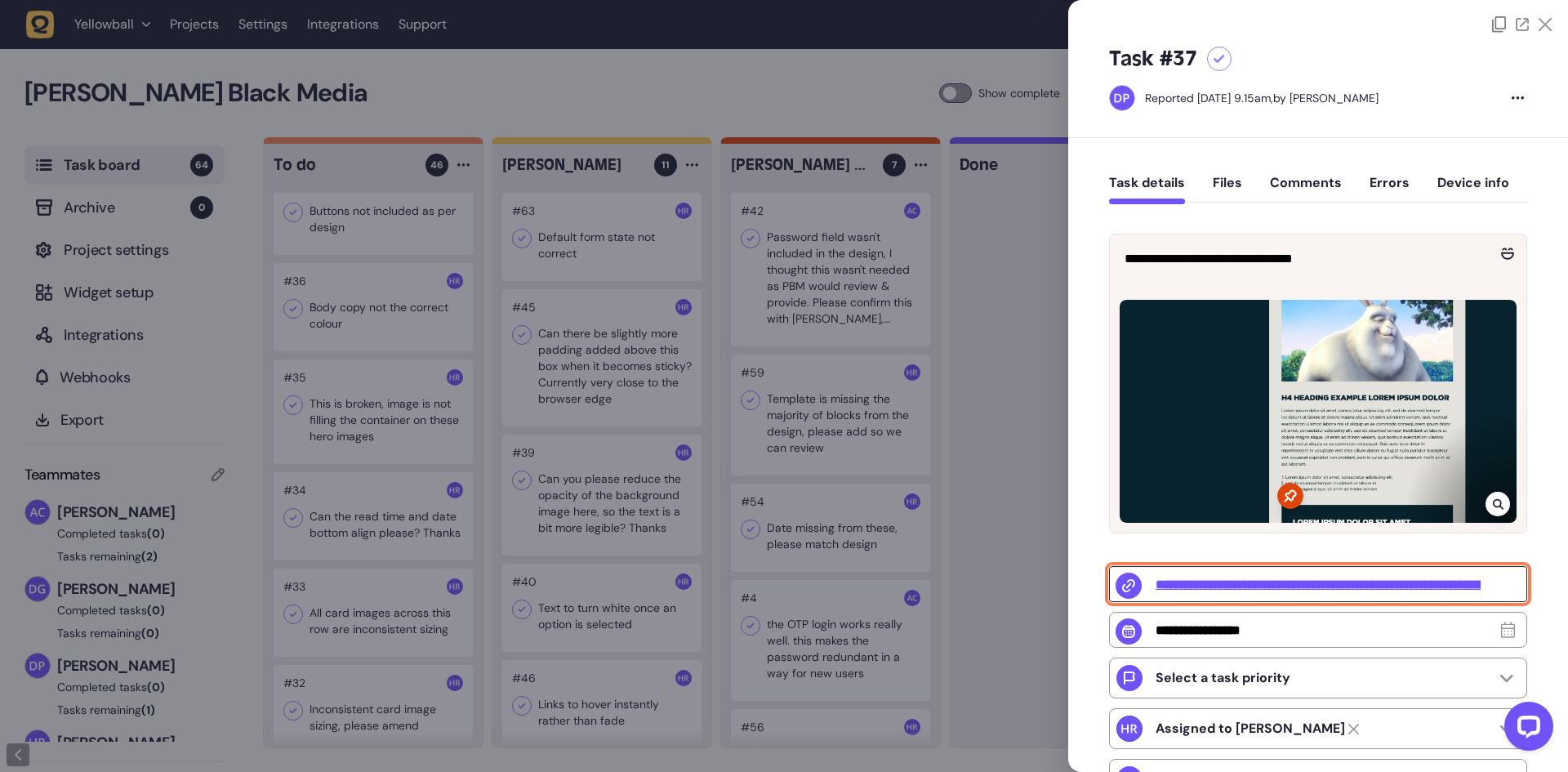
click at [1196, 589] on input "**********" at bounding box center [1317, 583] width 418 height 36
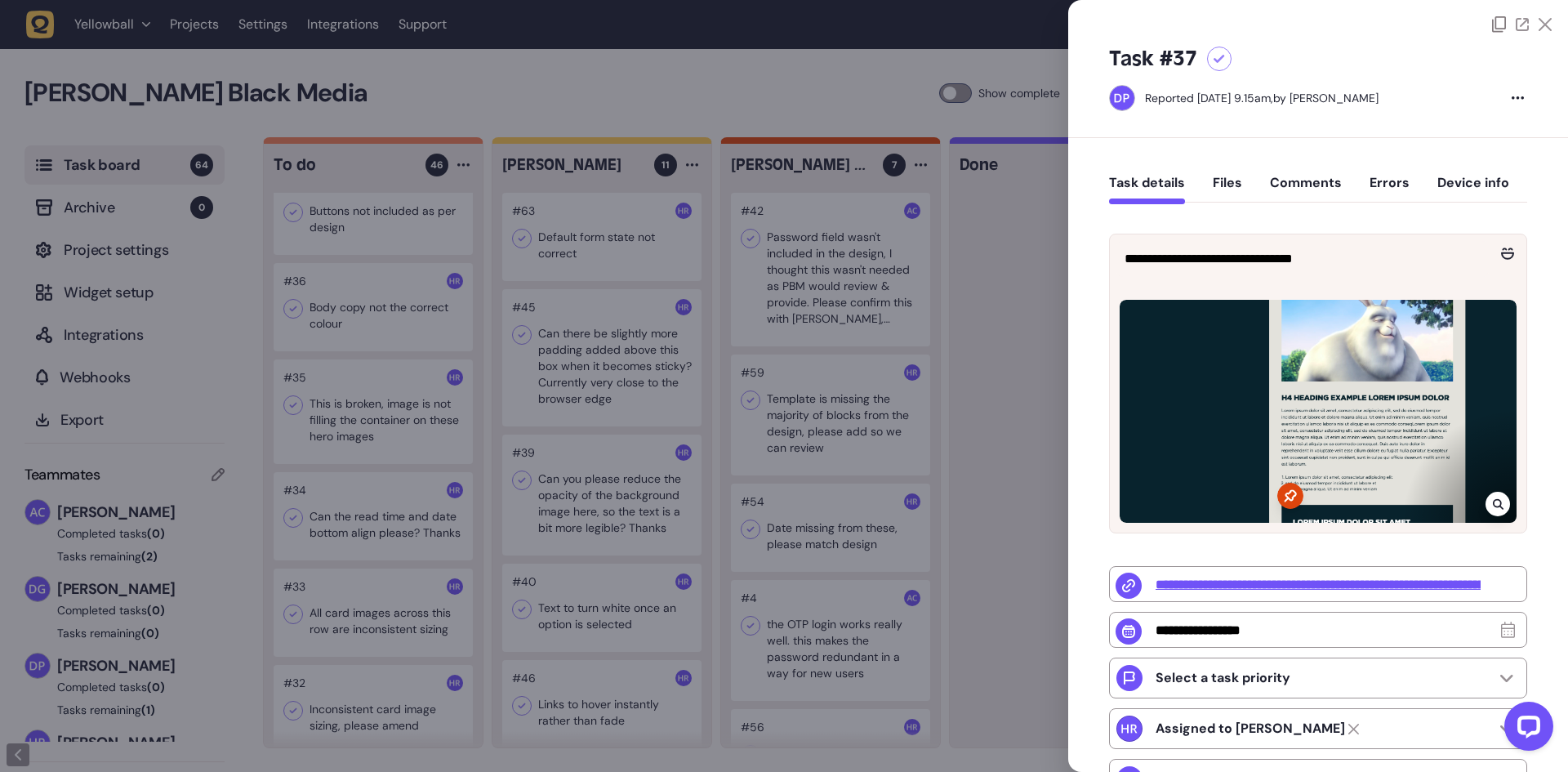
click at [836, 276] on div at bounding box center [784, 386] width 1568 height 772
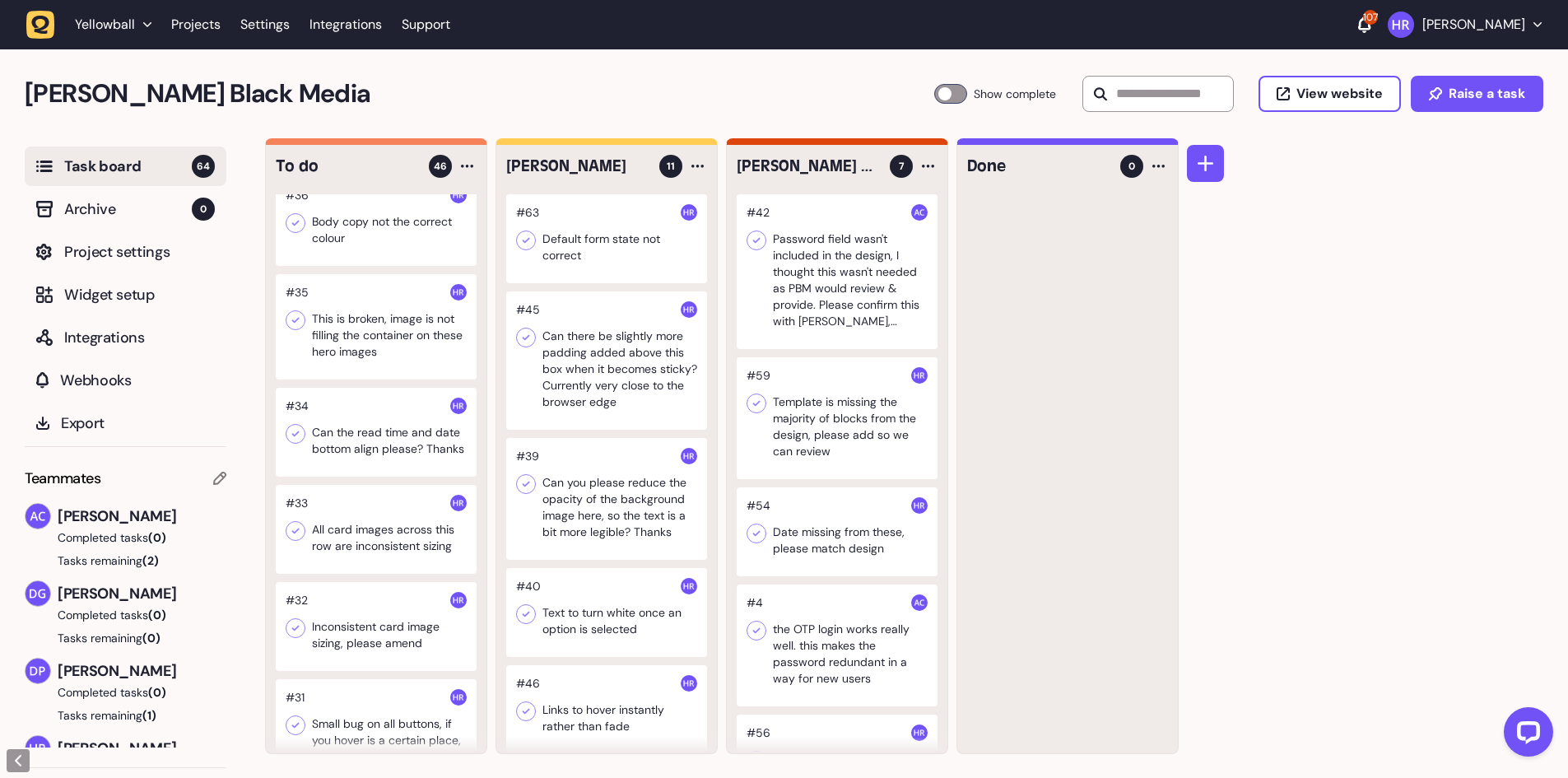
scroll to position [1234, 0]
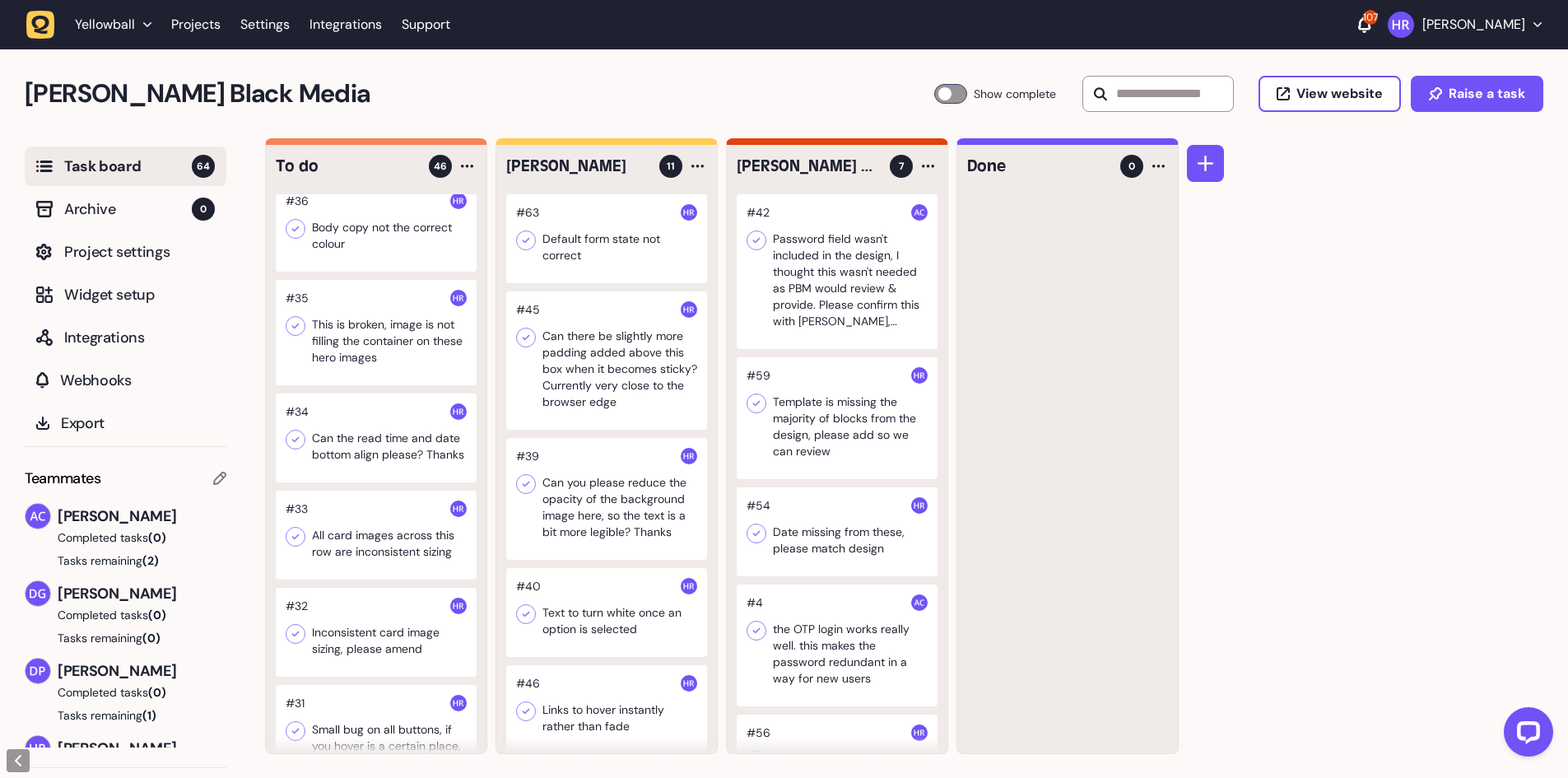
click at [409, 234] on div at bounding box center [376, 226] width 201 height 89
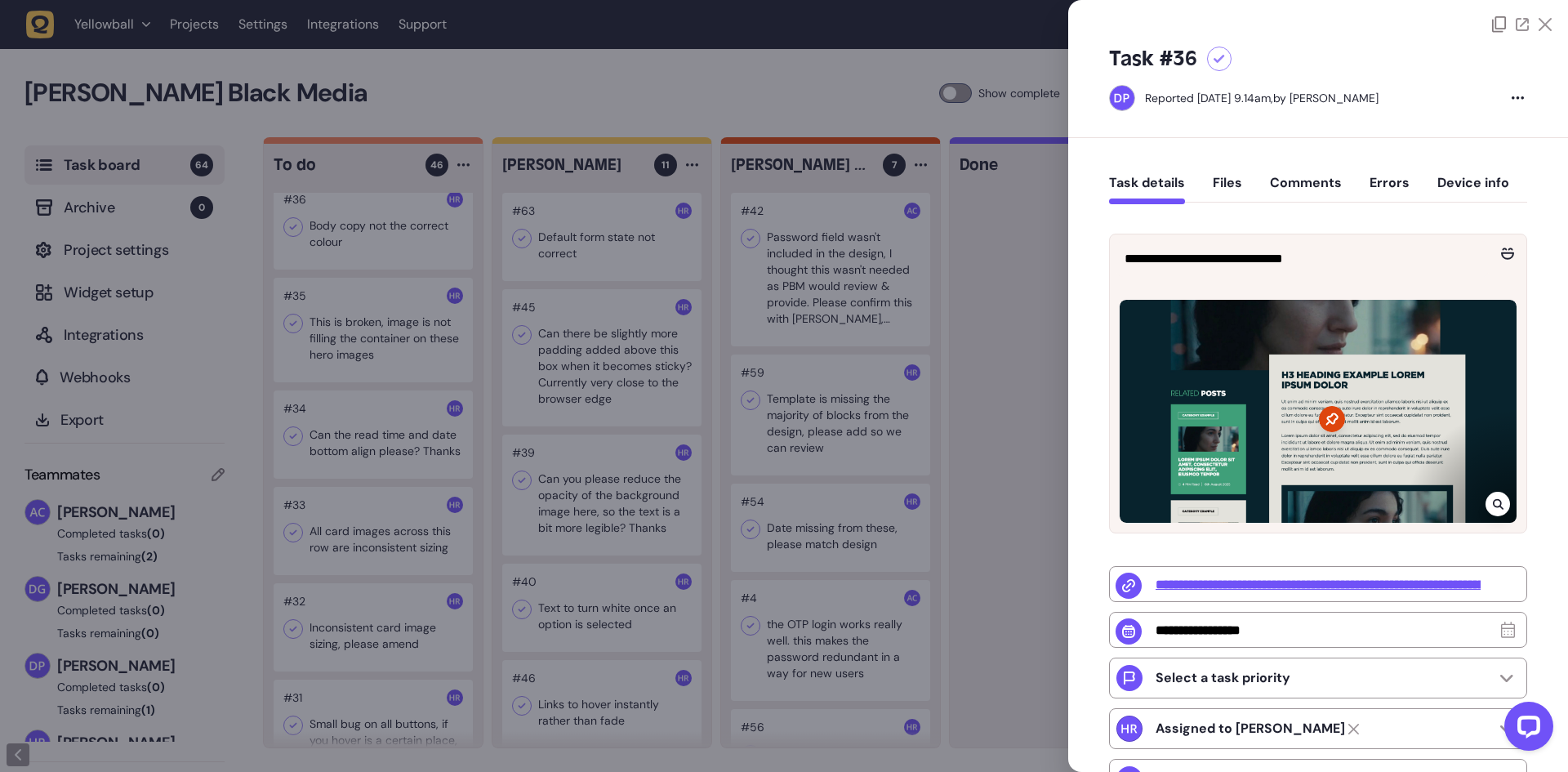
click at [424, 282] on div at bounding box center [784, 386] width 1568 height 772
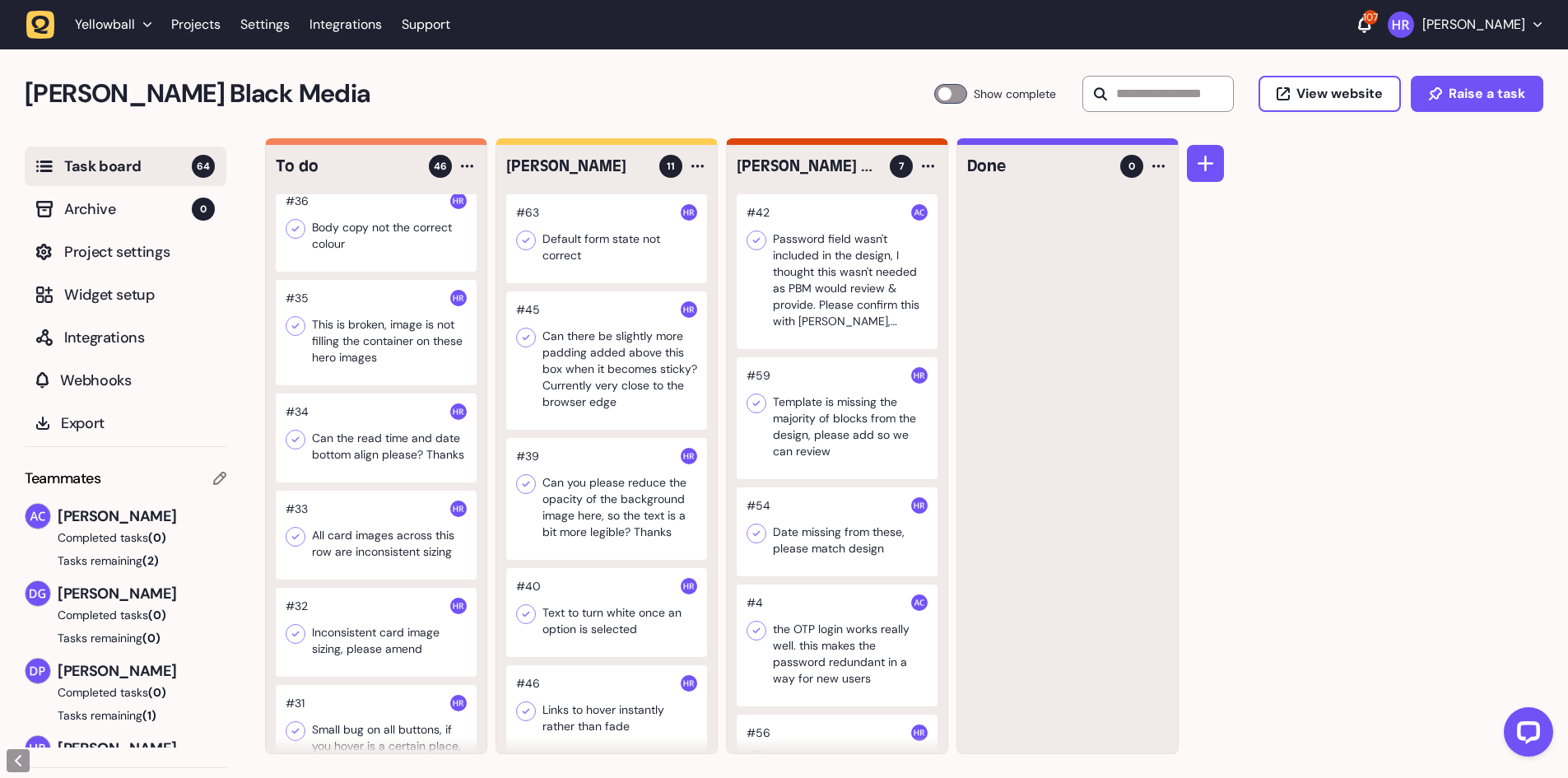
click at [371, 348] on div at bounding box center [376, 332] width 201 height 105
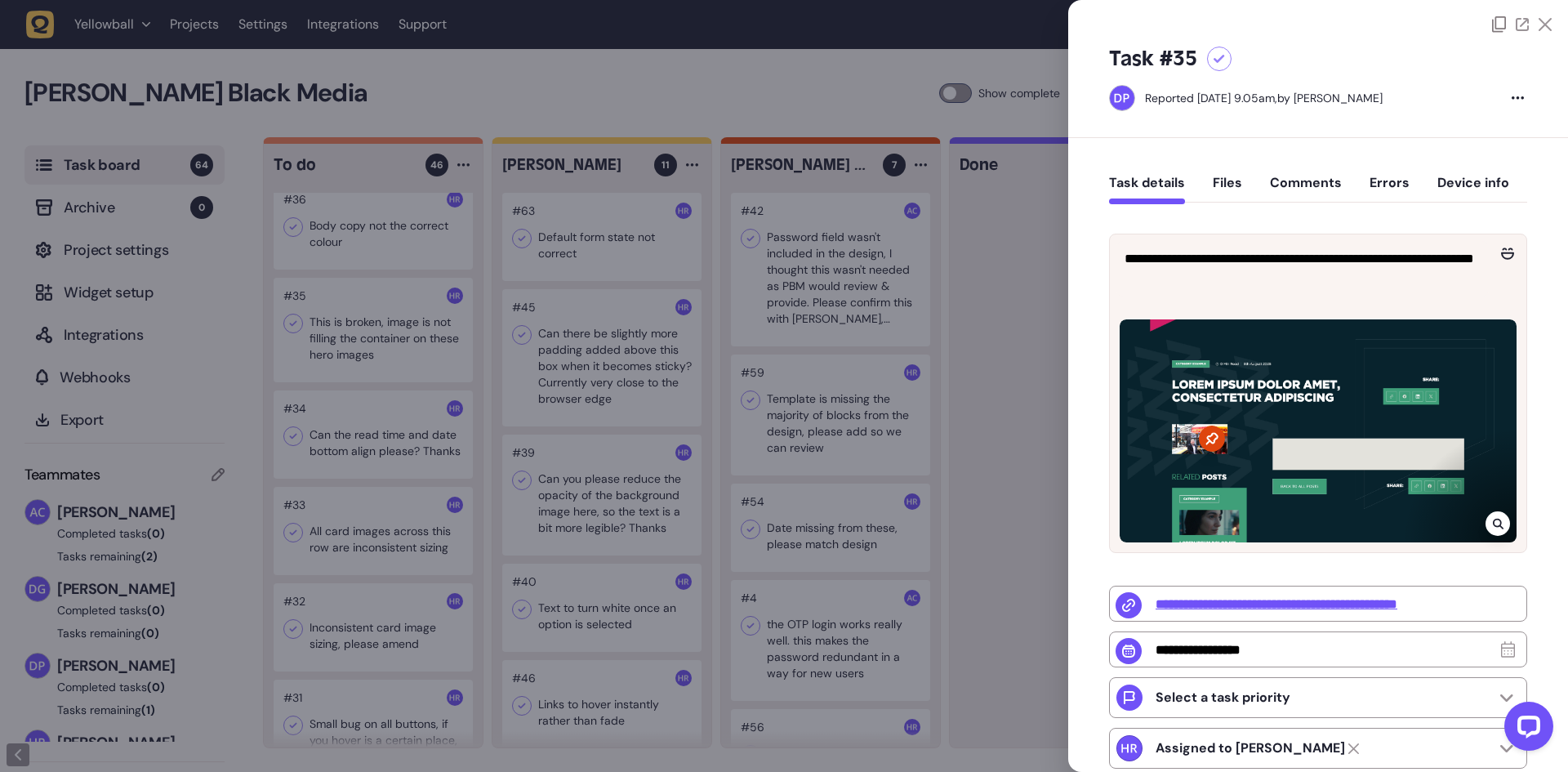
click at [368, 345] on div at bounding box center [784, 386] width 1568 height 772
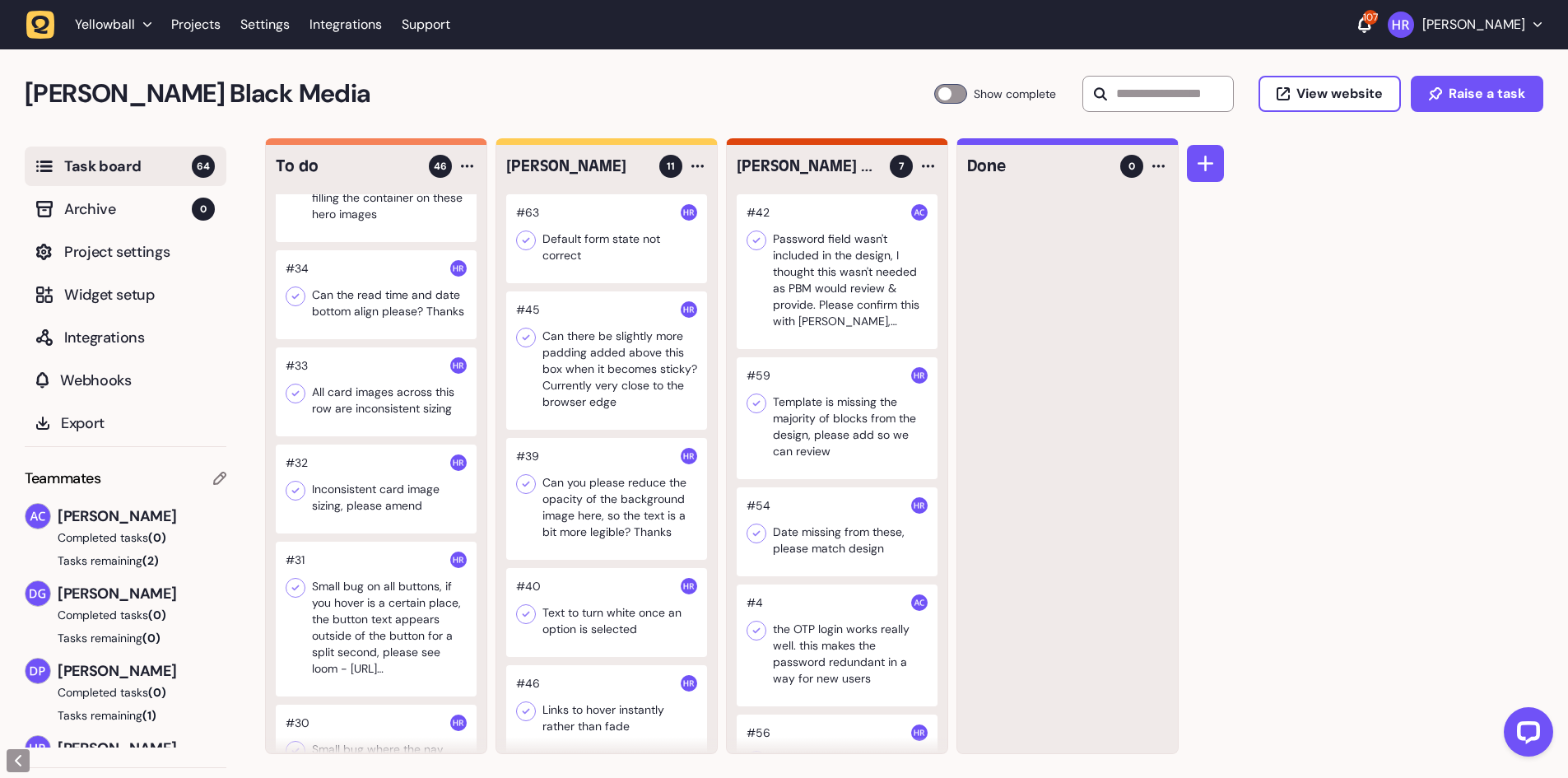
scroll to position [1399, 0]
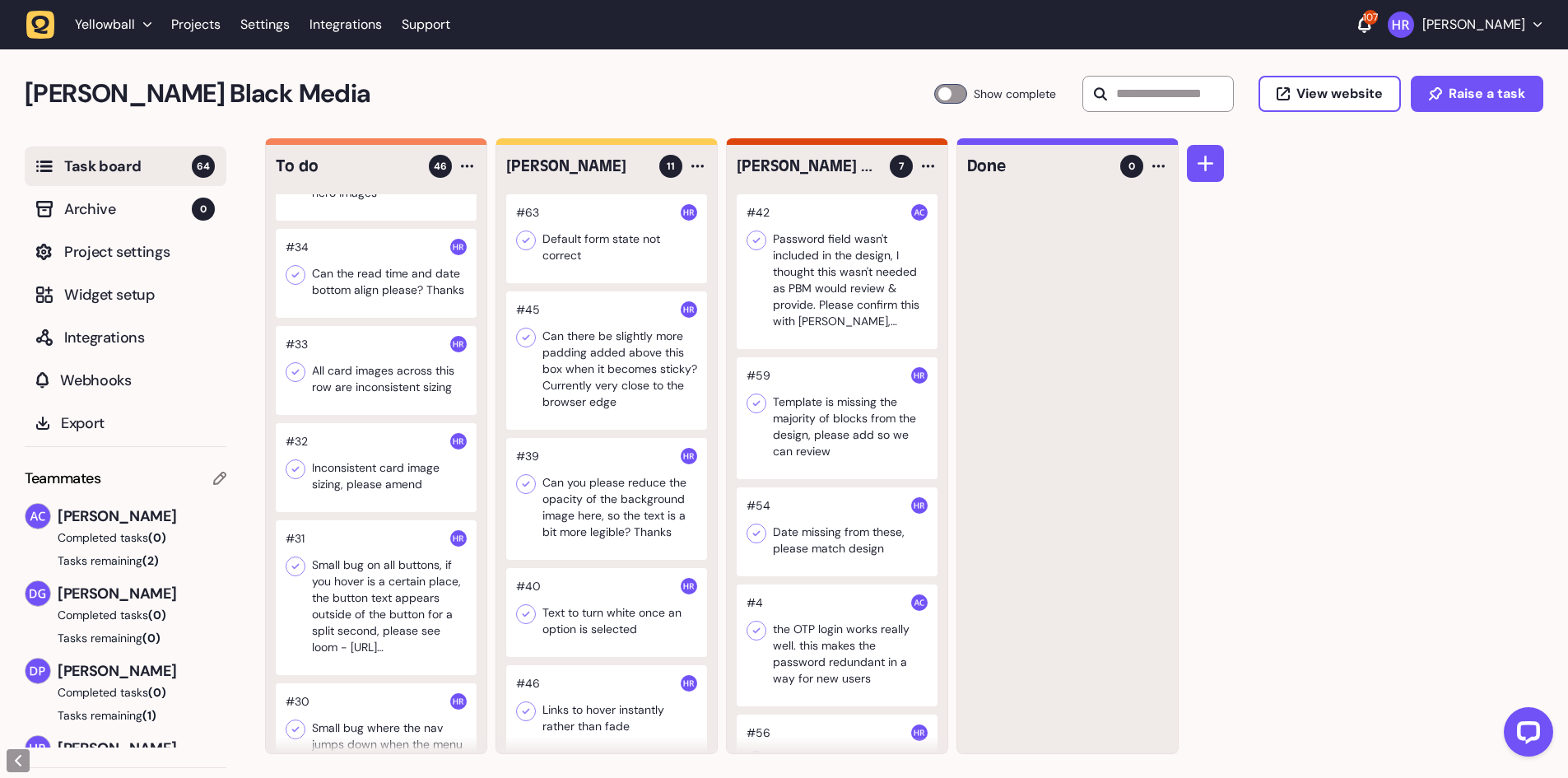
click at [385, 278] on div at bounding box center [376, 273] width 201 height 89
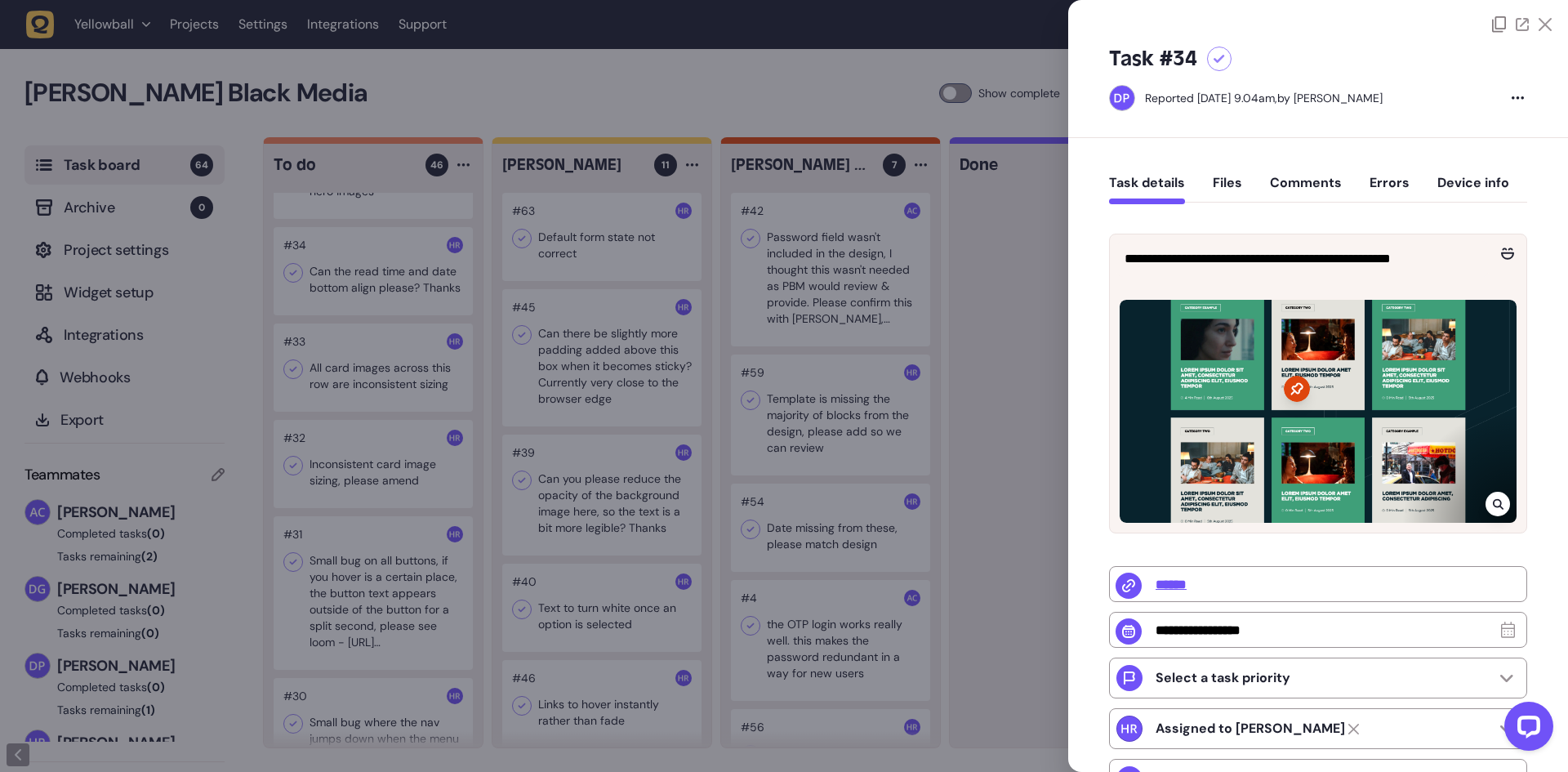
click at [379, 278] on div at bounding box center [784, 386] width 1568 height 772
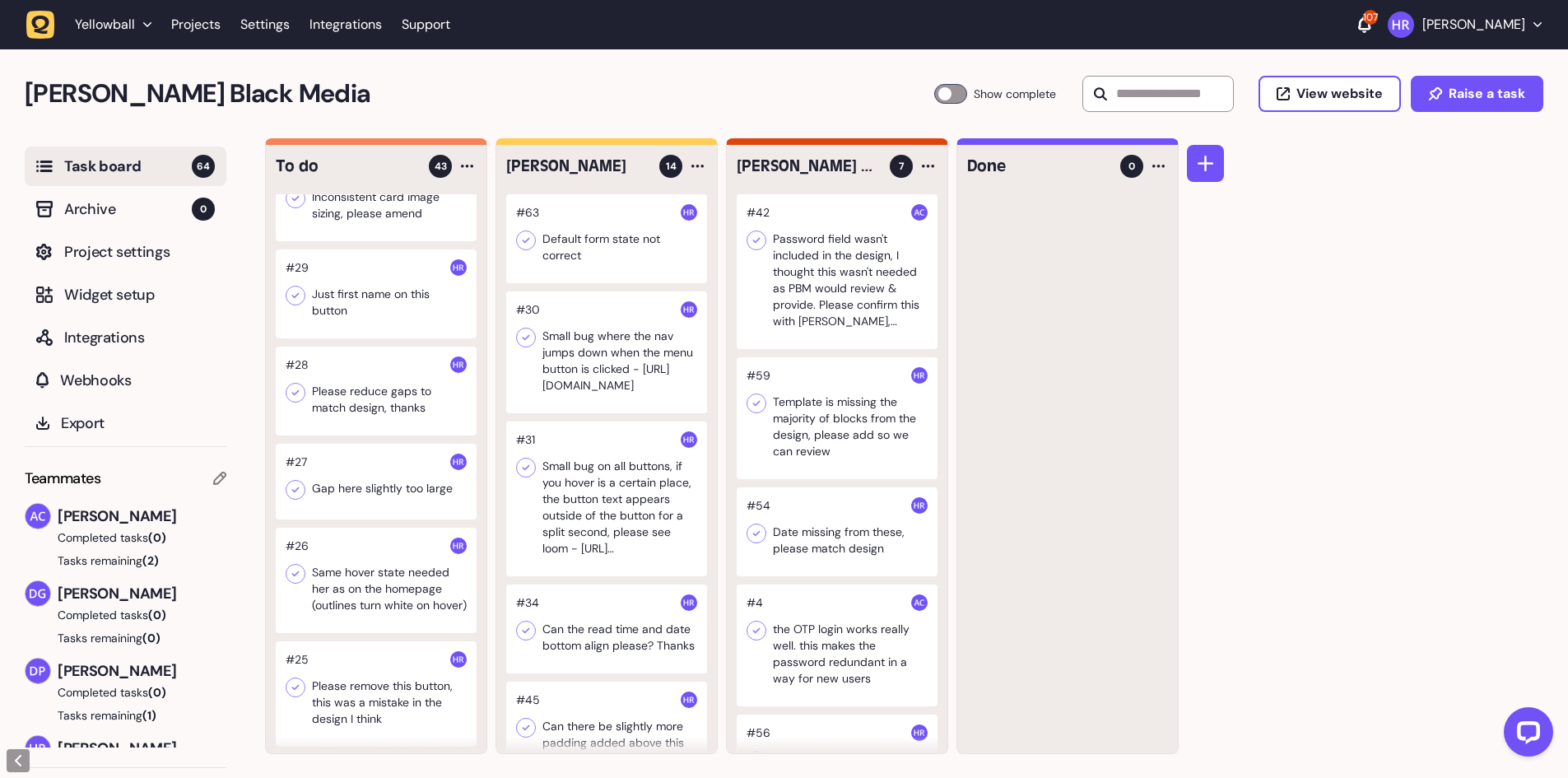
scroll to position [1564, 0]
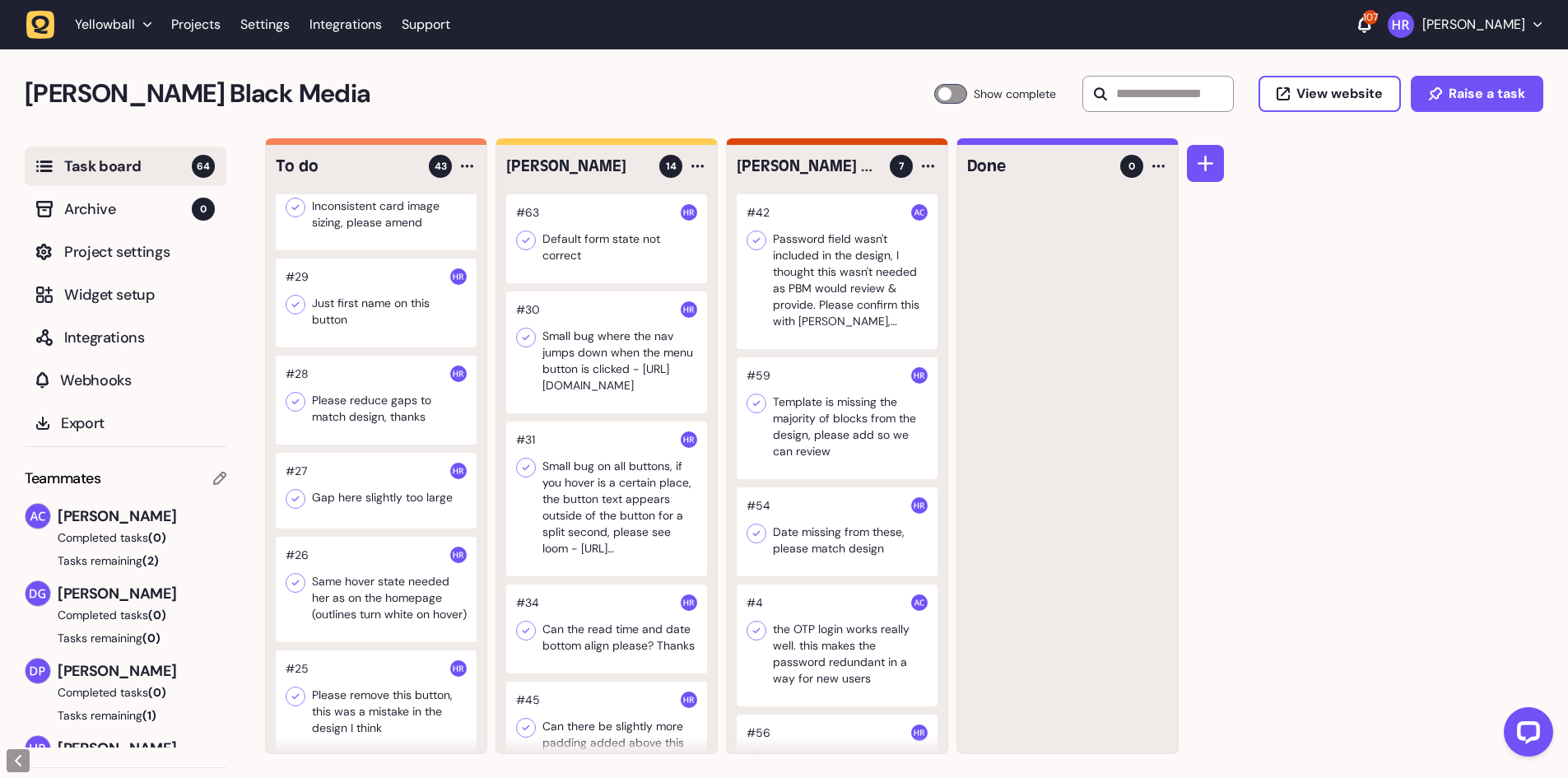
click at [376, 294] on div at bounding box center [376, 302] width 201 height 89
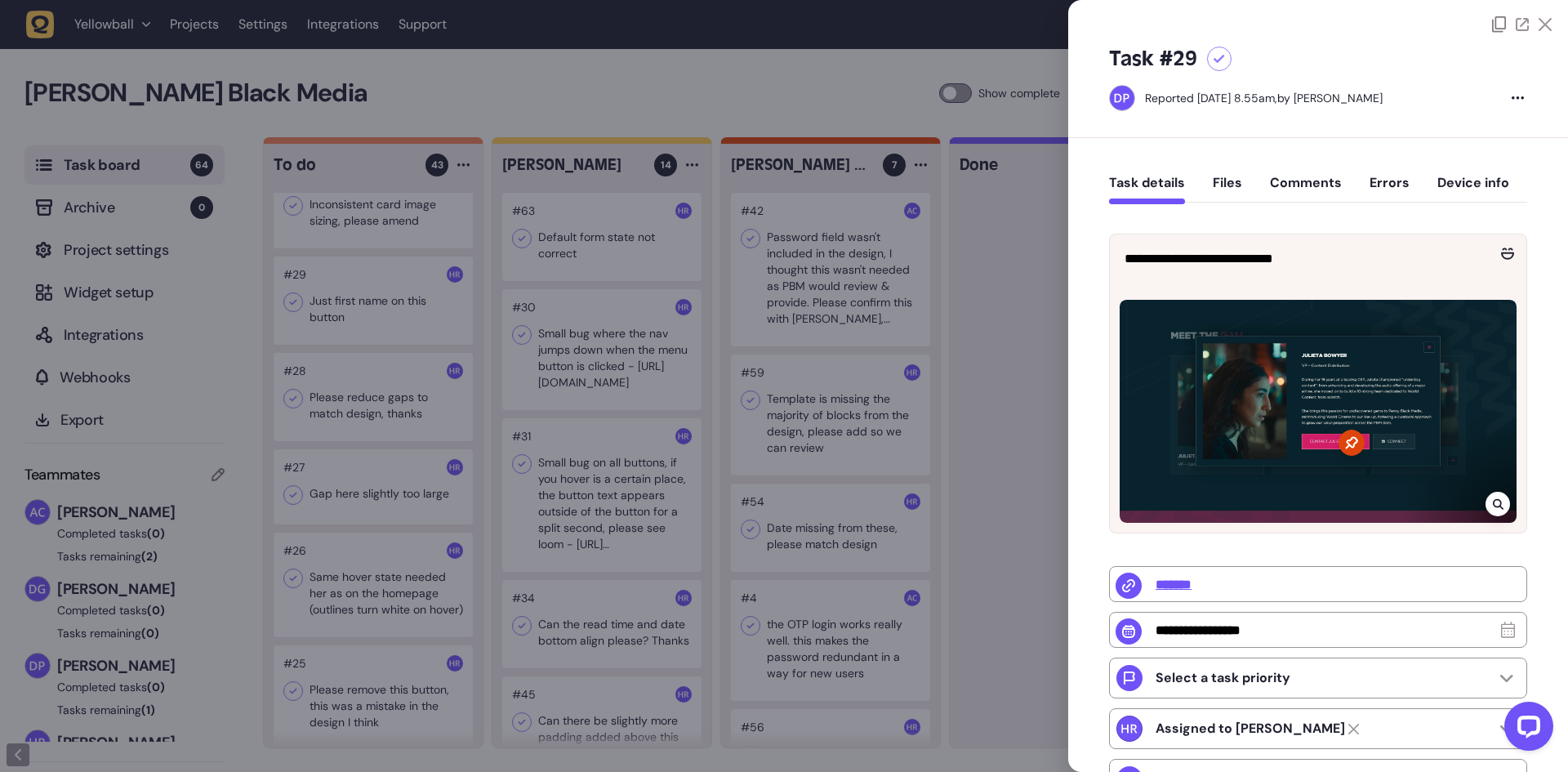
click at [1485, 497] on div at bounding box center [1496, 503] width 24 height 24
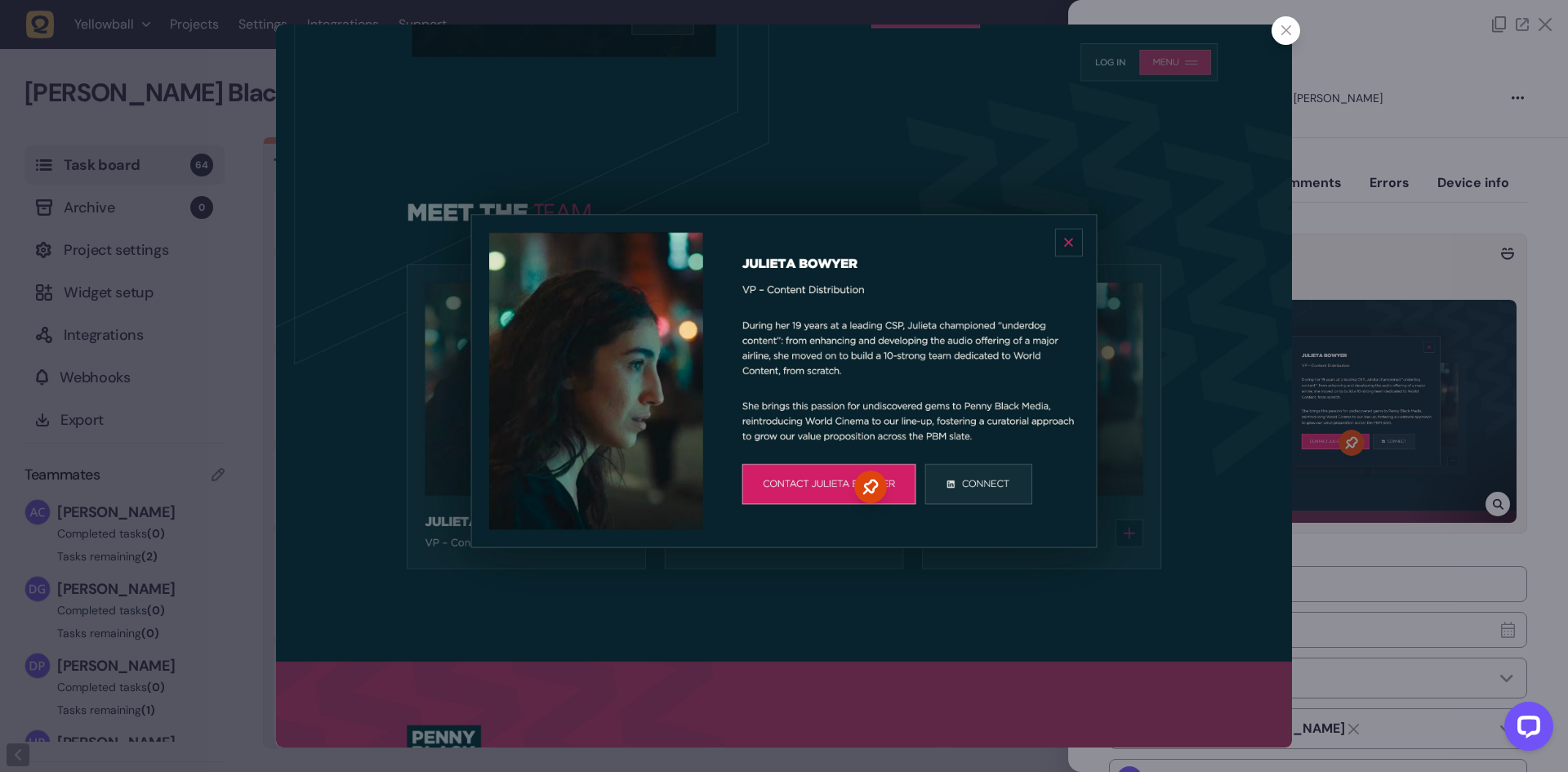
click at [1388, 454] on div at bounding box center [784, 386] width 1568 height 772
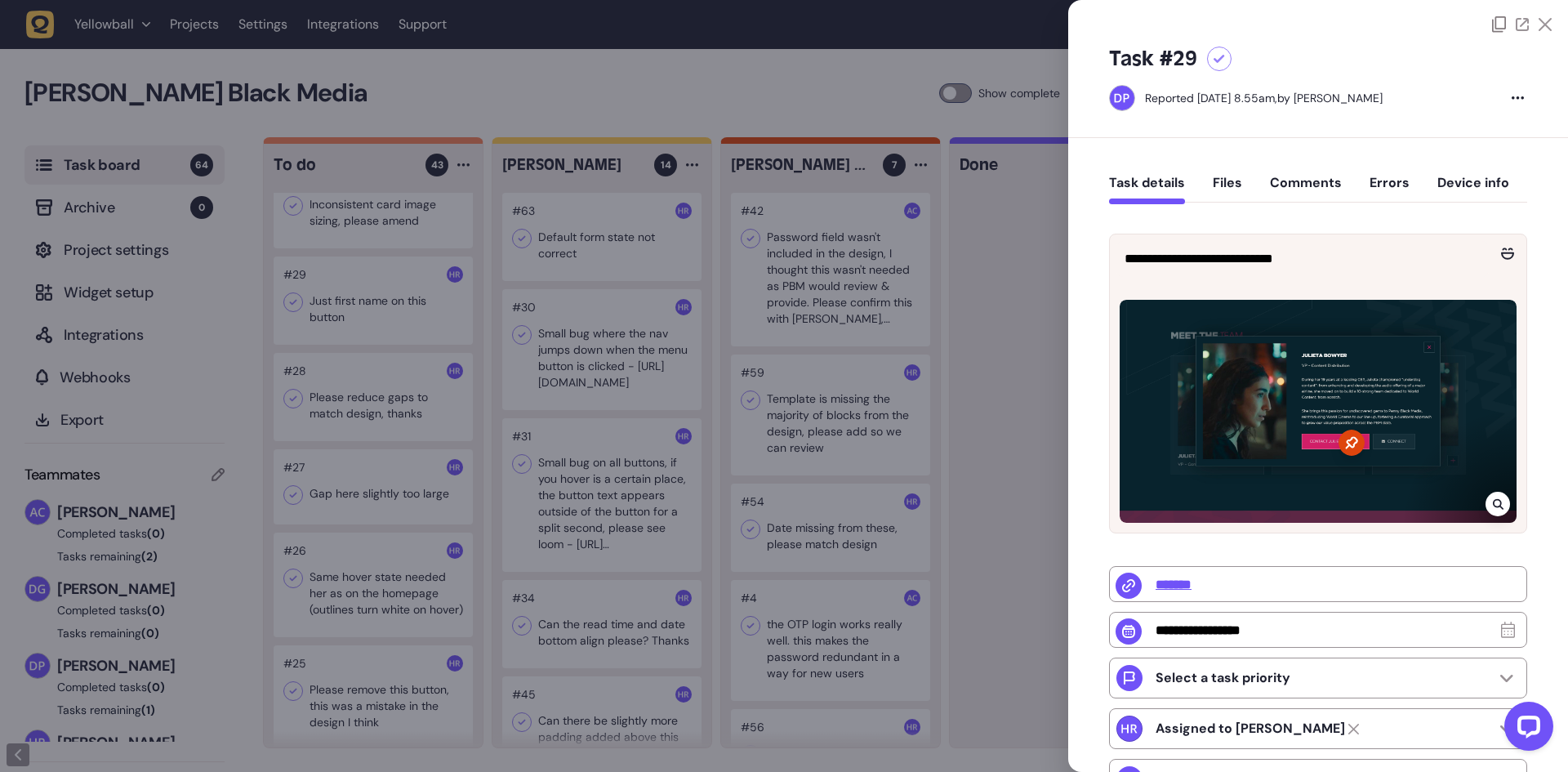
click at [802, 323] on div at bounding box center [784, 386] width 1568 height 772
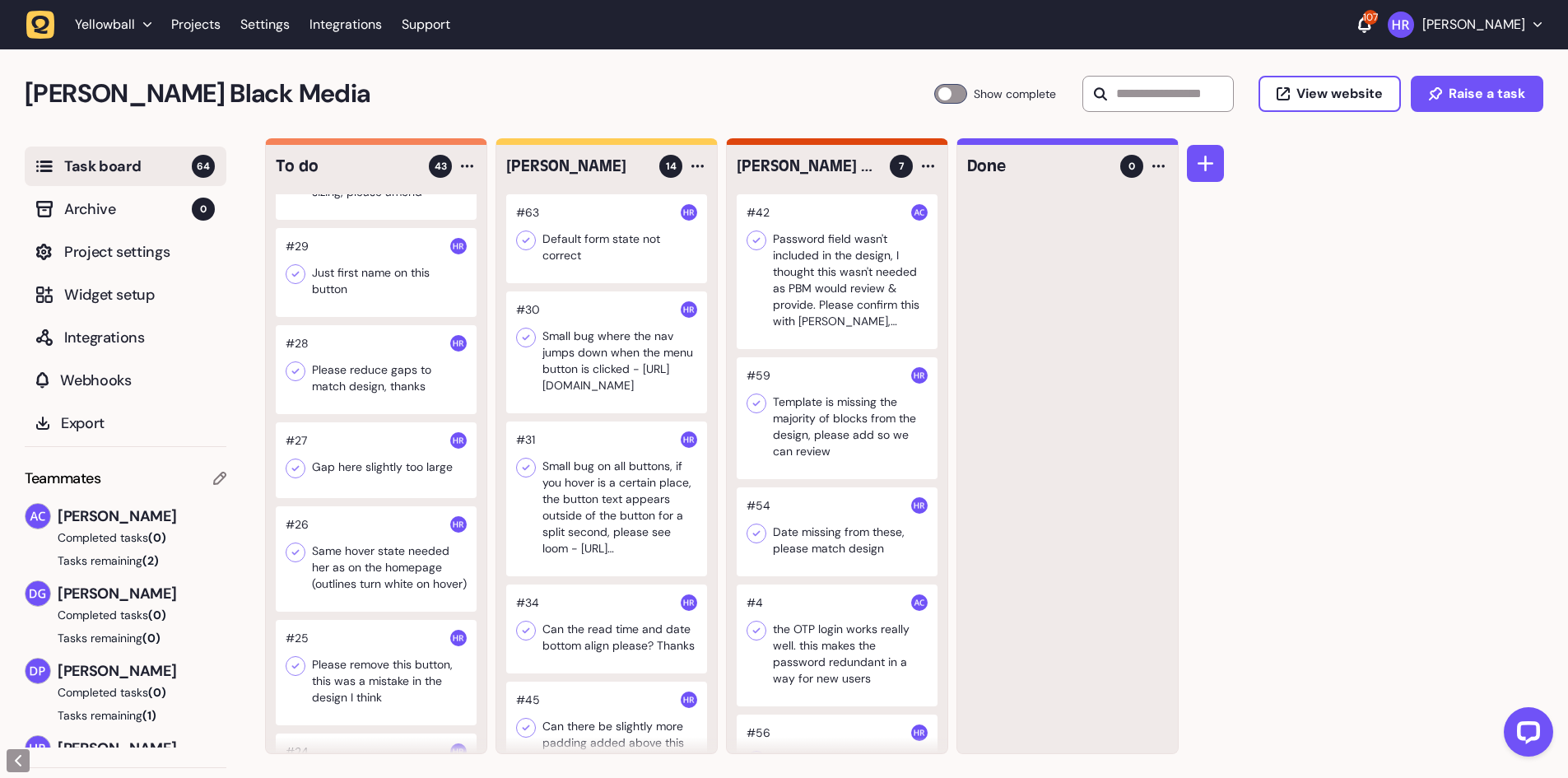
scroll to position [1646, 0]
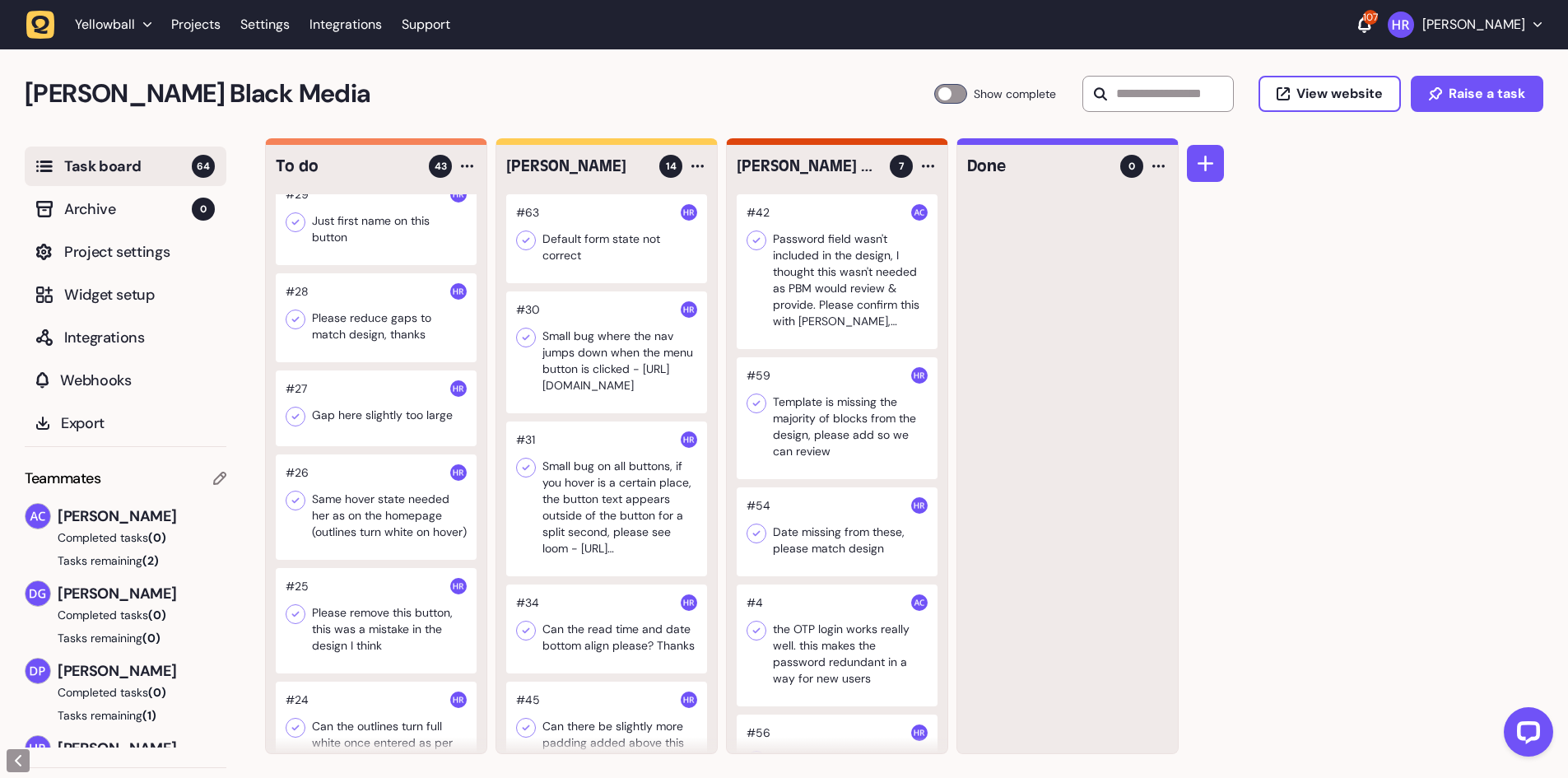
click at [410, 314] on div at bounding box center [376, 317] width 201 height 89
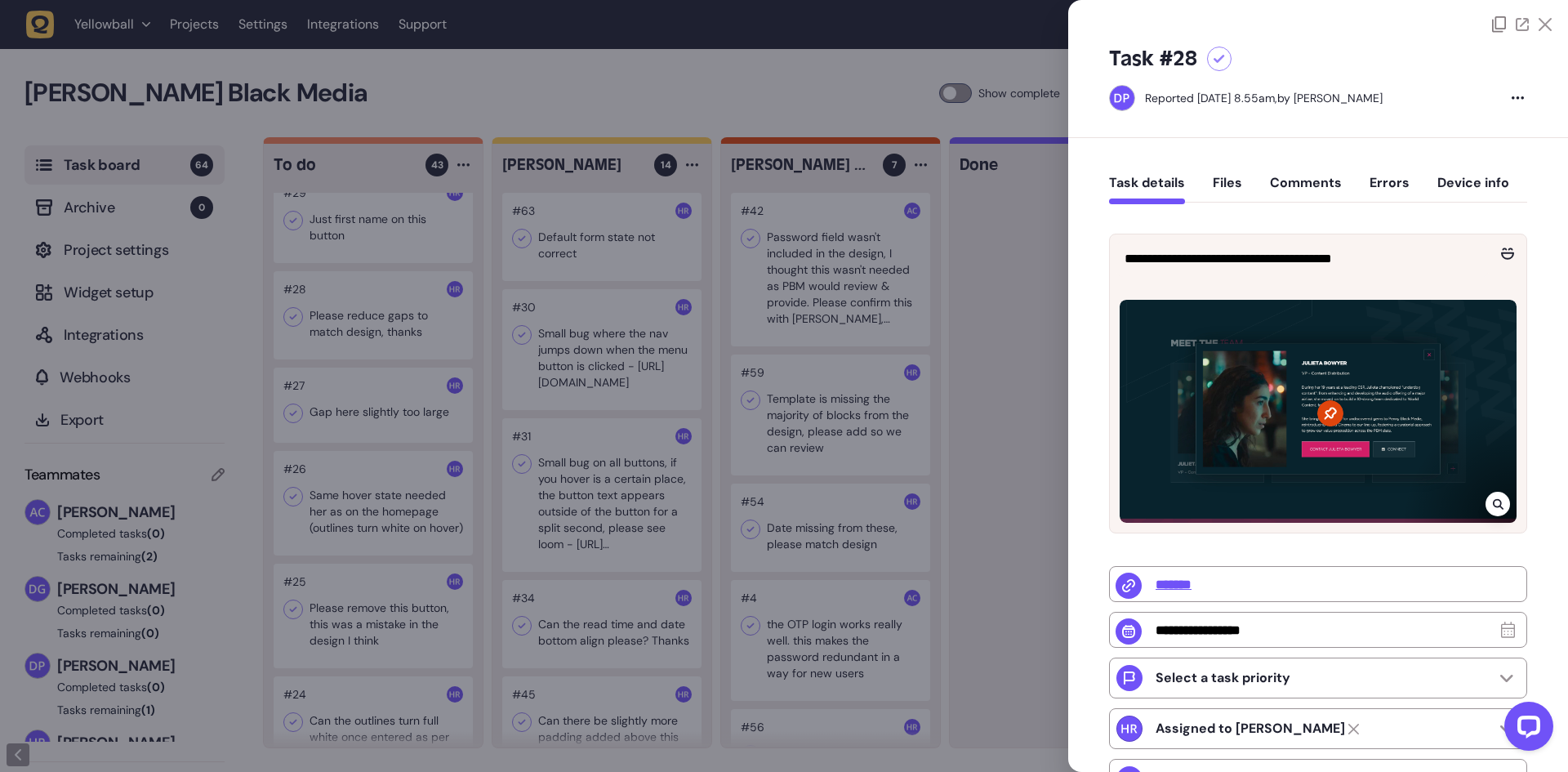
click at [406, 312] on div at bounding box center [784, 386] width 1568 height 772
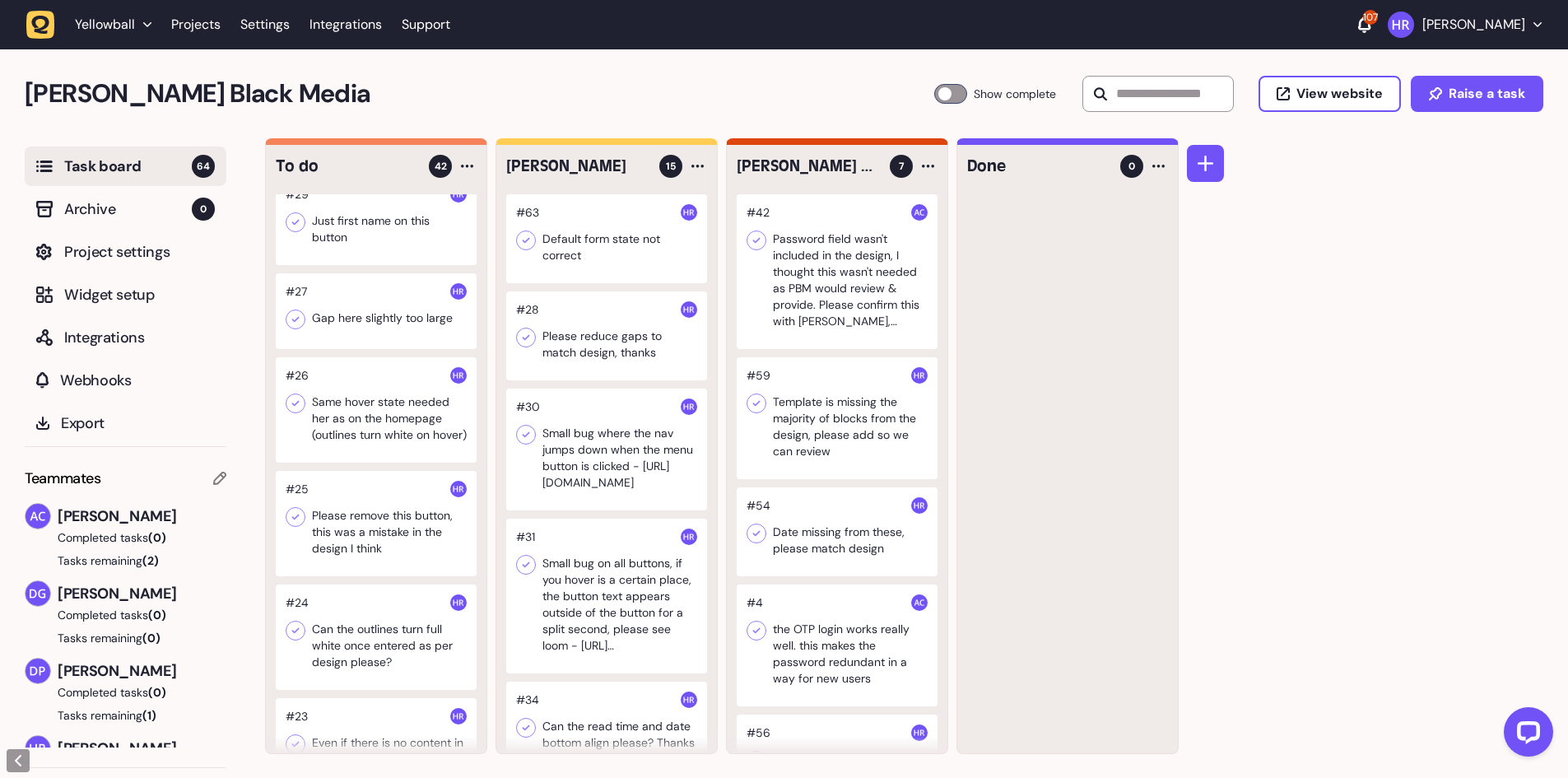
click at [381, 313] on div at bounding box center [376, 311] width 201 height 76
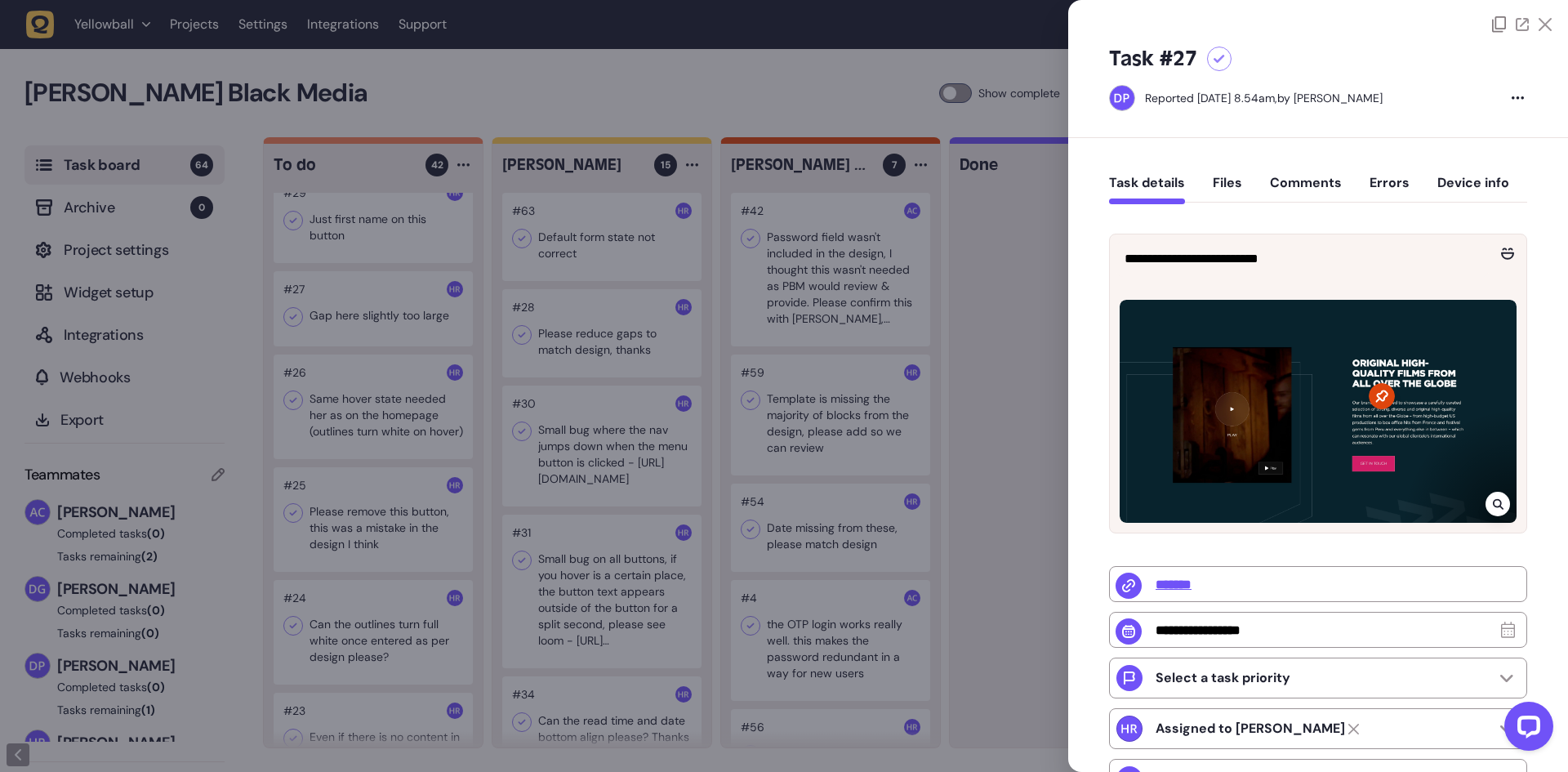
click at [378, 311] on div at bounding box center [784, 386] width 1568 height 772
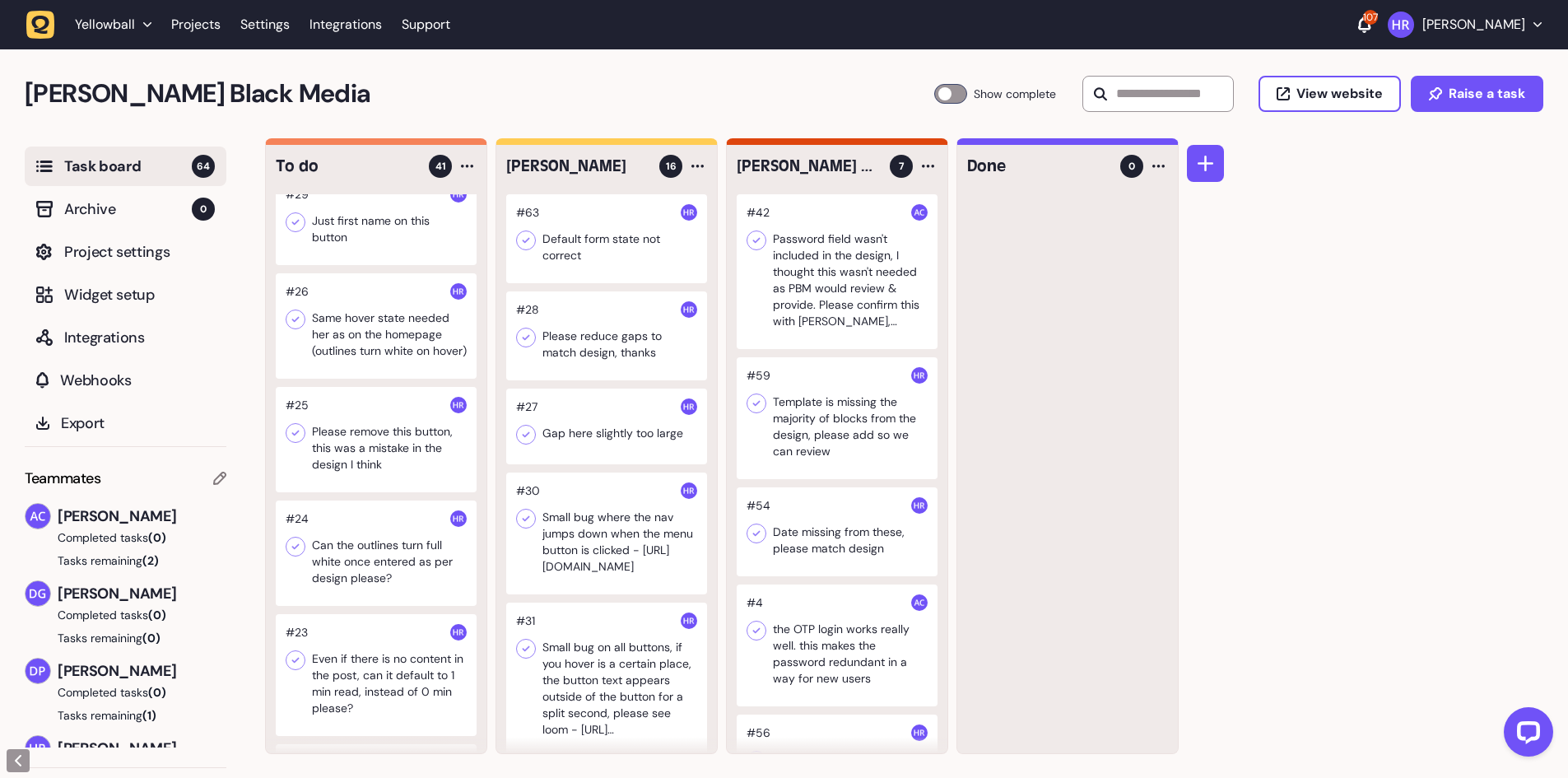
click at [400, 344] on div at bounding box center [376, 326] width 201 height 105
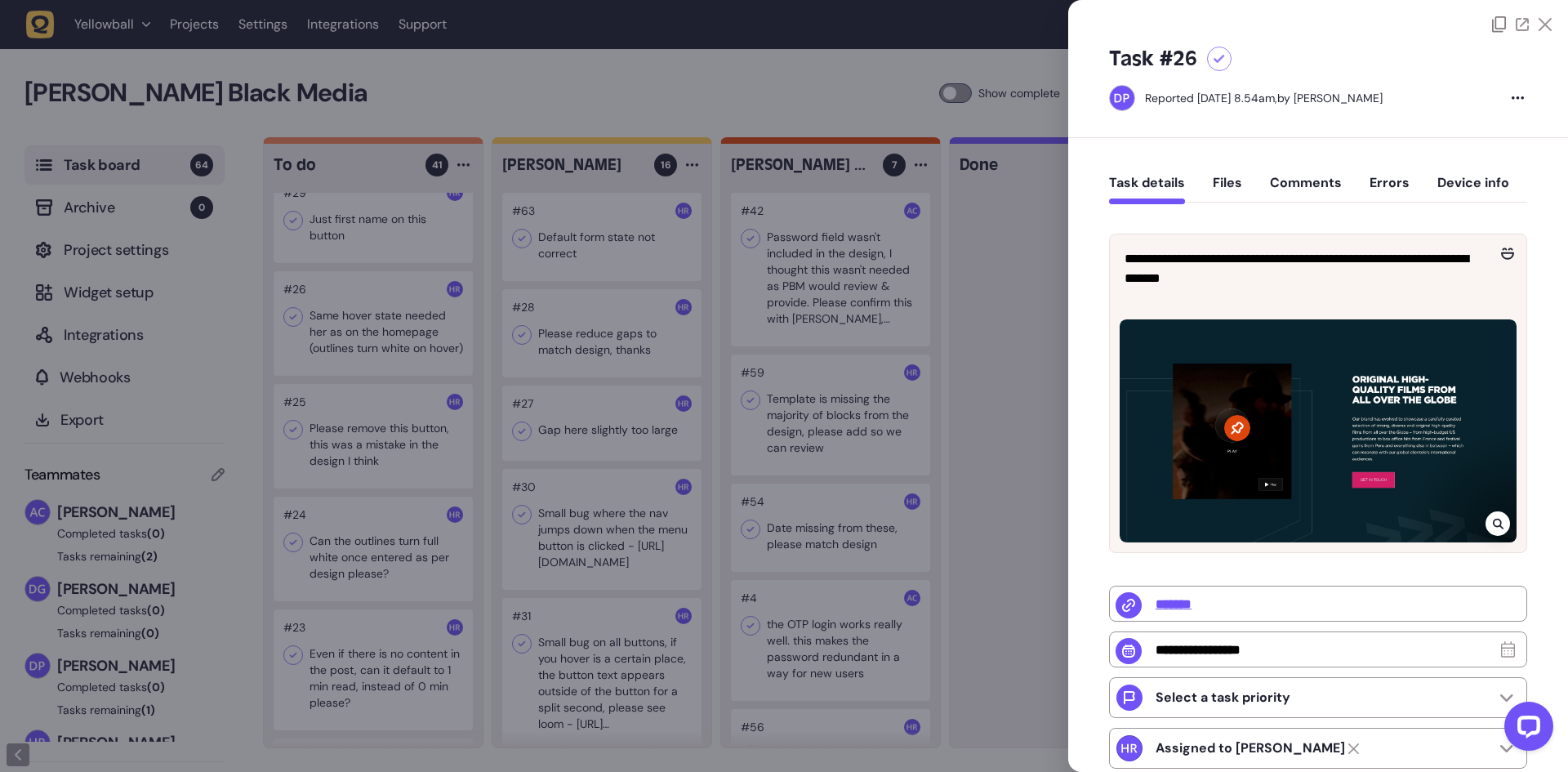
click at [397, 341] on div at bounding box center [784, 386] width 1568 height 772
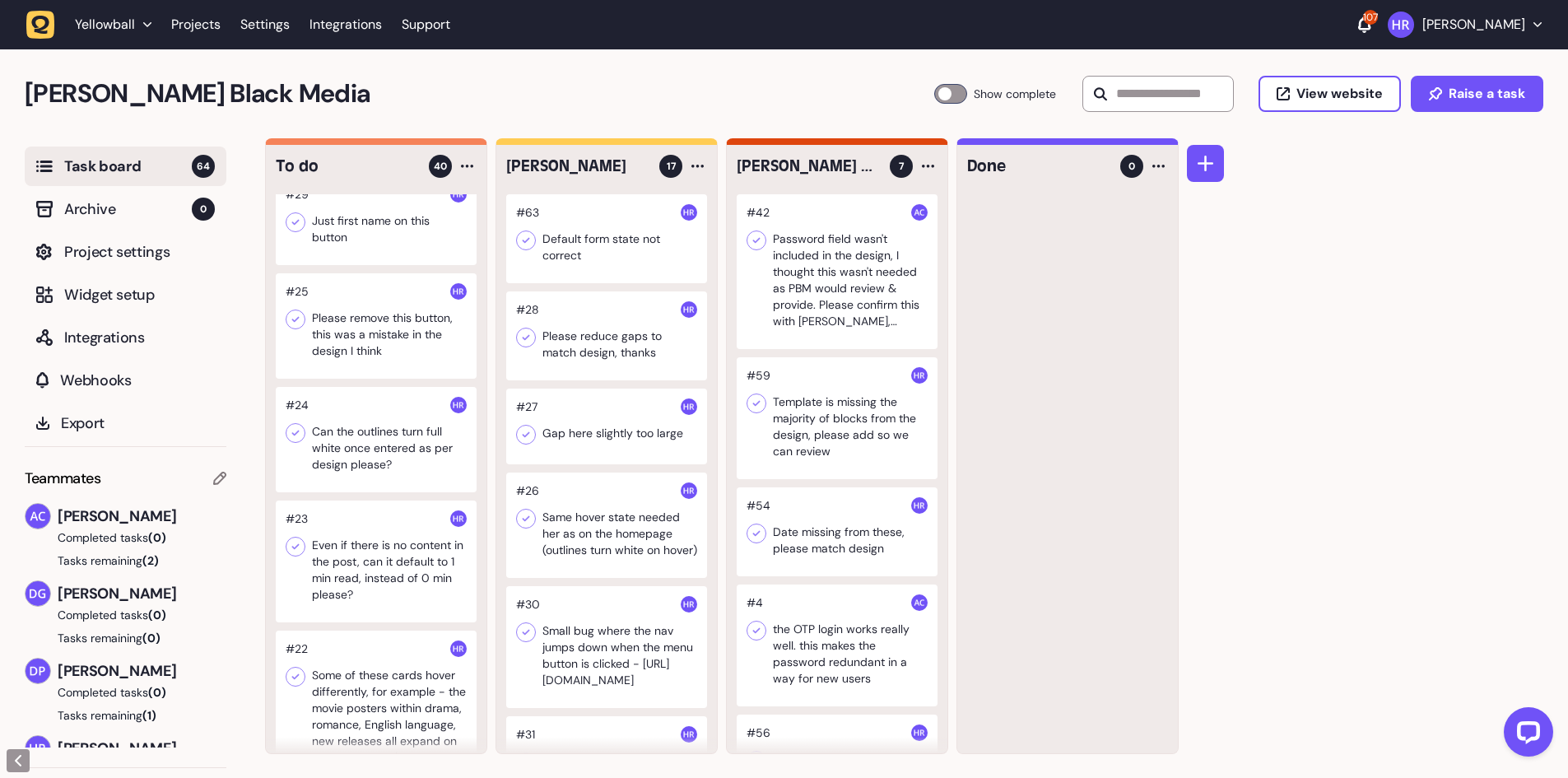
click at [376, 340] on div at bounding box center [376, 326] width 201 height 105
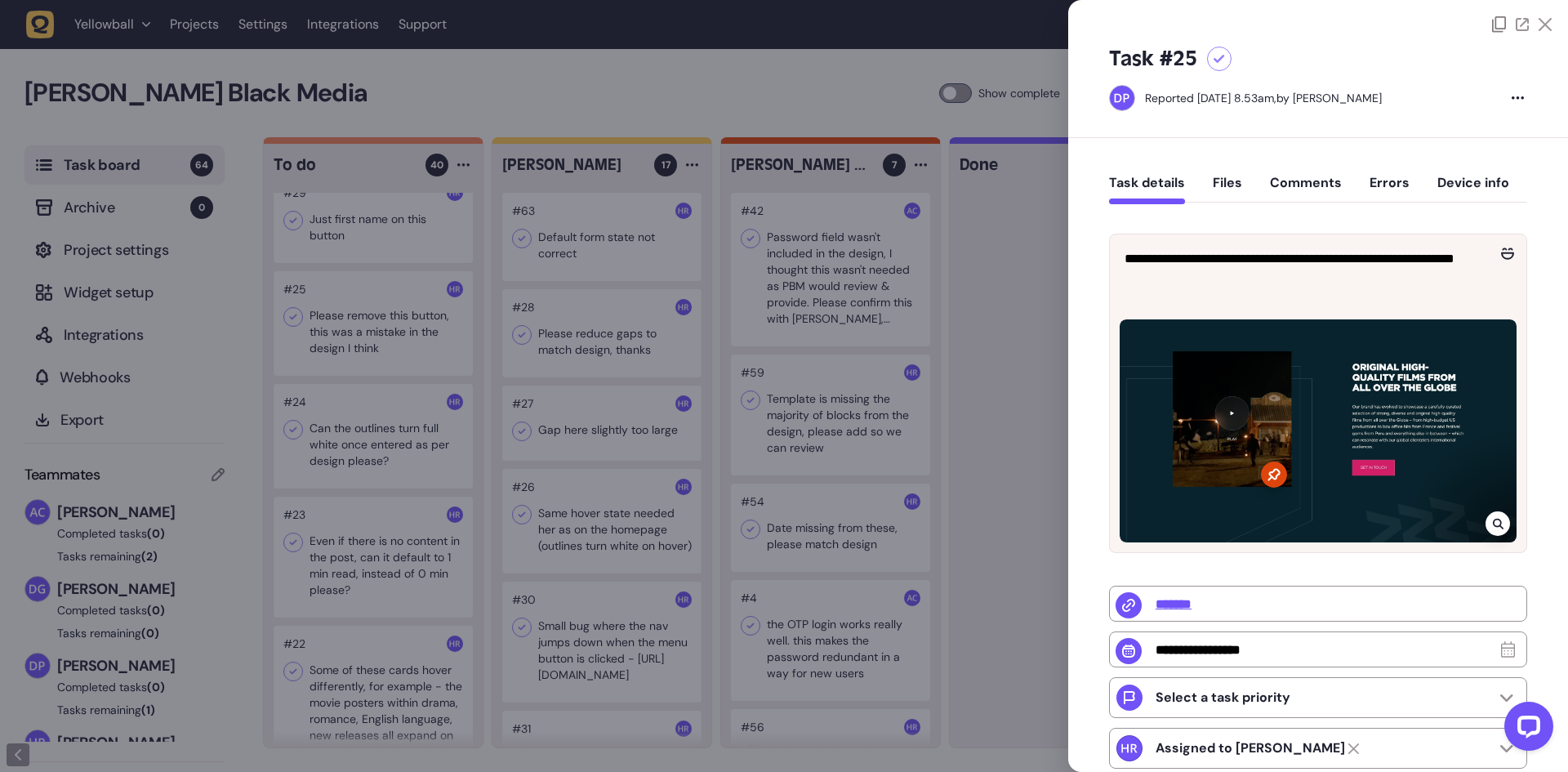
click at [373, 338] on div at bounding box center [784, 386] width 1568 height 772
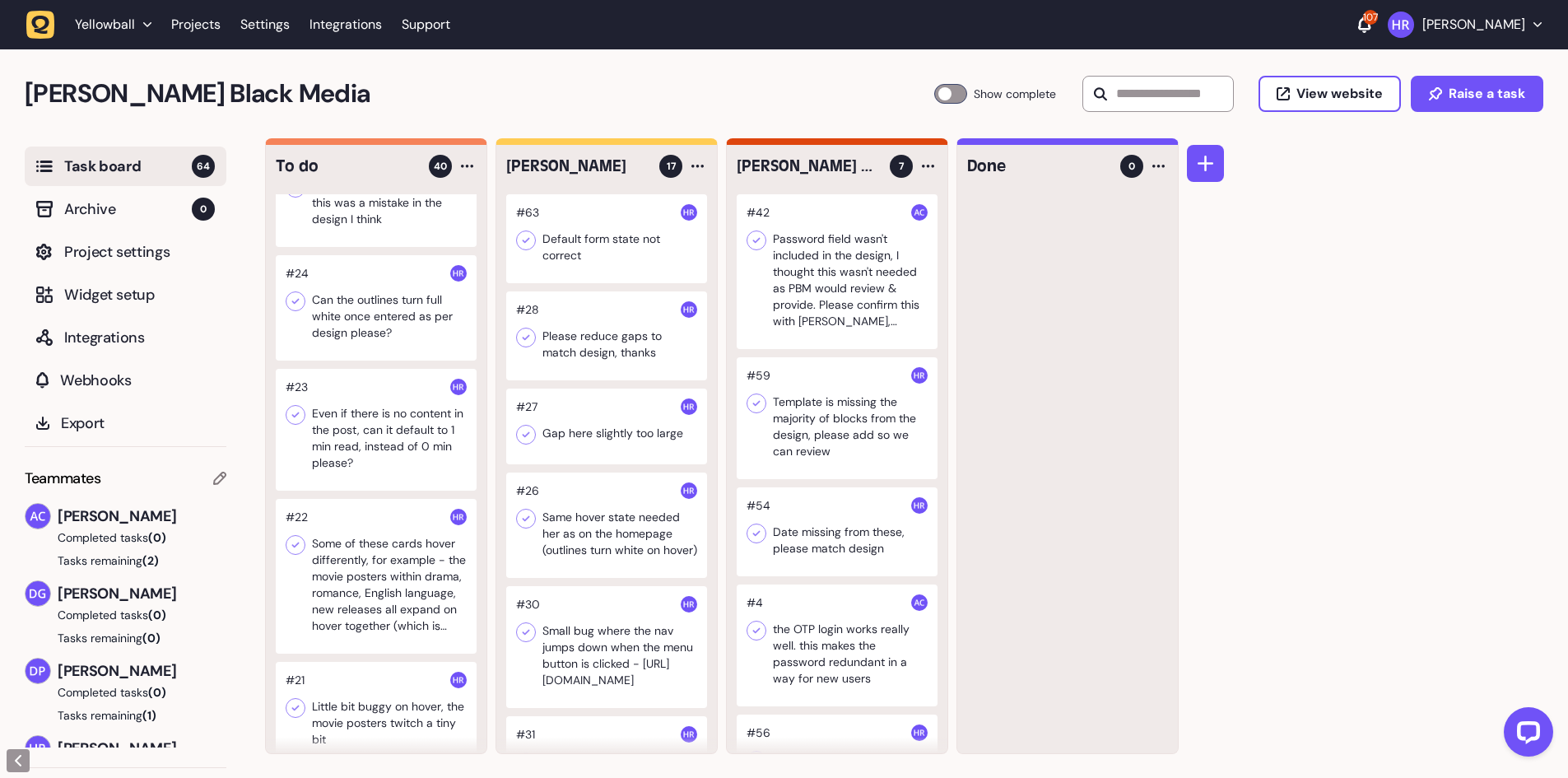
scroll to position [1810, 0]
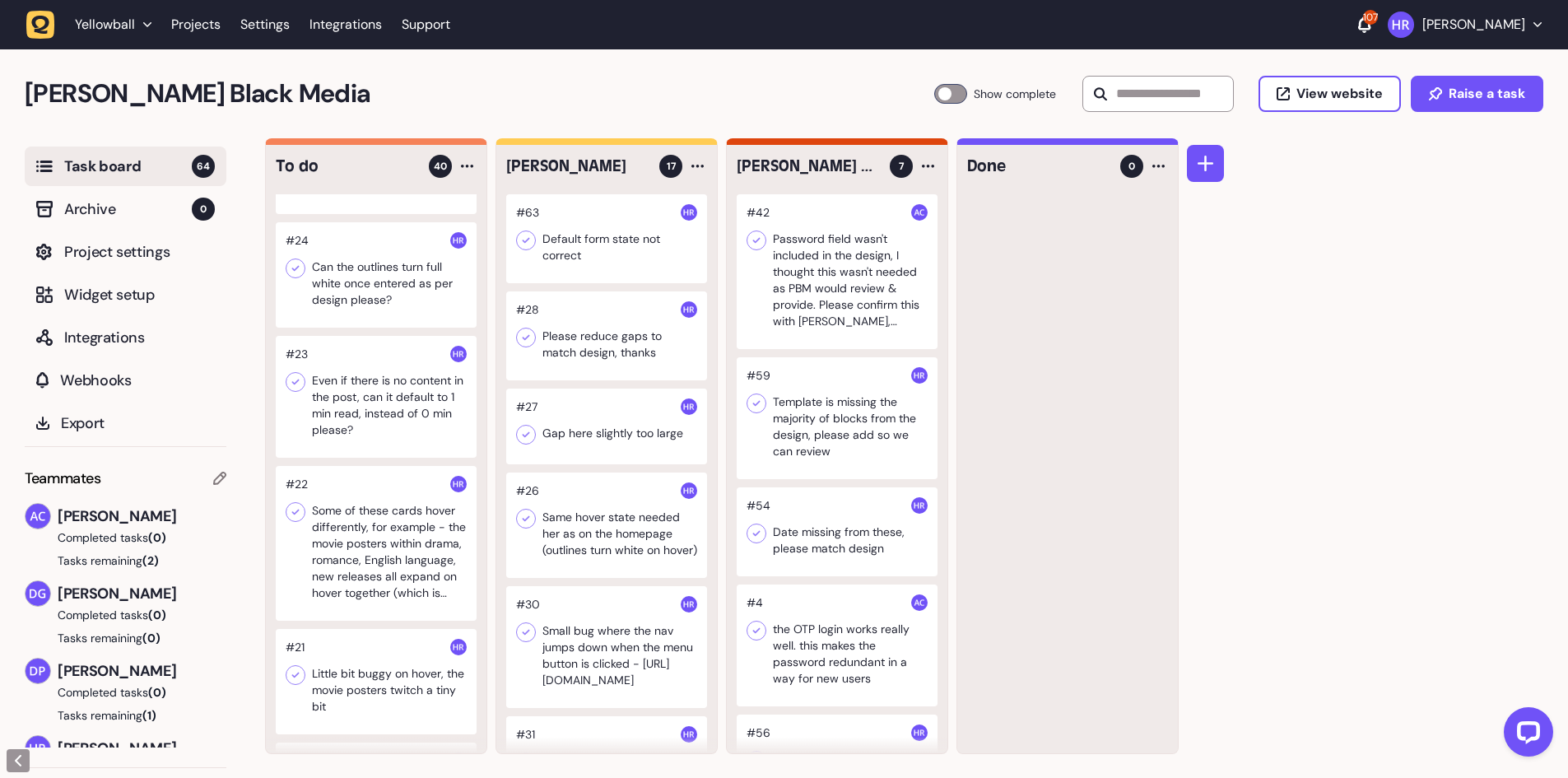
click at [402, 298] on div at bounding box center [376, 275] width 201 height 105
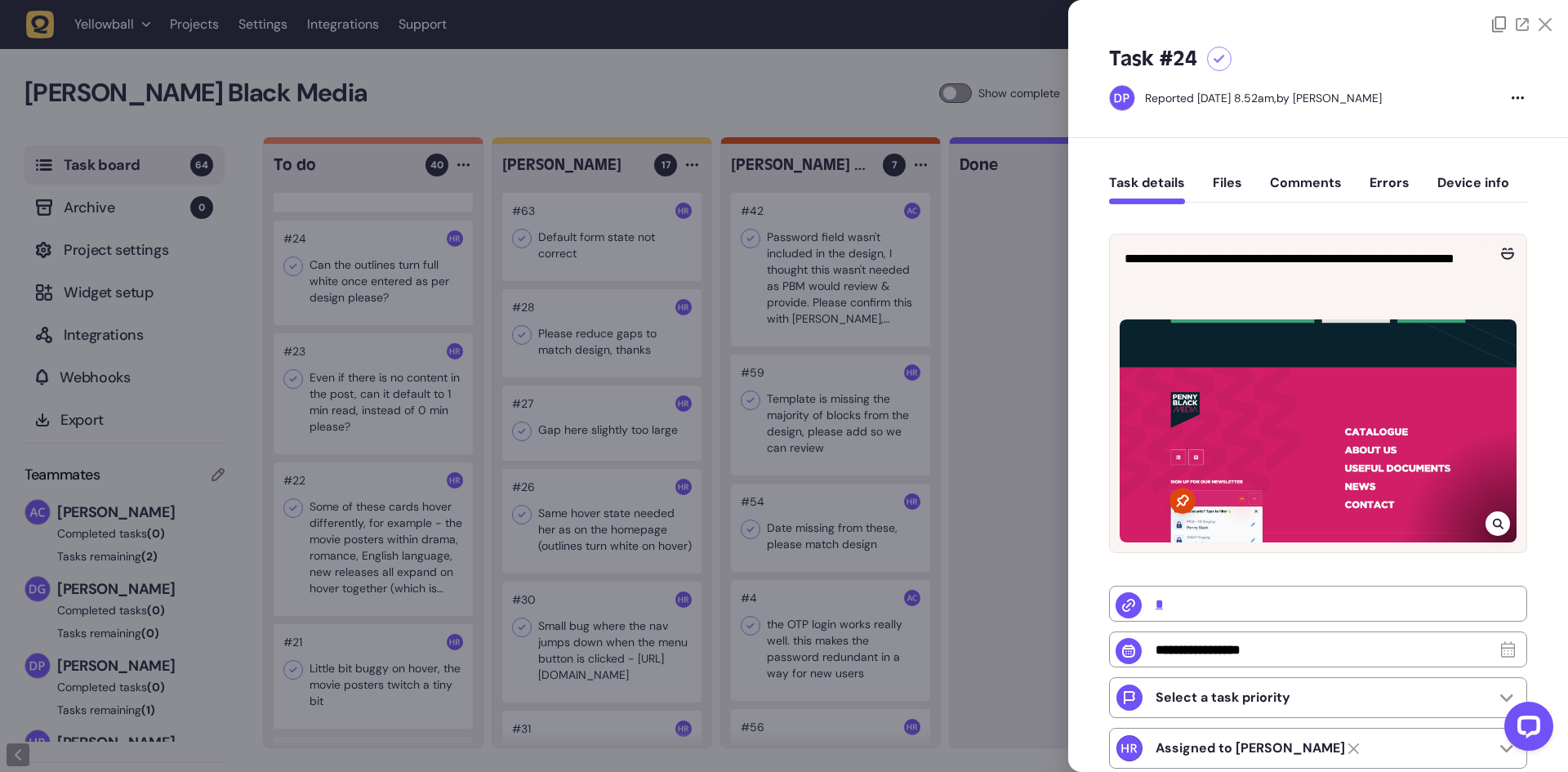
click at [399, 296] on div at bounding box center [784, 386] width 1568 height 772
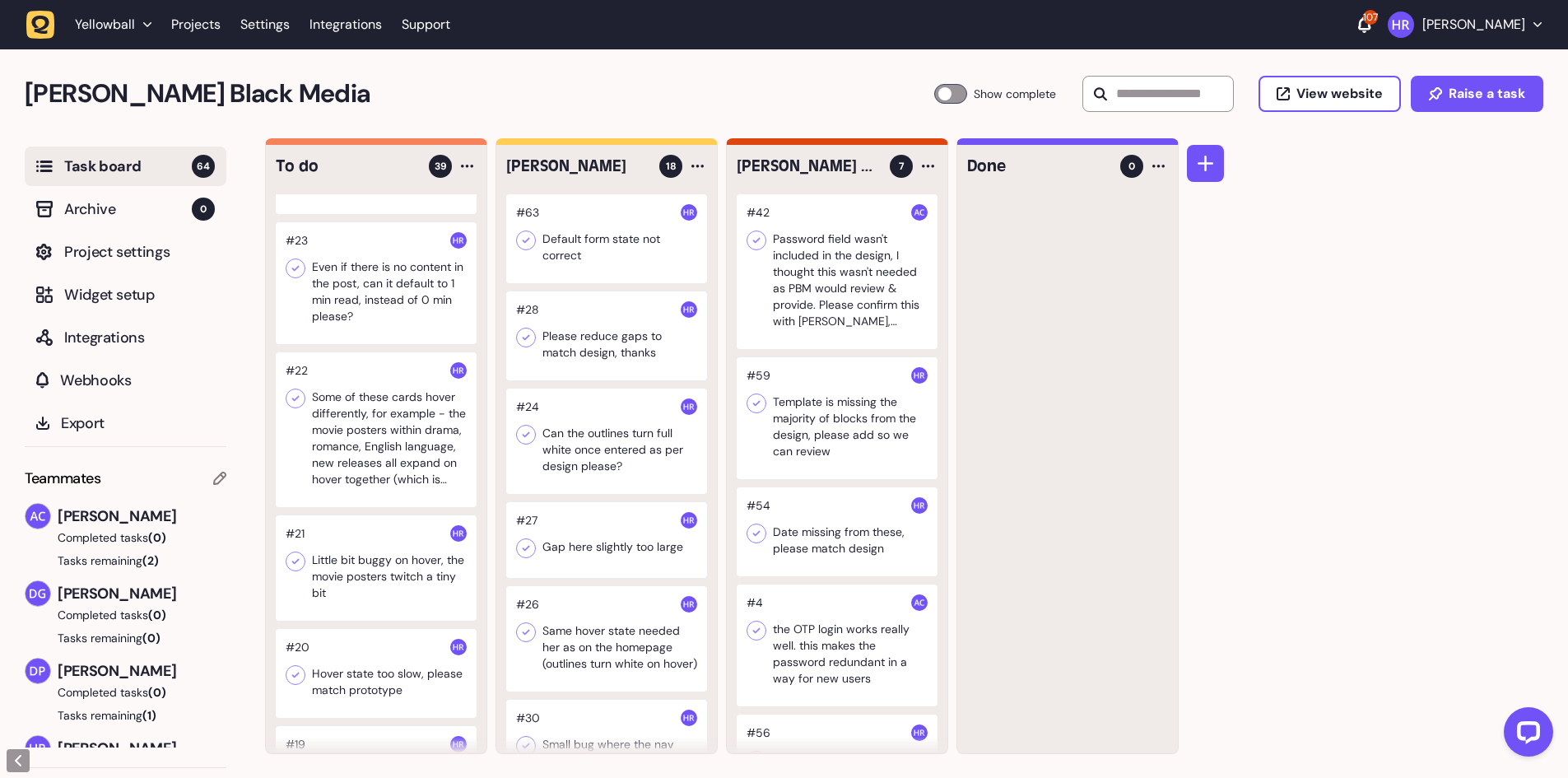
click at [387, 298] on div at bounding box center [376, 283] width 201 height 122
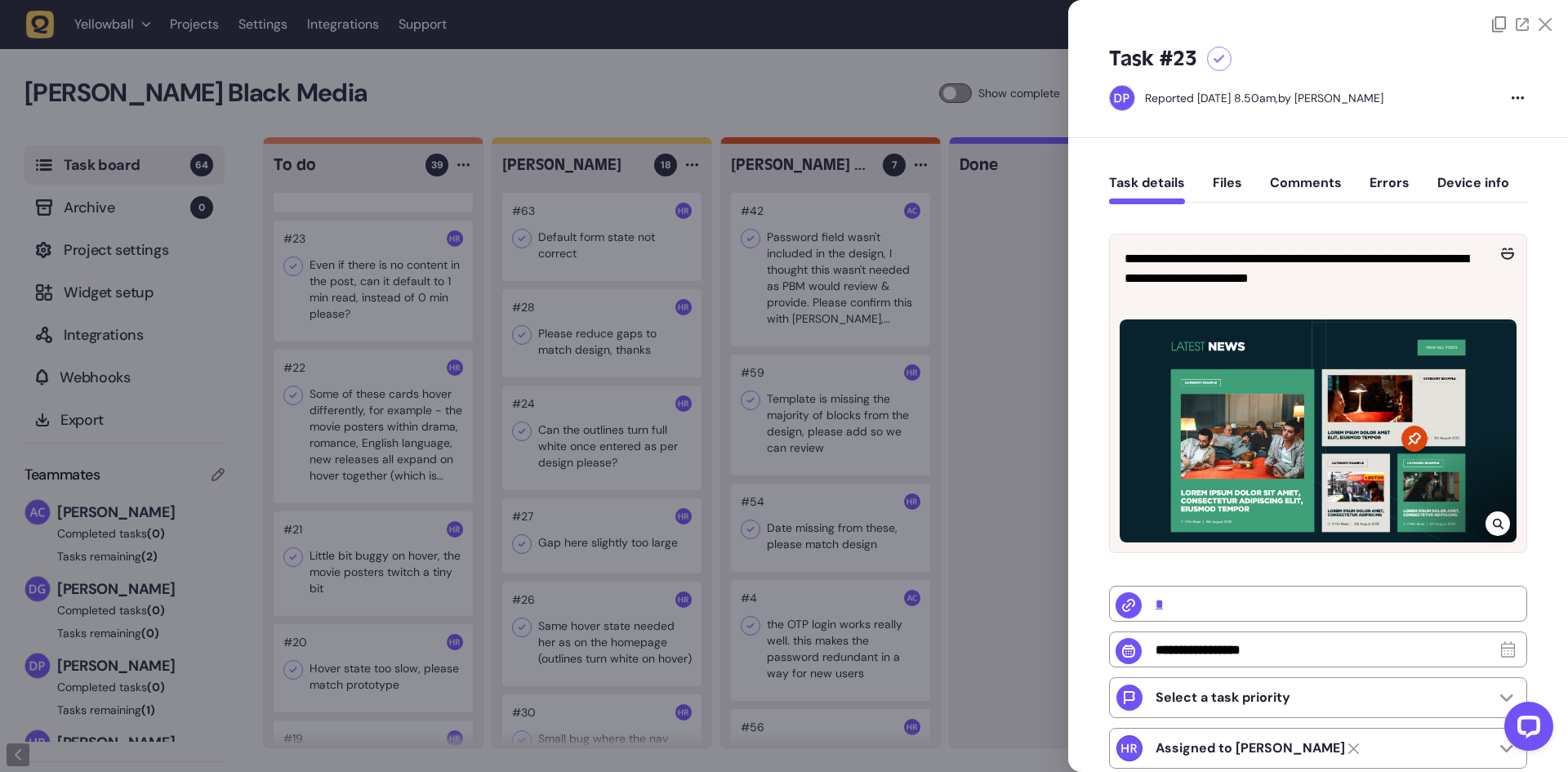
click at [384, 296] on div at bounding box center [784, 386] width 1568 height 772
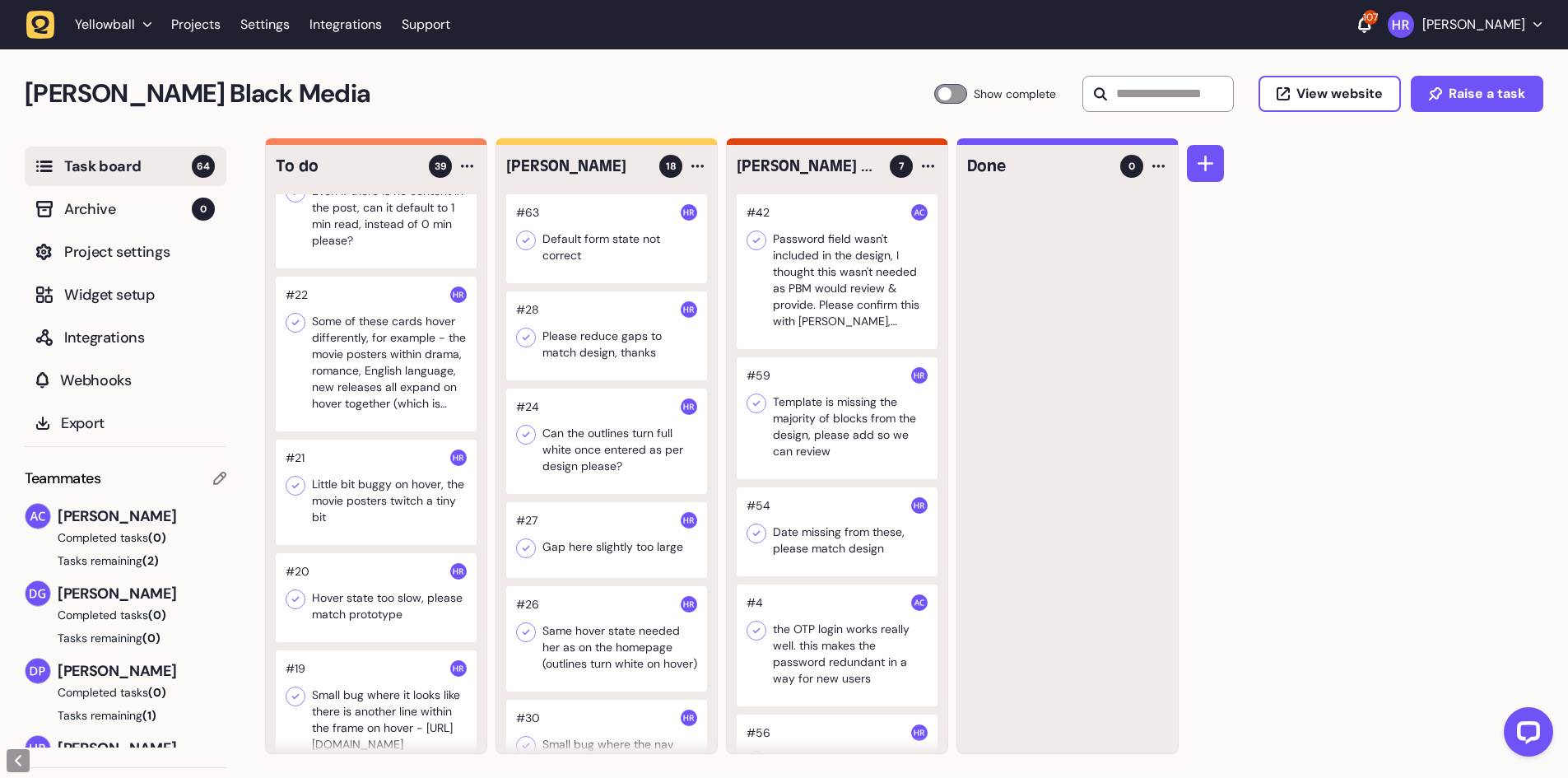
scroll to position [1892, 0]
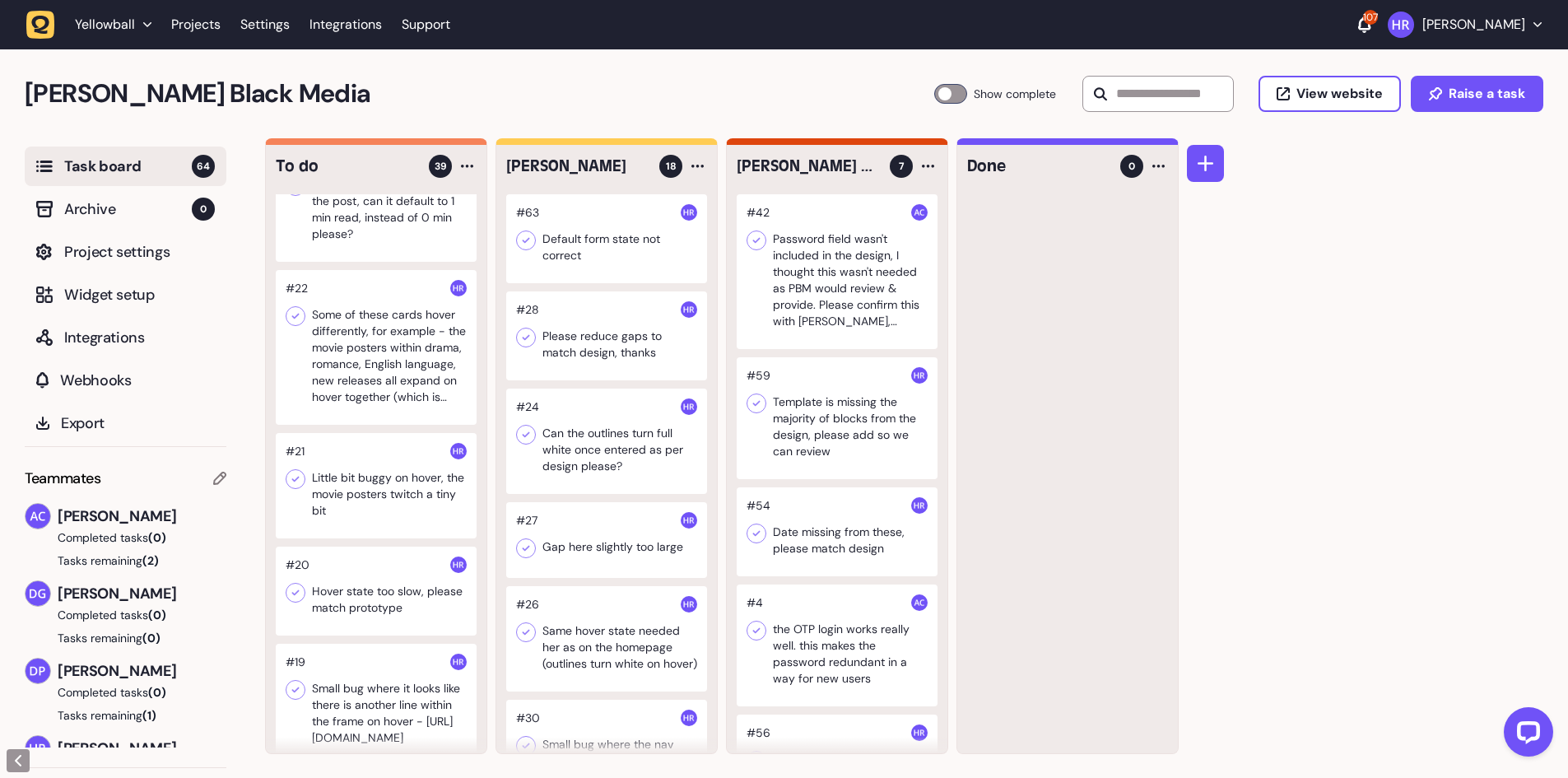
click at [376, 314] on div at bounding box center [376, 347] width 201 height 155
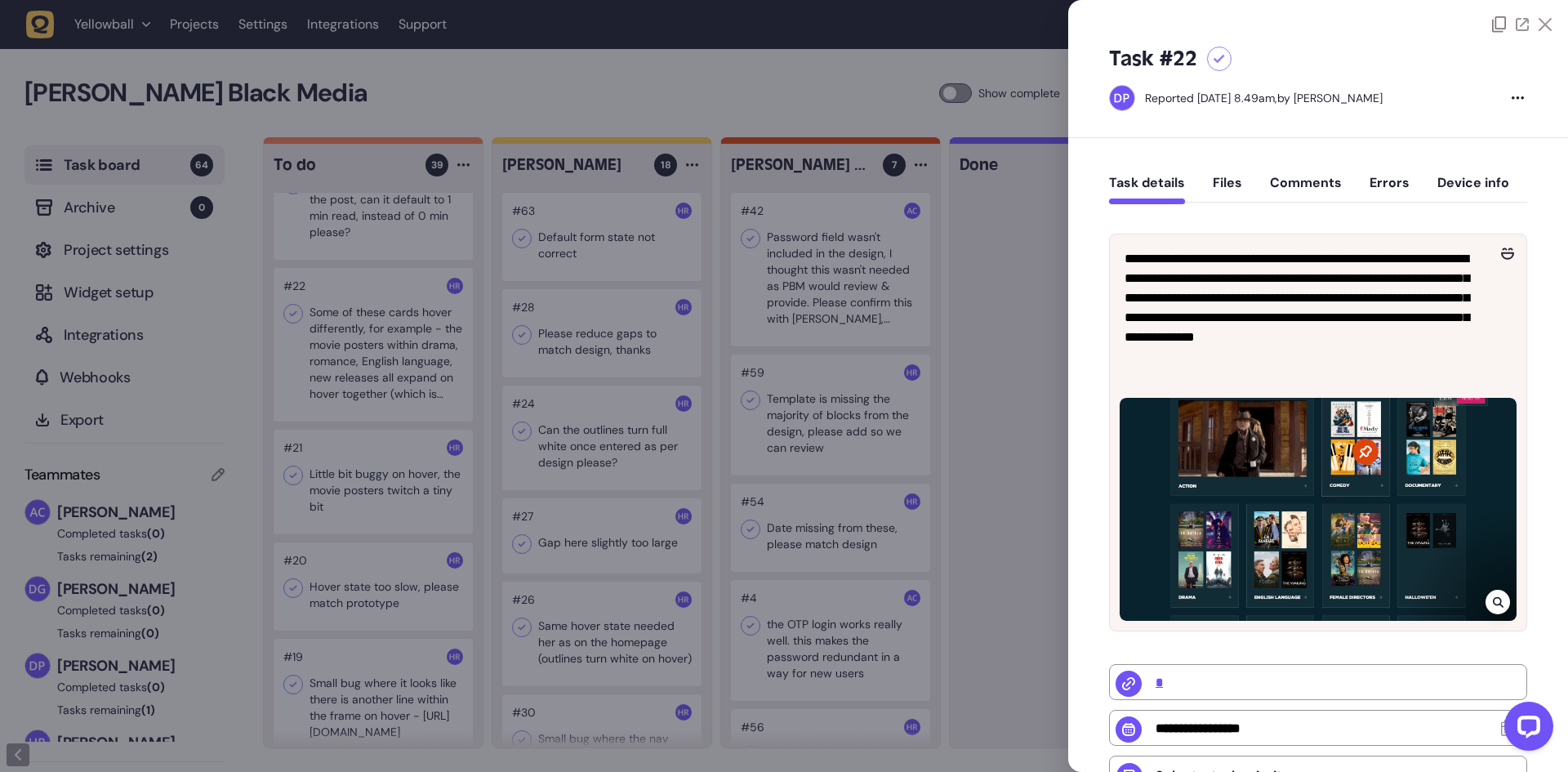
click at [489, 353] on div at bounding box center [784, 386] width 1568 height 772
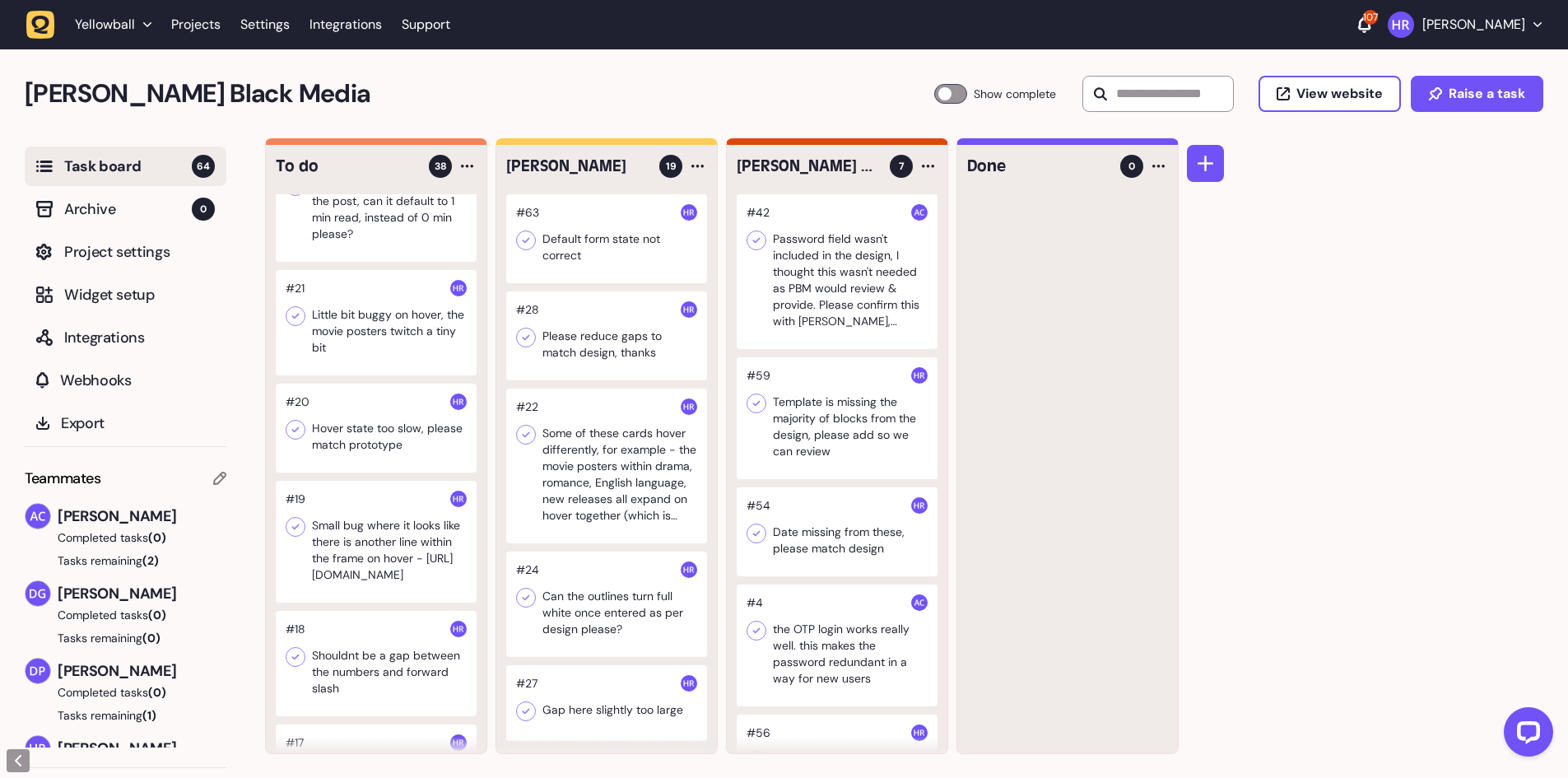
click at [372, 339] on div at bounding box center [376, 323] width 201 height 105
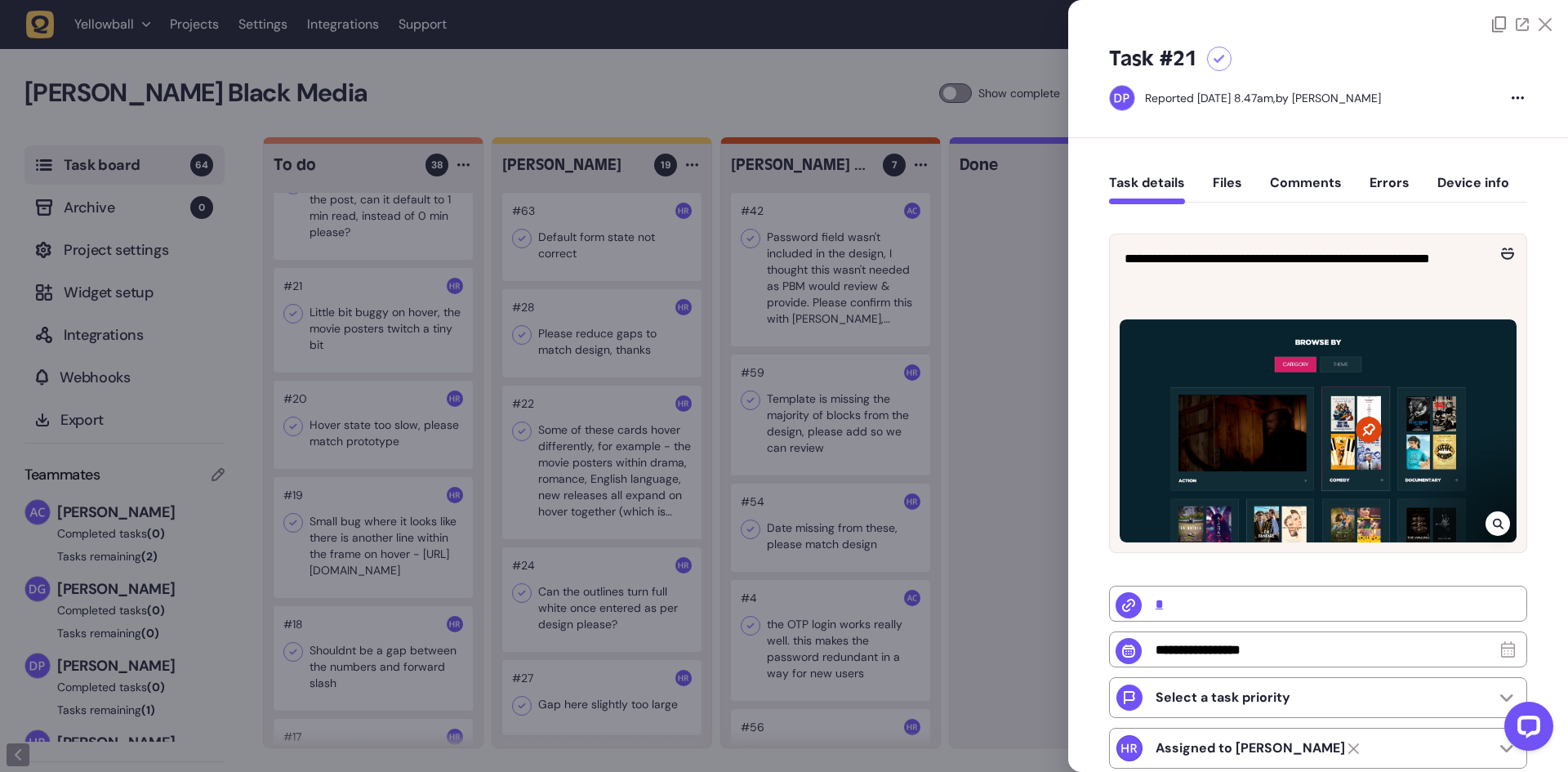
click at [405, 338] on div at bounding box center [784, 386] width 1568 height 772
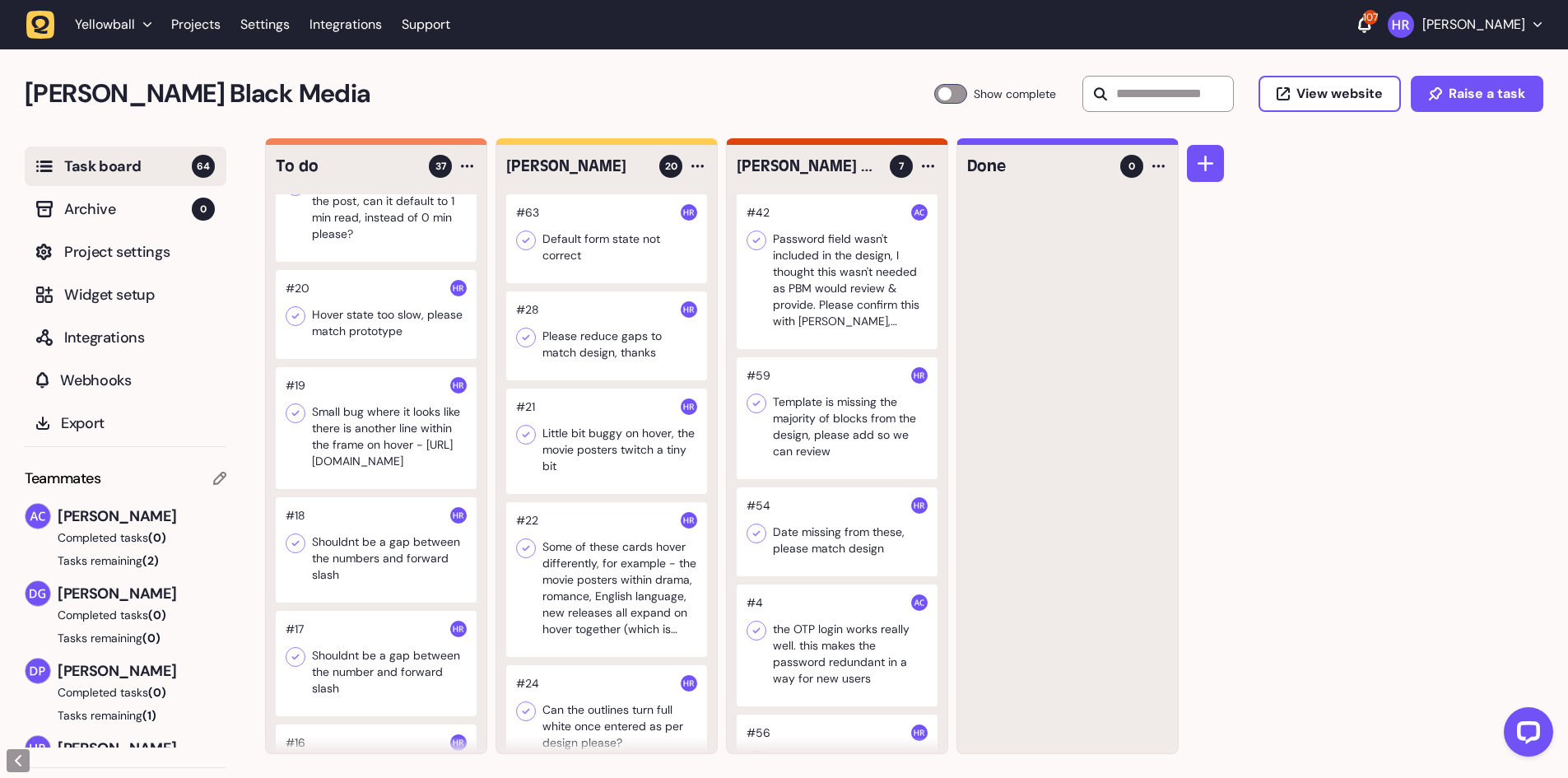
click at [404, 319] on div at bounding box center [376, 314] width 201 height 89
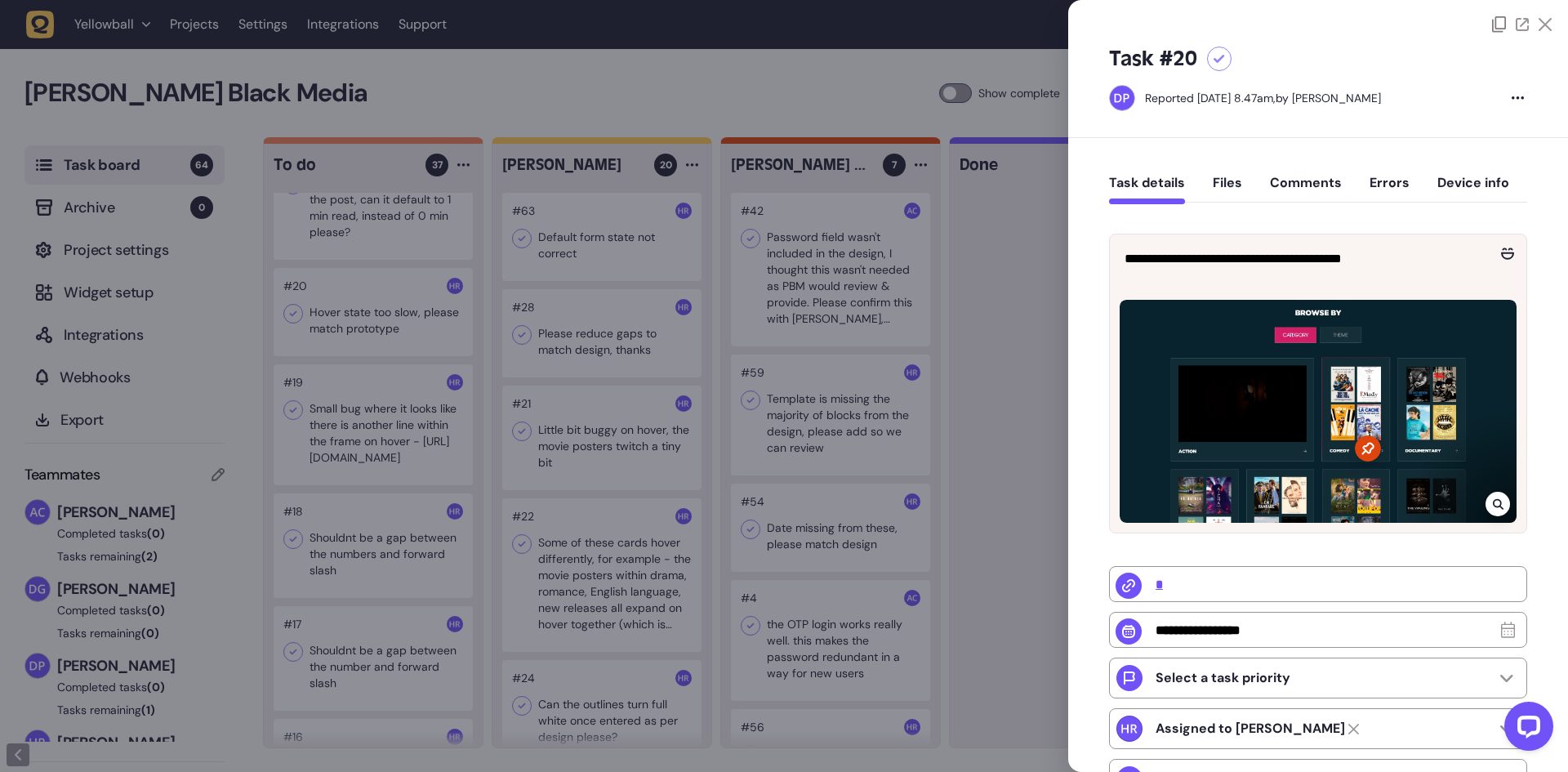
click at [392, 317] on div at bounding box center [784, 386] width 1568 height 772
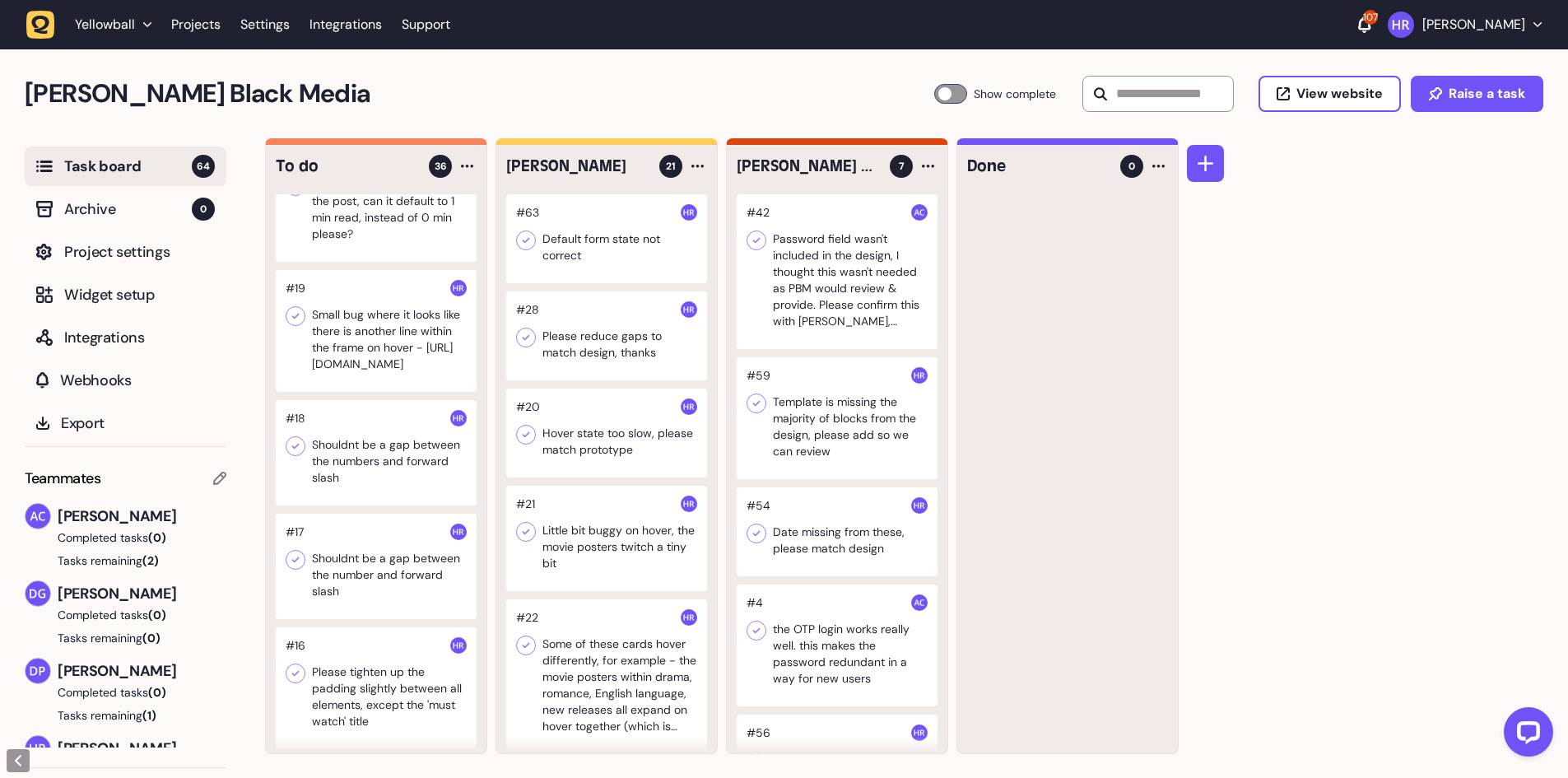
click at [362, 334] on div at bounding box center [376, 331] width 201 height 122
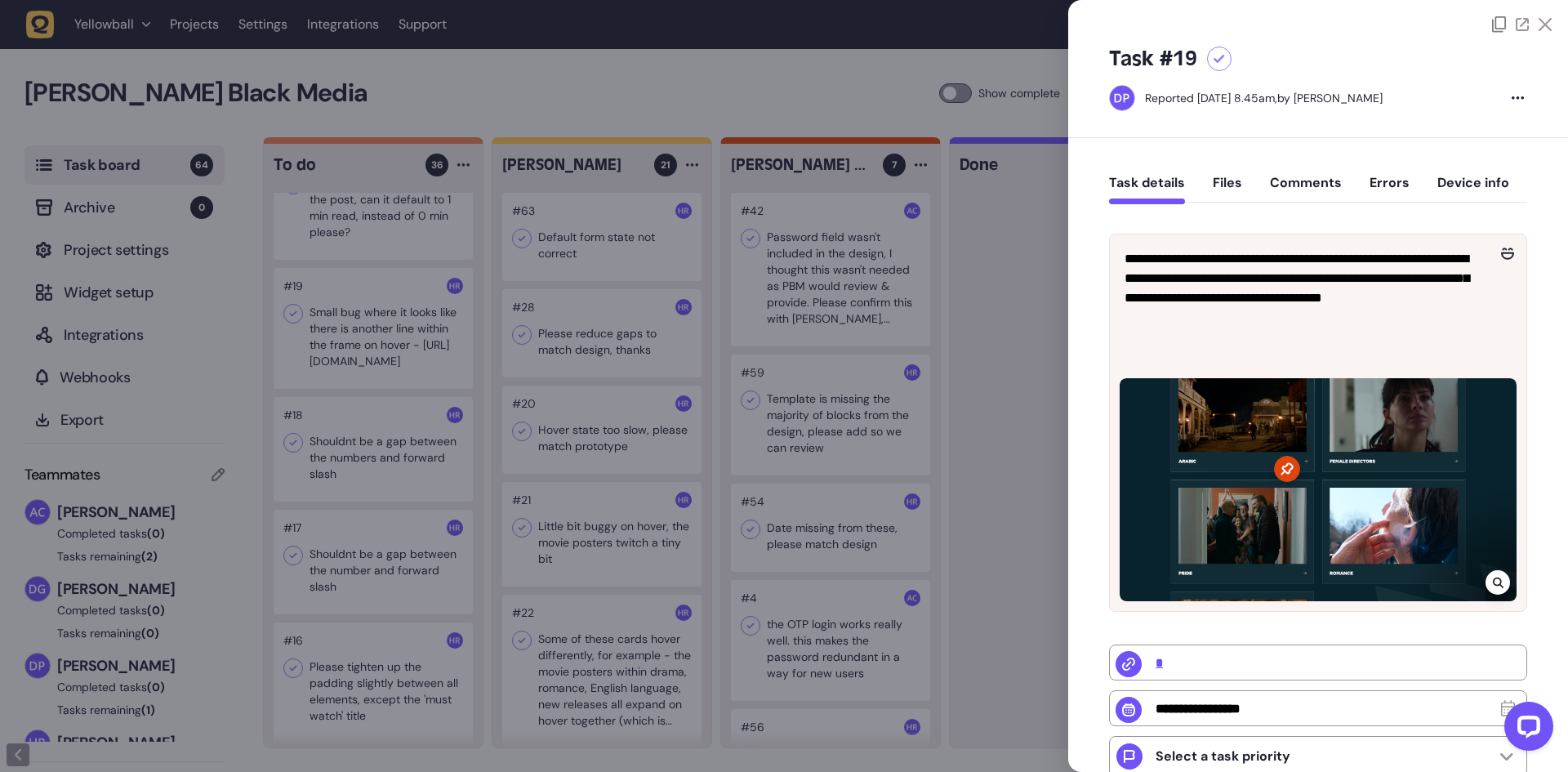
click at [359, 332] on div at bounding box center [784, 386] width 1568 height 772
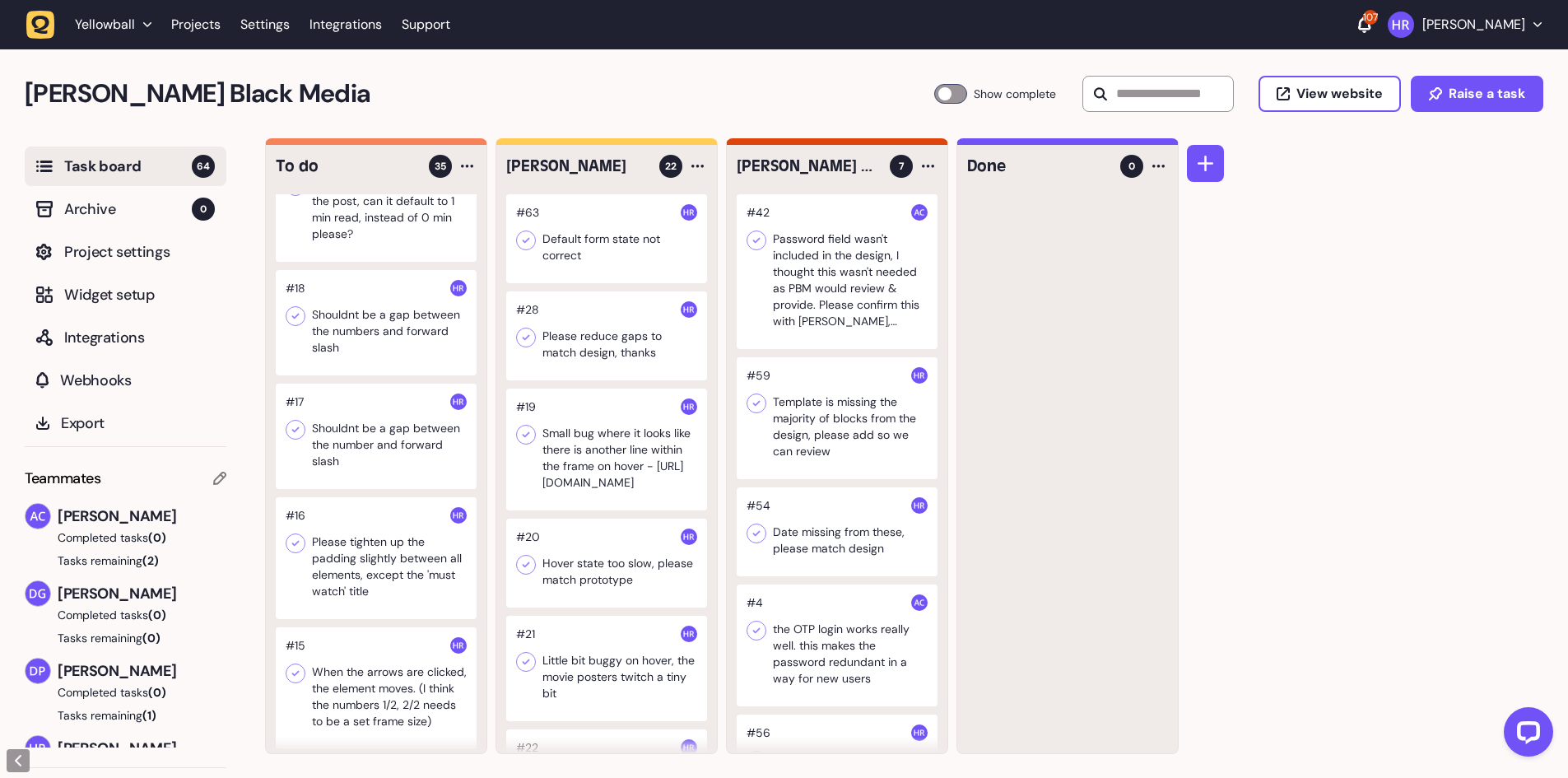
click at [393, 334] on div at bounding box center [376, 323] width 201 height 105
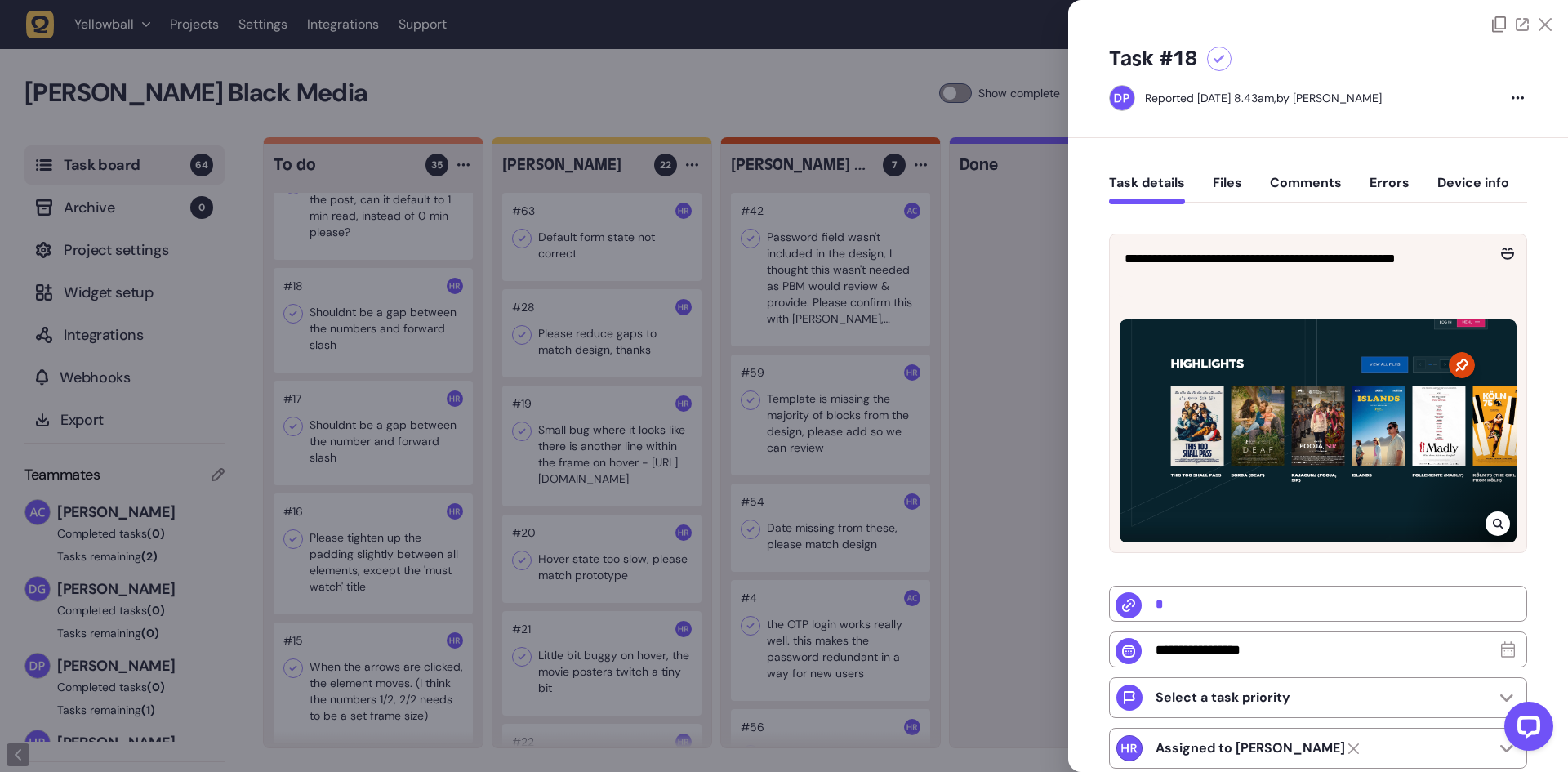
click at [708, 393] on div at bounding box center [784, 386] width 1568 height 772
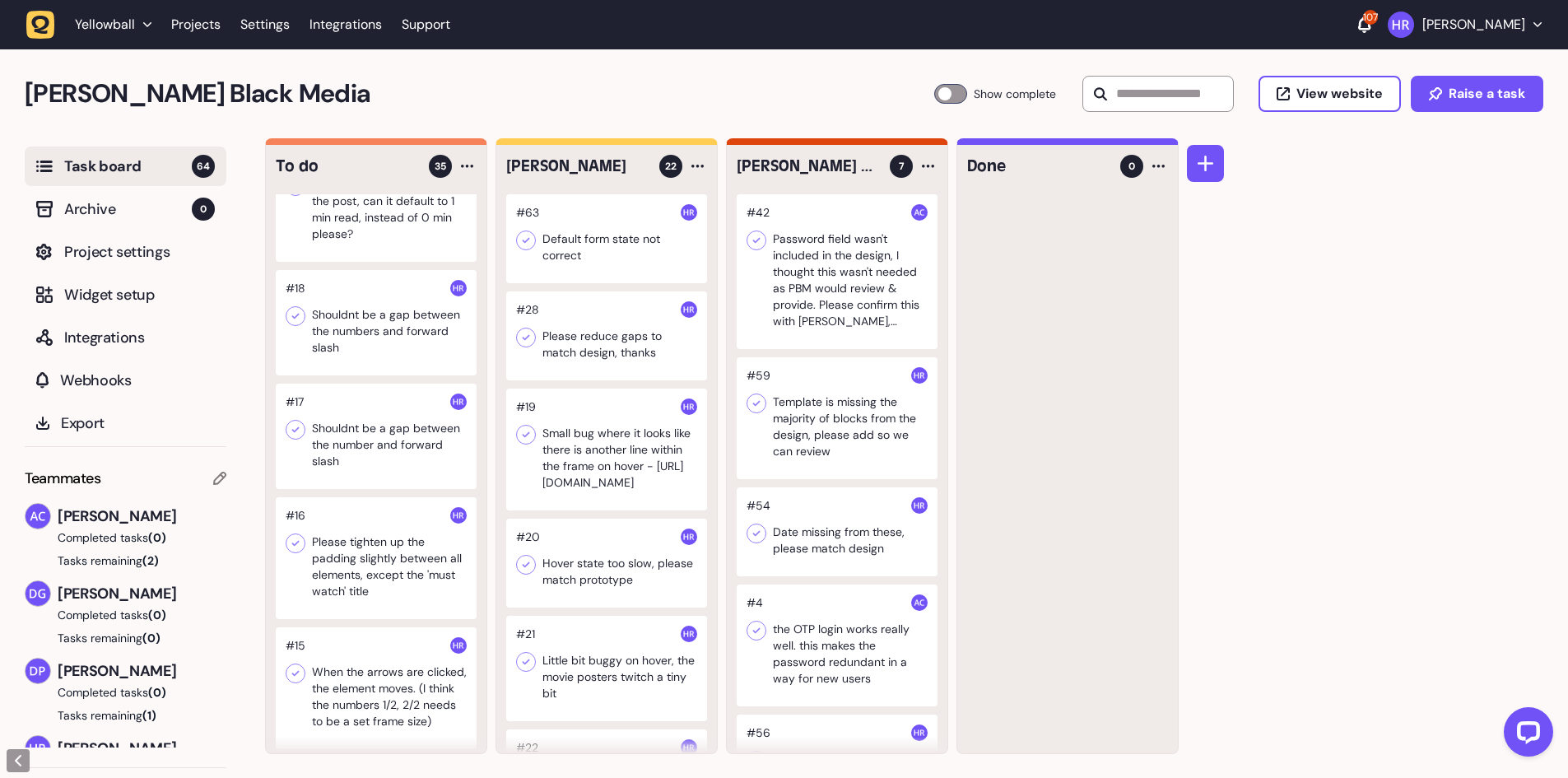
click at [366, 422] on div at bounding box center [376, 436] width 201 height 105
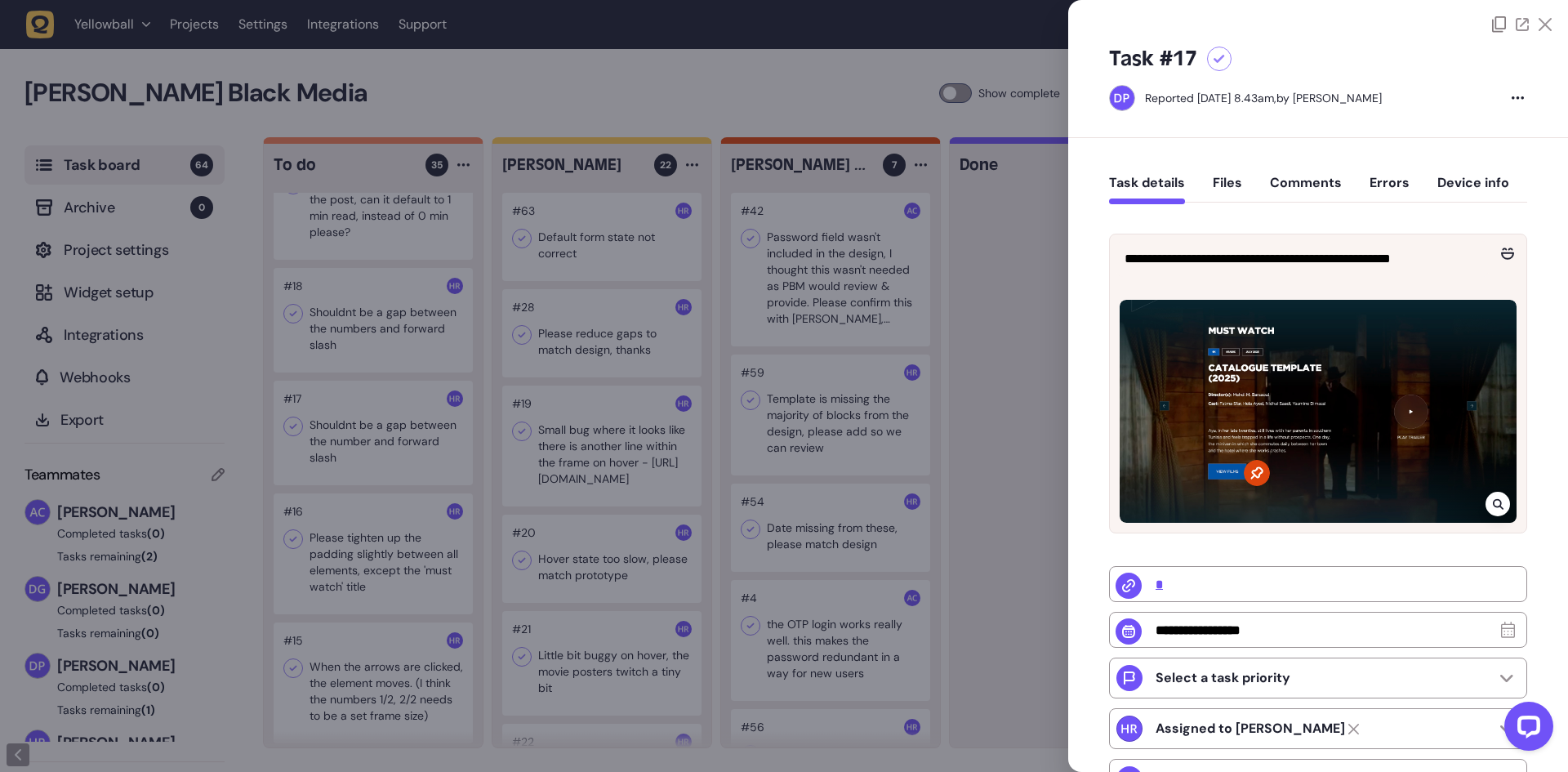
click at [1496, 487] on div at bounding box center [1317, 411] width 397 height 223
click at [1504, 494] on div at bounding box center [1317, 411] width 397 height 223
click at [1498, 502] on icon at bounding box center [1497, 504] width 11 height 14
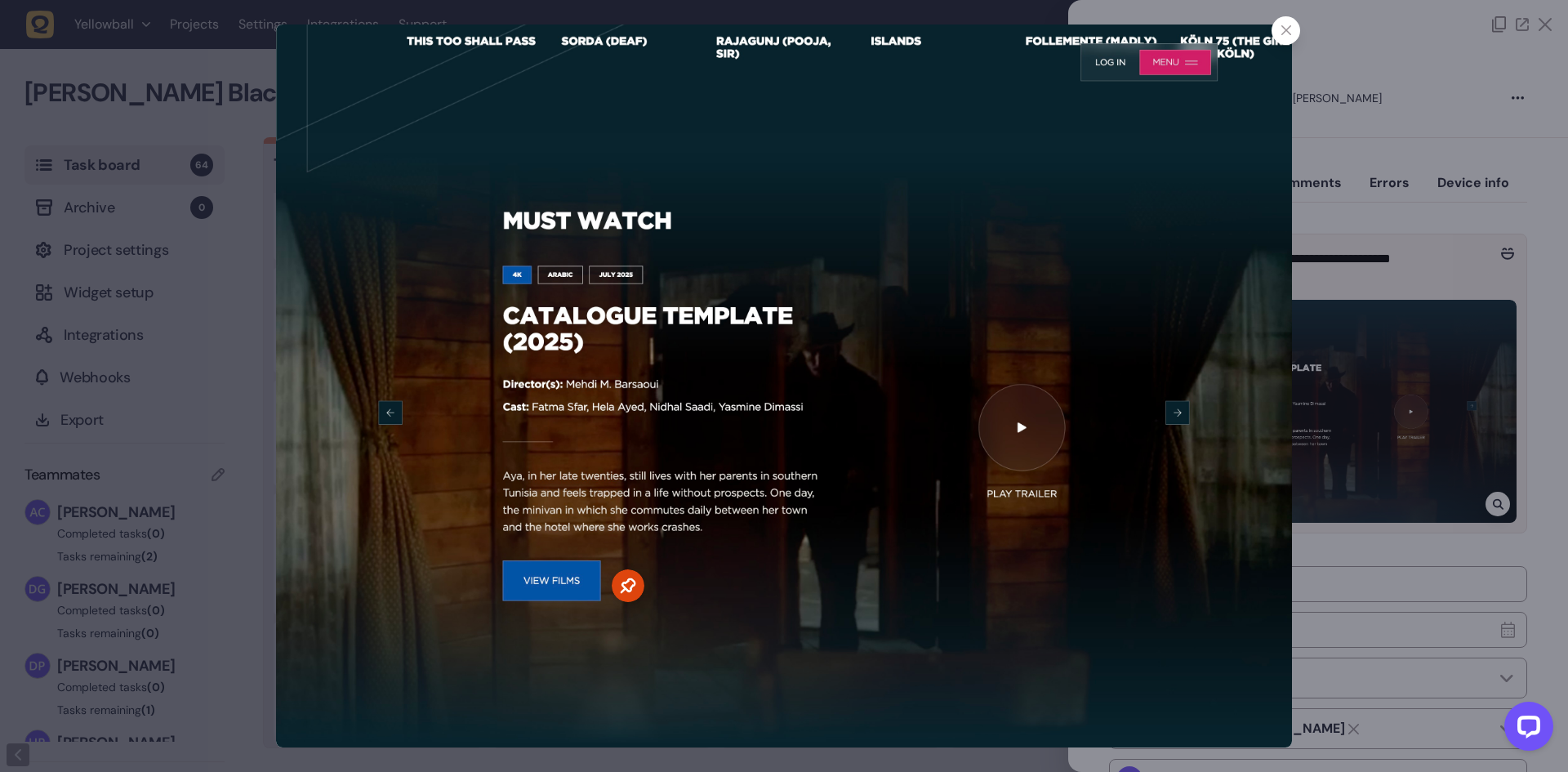
click at [1283, 29] on icon at bounding box center [1286, 30] width 11 height 11
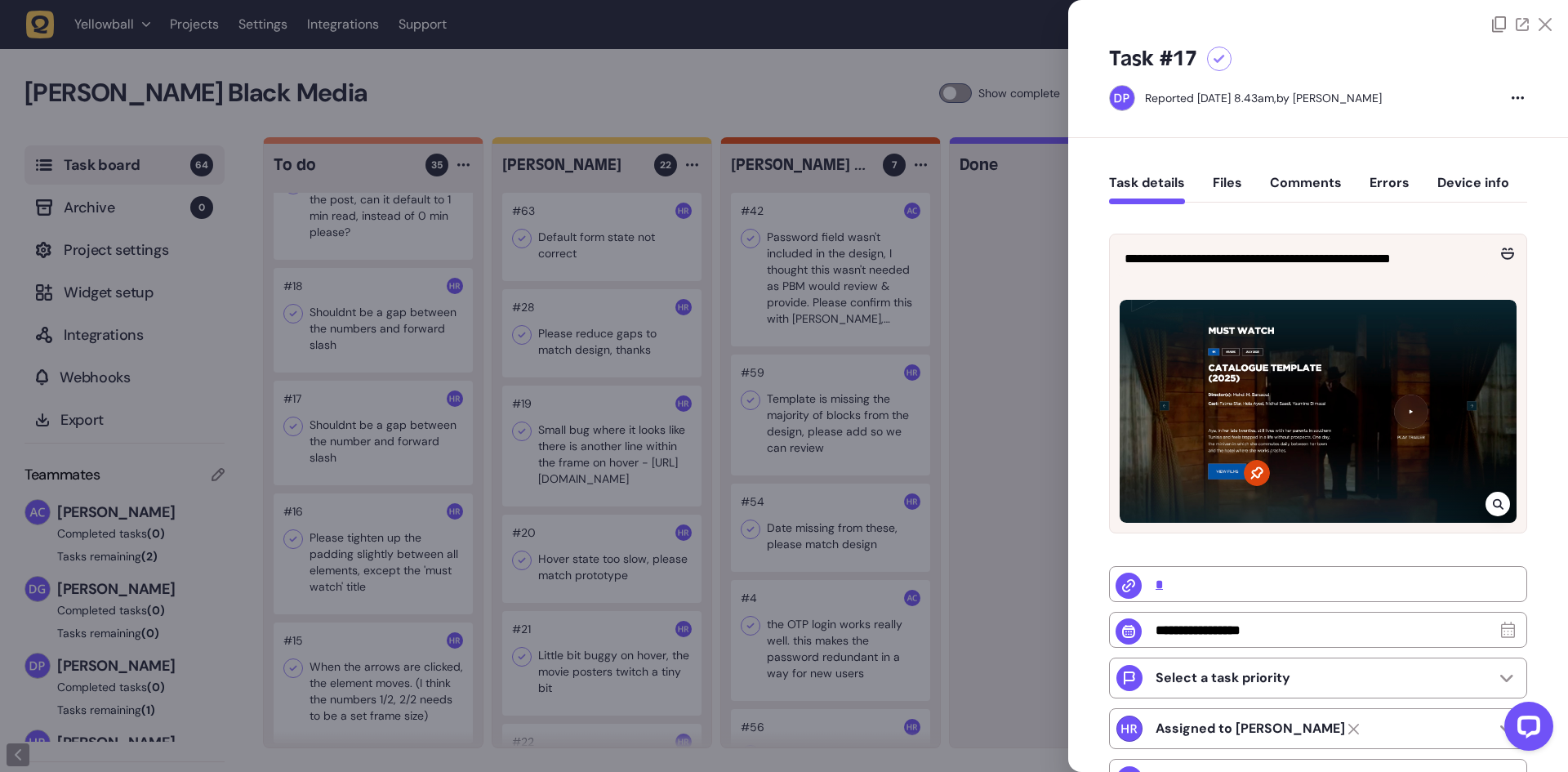
click at [1494, 502] on icon at bounding box center [1497, 504] width 11 height 14
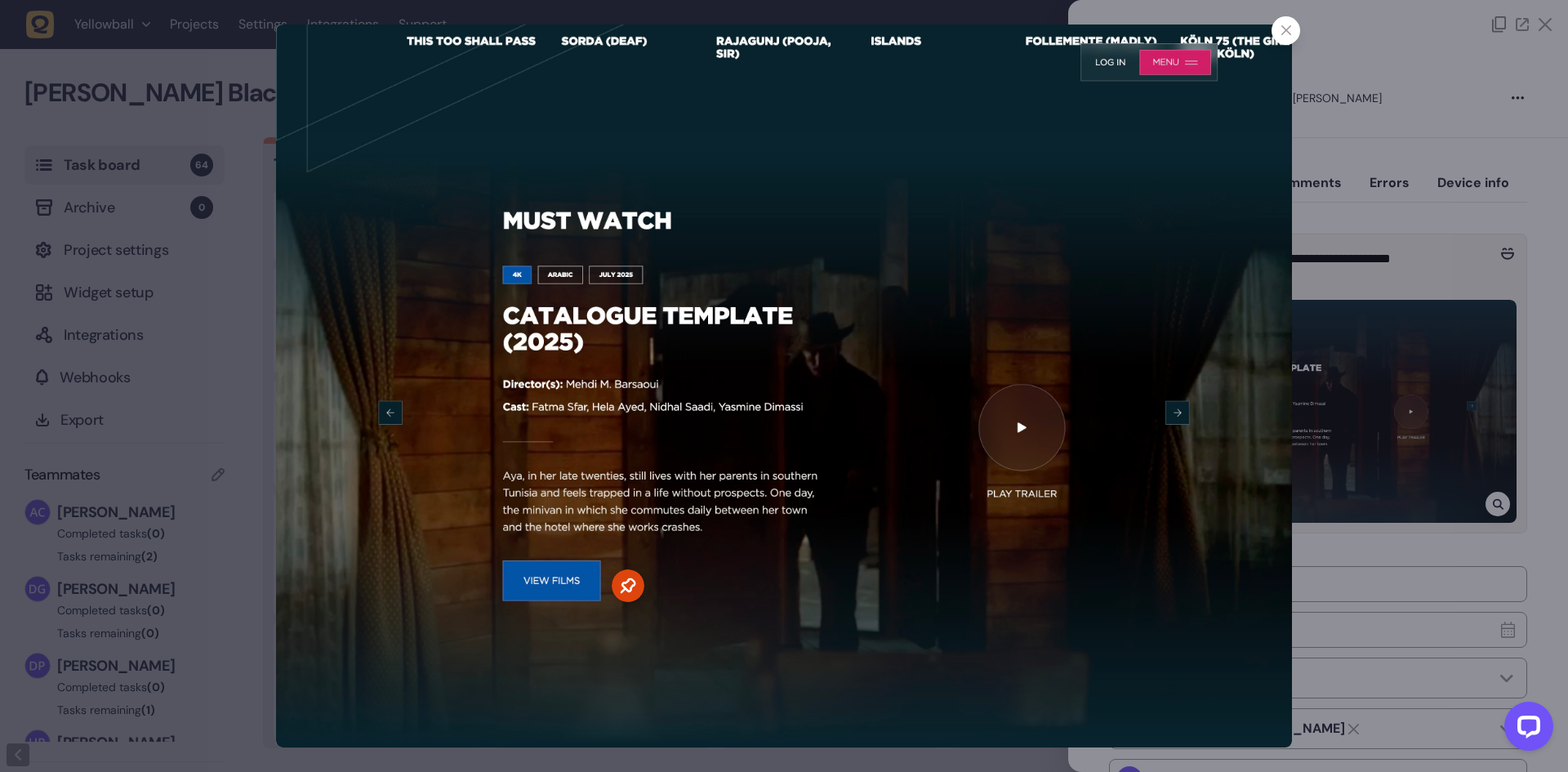
click at [1443, 409] on div at bounding box center [784, 386] width 1568 height 772
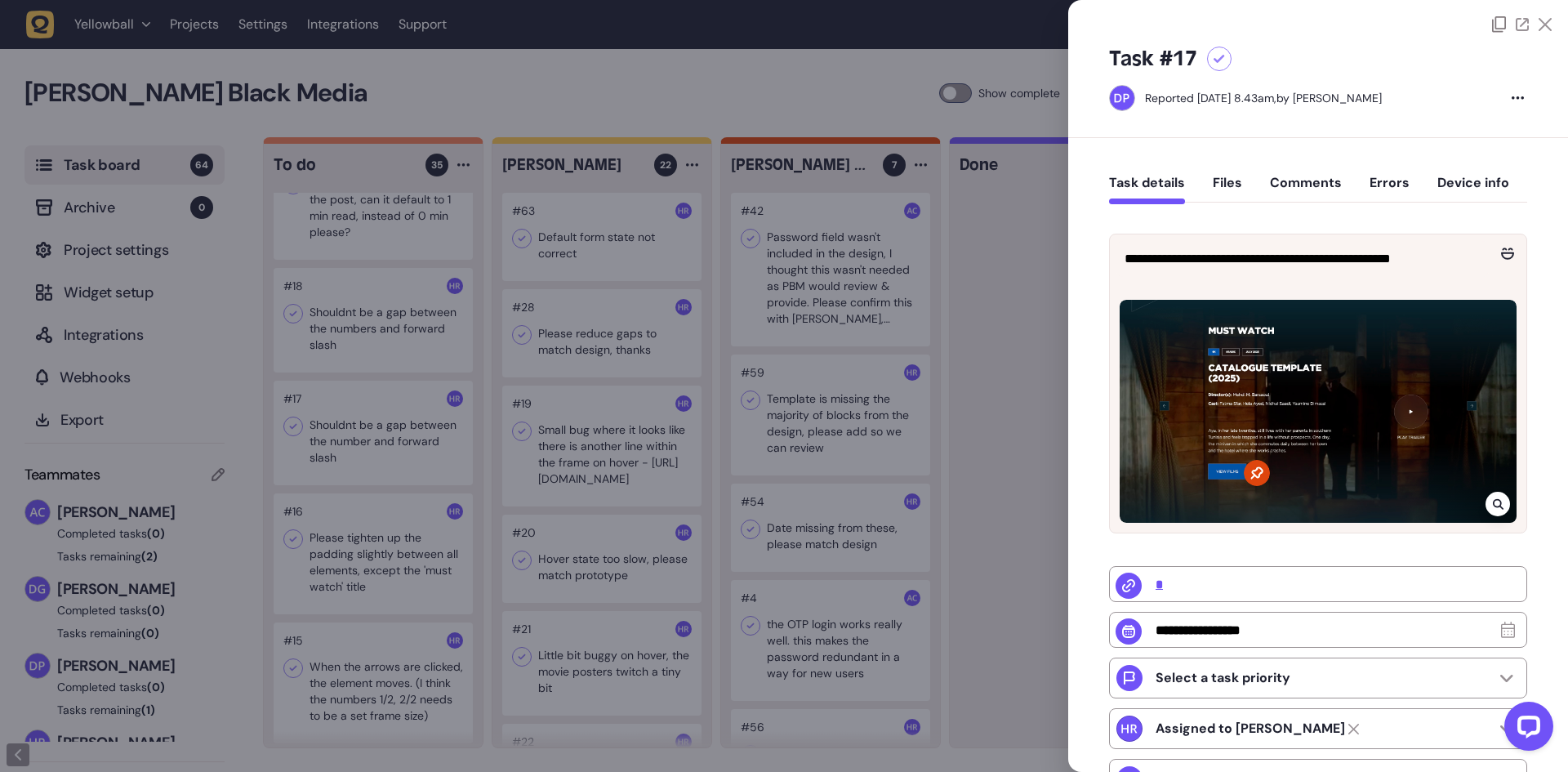
click at [1496, 499] on icon at bounding box center [1497, 504] width 11 height 14
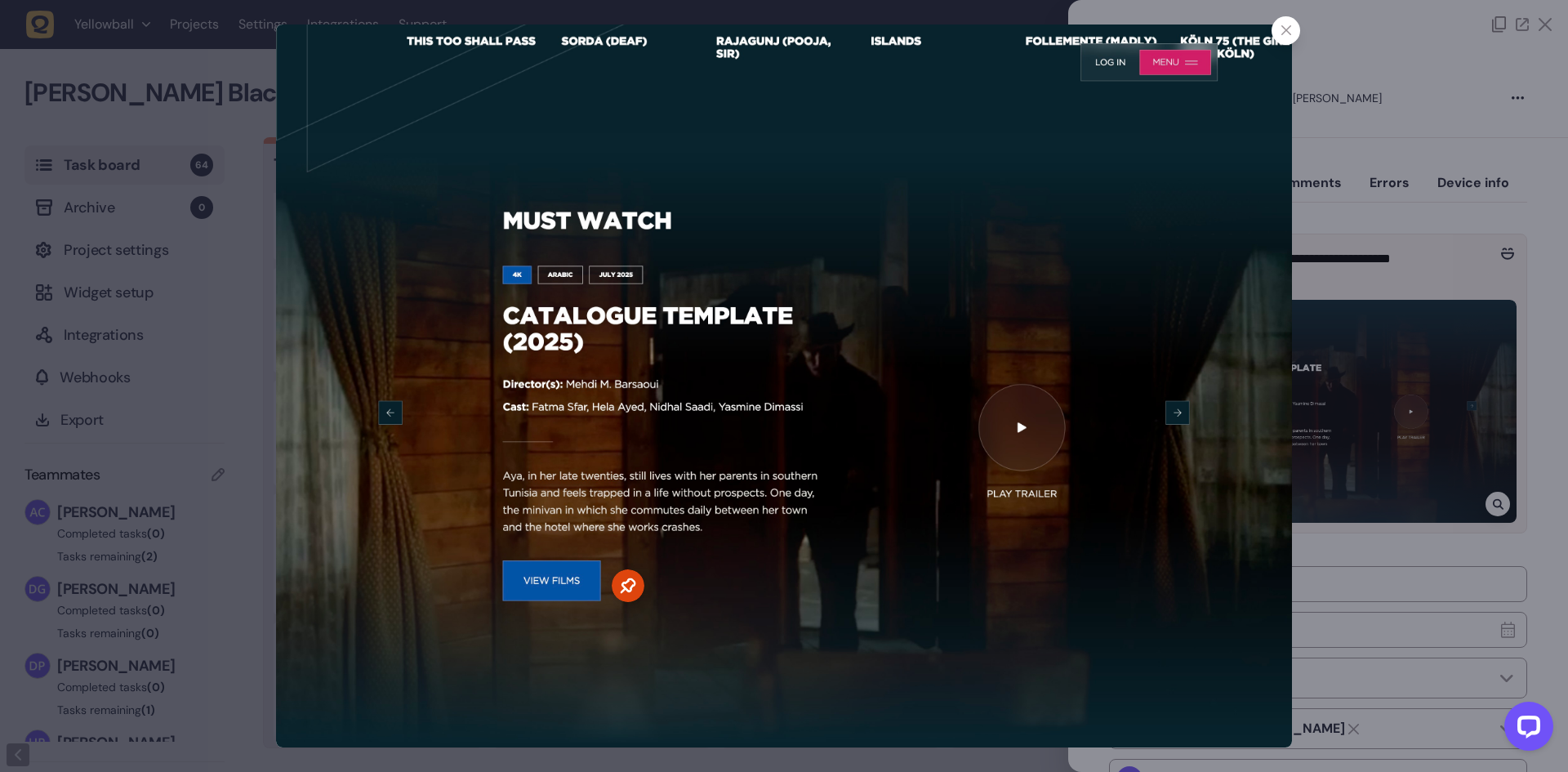
click at [1407, 435] on div at bounding box center [784, 386] width 1568 height 772
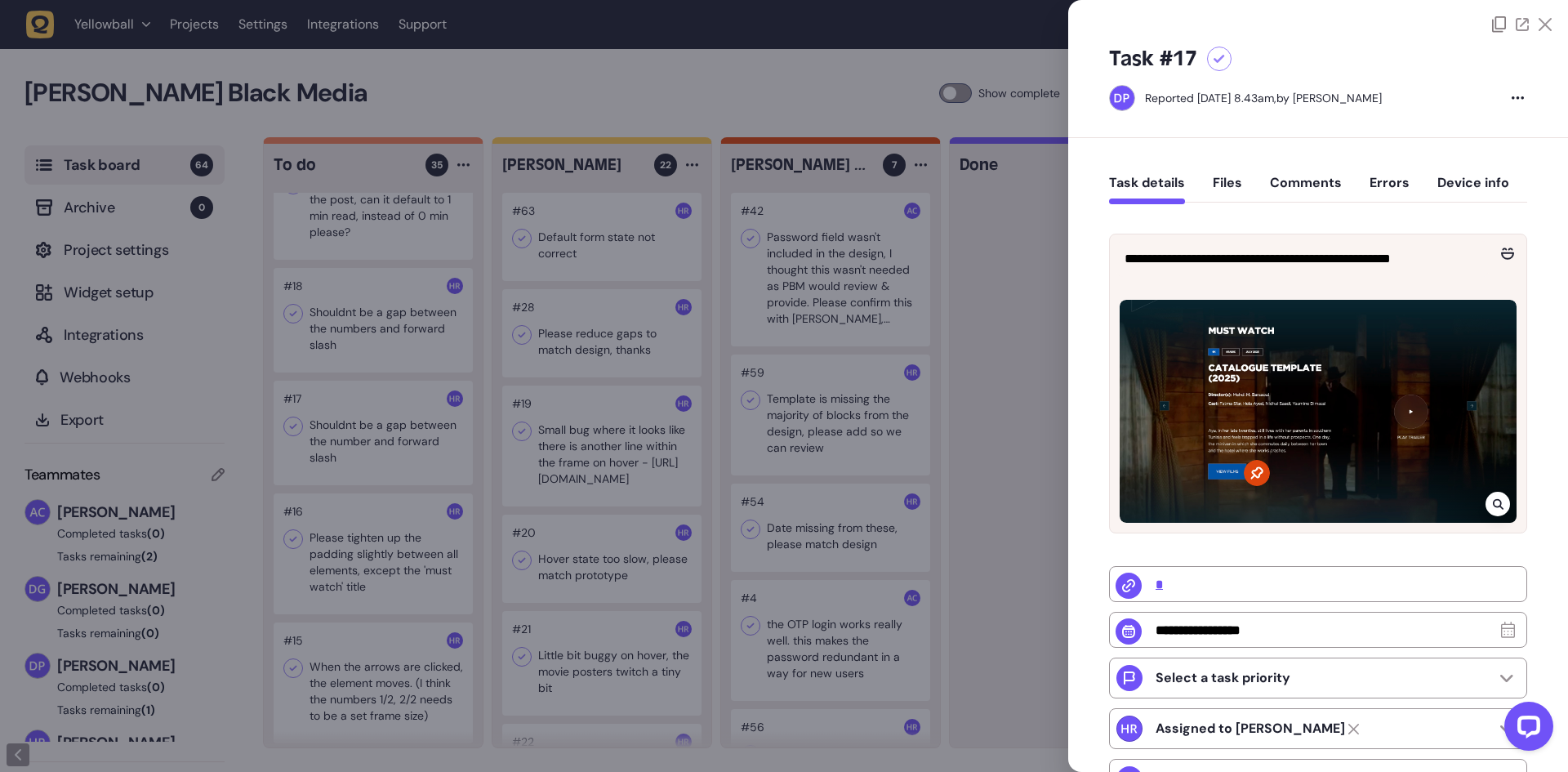
click at [520, 460] on div at bounding box center [784, 386] width 1568 height 772
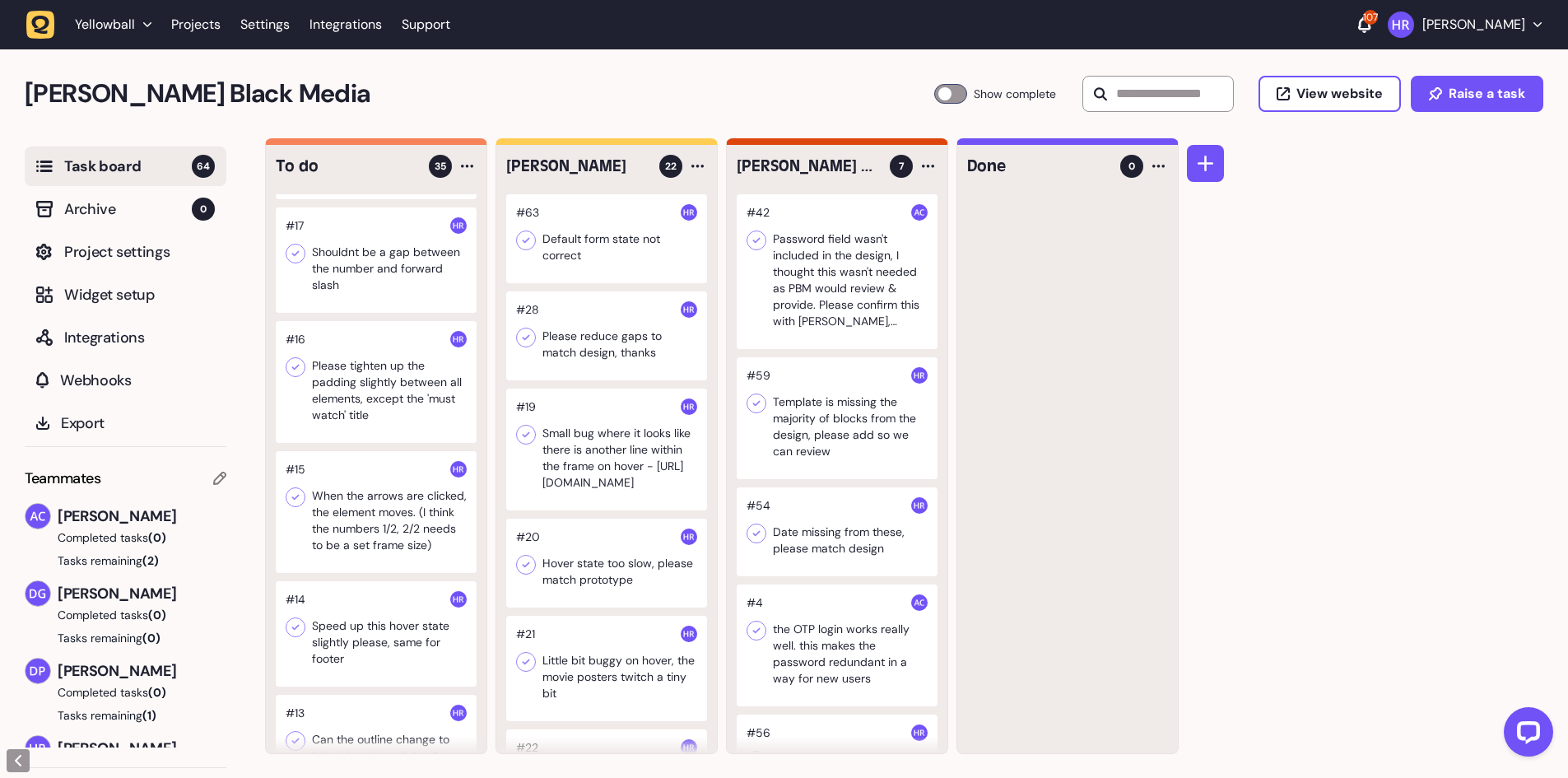
scroll to position [2140, 0]
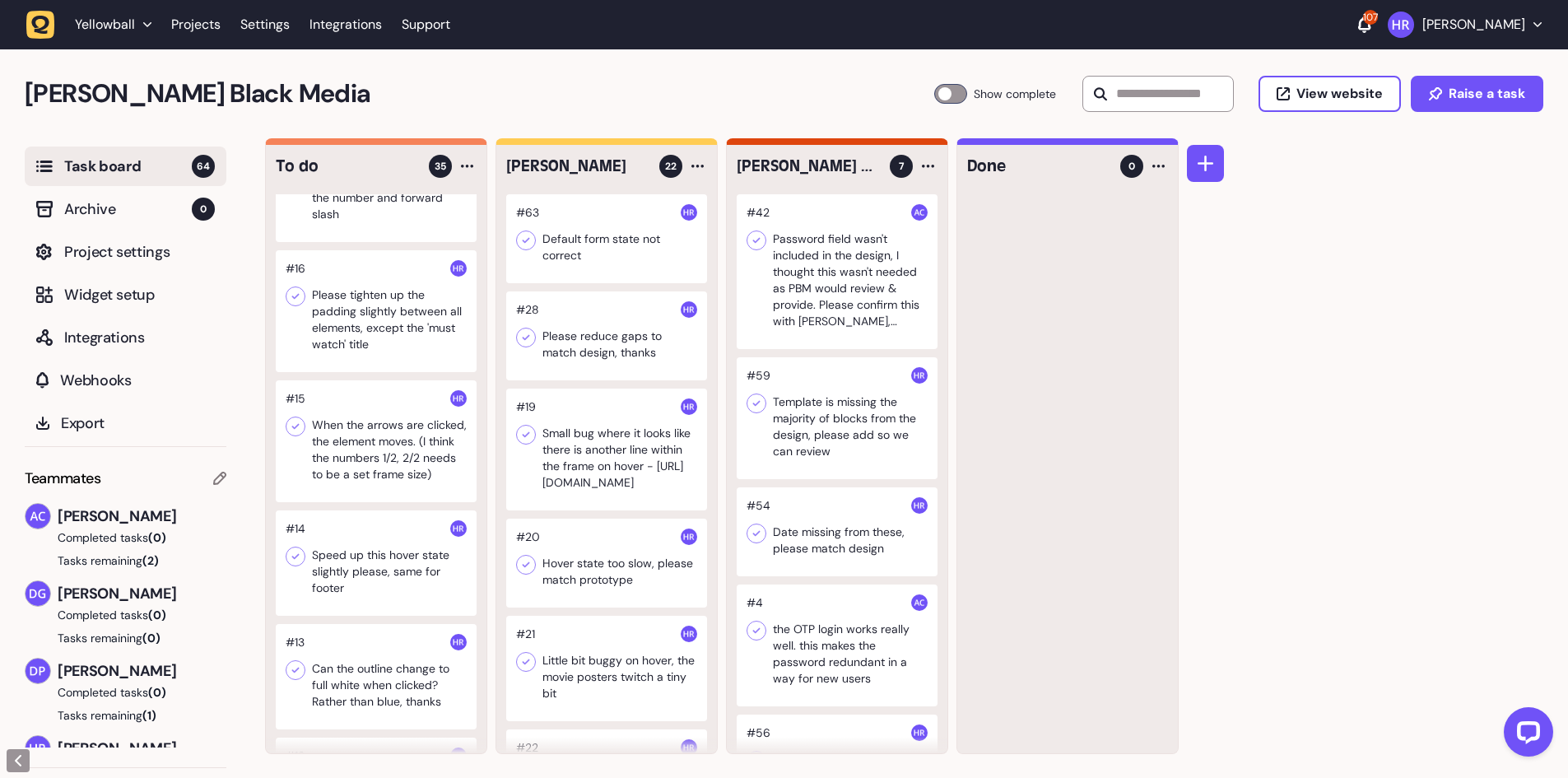
click at [398, 326] on div at bounding box center [376, 311] width 201 height 122
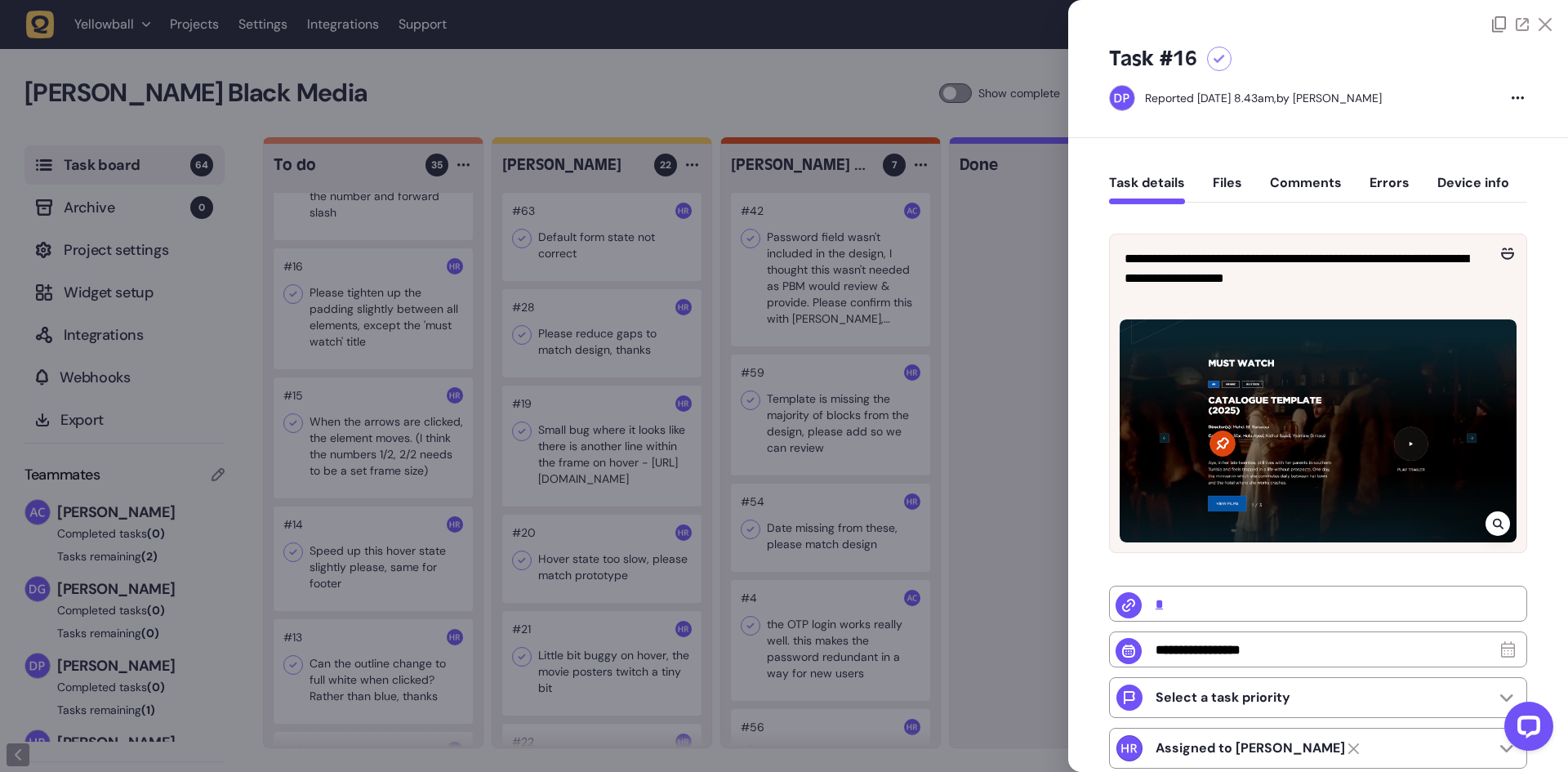
click at [377, 322] on div at bounding box center [784, 386] width 1568 height 772
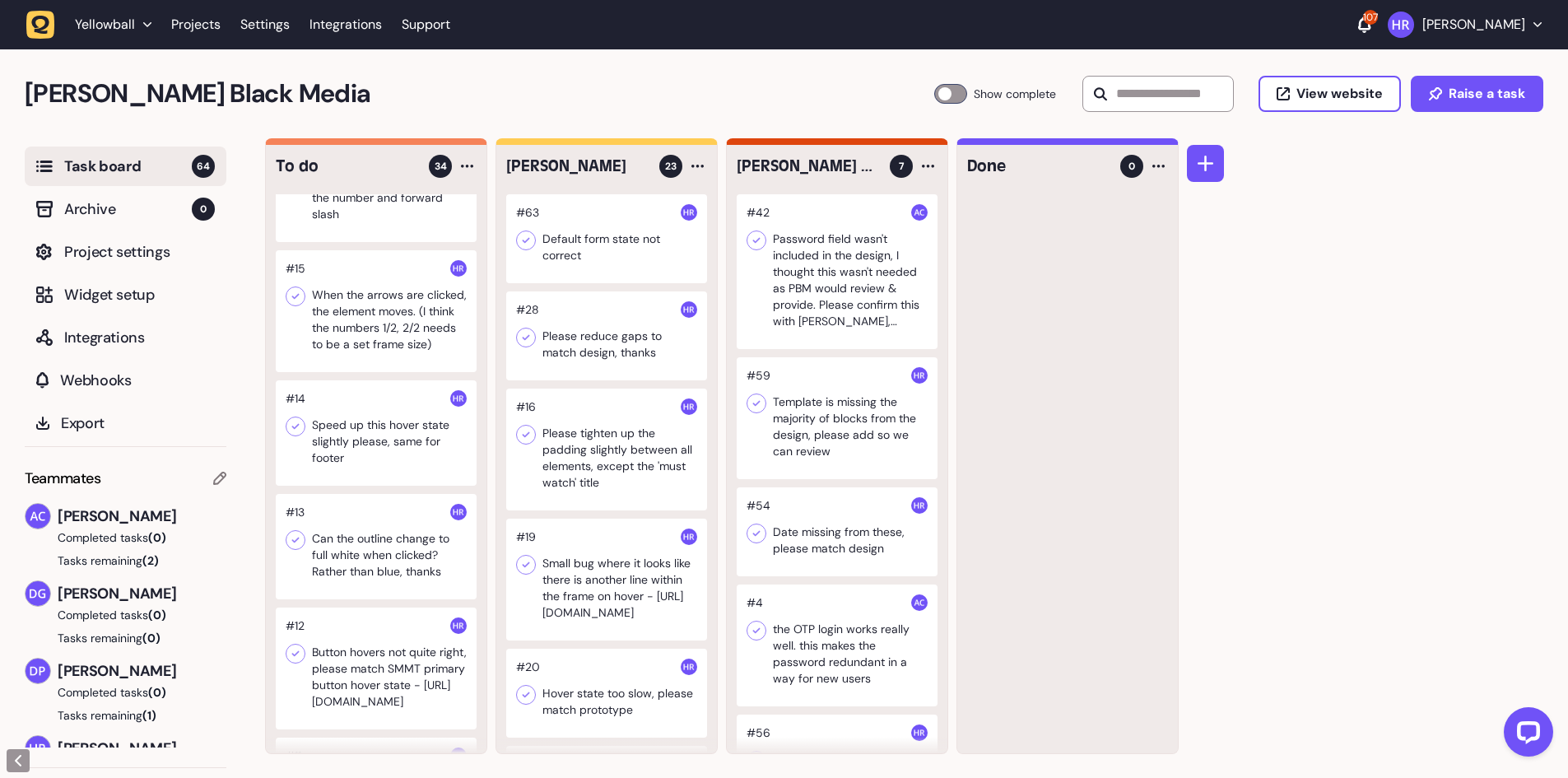
click at [390, 331] on div at bounding box center [376, 311] width 201 height 122
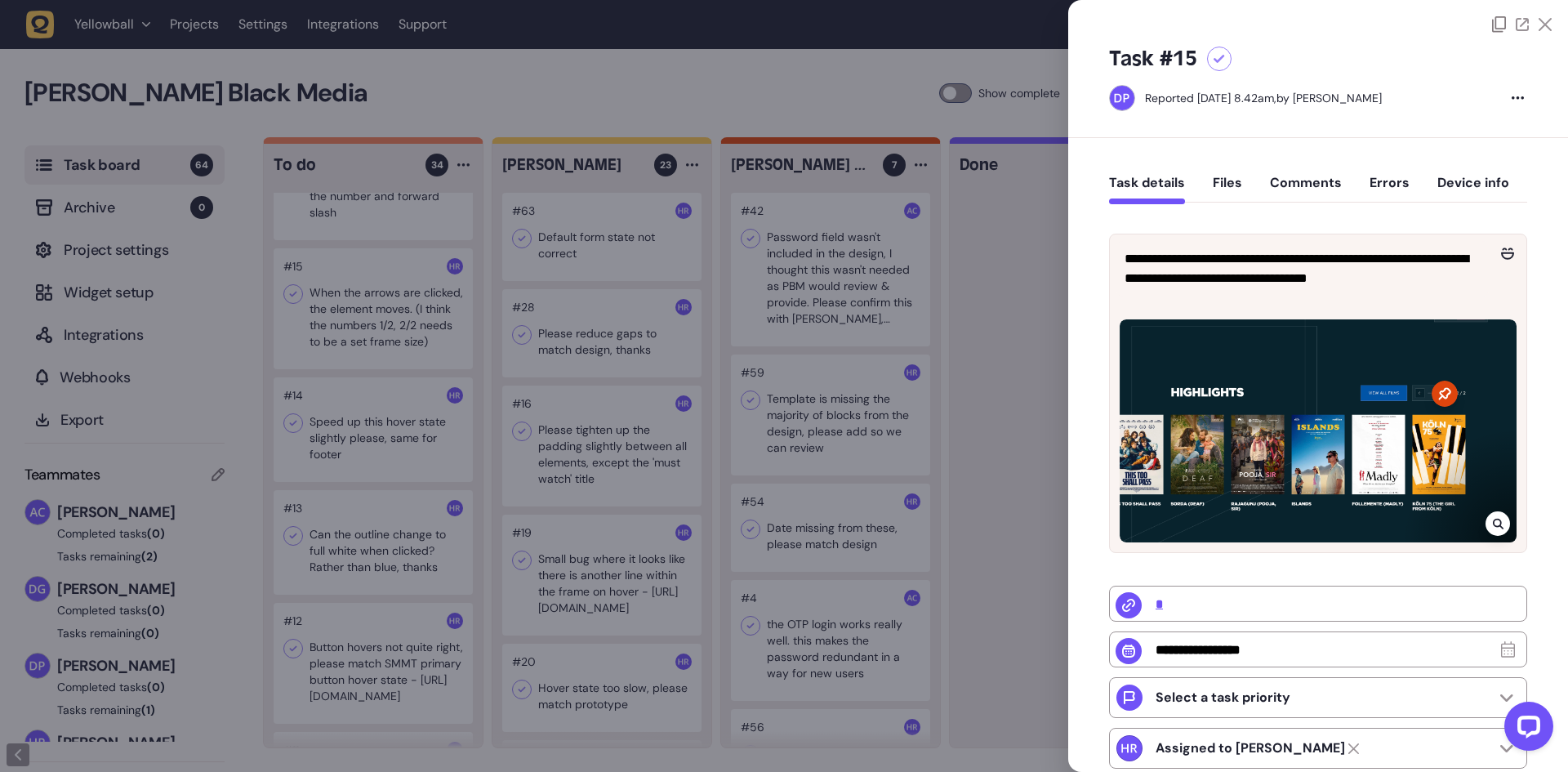
click at [387, 329] on div at bounding box center [784, 386] width 1568 height 772
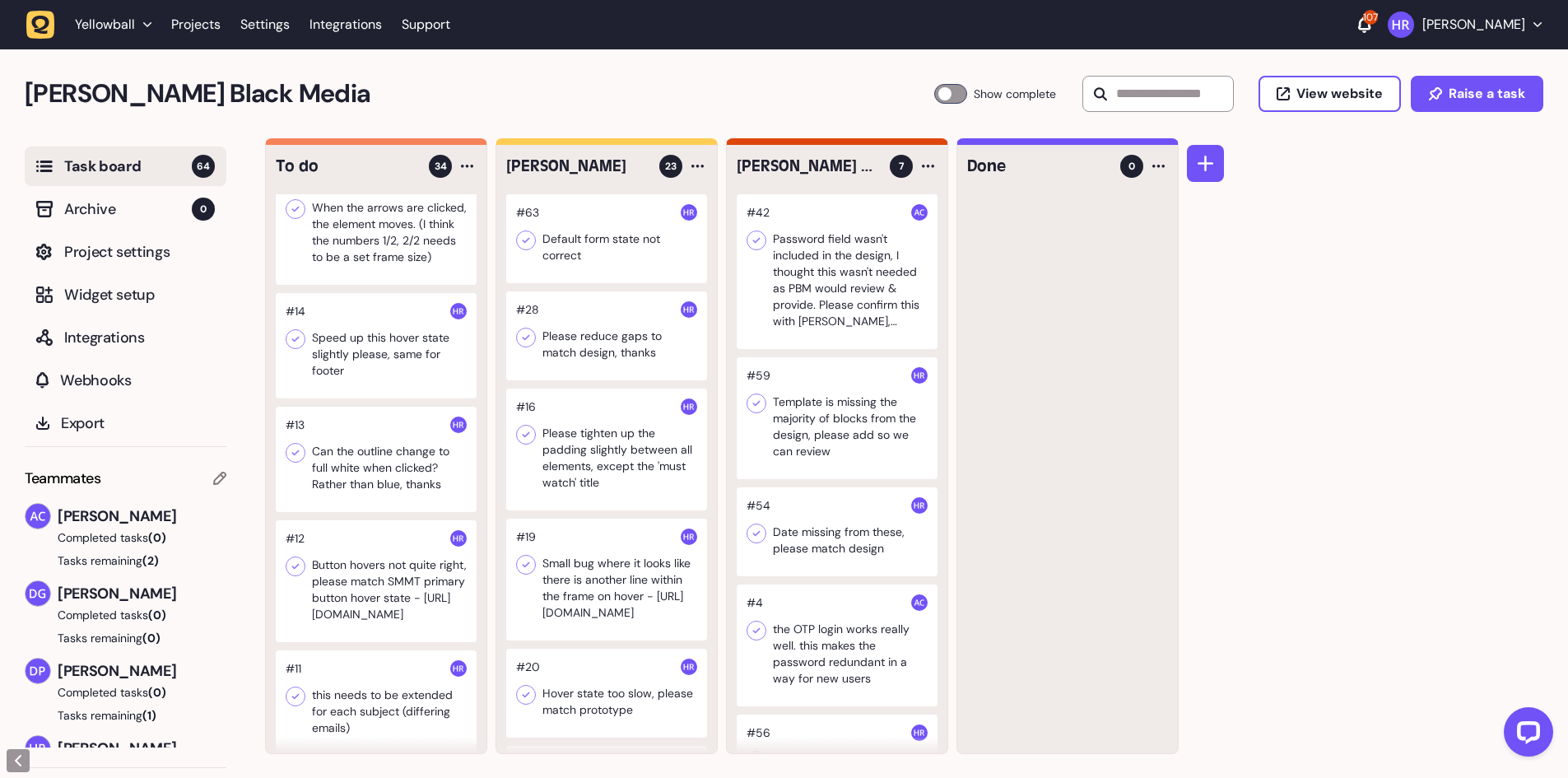
scroll to position [2305, 0]
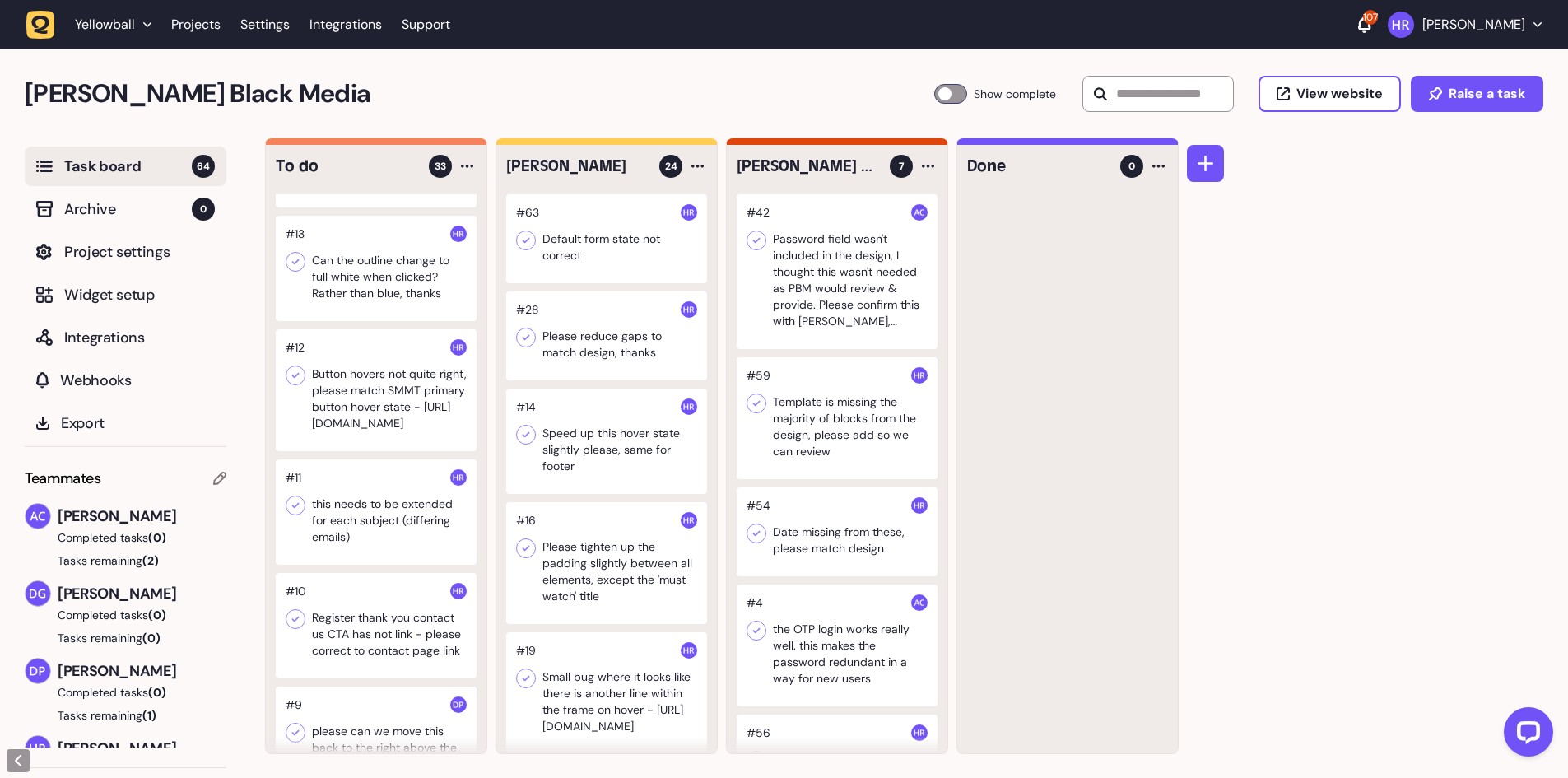
click at [355, 285] on div at bounding box center [376, 268] width 201 height 105
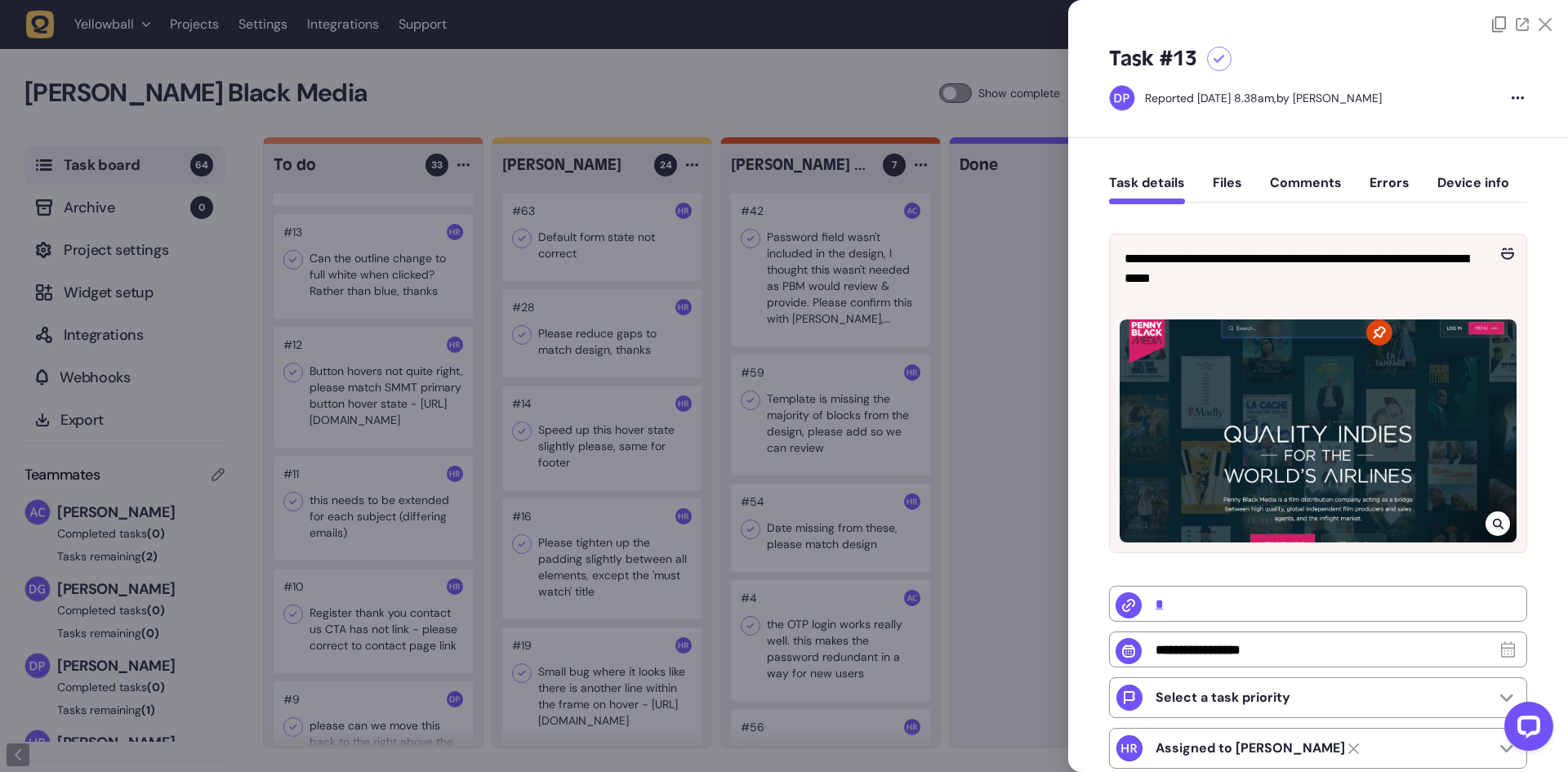
click at [352, 282] on div at bounding box center [784, 386] width 1568 height 772
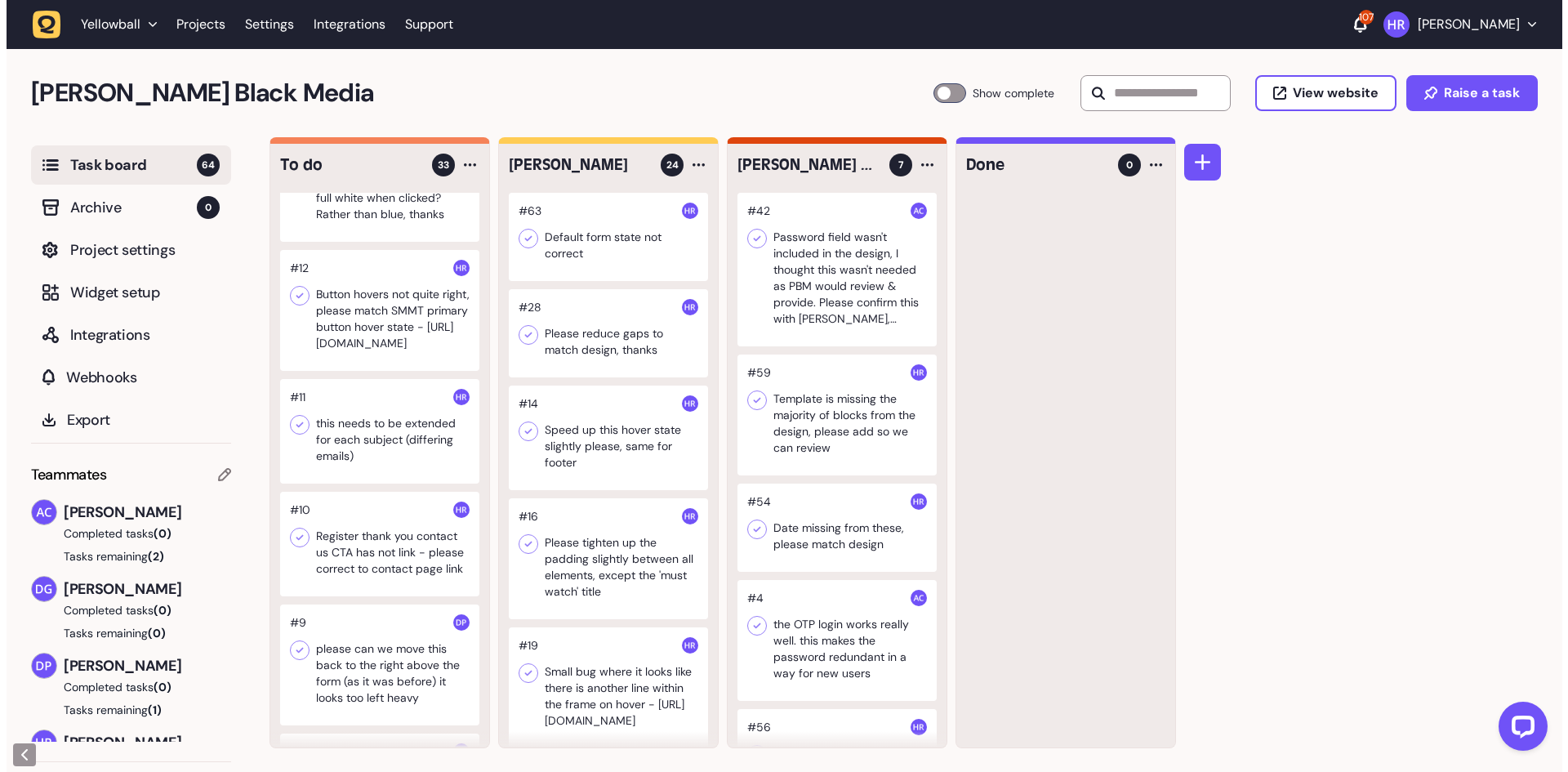
scroll to position [2368, 0]
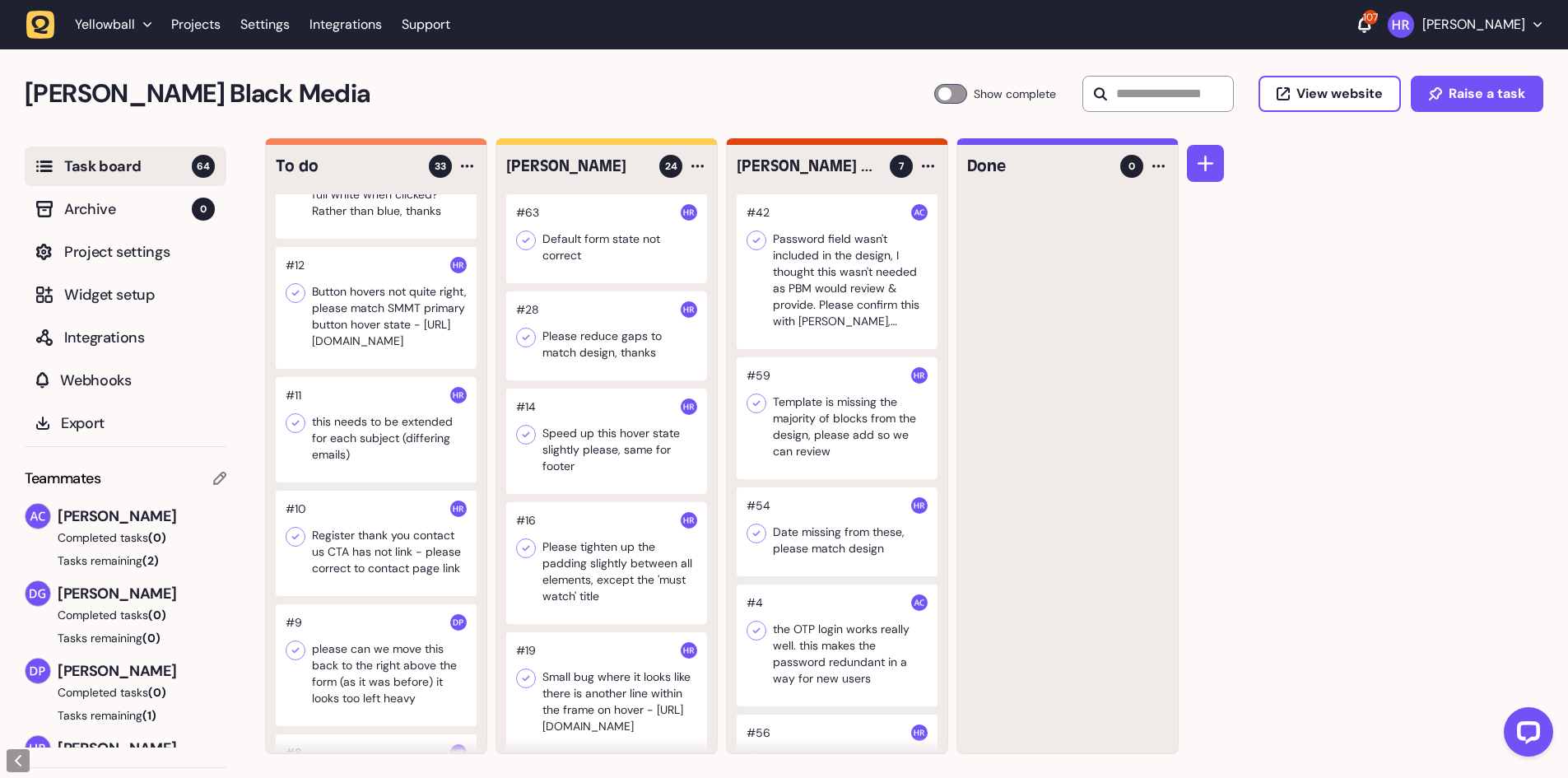
click at [383, 307] on div at bounding box center [376, 307] width 201 height 122
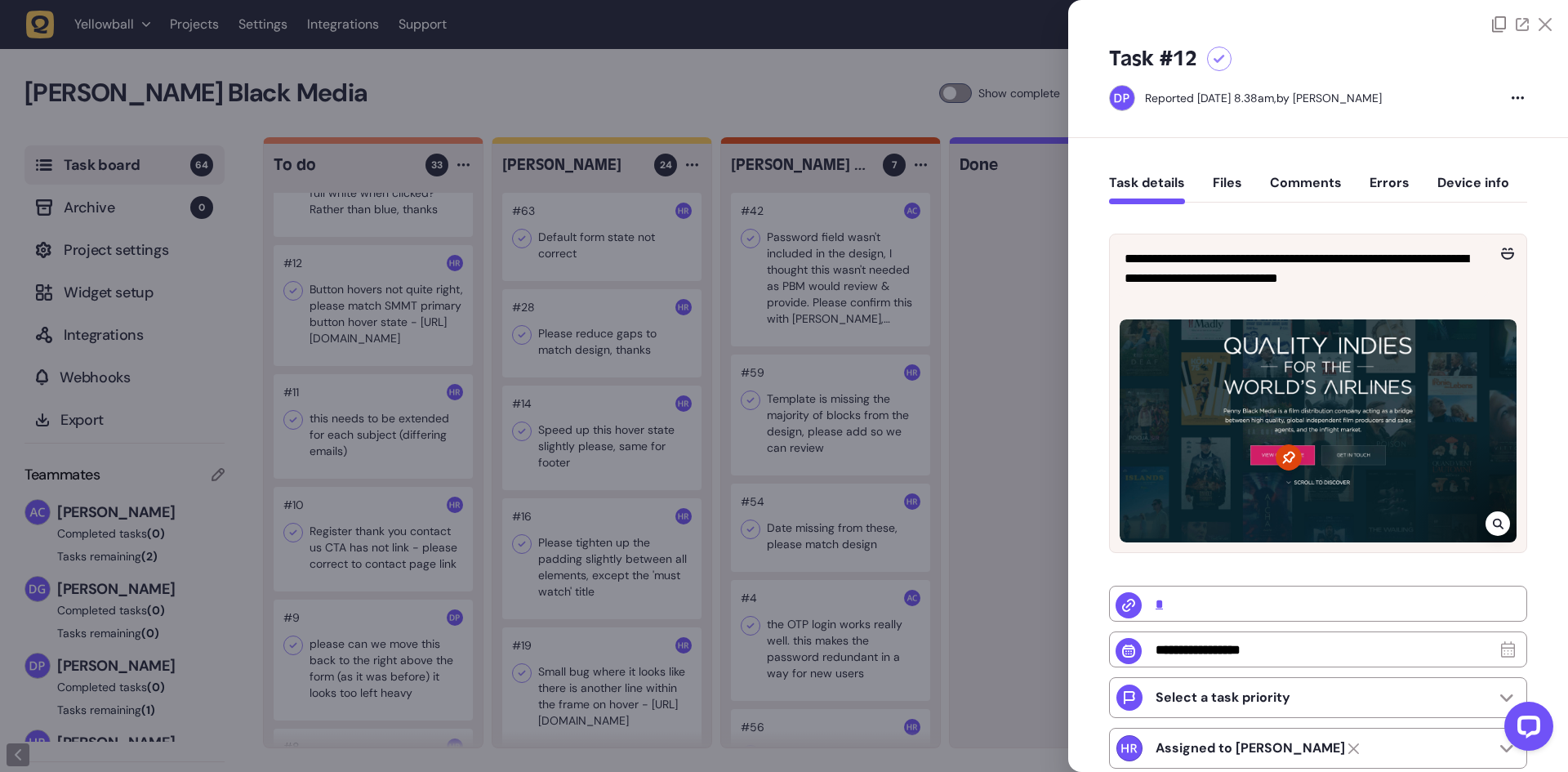
click at [375, 325] on div at bounding box center [784, 386] width 1568 height 772
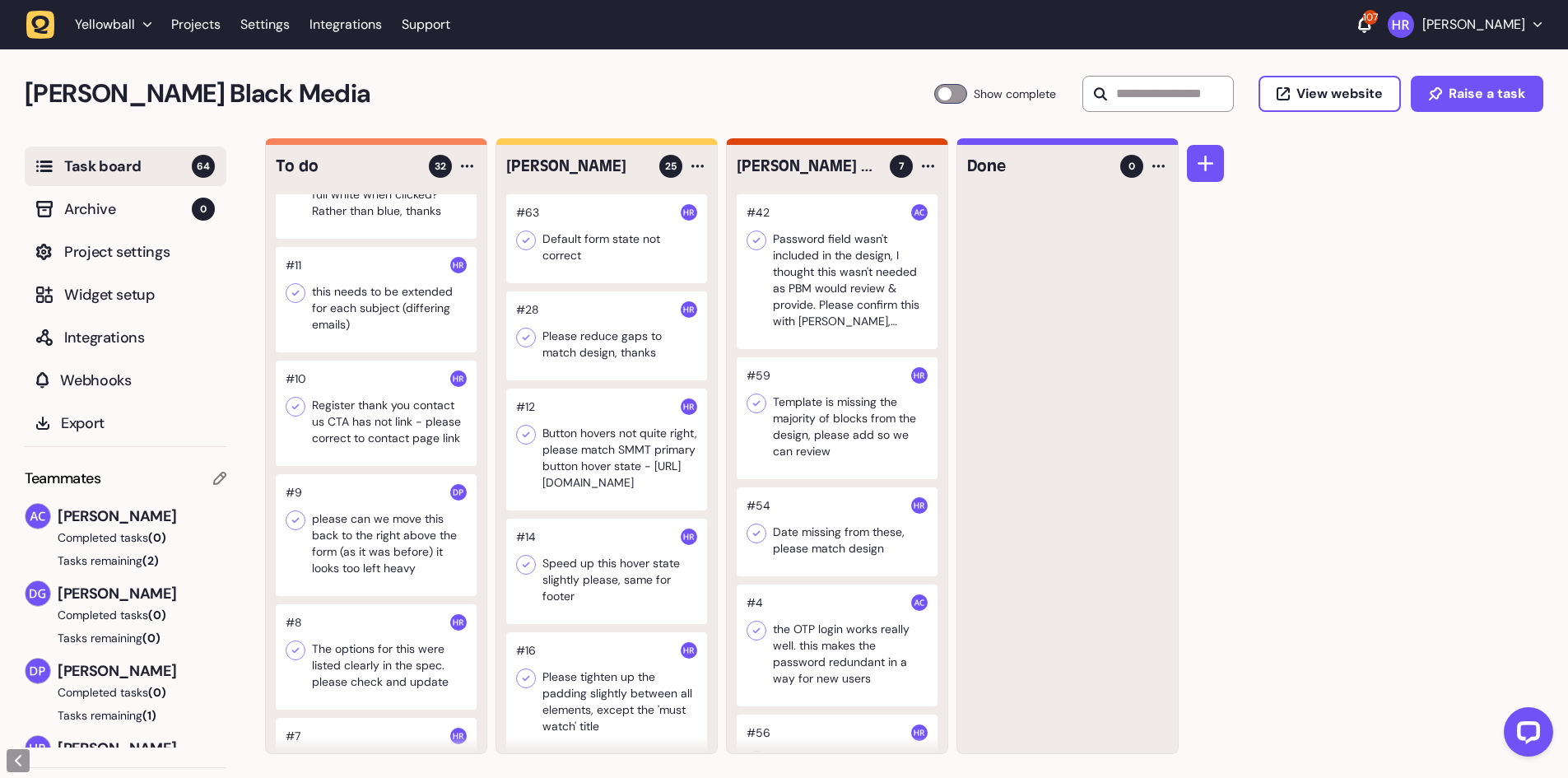
click at [377, 340] on div at bounding box center [376, 299] width 201 height 105
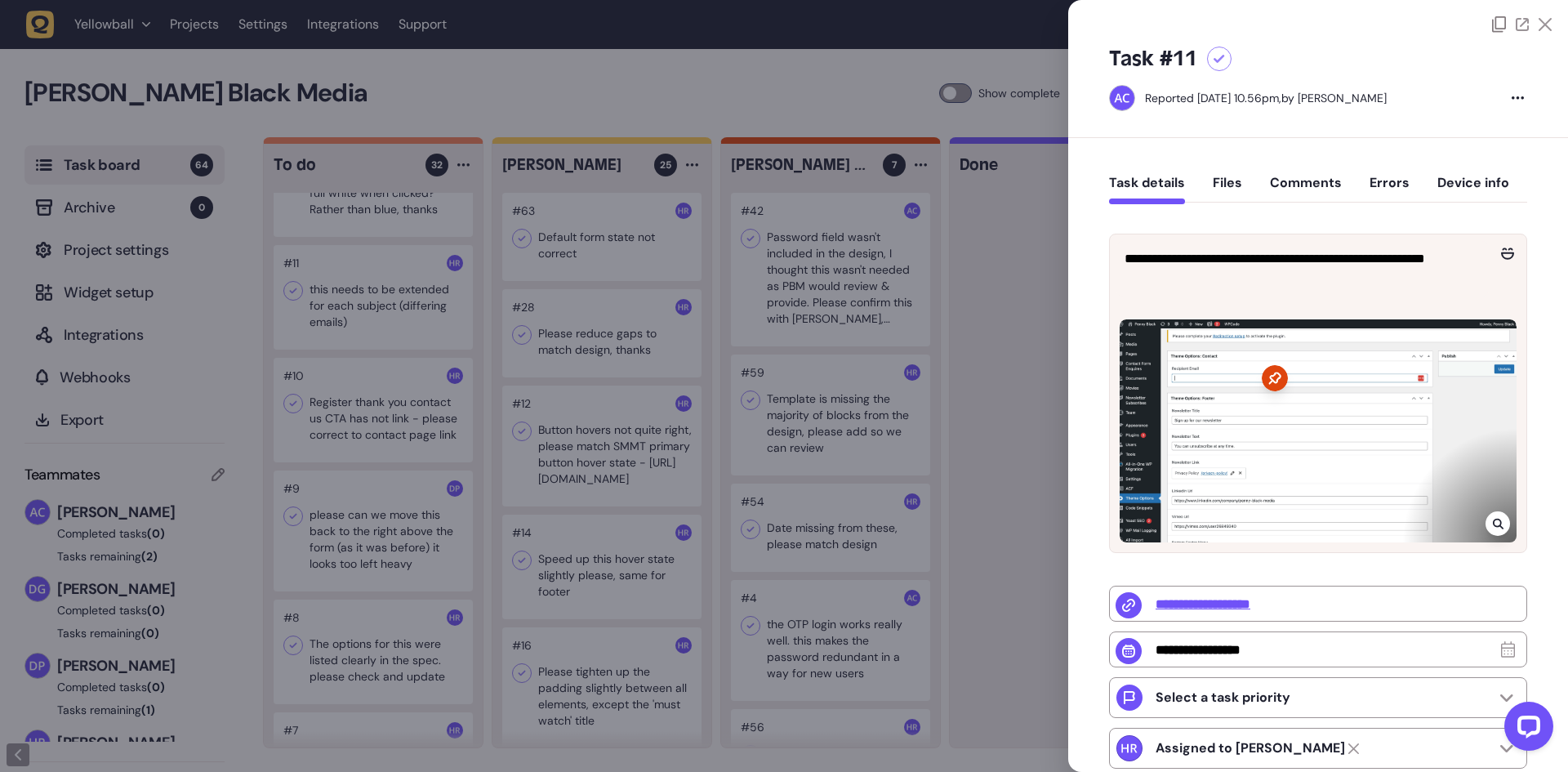
click at [1492, 521] on icon at bounding box center [1496, 523] width 11 height 11
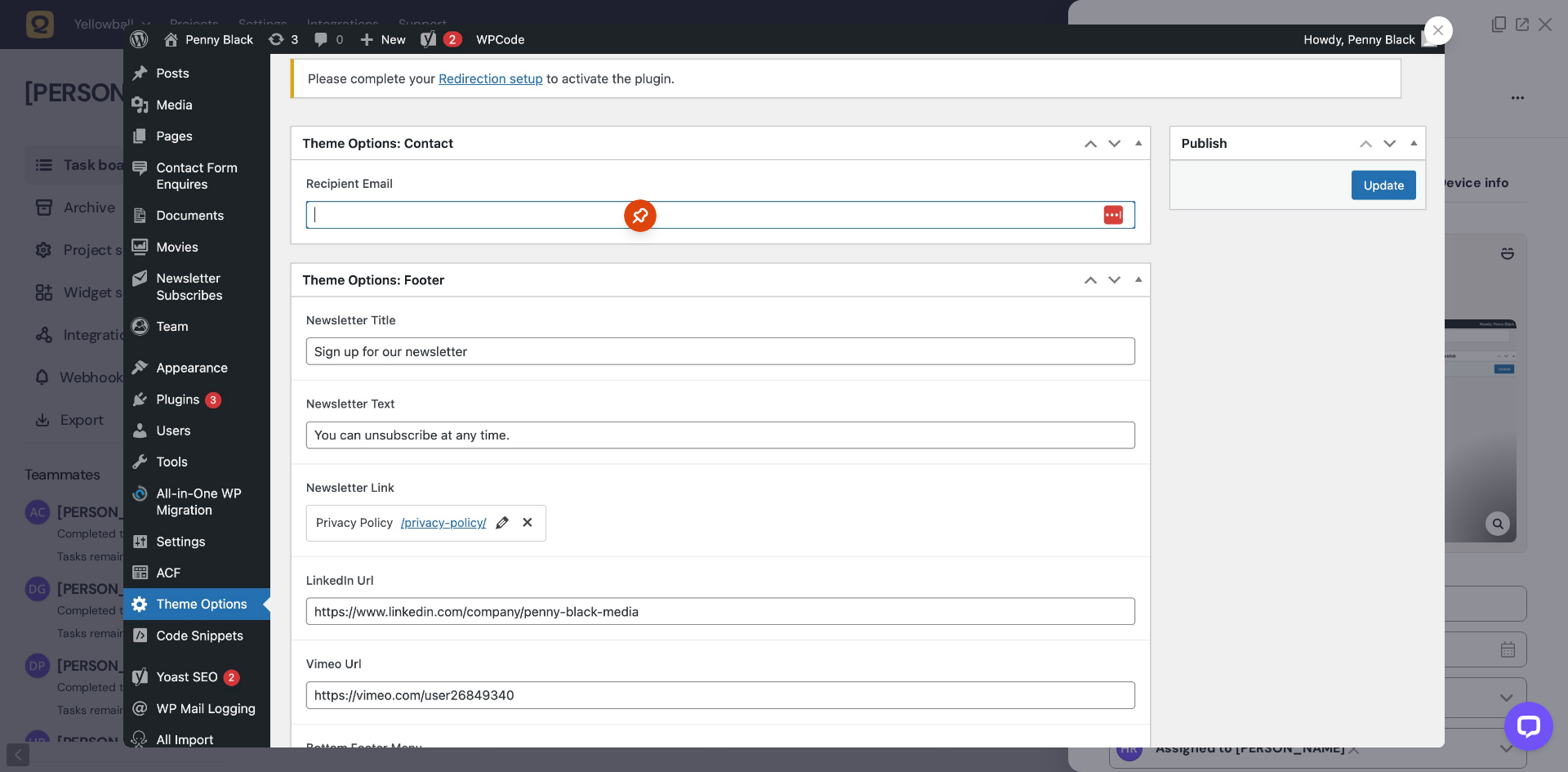
click at [1474, 413] on div at bounding box center [784, 386] width 1568 height 772
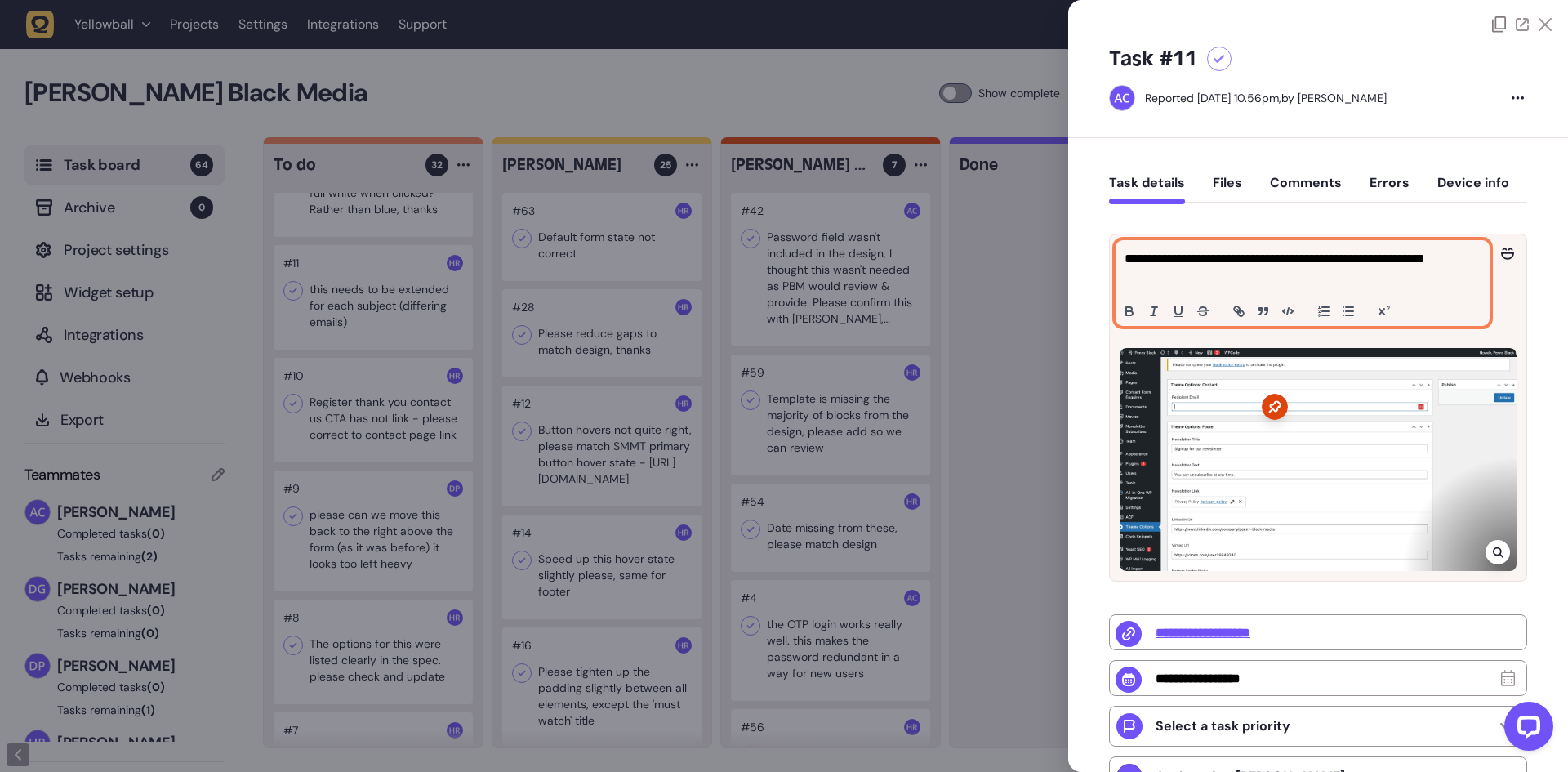
click at [1382, 259] on p "**********" at bounding box center [1300, 268] width 352 height 40
click at [1389, 259] on p "**********" at bounding box center [1300, 268] width 352 height 40
click at [1383, 259] on p "**********" at bounding box center [1300, 268] width 352 height 40
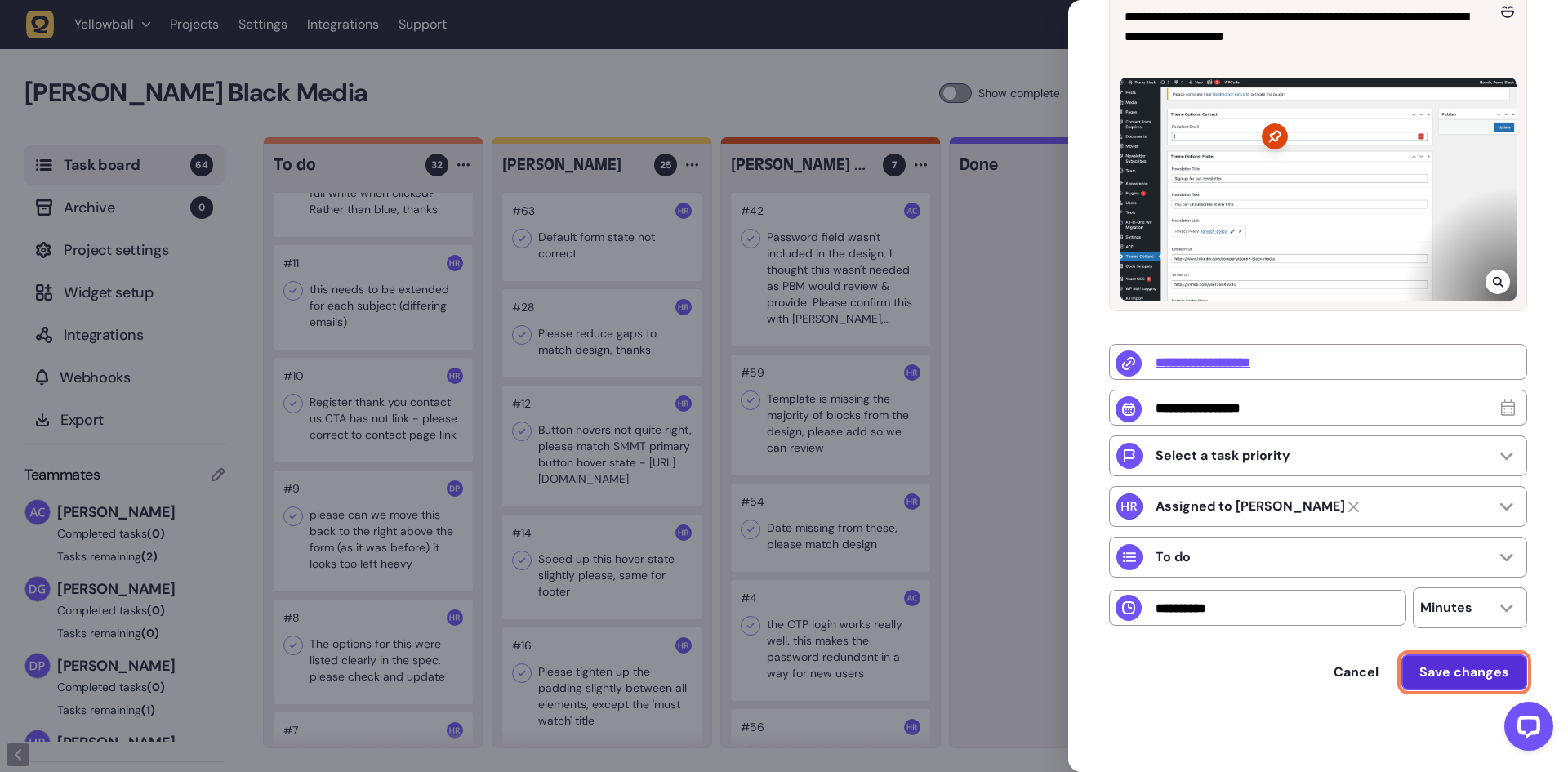
click at [1435, 662] on button "Save changes" at bounding box center [1464, 671] width 126 height 36
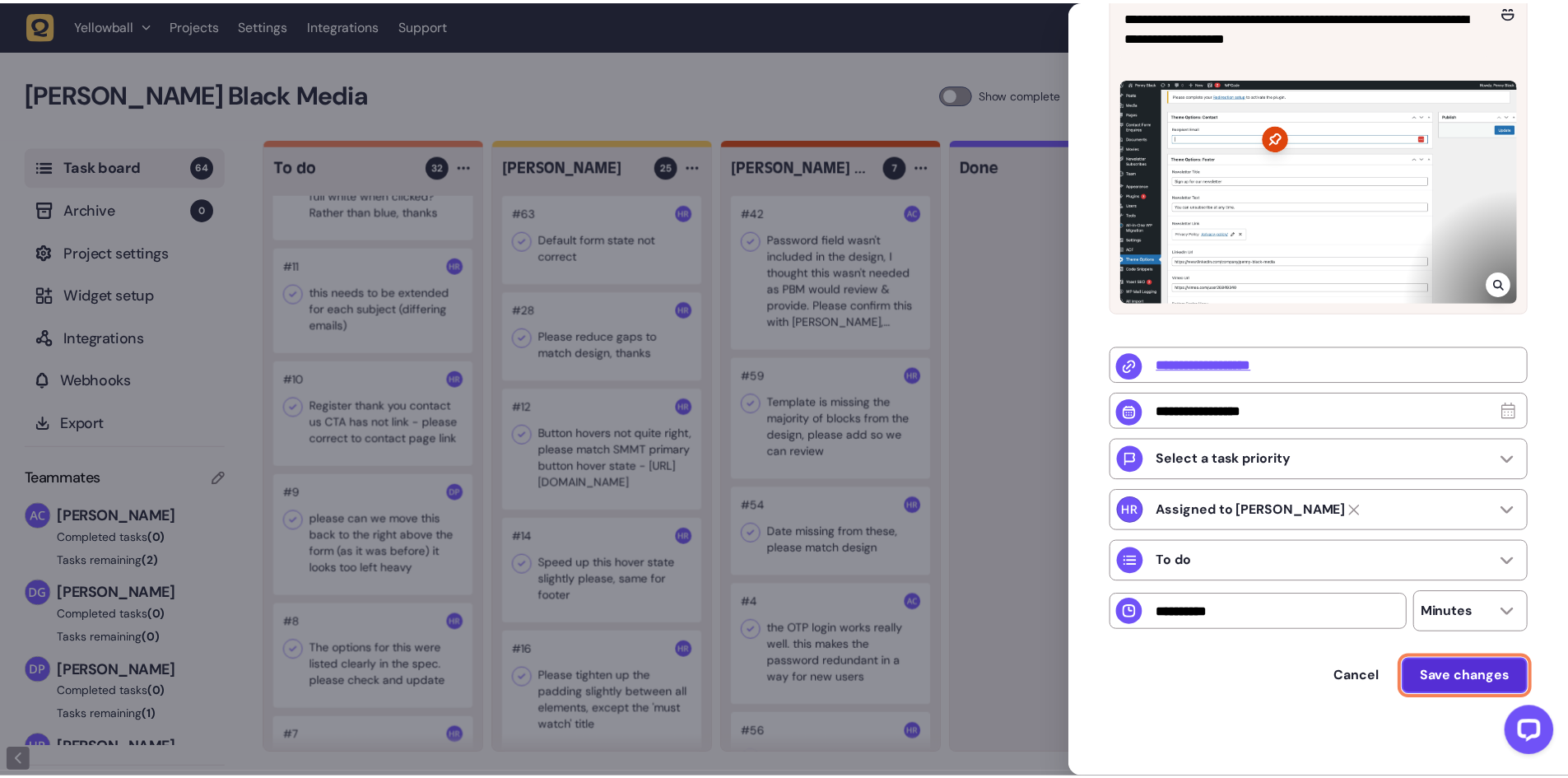
scroll to position [249, 0]
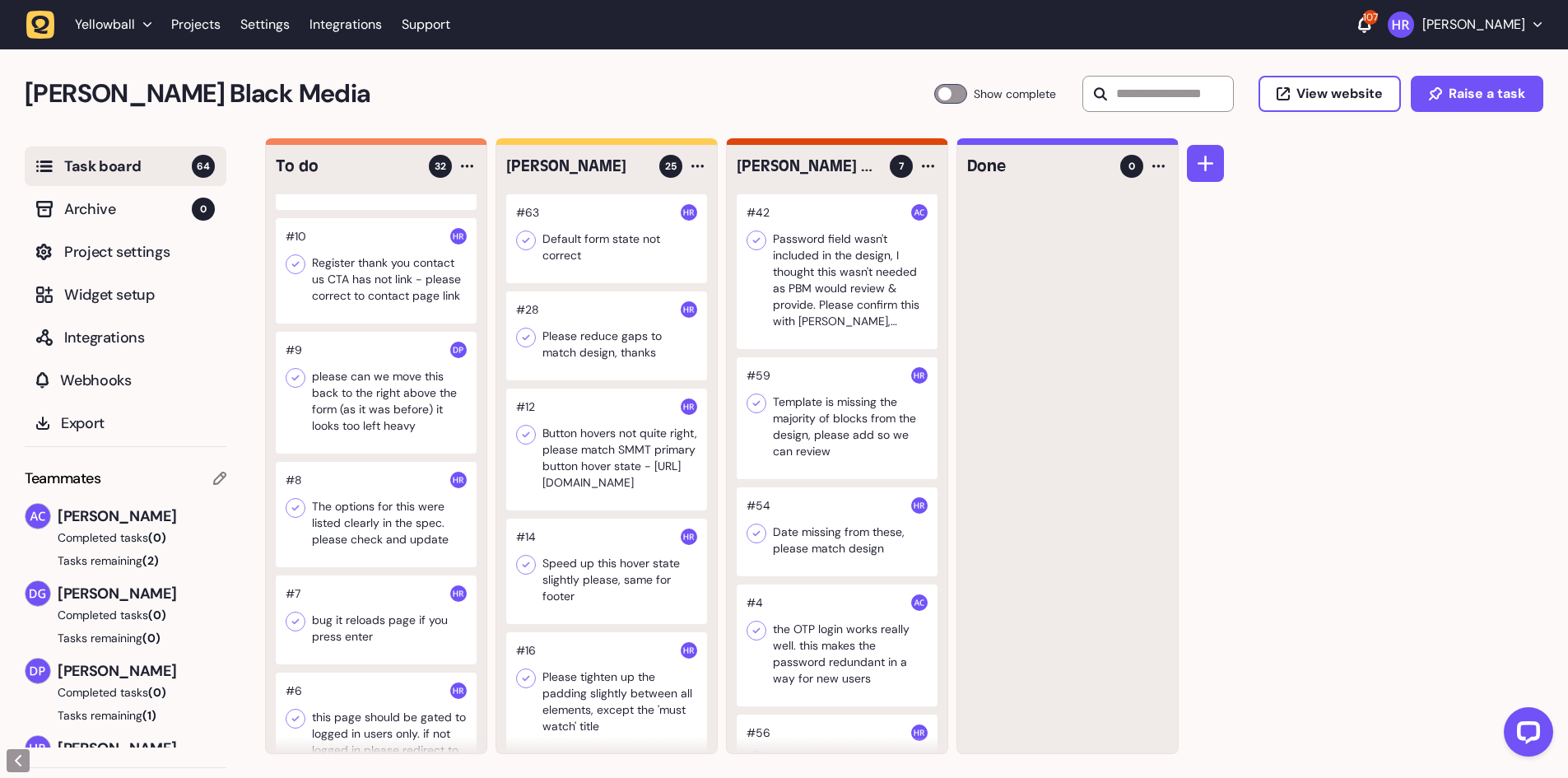
scroll to position [2551, 0]
click at [402, 290] on div at bounding box center [376, 265] width 201 height 105
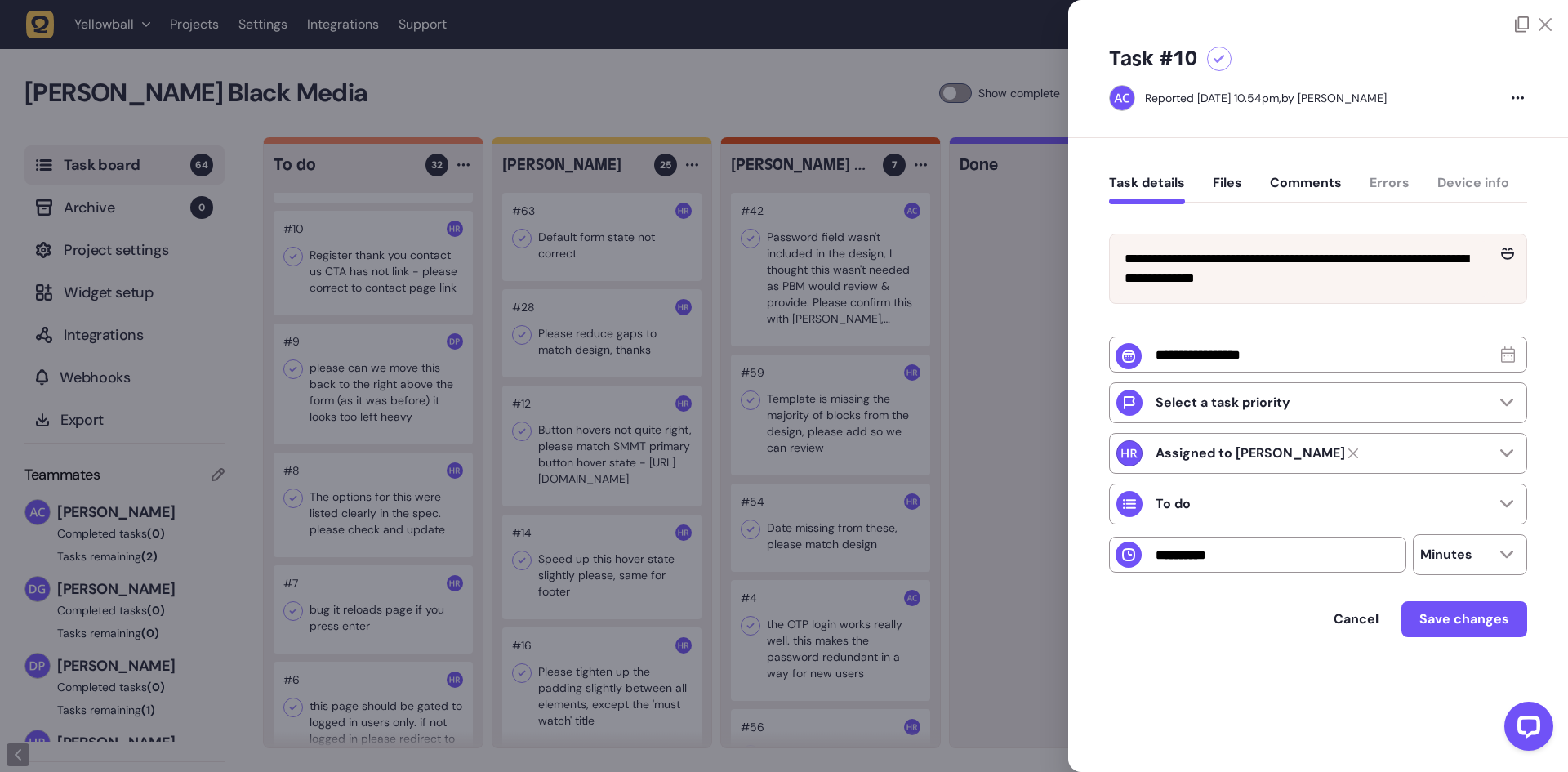
click at [399, 287] on div at bounding box center [784, 386] width 1568 height 772
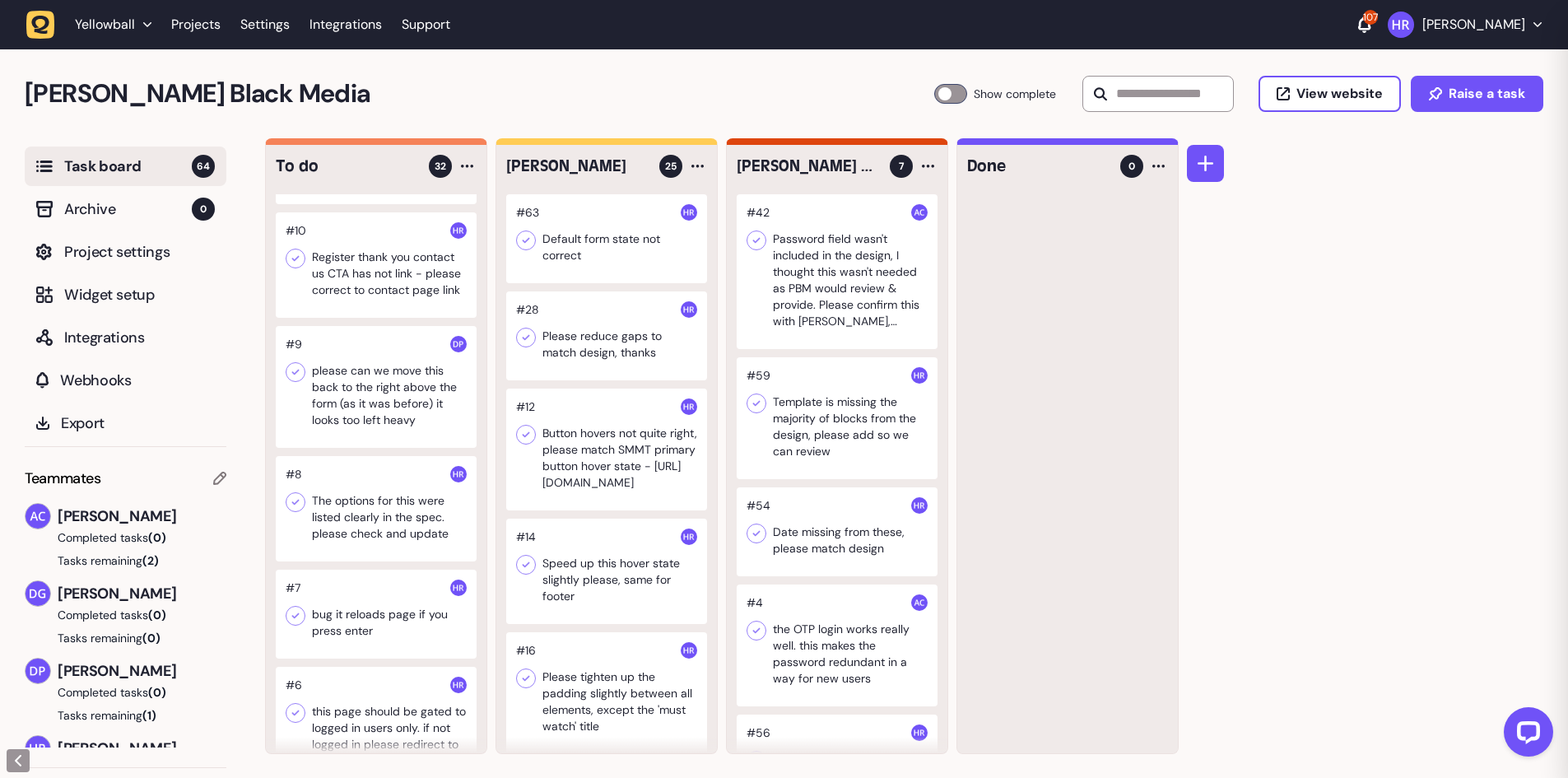
click at [367, 404] on div at bounding box center [376, 386] width 201 height 122
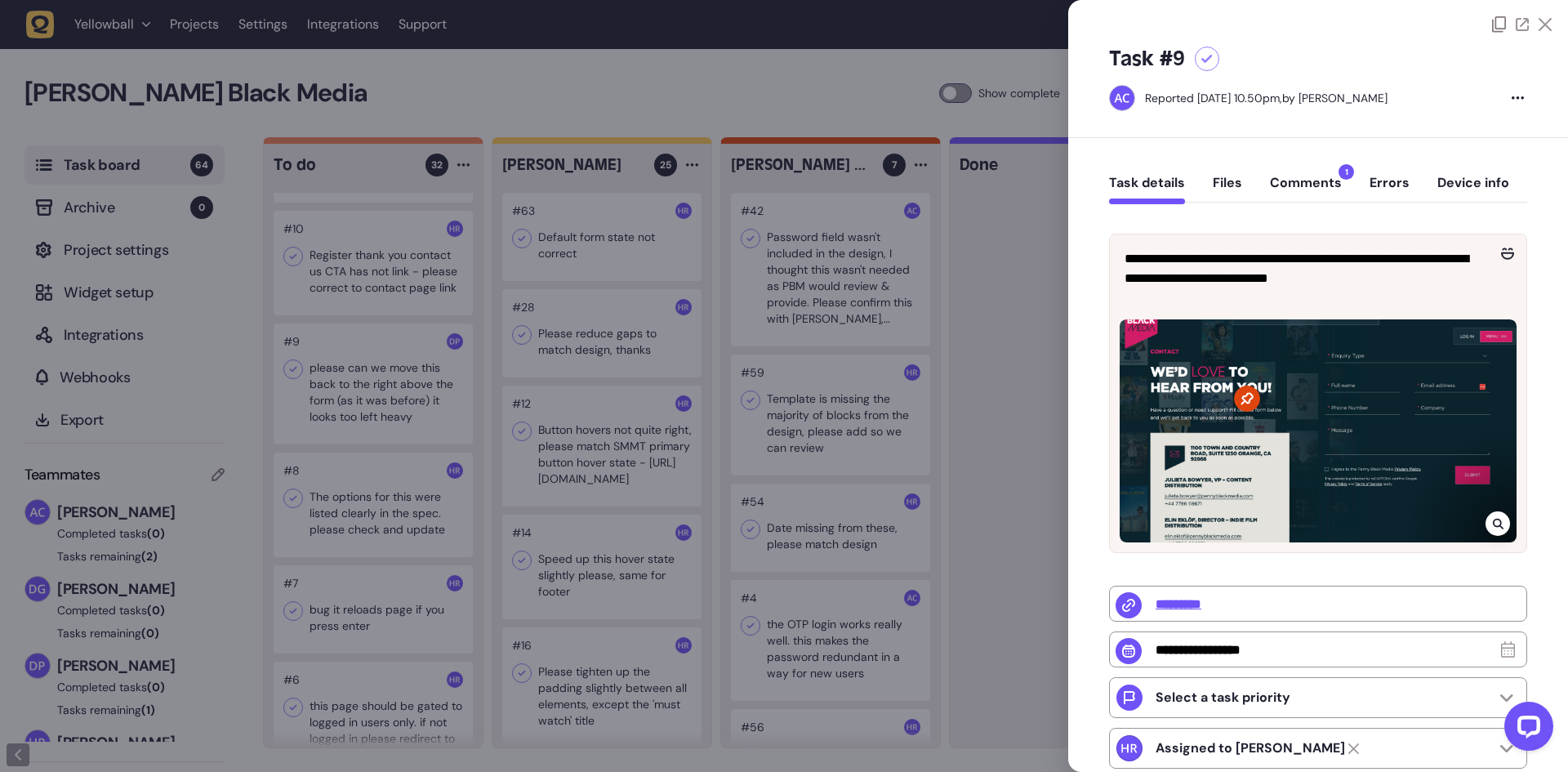
click at [1306, 184] on button "Comments 1" at bounding box center [1306, 190] width 72 height 29
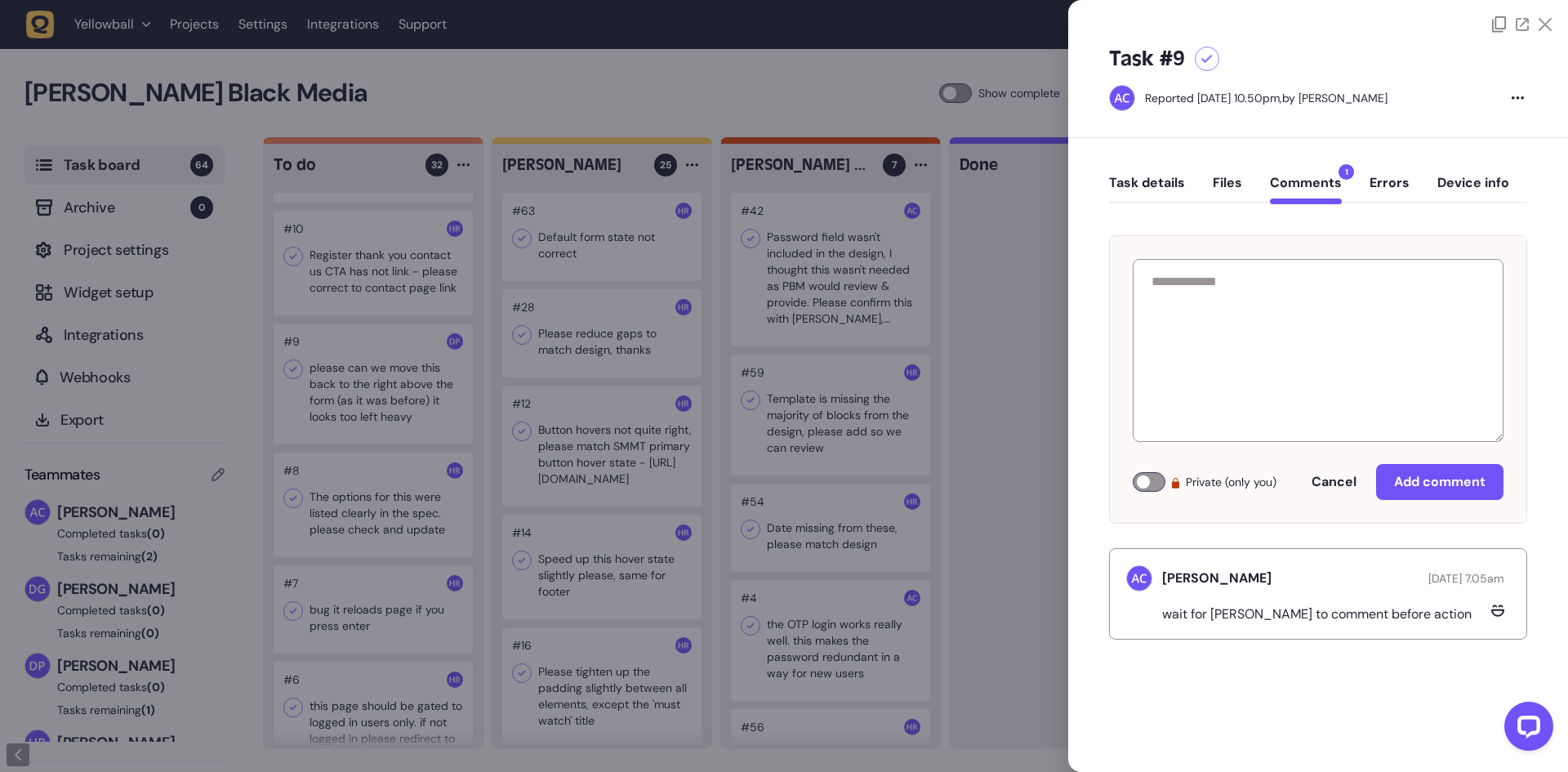
click at [416, 500] on div at bounding box center [784, 386] width 1568 height 772
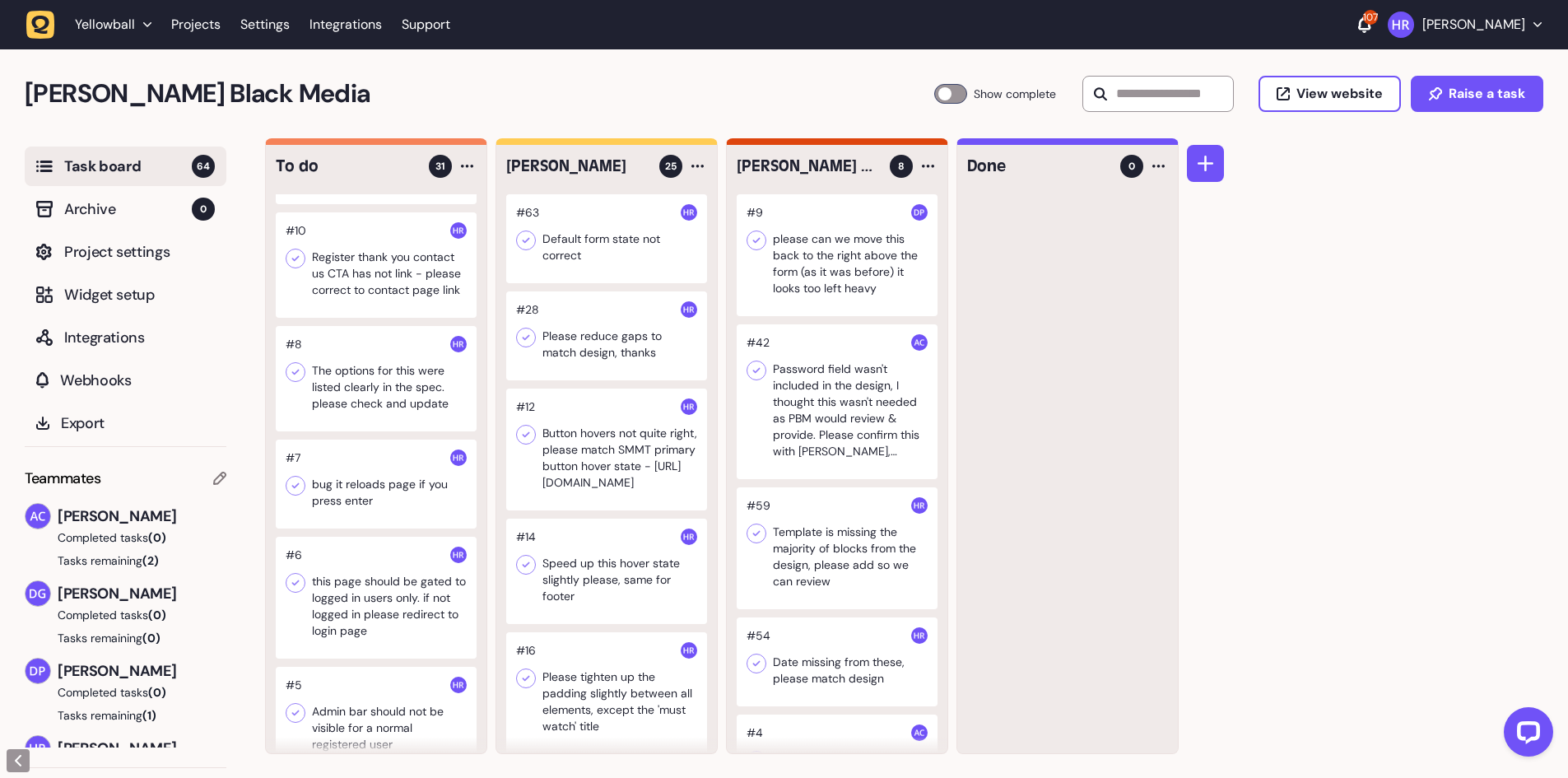
click at [393, 515] on div at bounding box center [376, 484] width 201 height 89
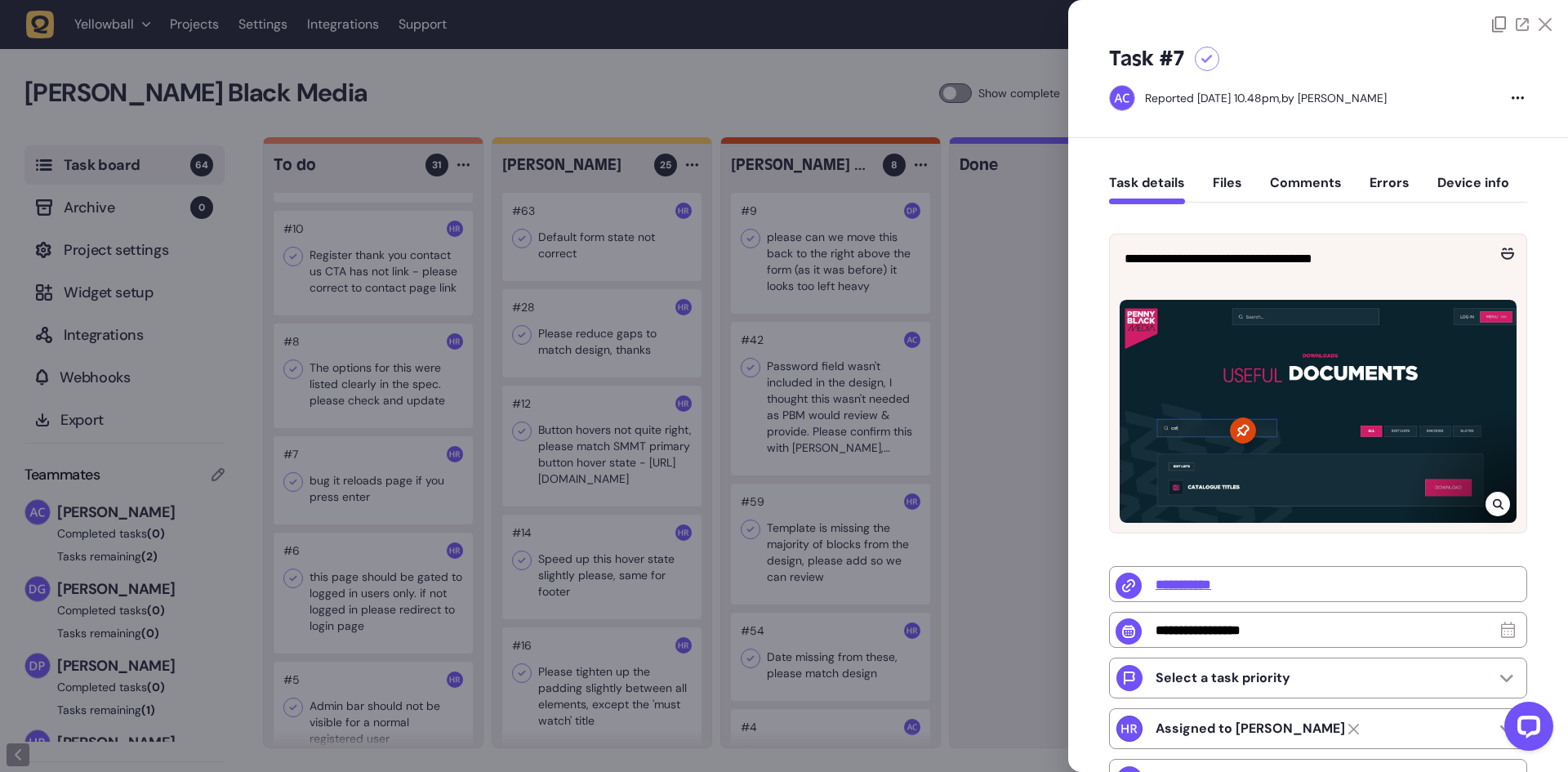
click at [390, 511] on div at bounding box center [784, 386] width 1568 height 772
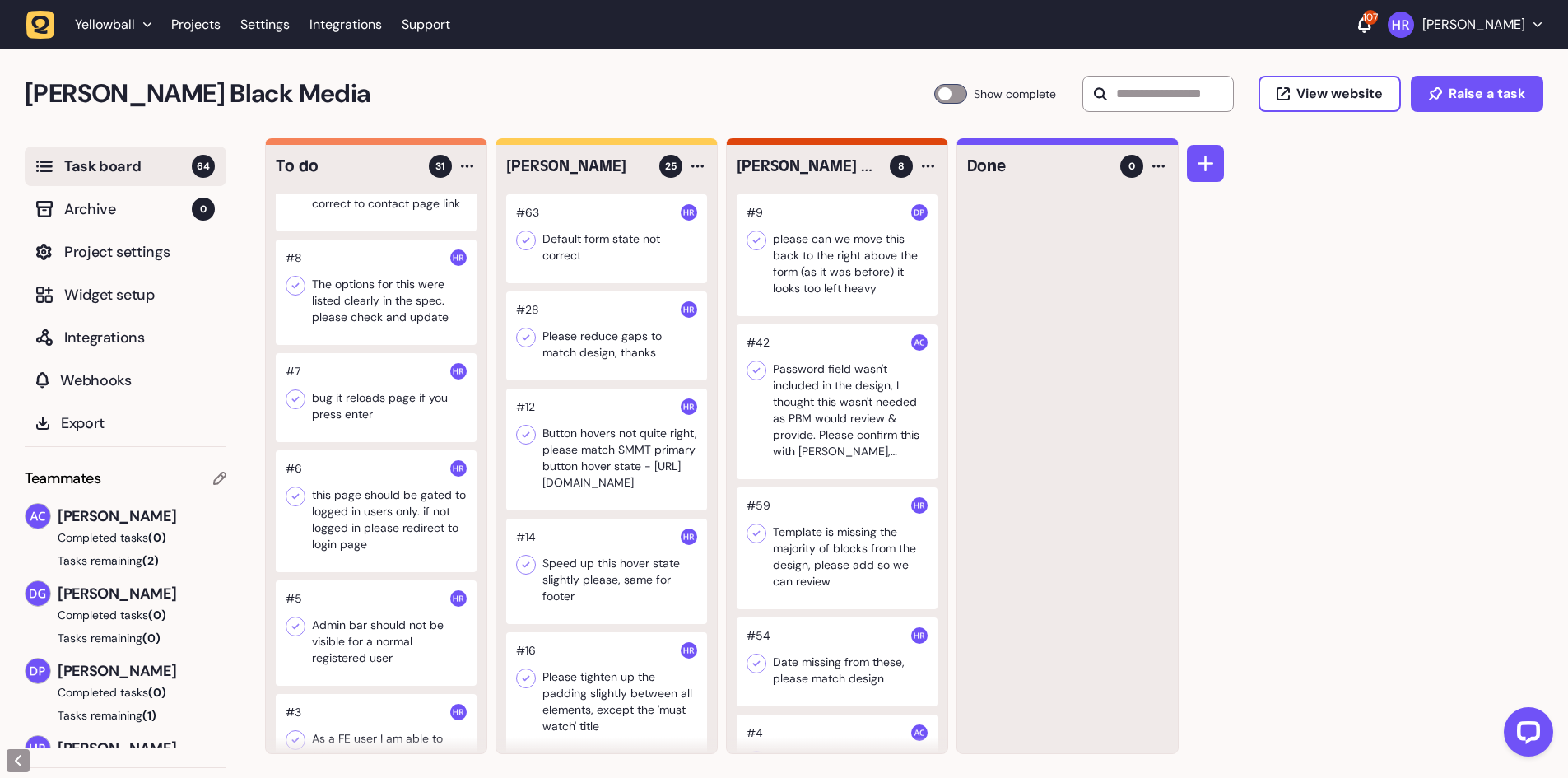
scroll to position [2716, 0]
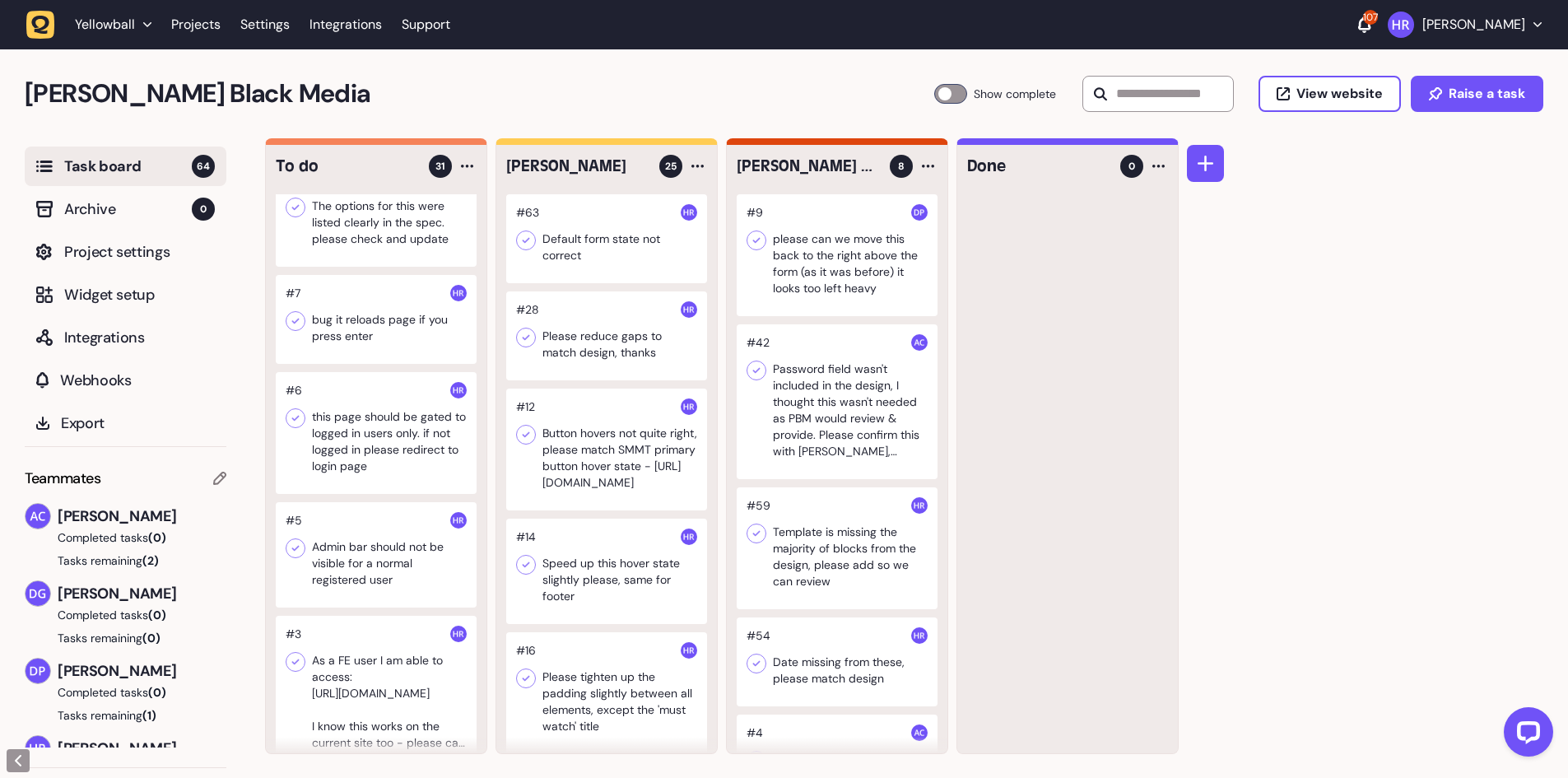
click at [399, 430] on div at bounding box center [376, 433] width 201 height 122
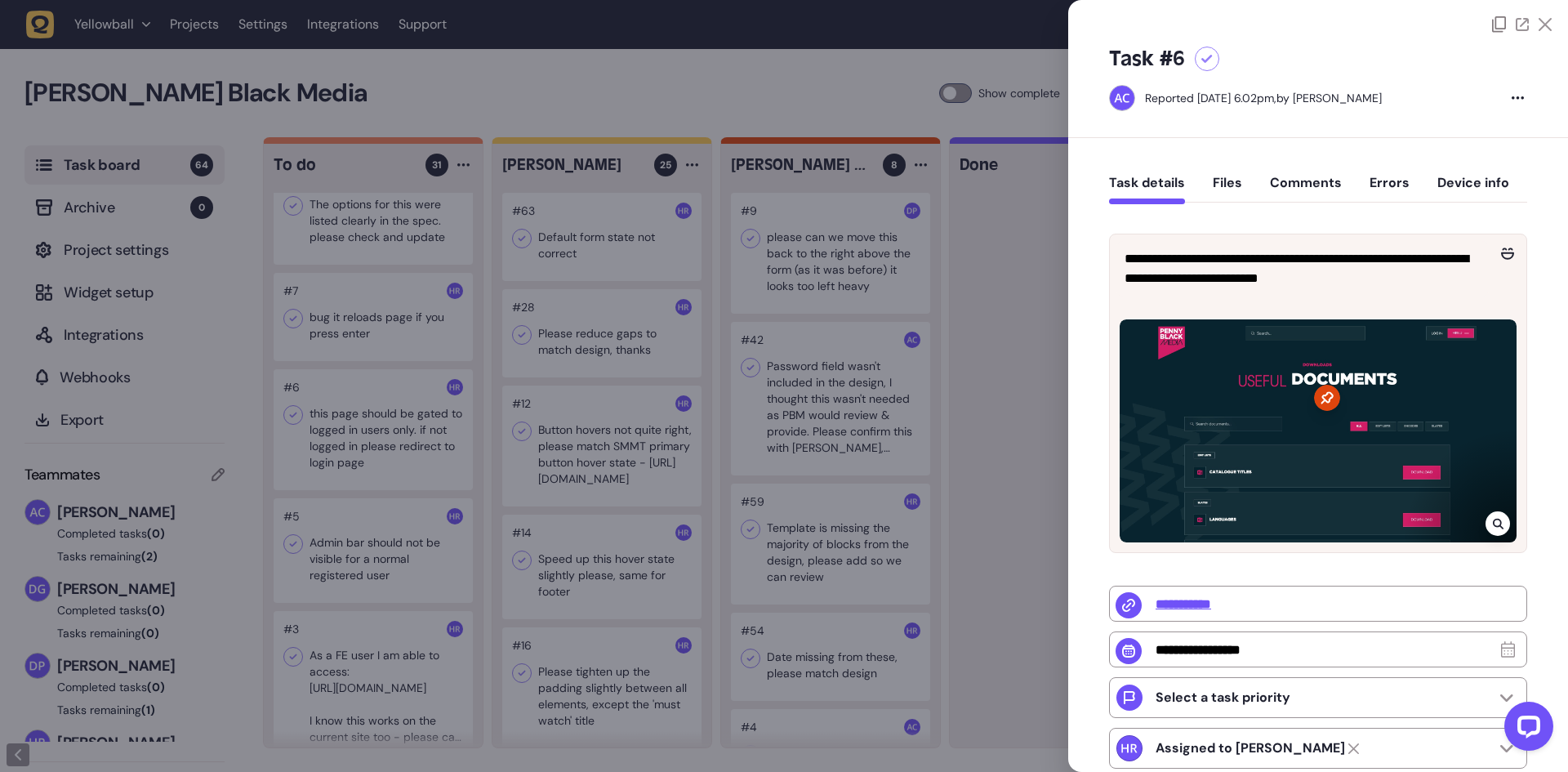
click at [395, 453] on div at bounding box center [784, 386] width 1568 height 772
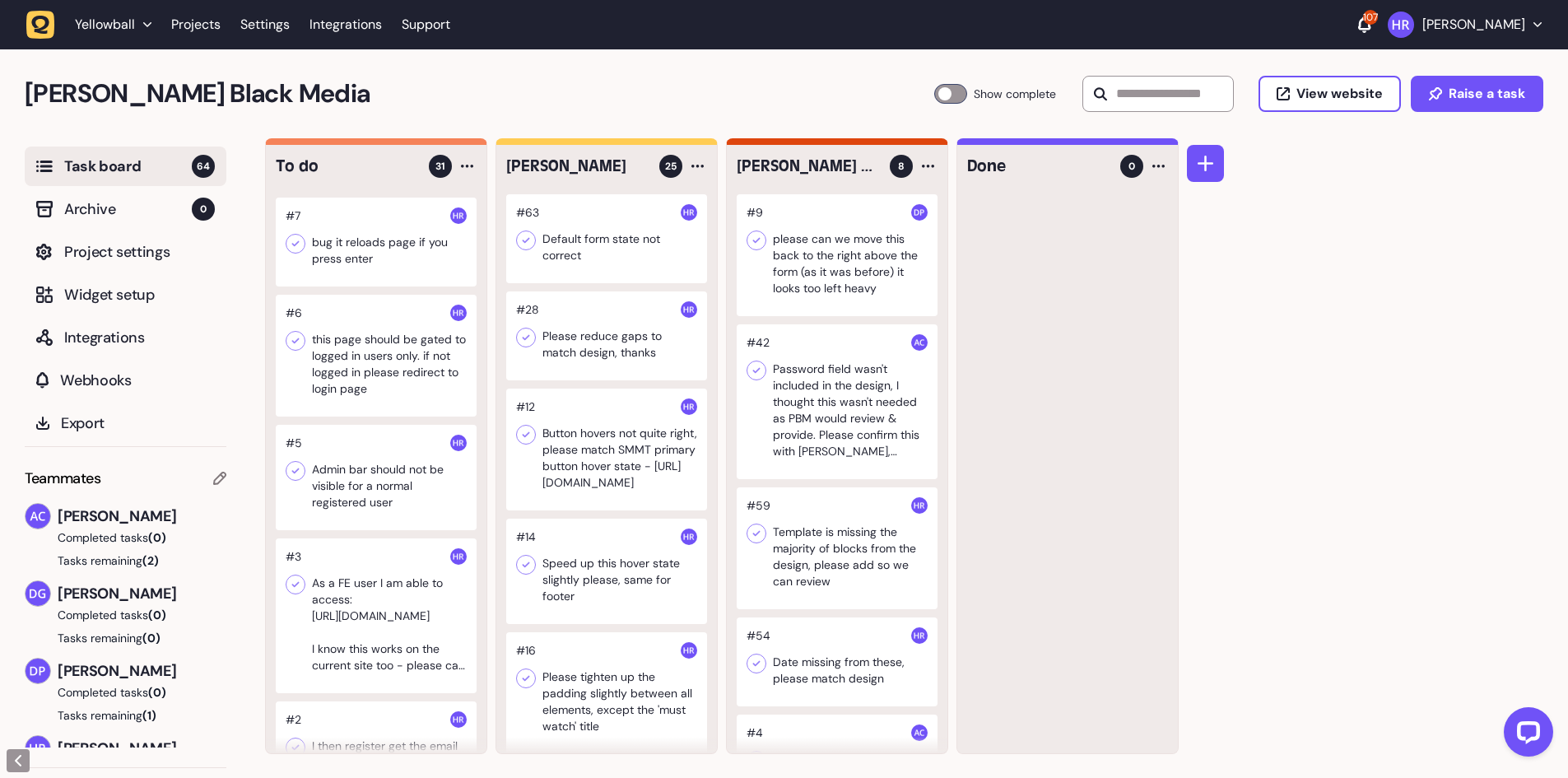
scroll to position [2798, 0]
click at [378, 499] on div at bounding box center [376, 473] width 201 height 105
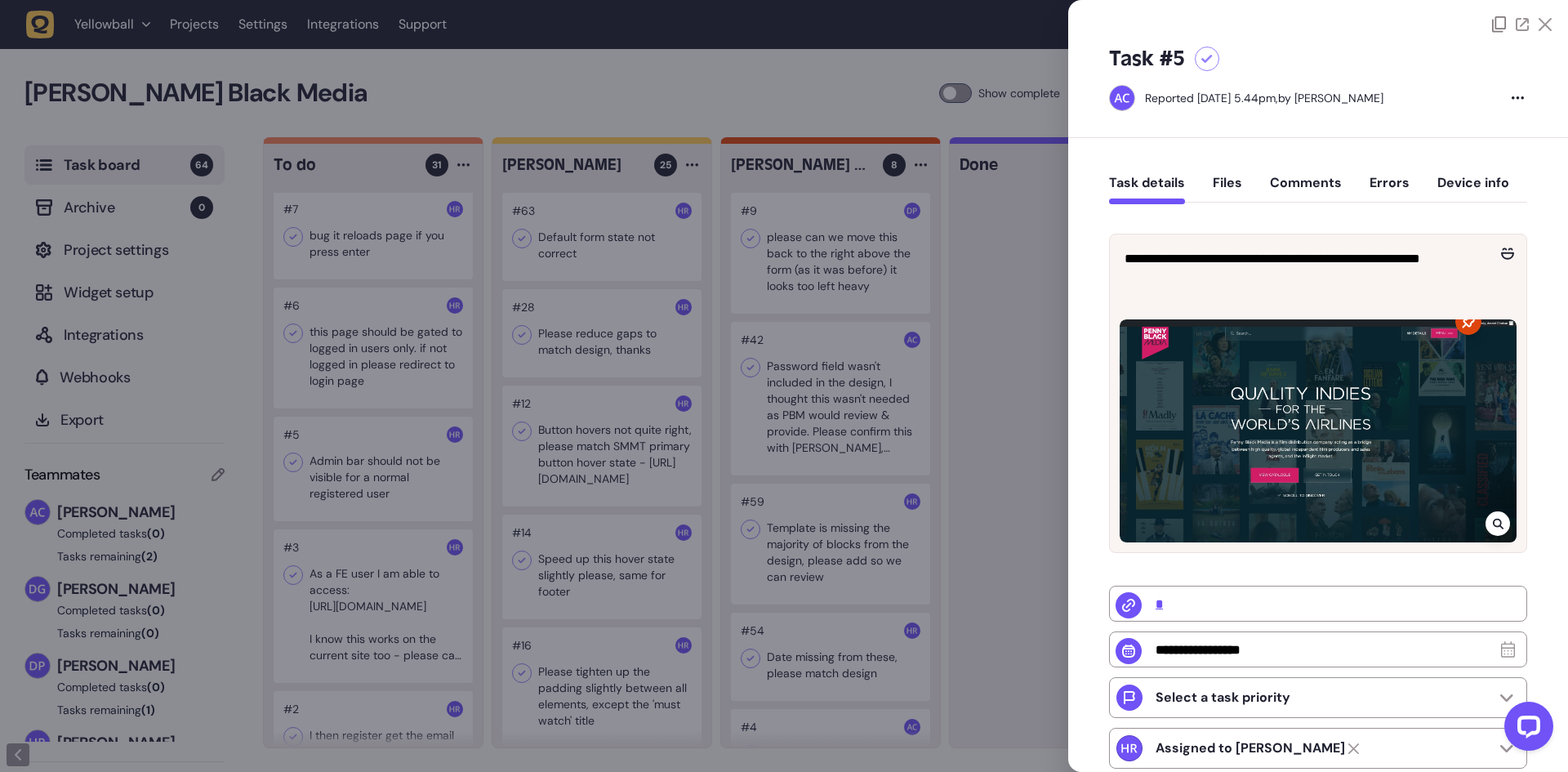
click at [375, 495] on div at bounding box center [784, 386] width 1568 height 772
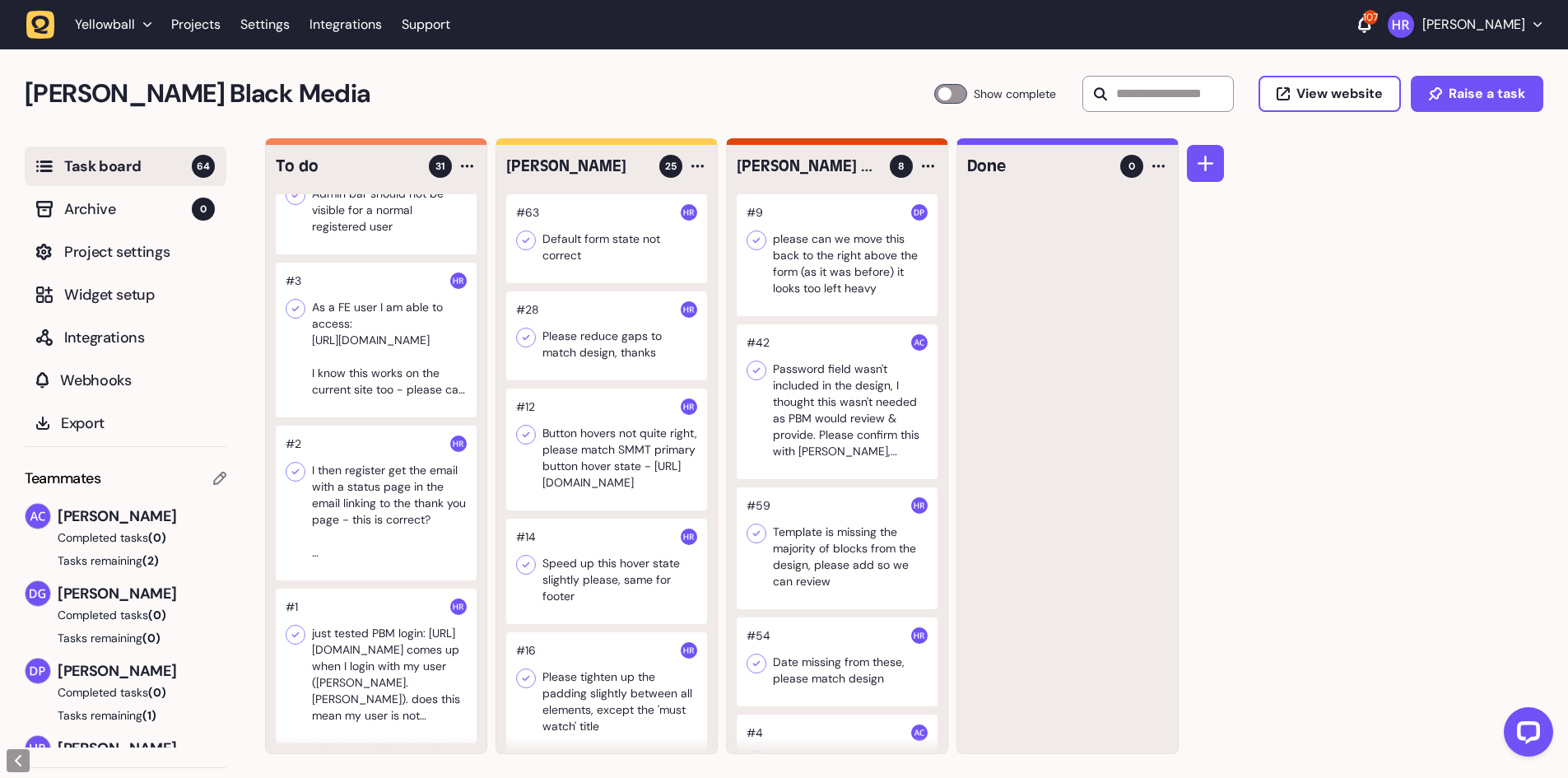
scroll to position [3086, 0]
click at [395, 344] on div at bounding box center [376, 339] width 201 height 155
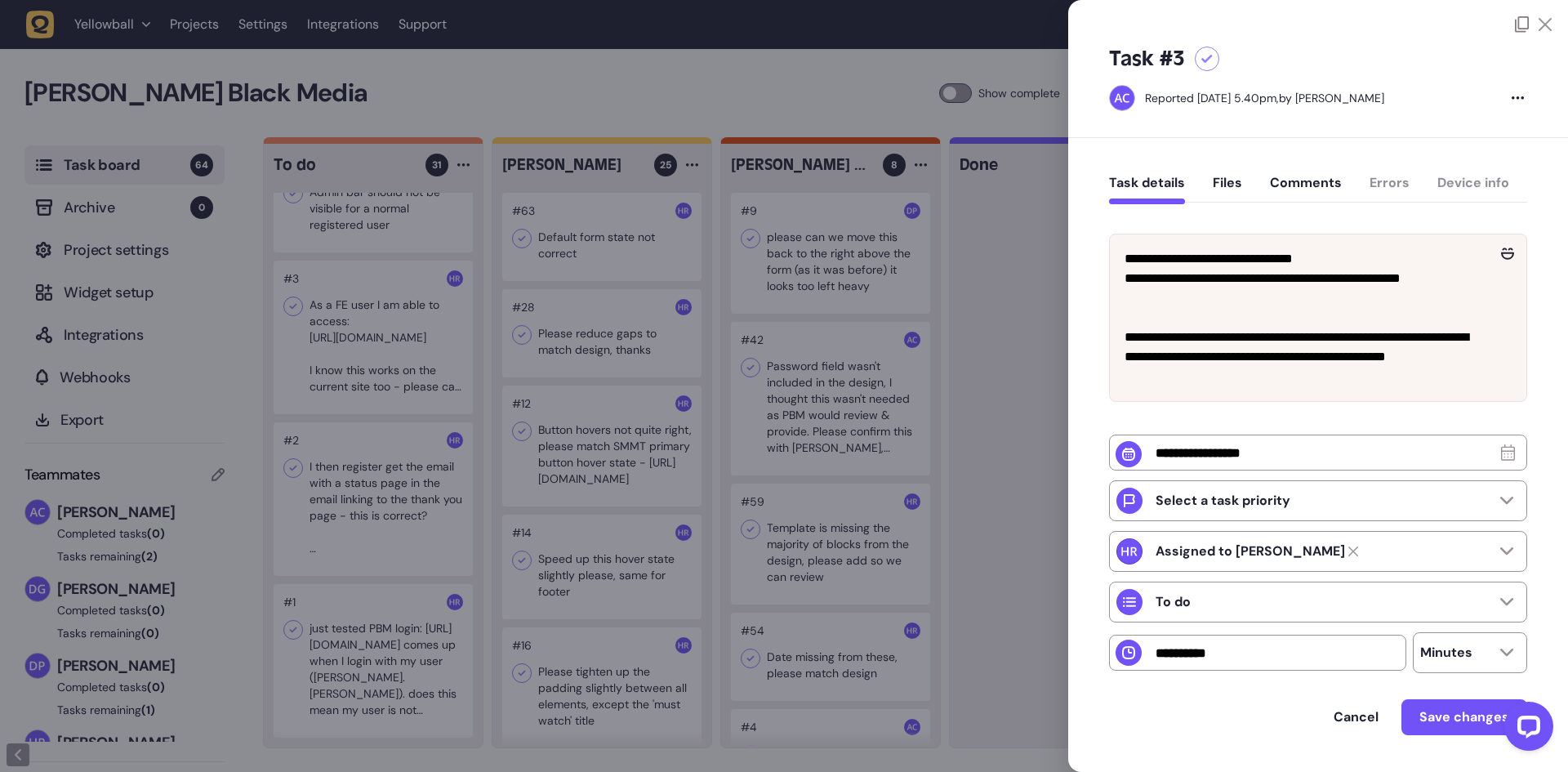
click at [408, 417] on div at bounding box center [784, 386] width 1568 height 772
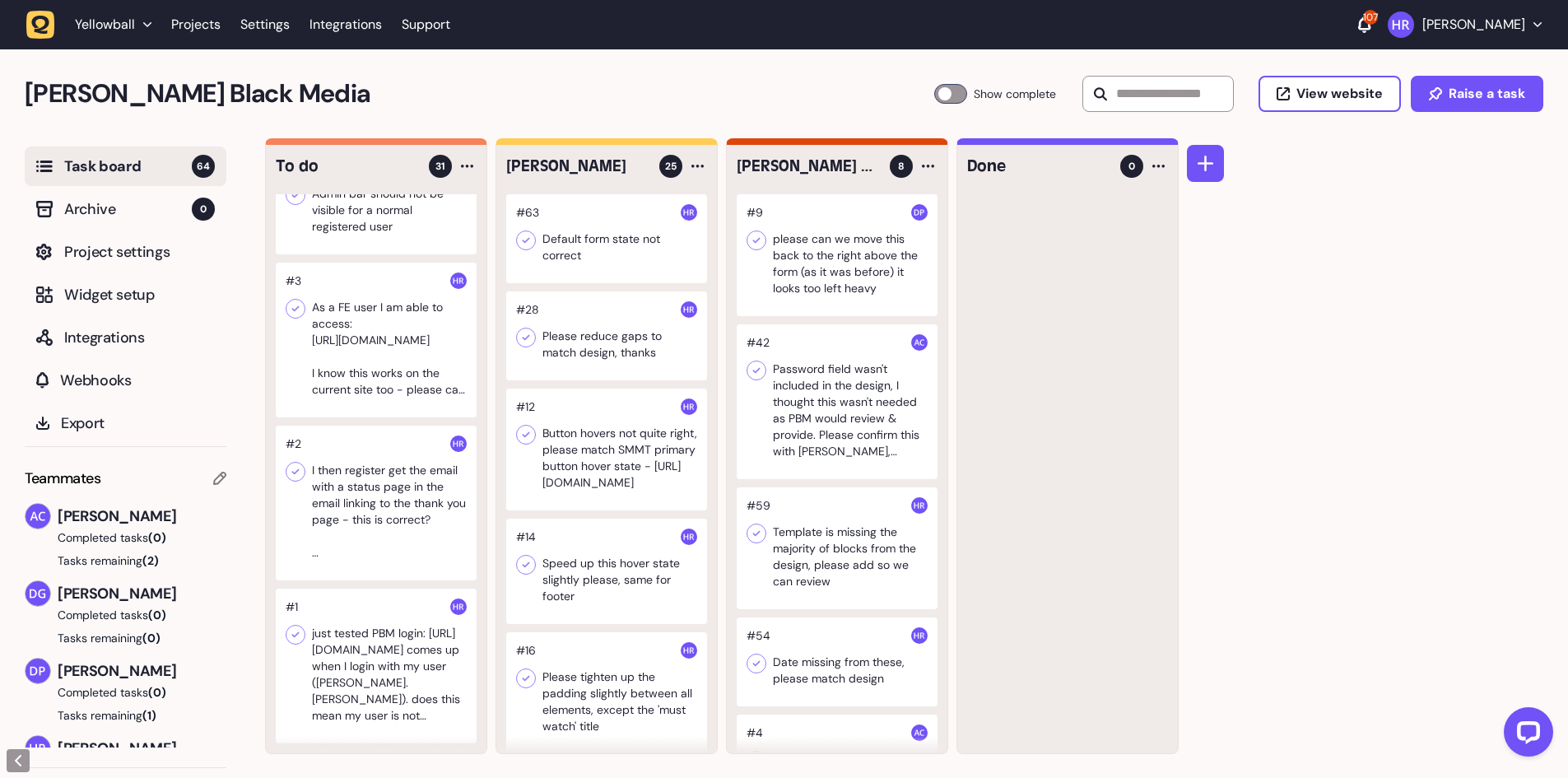
click at [359, 504] on div at bounding box center [376, 502] width 201 height 155
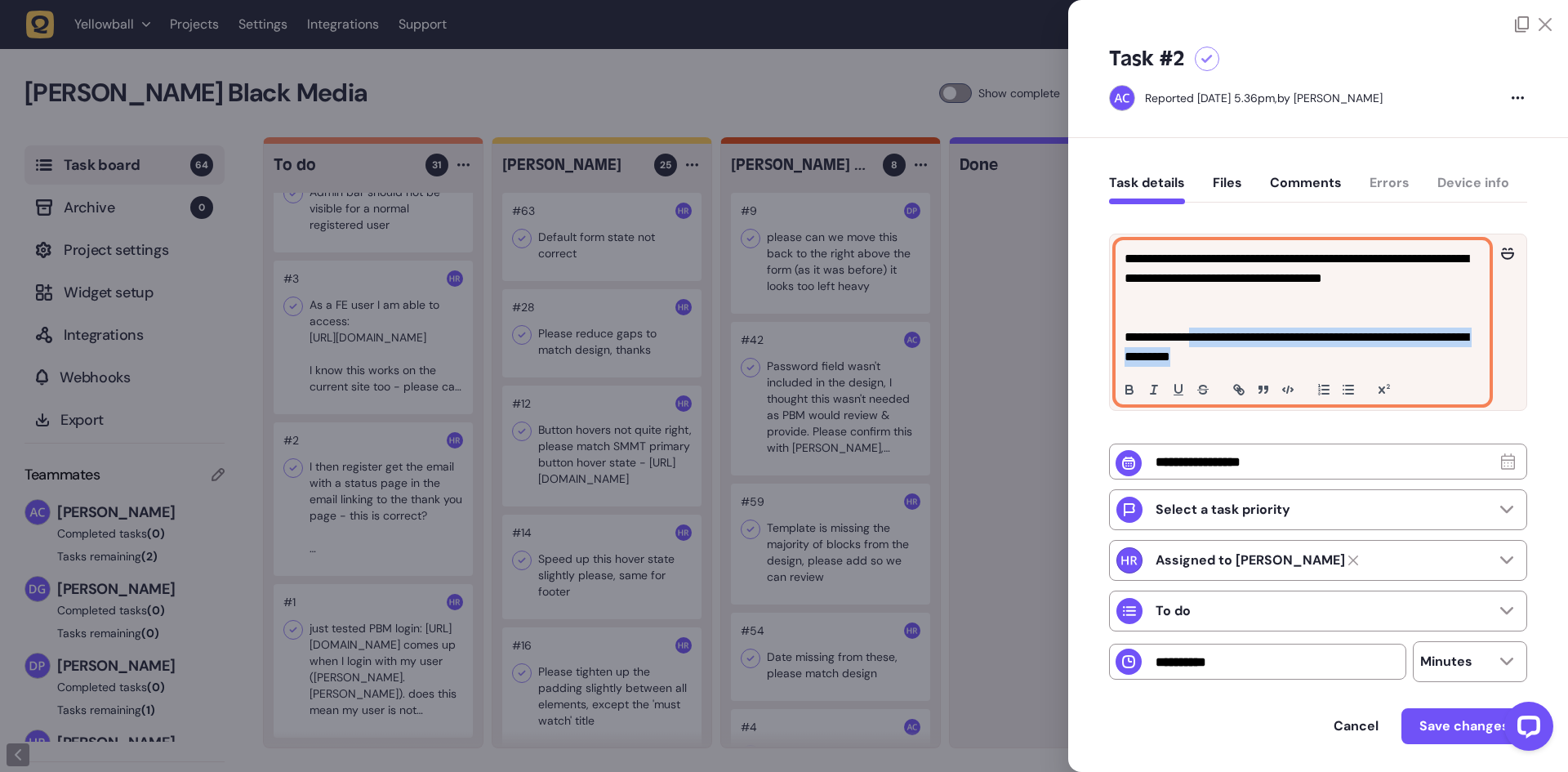
drag, startPoint x: 1202, startPoint y: 336, endPoint x: 1321, endPoint y: 354, distance: 120.4
click at [1321, 354] on p "**********" at bounding box center [1300, 346] width 352 height 40
copy p "**********"
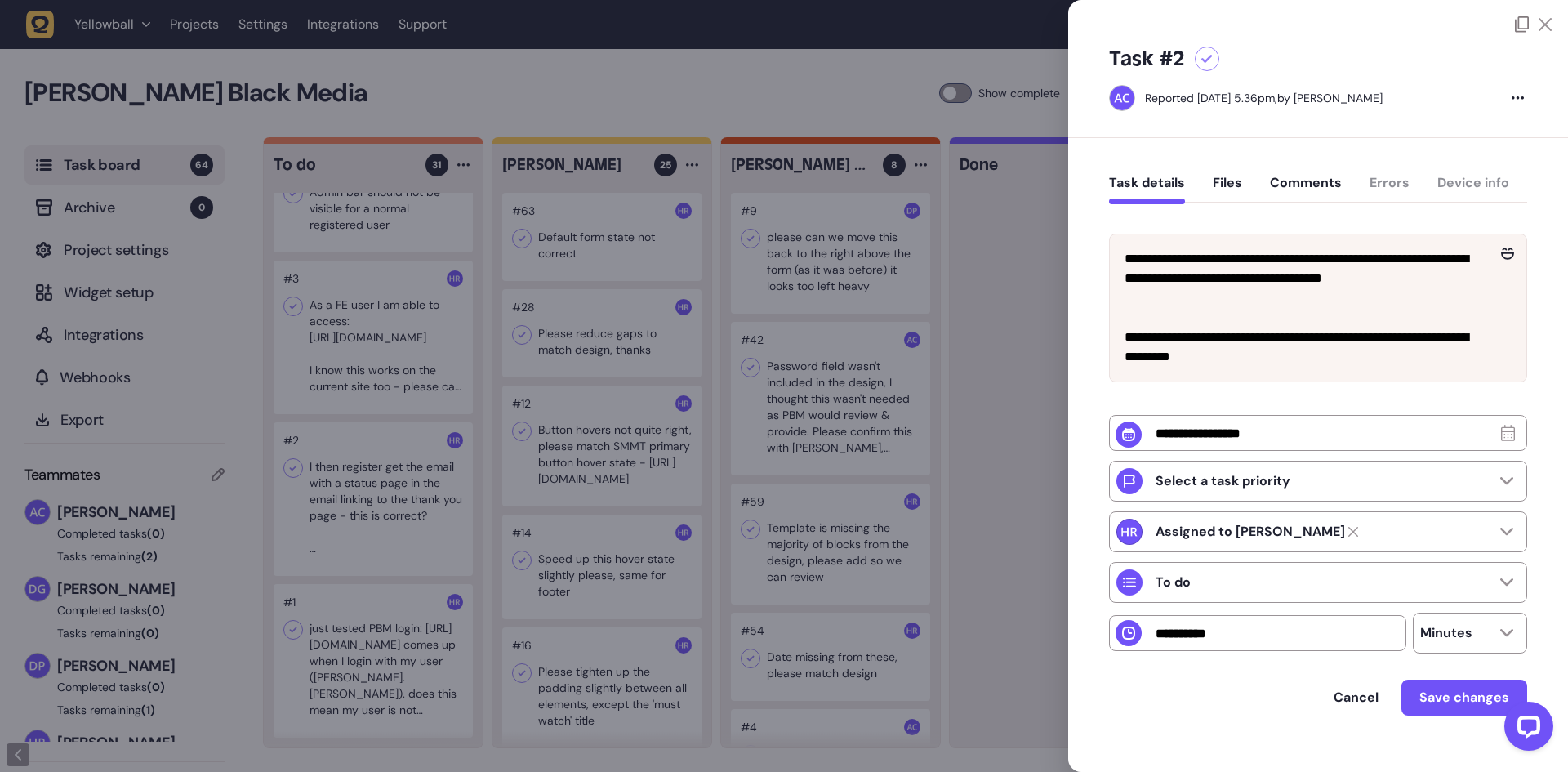
click at [599, 388] on div at bounding box center [784, 386] width 1568 height 772
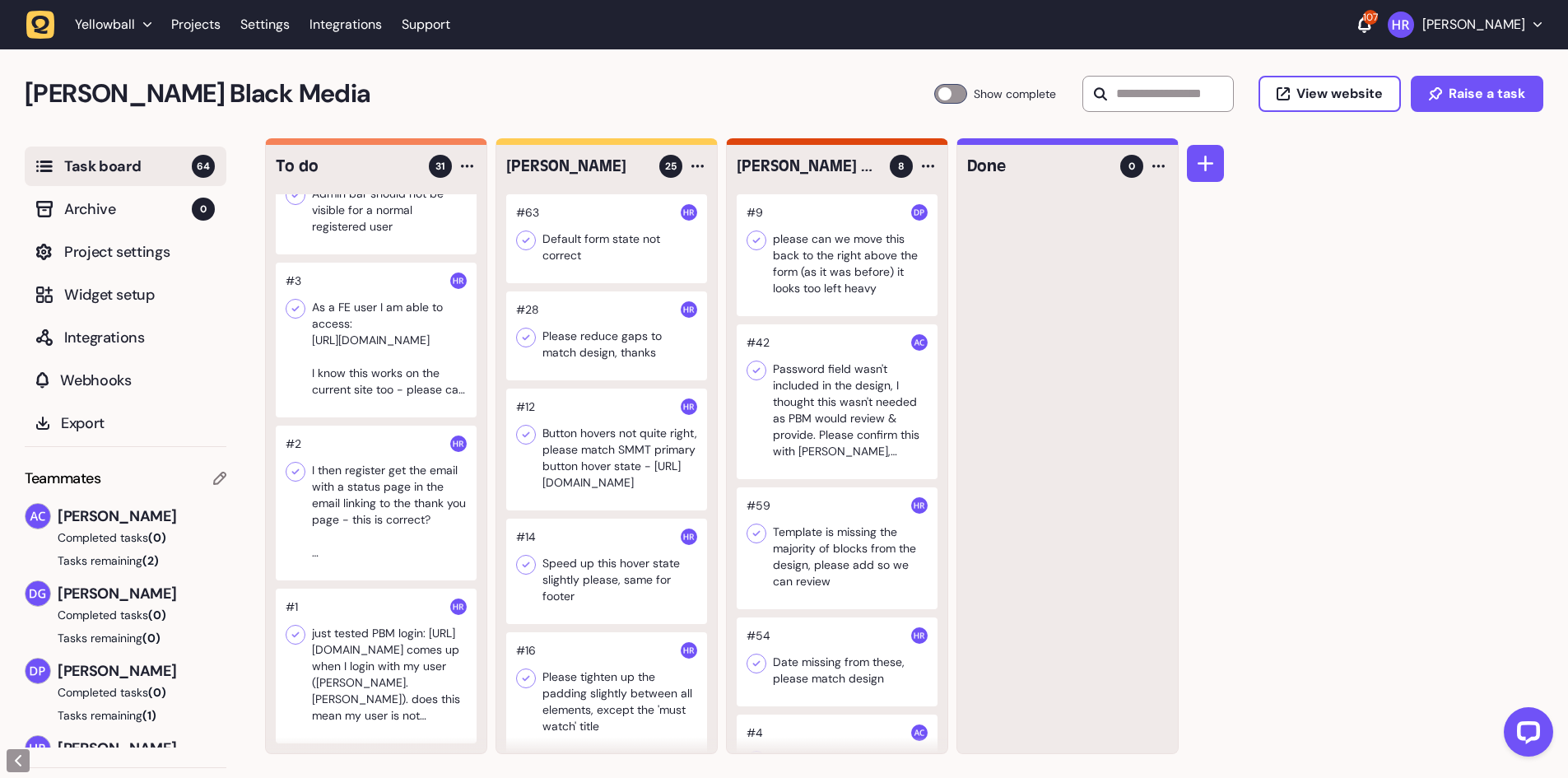
scroll to position [1, 0]
click at [401, 620] on div at bounding box center [376, 665] width 201 height 155
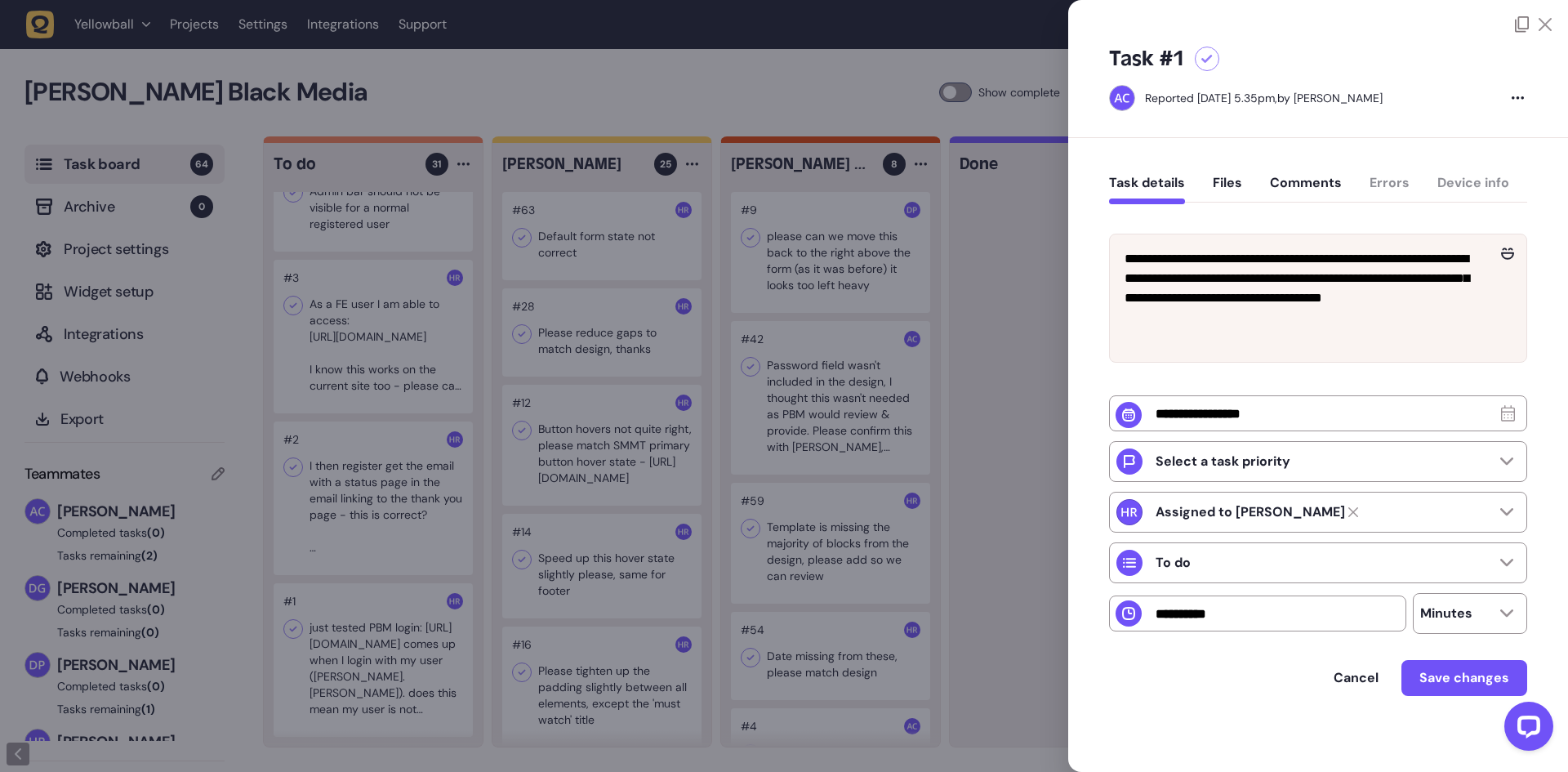
click at [432, 478] on div at bounding box center [784, 386] width 1568 height 772
